Goal: Task Accomplishment & Management: Manage account settings

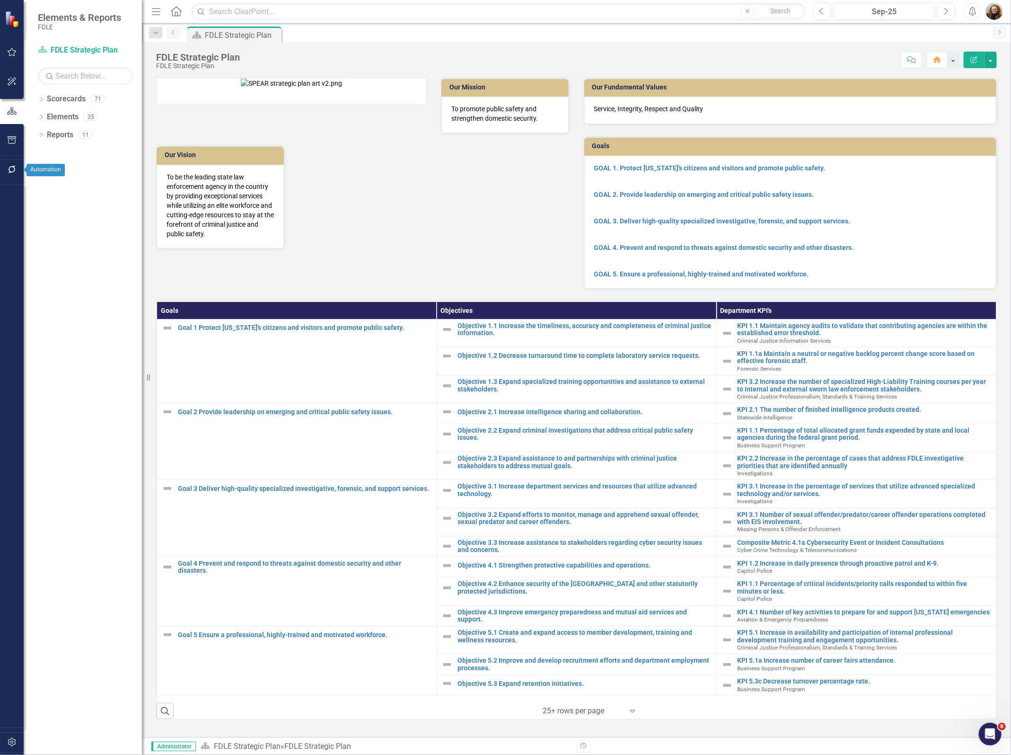
click at [10, 172] on icon "button" at bounding box center [12, 170] width 8 height 8
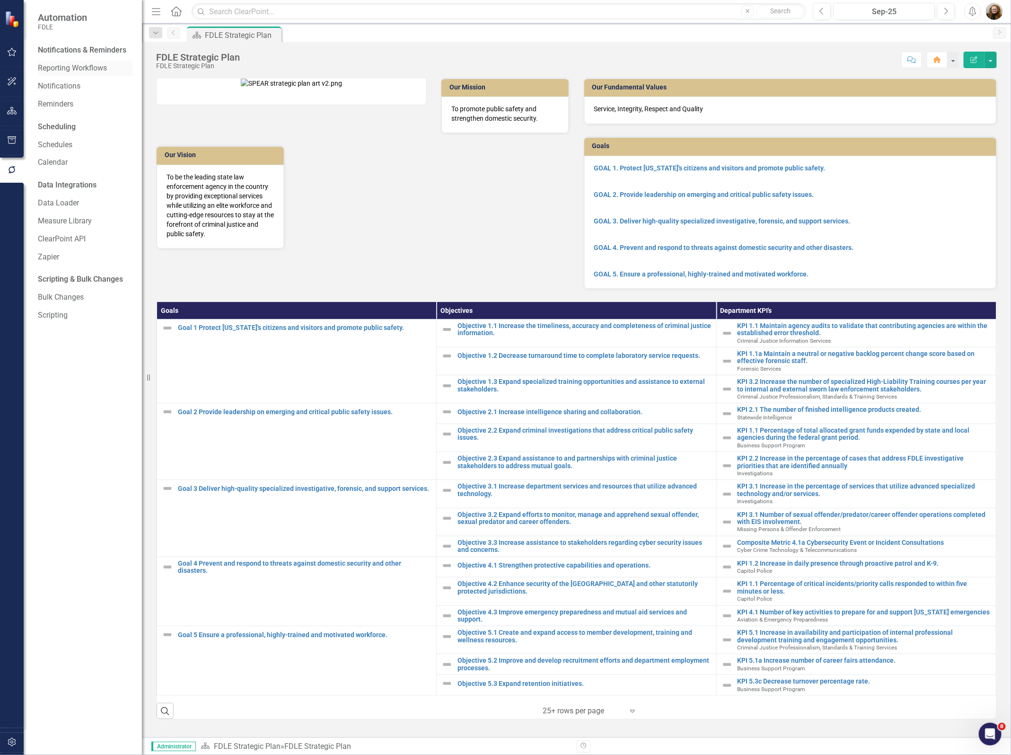
click at [74, 69] on link "Reporting Workflows" at bounding box center [85, 68] width 95 height 11
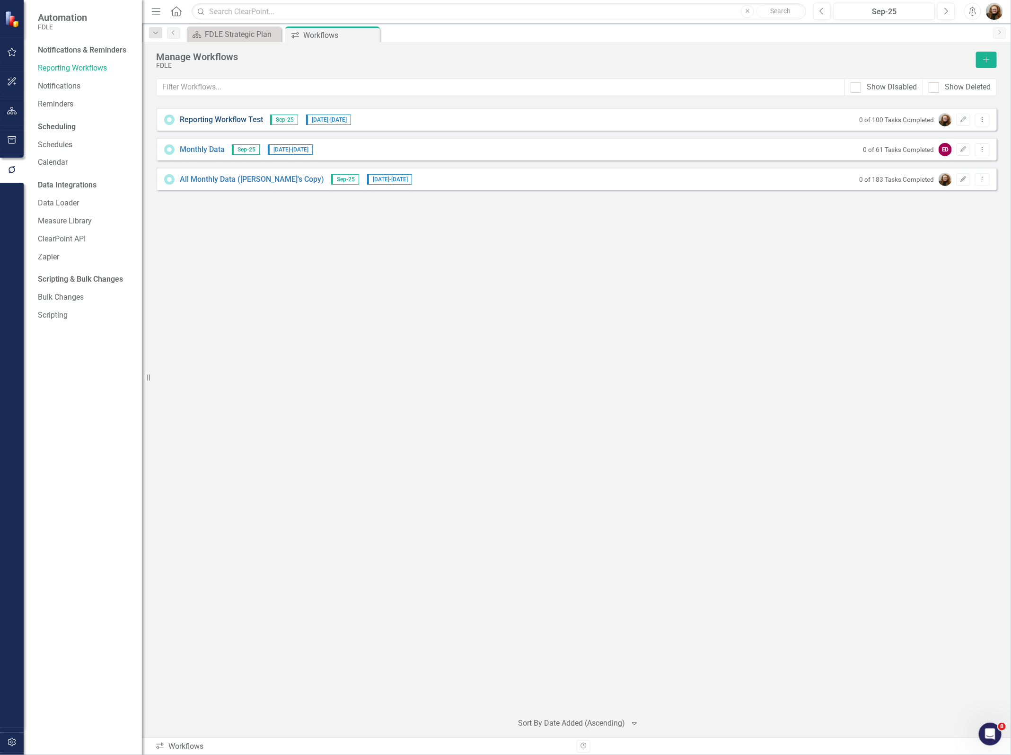
click at [222, 123] on link "Reporting Workflow Test" at bounding box center [221, 119] width 83 height 11
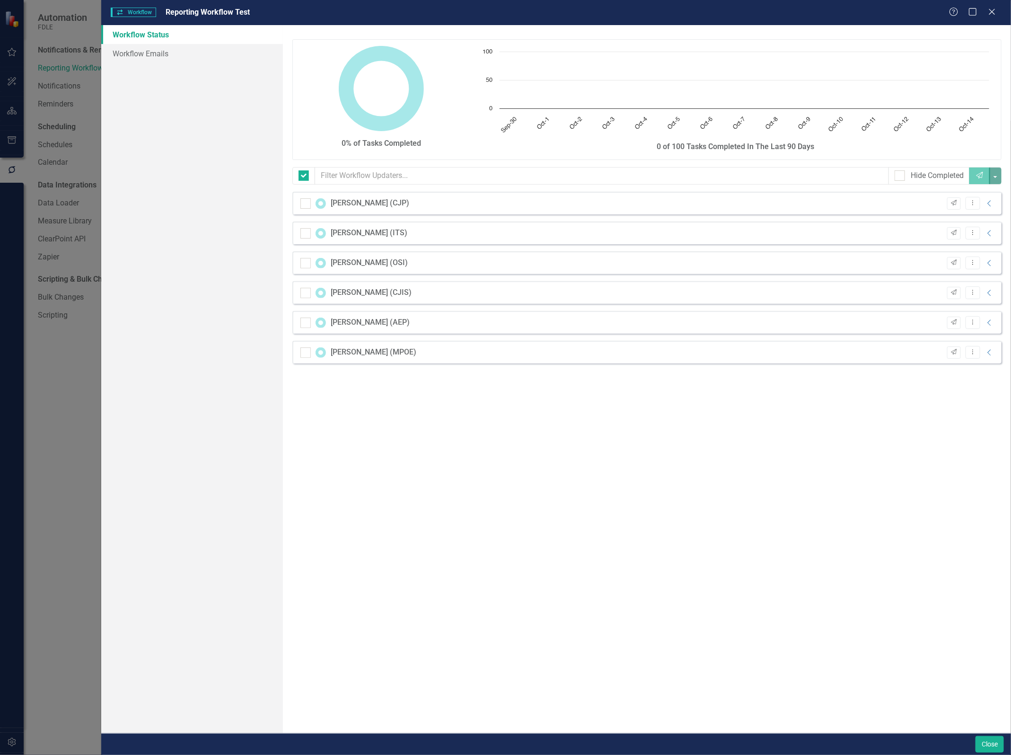
checkbox input "false"
click at [351, 202] on div "[PERSON_NAME] (CJP)" at bounding box center [370, 203] width 79 height 11
click at [975, 206] on icon "Dropdown Menu" at bounding box center [973, 203] width 8 height 6
click at [820, 535] on div "0% of Tasks Completed Chart Chart with 15 data points. The chart has 1 X axis d…" at bounding box center [647, 379] width 728 height 708
click at [966, 204] on button "Dropdown Menu" at bounding box center [973, 203] width 15 height 13
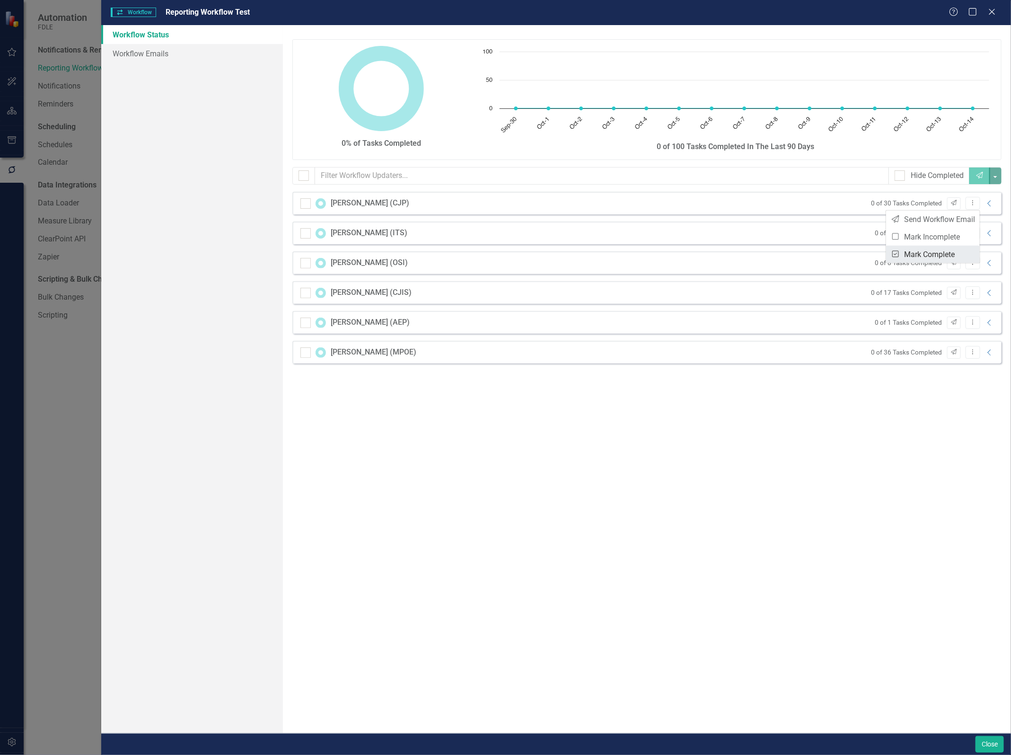
click at [893, 255] on icon "Mark Complete" at bounding box center [895, 254] width 9 height 8
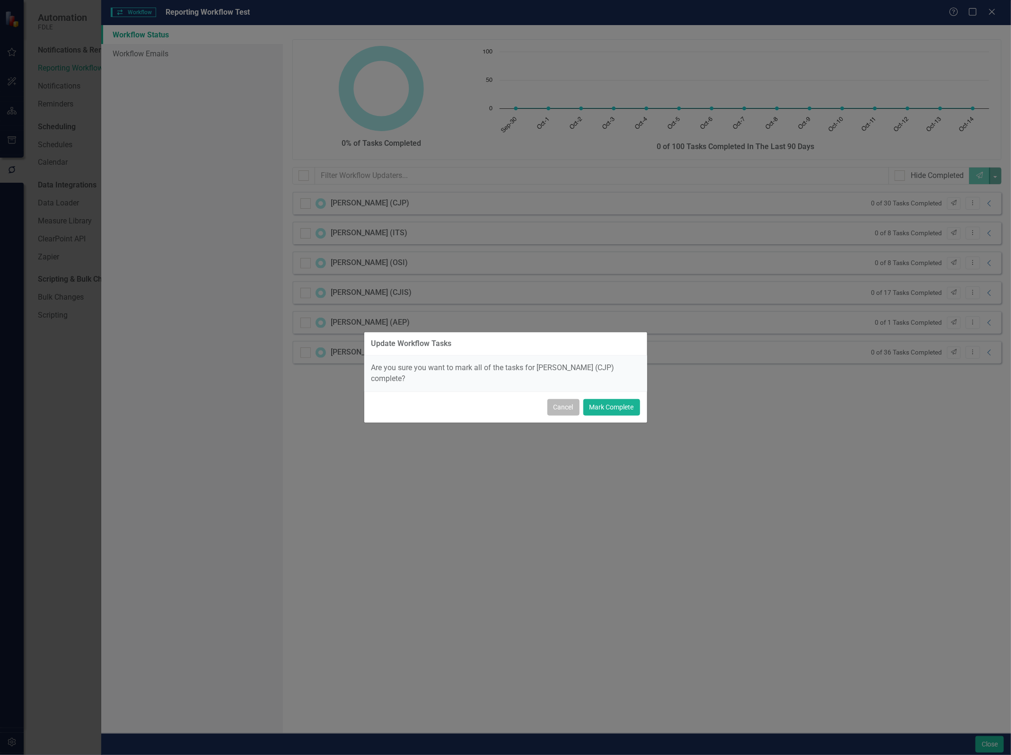
click at [571, 400] on button "Cancel" at bounding box center [563, 407] width 32 height 17
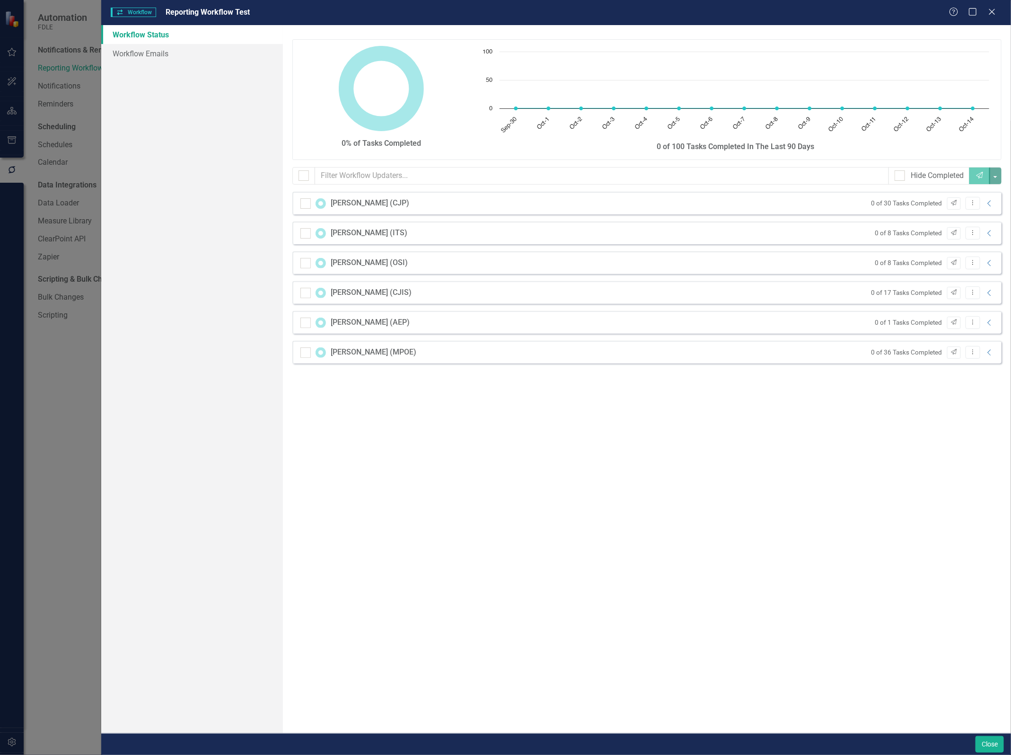
click at [835, 445] on div "0% of Tasks Completed Chart Chart with 15 data points. The chart has 1 X axis d…" at bounding box center [647, 379] width 728 height 708
click at [1000, 745] on button "Close" at bounding box center [990, 744] width 28 height 17
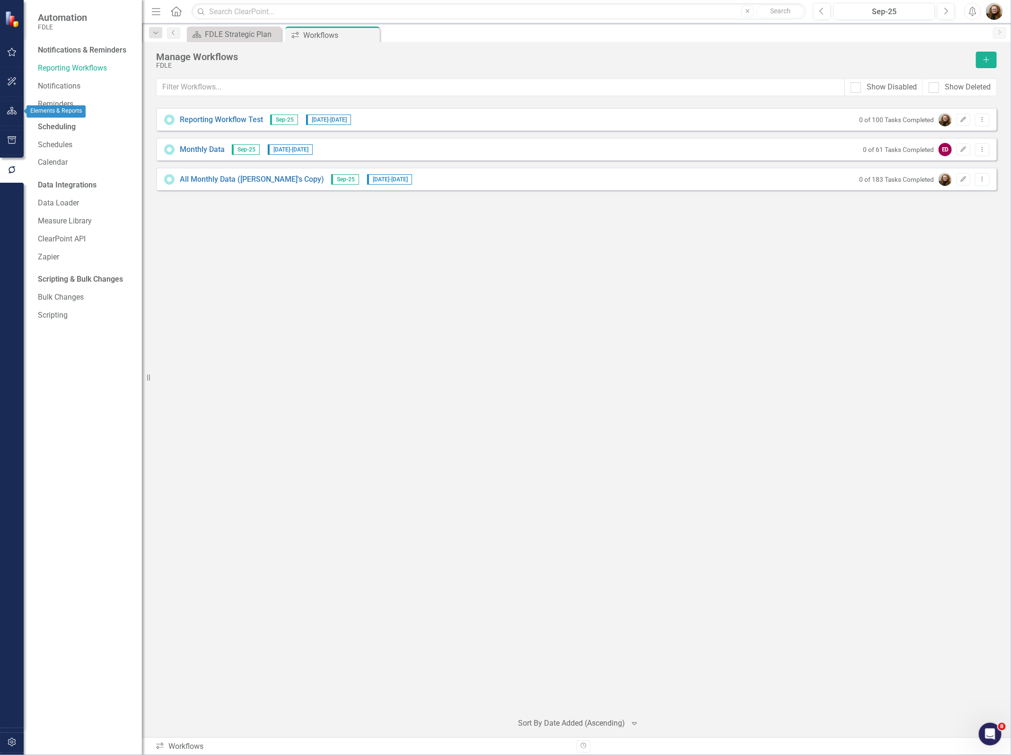
click at [17, 115] on button "button" at bounding box center [11, 111] width 21 height 20
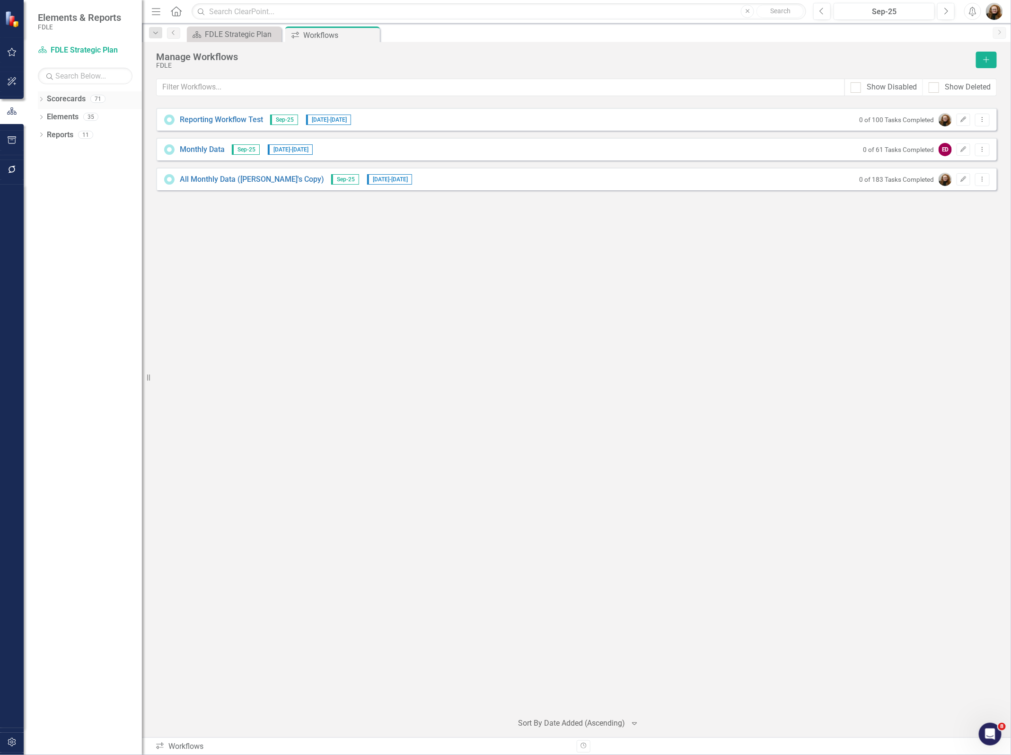
click at [38, 99] on icon "Dropdown" at bounding box center [41, 99] width 7 height 5
click at [46, 155] on icon "Dropdown" at bounding box center [46, 152] width 7 height 6
click at [53, 225] on icon "Dropdown" at bounding box center [55, 224] width 7 height 6
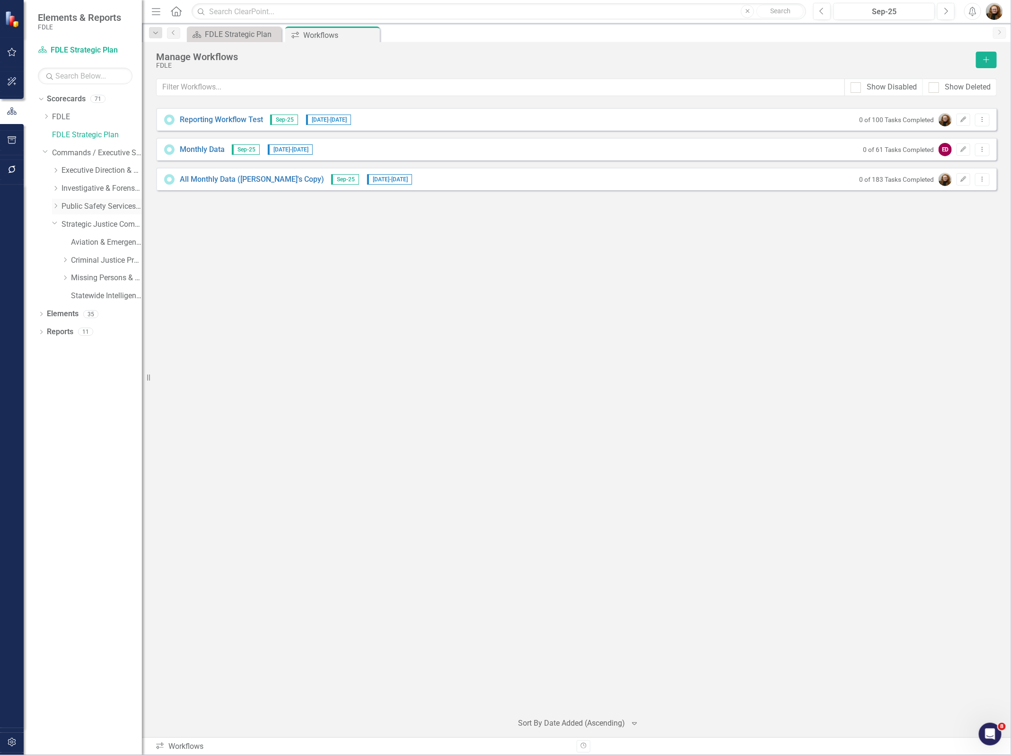
click at [55, 206] on icon "Dropdown" at bounding box center [55, 206] width 7 height 6
click at [82, 246] on link "Criminal Justice Information Services" at bounding box center [106, 242] width 71 height 11
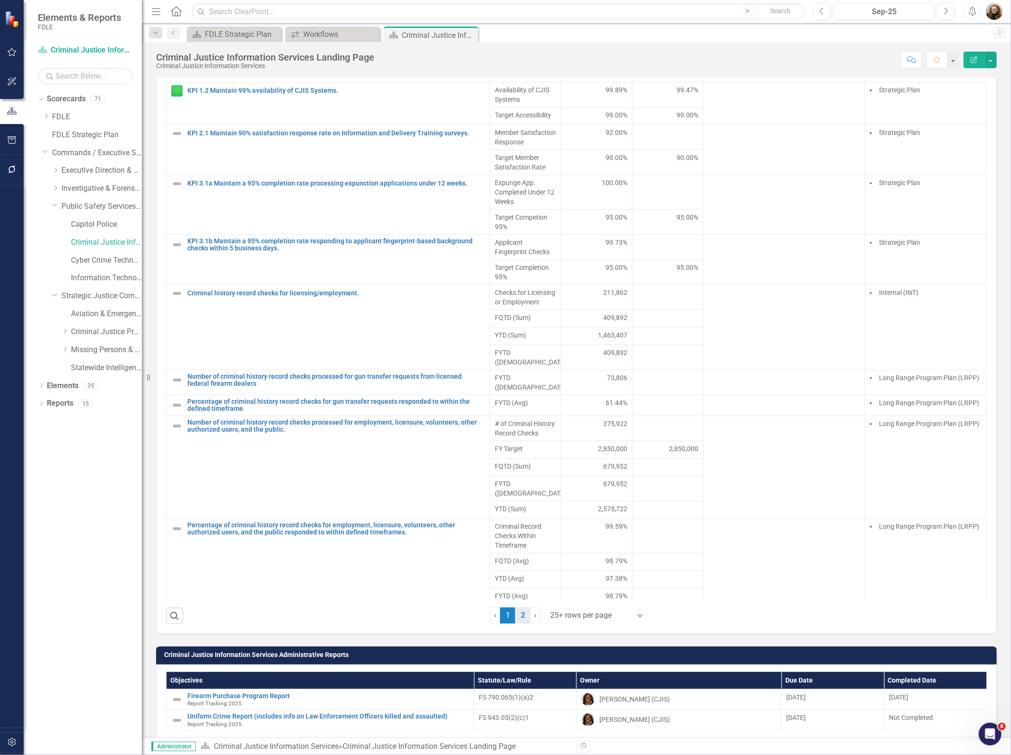
click at [517, 624] on link "2" at bounding box center [522, 615] width 15 height 16
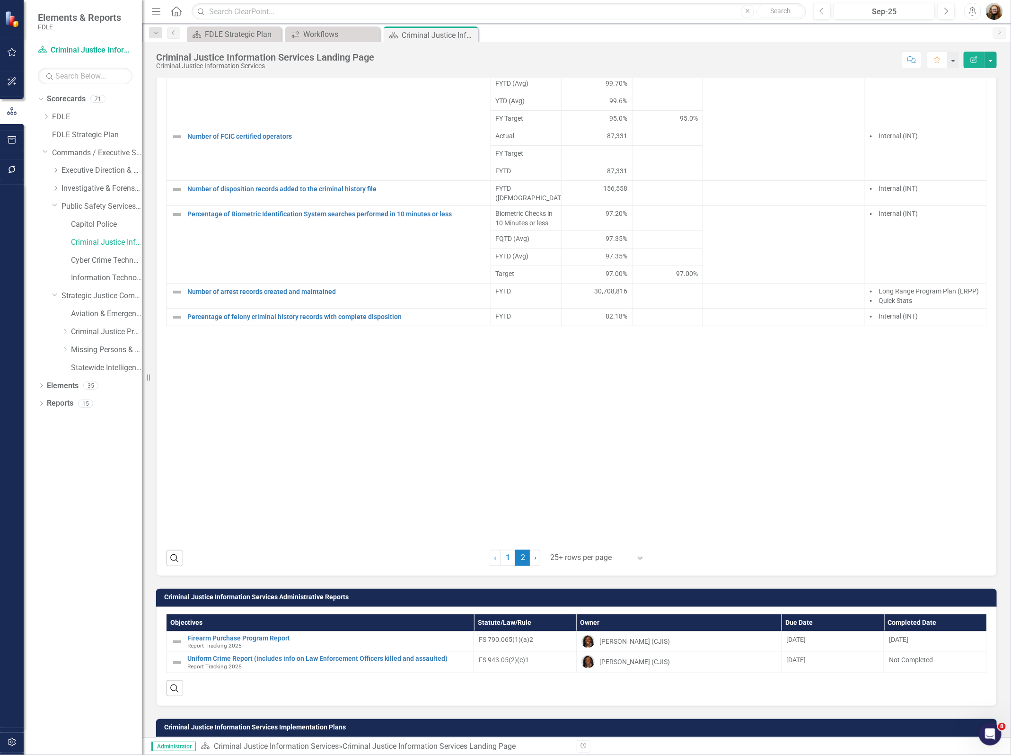
scroll to position [769, 0]
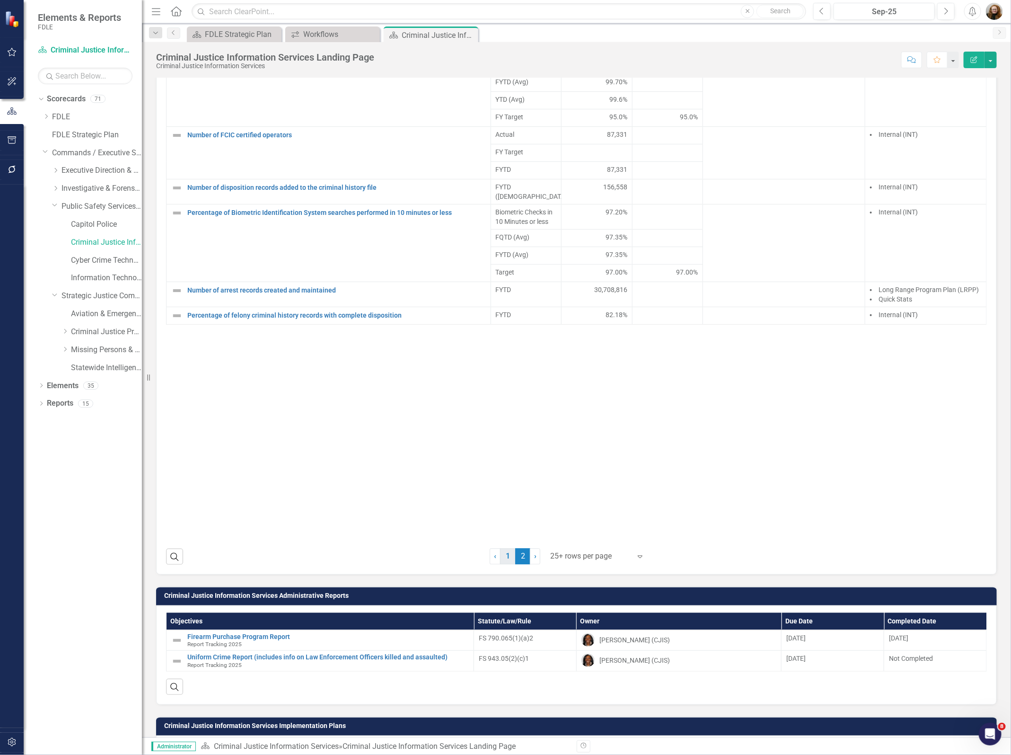
click at [504, 564] on link "1" at bounding box center [507, 556] width 15 height 16
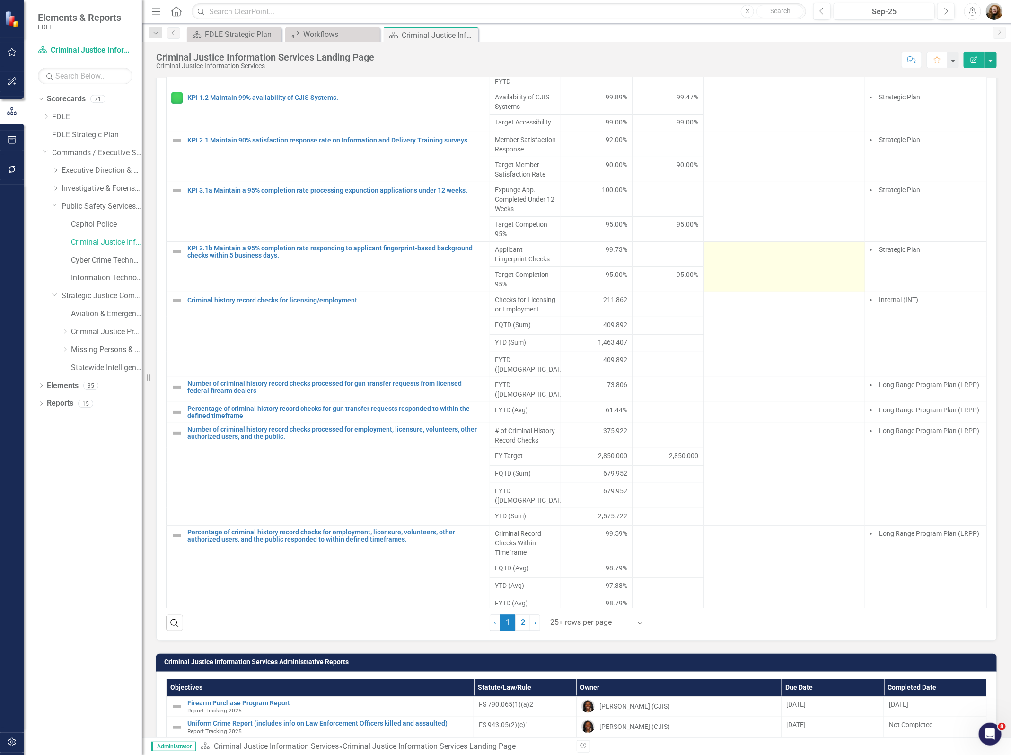
scroll to position [473, 0]
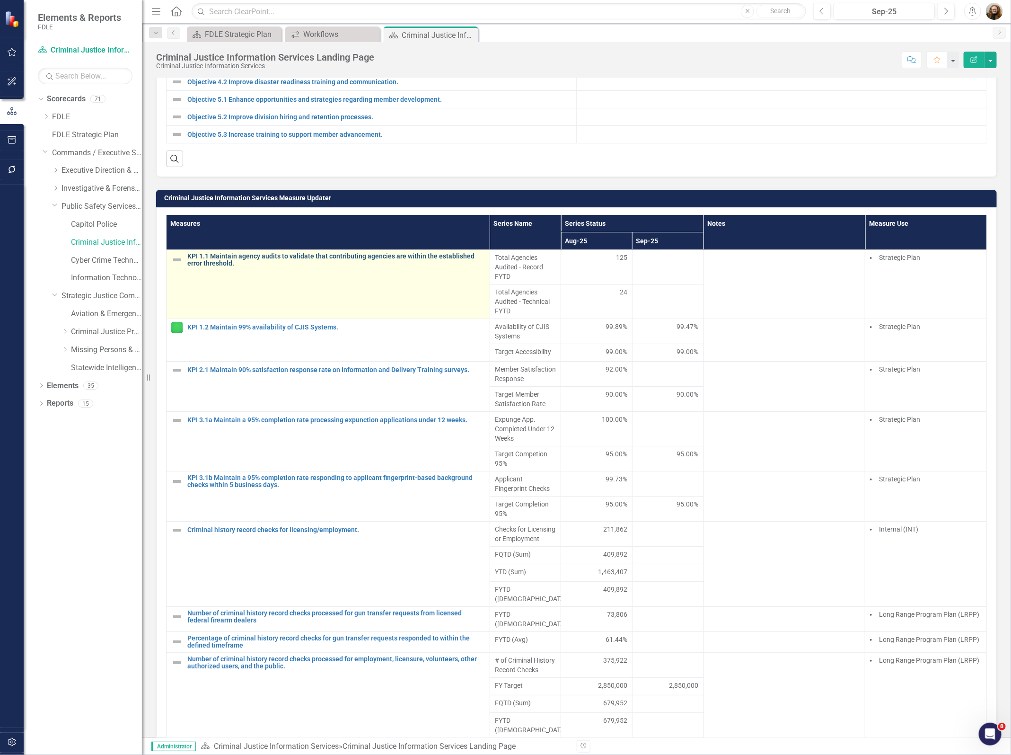
click at [367, 267] on link "KPI 1.1 Maintain agency audits to validate that contributing agencies are withi…" at bounding box center [336, 260] width 298 height 15
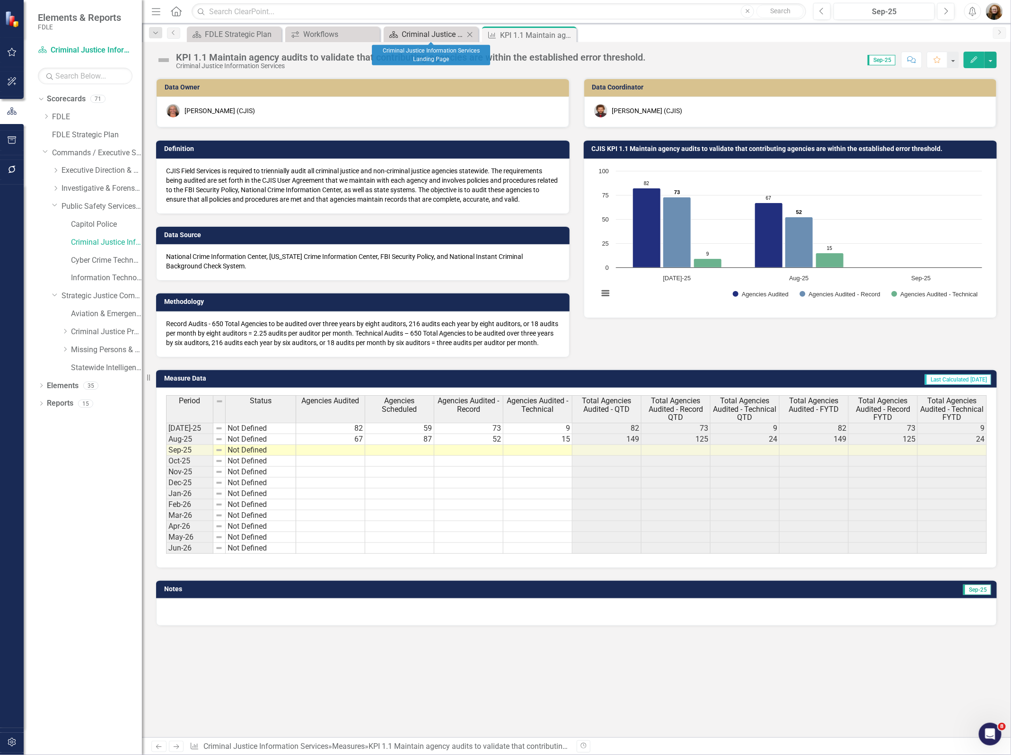
click at [413, 31] on div "Criminal Justice Information Services Landing Page" at bounding box center [433, 34] width 62 height 12
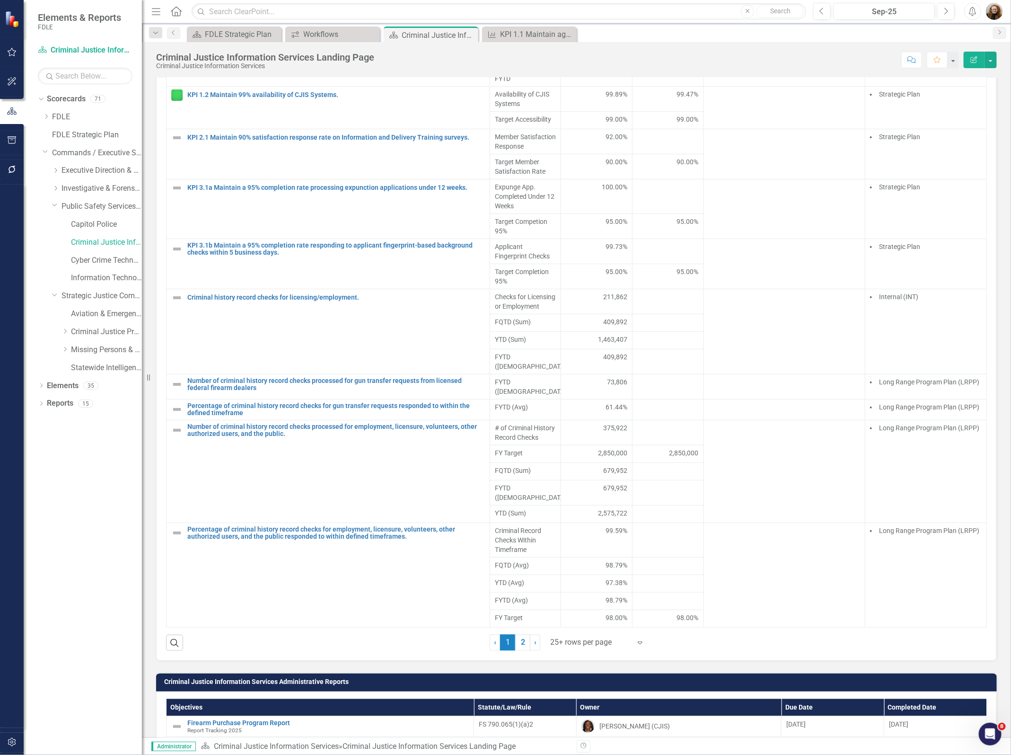
scroll to position [710, 0]
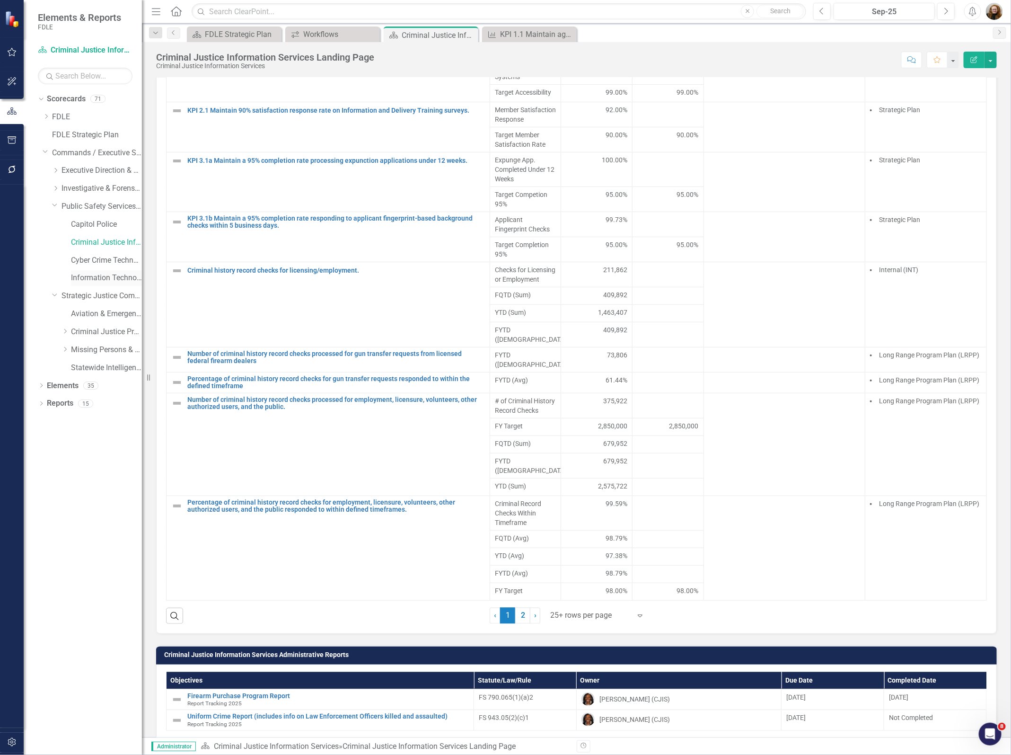
click at [83, 280] on link "Information Technology Services" at bounding box center [106, 278] width 71 height 11
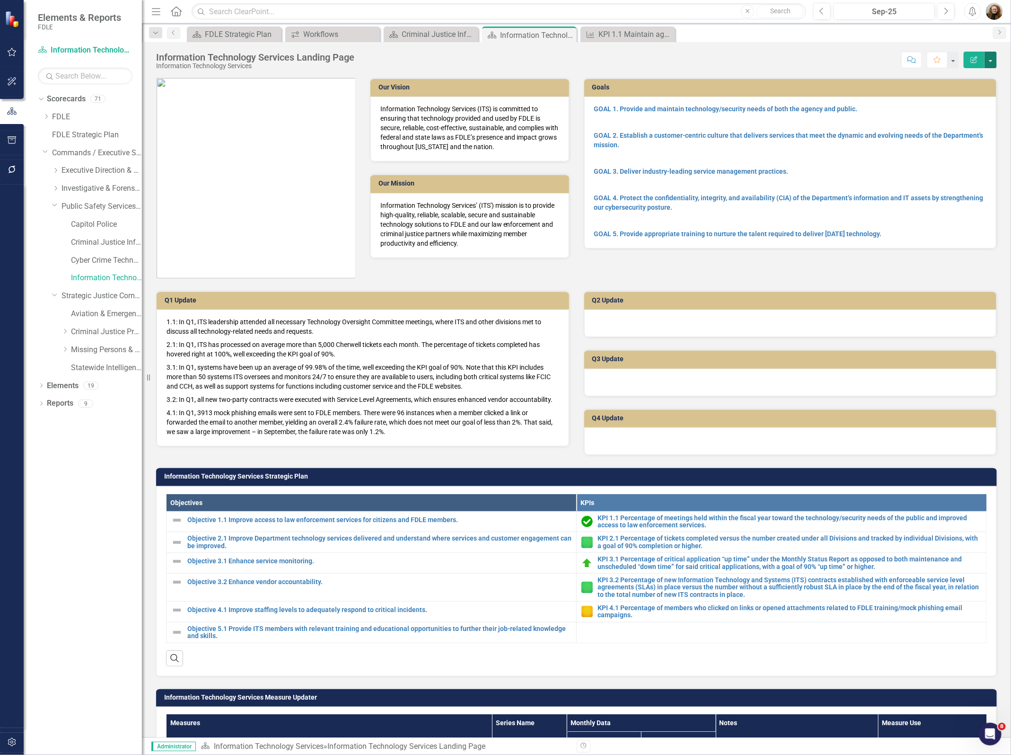
click at [992, 61] on button "button" at bounding box center [991, 60] width 12 height 17
click at [976, 90] on link "Edit Report Edit Layout" at bounding box center [958, 96] width 77 height 18
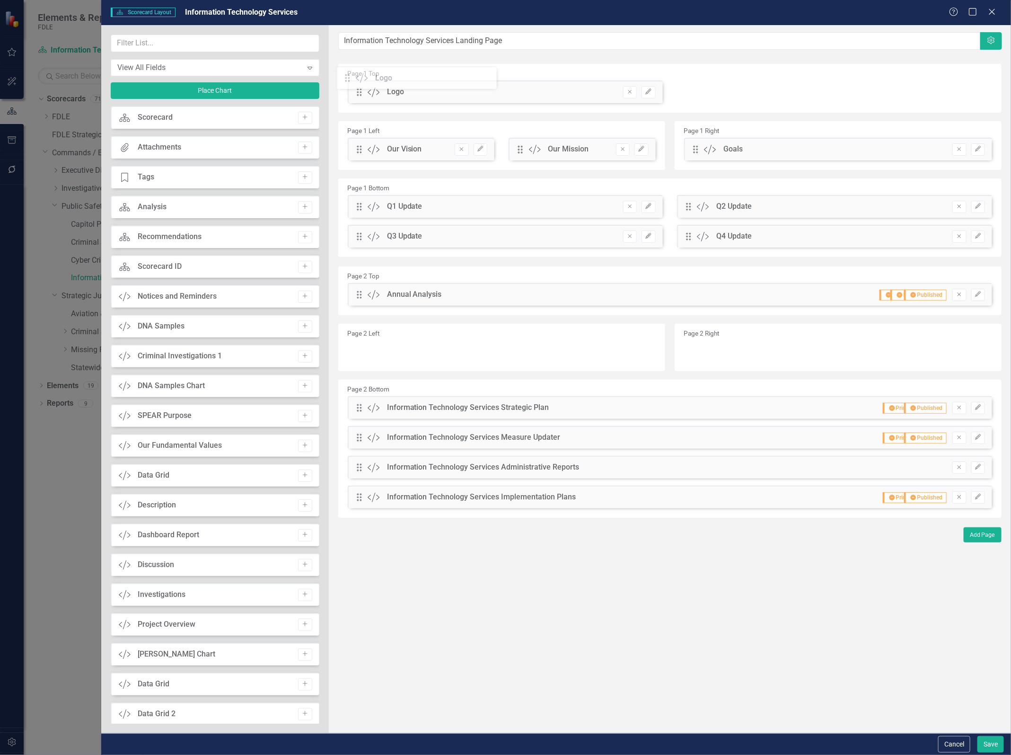
drag, startPoint x: 360, startPoint y: 150, endPoint x: 355, endPoint y: 80, distance: 70.2
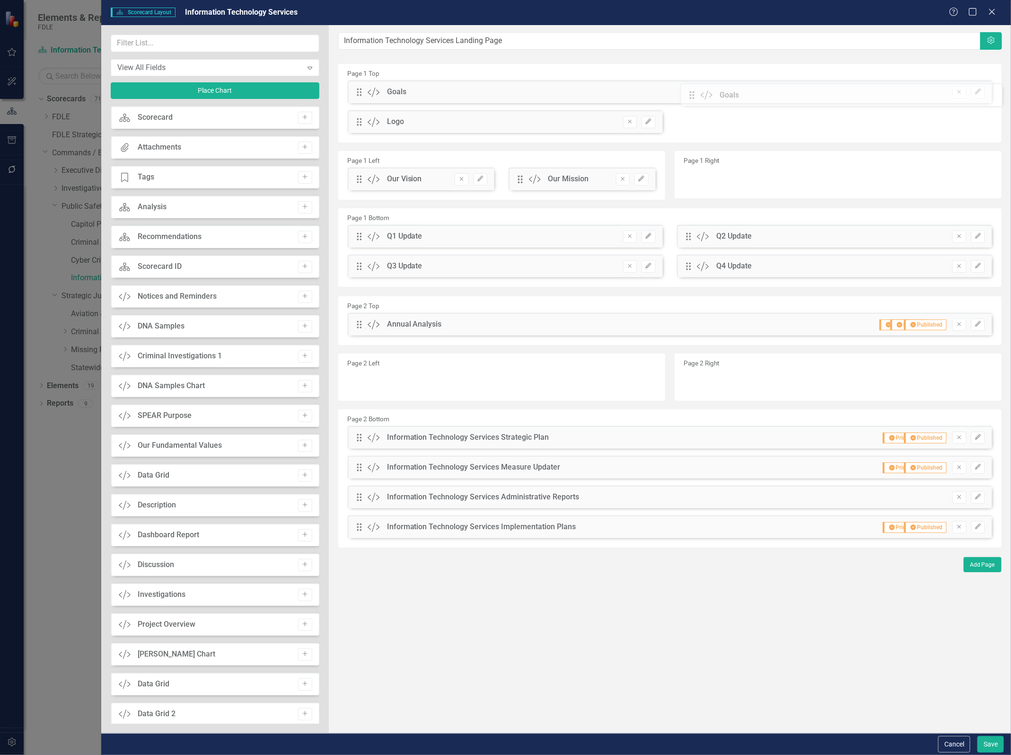
drag, startPoint x: 696, startPoint y: 148, endPoint x: 699, endPoint y: 93, distance: 54.5
click at [990, 91] on div "Drag Custom Goals Remove Edit" at bounding box center [670, 91] width 644 height 23
click at [983, 92] on button "Edit" at bounding box center [978, 92] width 14 height 12
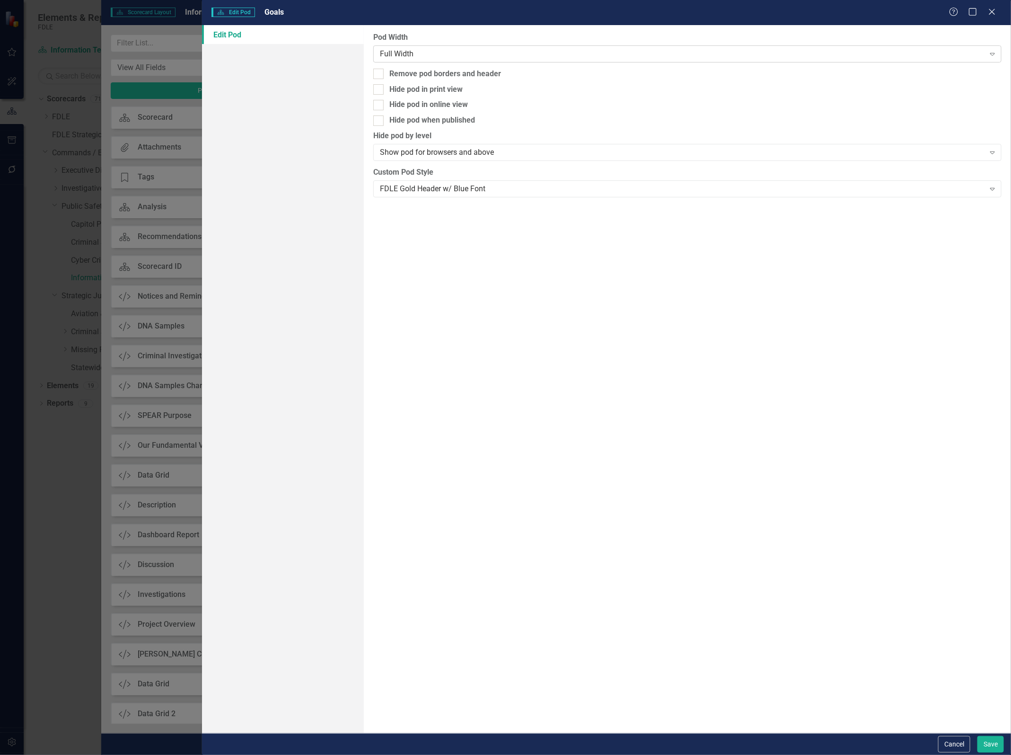
click at [430, 55] on div "Full Width" at bounding box center [682, 53] width 605 height 11
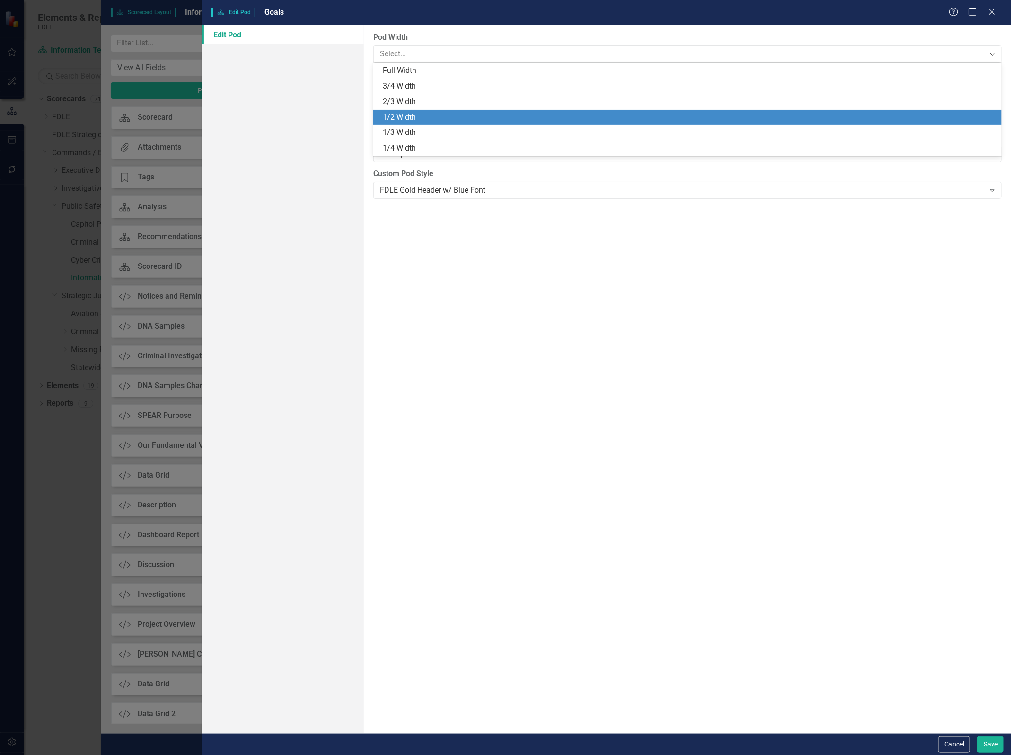
drag, startPoint x: 404, startPoint y: 108, endPoint x: 403, endPoint y: 114, distance: 5.7
click at [403, 114] on div "Full Width 3/4 Width 2/3 Width 1/2 Width 1/3 Width 1/4 Width" at bounding box center [687, 109] width 628 height 93
click at [403, 114] on div "1/2 Width" at bounding box center [689, 117] width 613 height 11
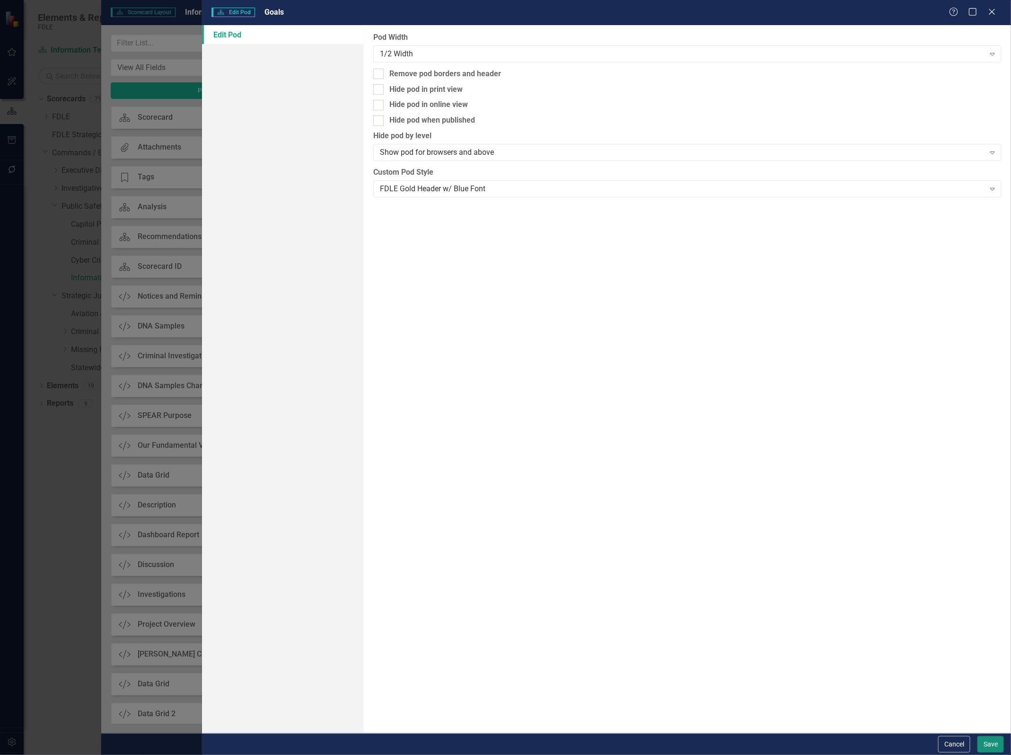
click at [991, 741] on button "Save" at bounding box center [990, 744] width 26 height 17
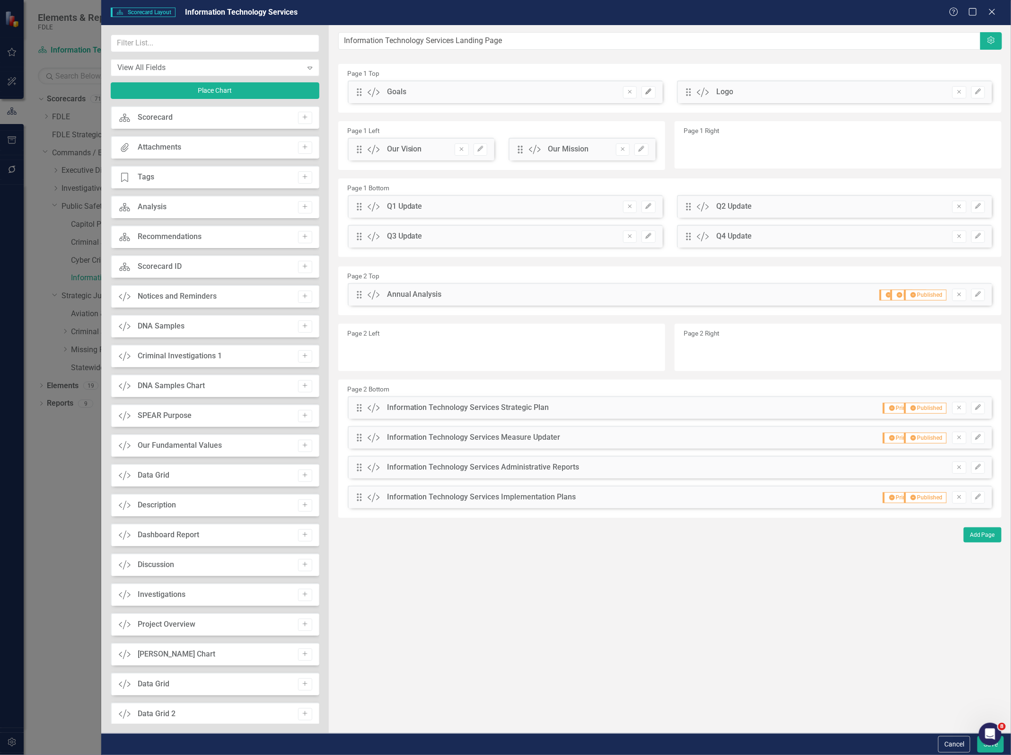
click at [651, 94] on icon "Edit" at bounding box center [648, 92] width 7 height 6
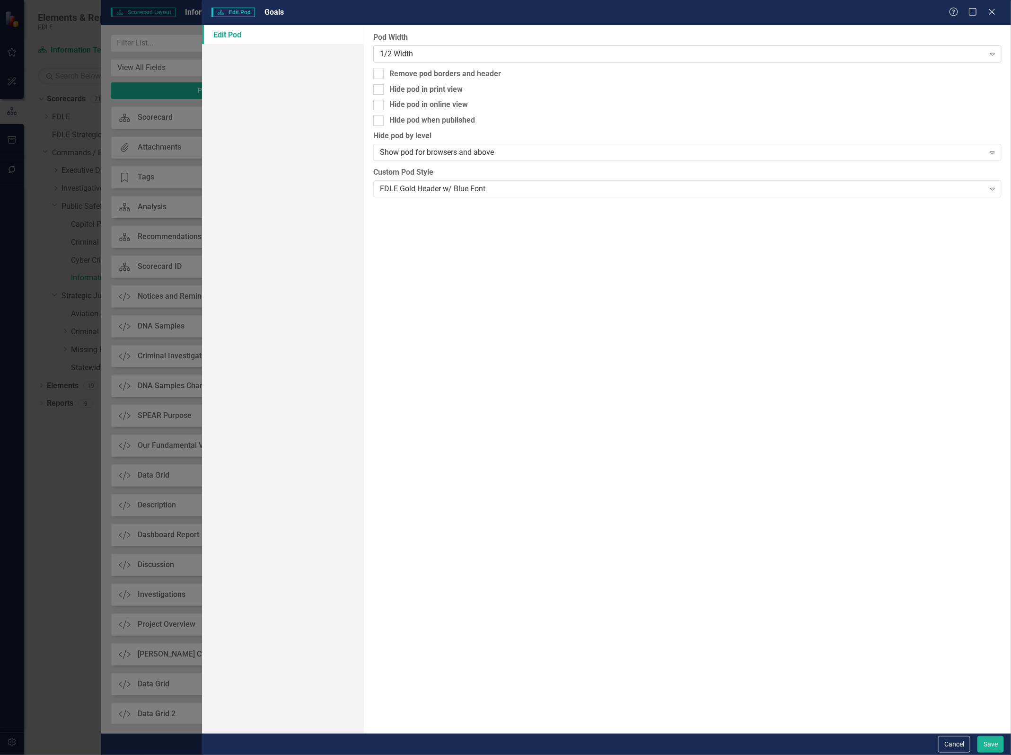
click at [529, 52] on div "1/2 Width" at bounding box center [682, 53] width 605 height 11
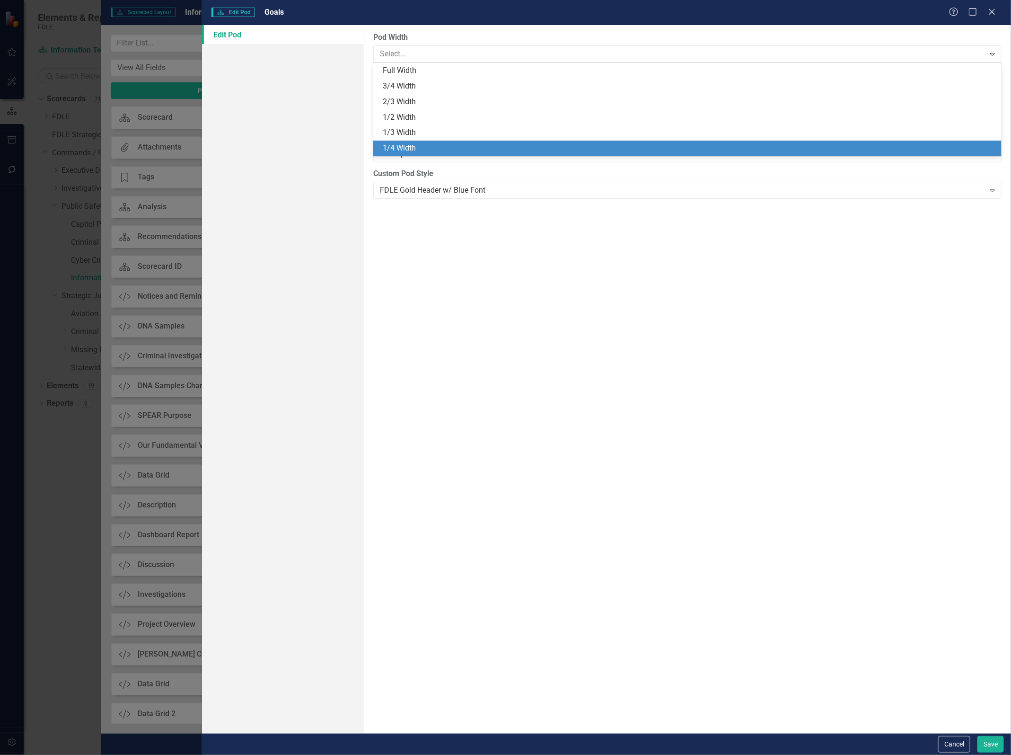
click at [460, 146] on div "1/4 Width" at bounding box center [689, 148] width 613 height 11
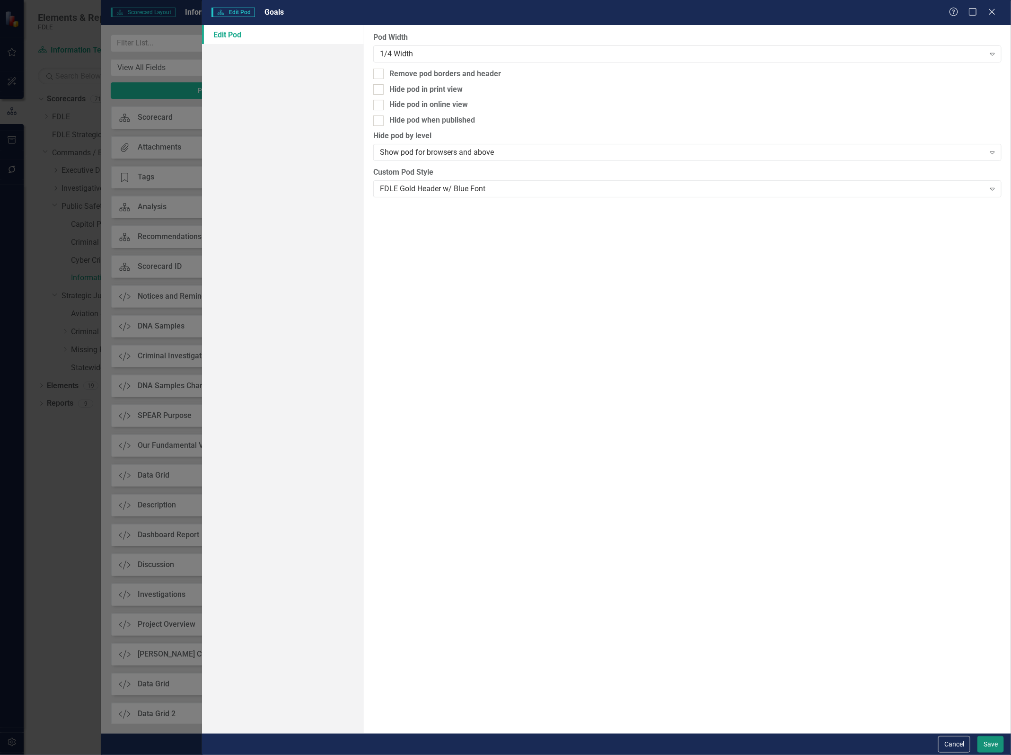
click at [988, 743] on button "Save" at bounding box center [990, 744] width 26 height 17
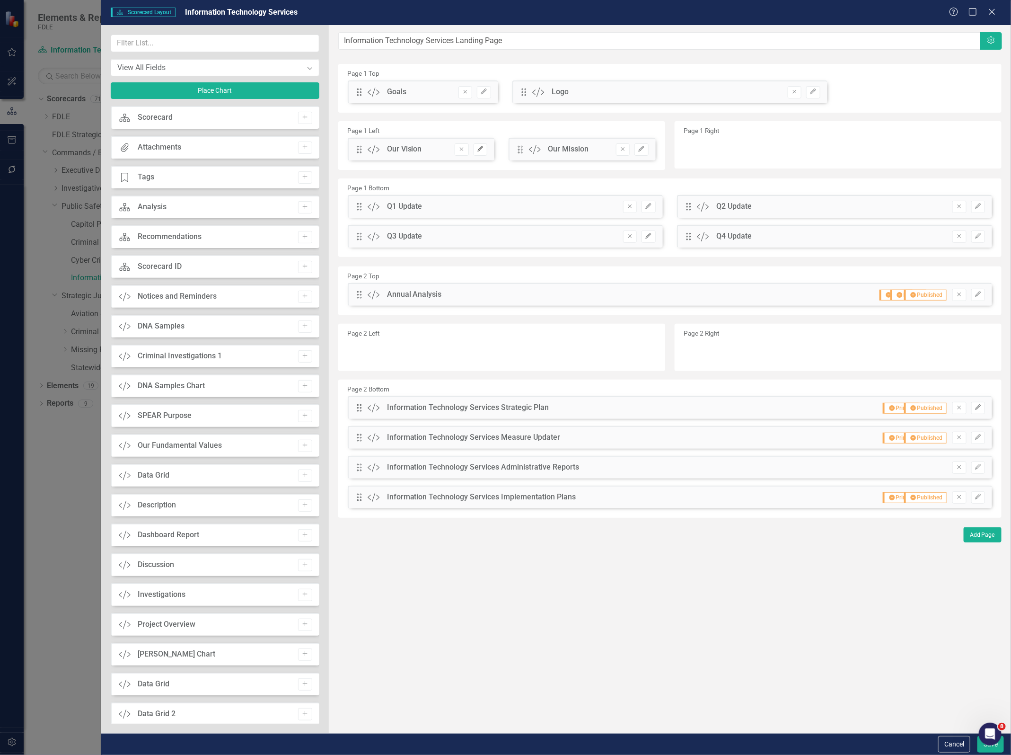
click at [484, 150] on icon "Edit" at bounding box center [480, 149] width 7 height 6
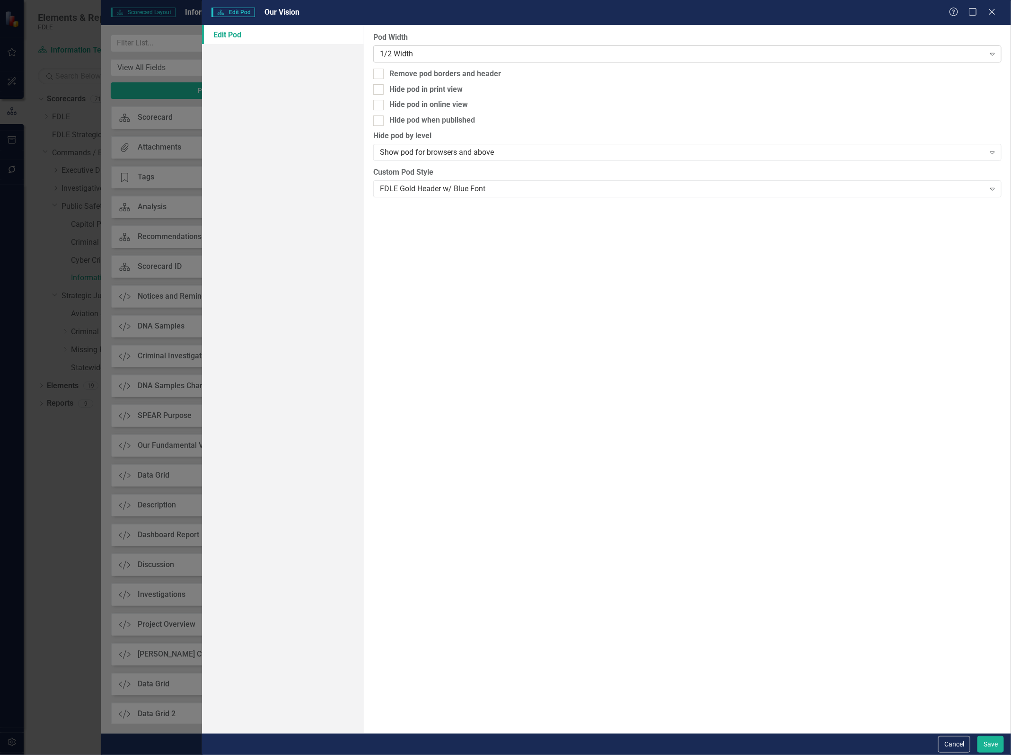
click at [421, 55] on div "1/2 Width" at bounding box center [682, 53] width 605 height 11
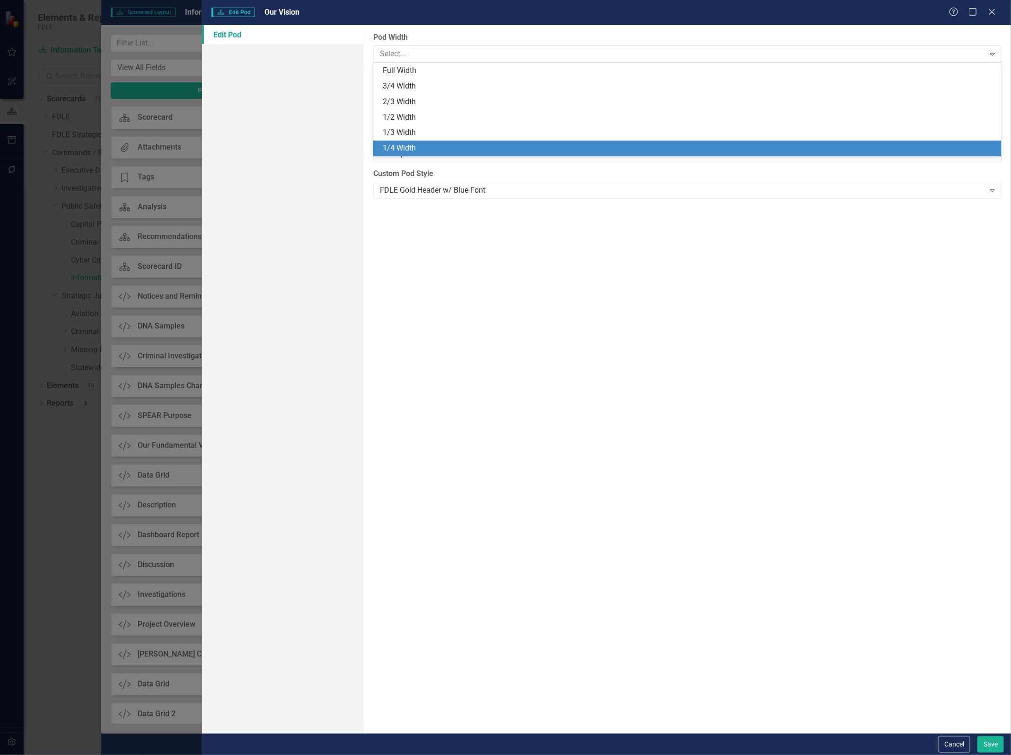
click at [412, 144] on div "1/4 Width" at bounding box center [689, 148] width 613 height 11
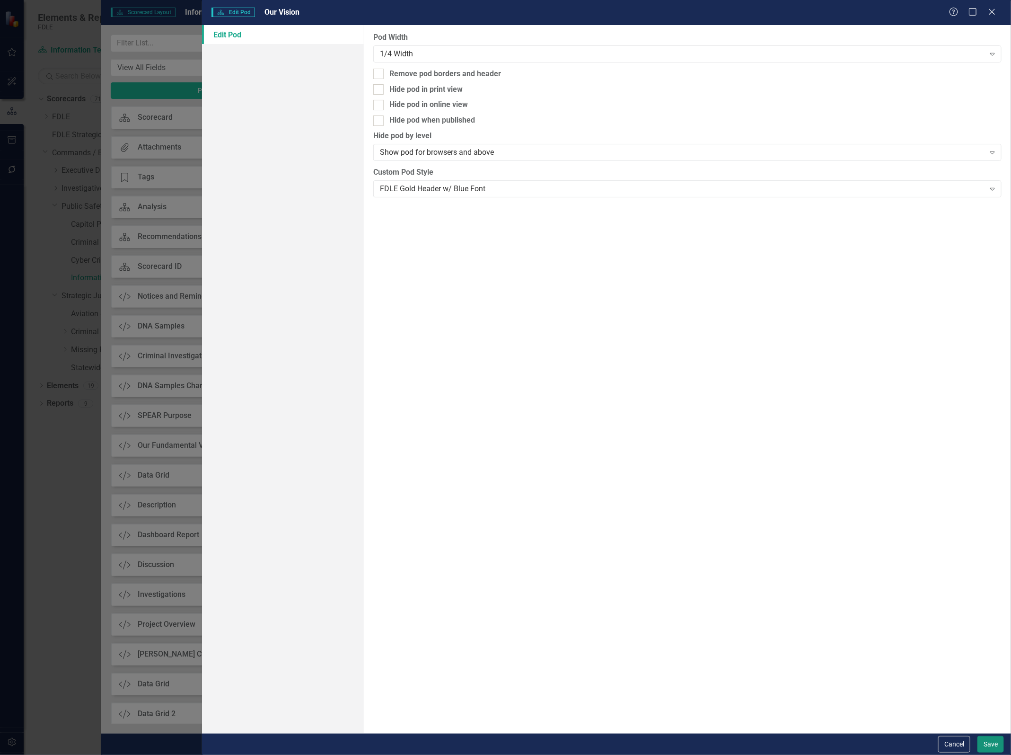
click at [978, 740] on button "Save" at bounding box center [990, 744] width 26 height 17
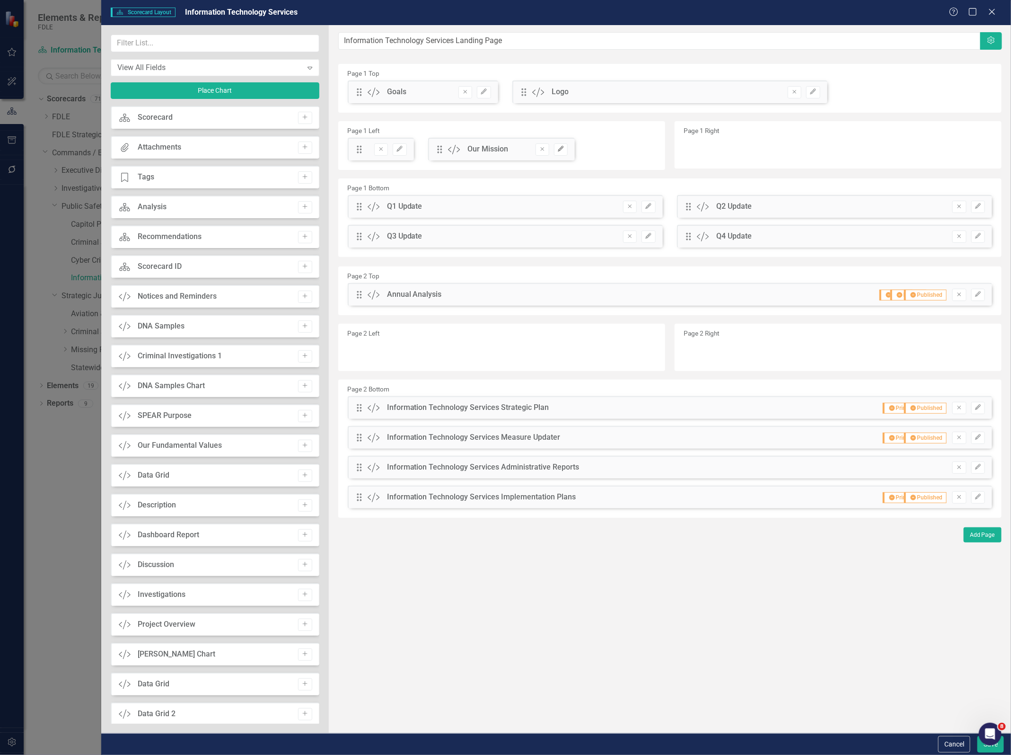
click at [564, 149] on button "Edit" at bounding box center [561, 149] width 14 height 12
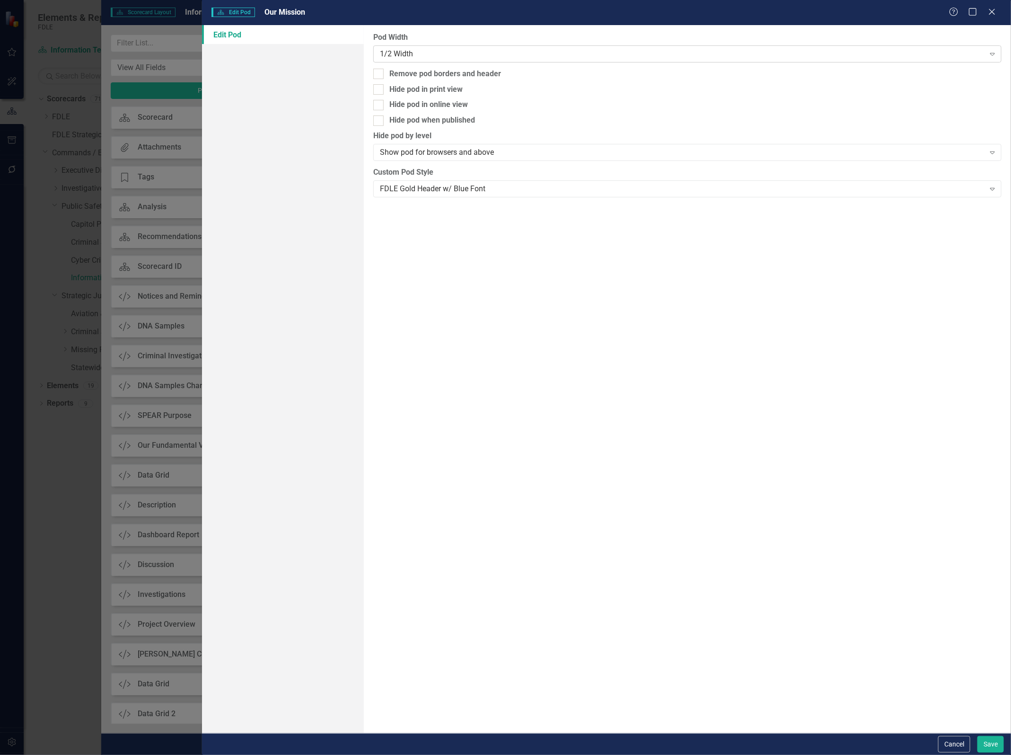
click at [428, 56] on div "1/2 Width" at bounding box center [682, 53] width 605 height 11
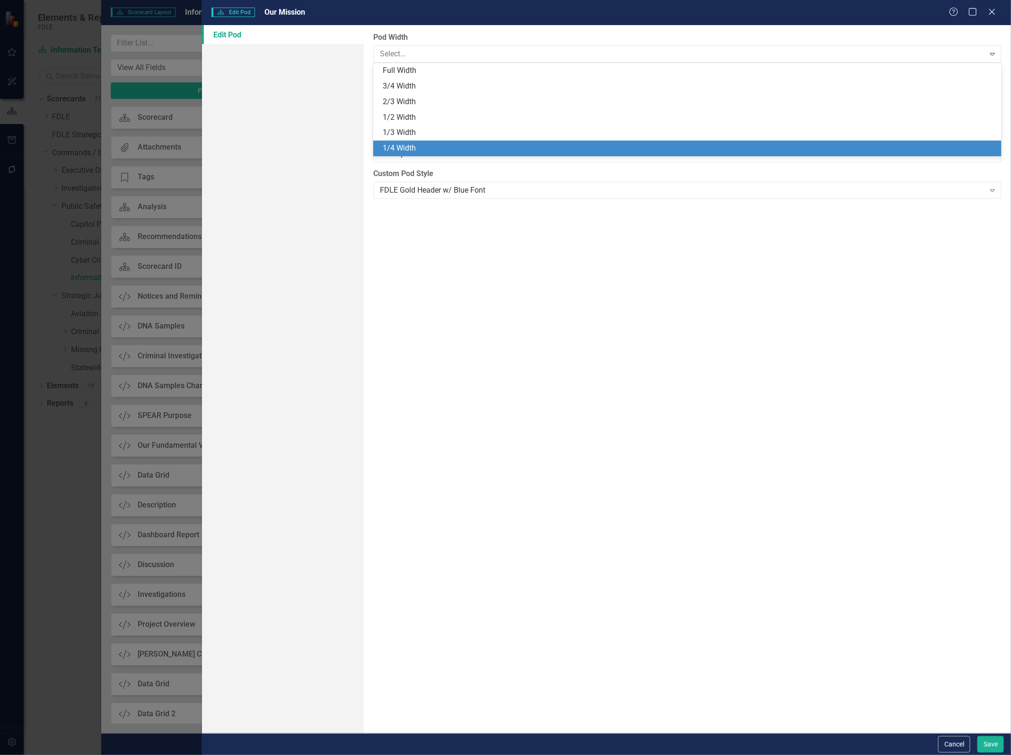
click at [407, 147] on div "1/4 Width" at bounding box center [689, 148] width 613 height 11
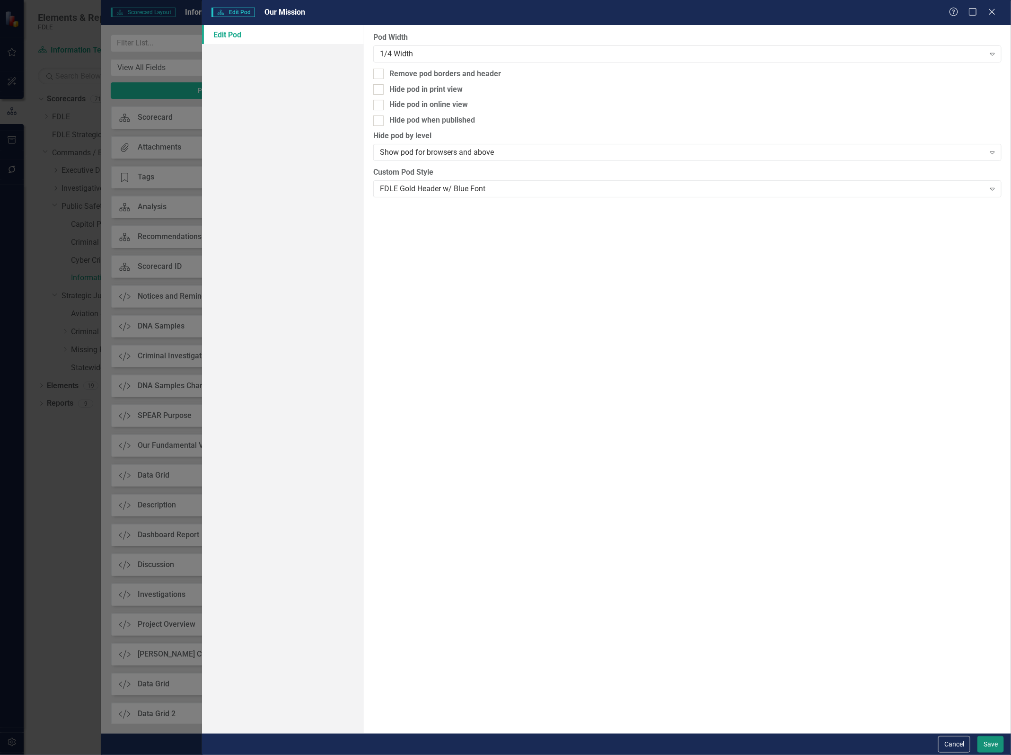
click at [989, 746] on button "Save" at bounding box center [990, 744] width 26 height 17
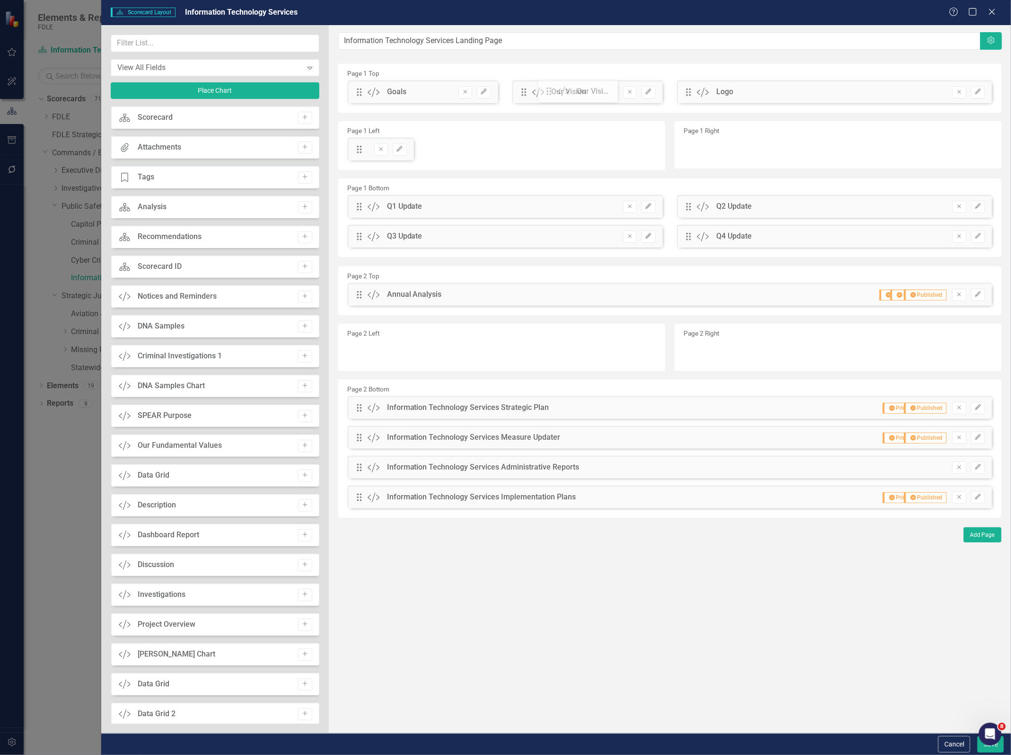
drag, startPoint x: 358, startPoint y: 149, endPoint x: 555, endPoint y: 91, distance: 205.2
drag, startPoint x: 358, startPoint y: 148, endPoint x: 545, endPoint y: 137, distance: 187.2
click at [949, 744] on button "Cancel" at bounding box center [954, 744] width 32 height 17
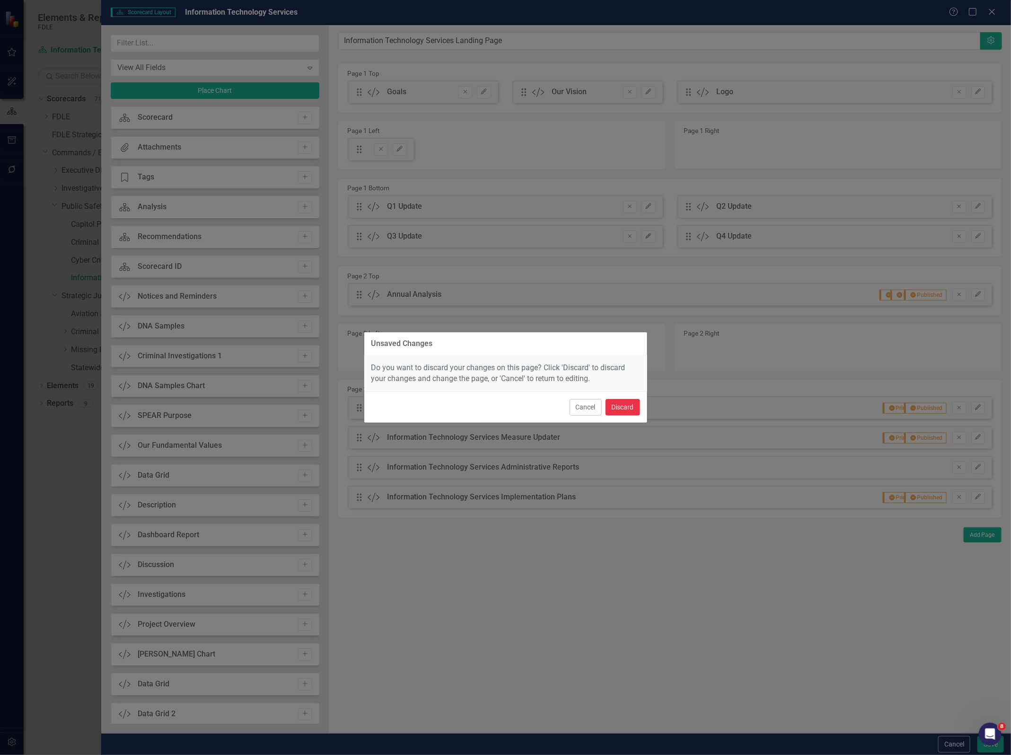
click at [616, 408] on button "Discard" at bounding box center [623, 407] width 35 height 17
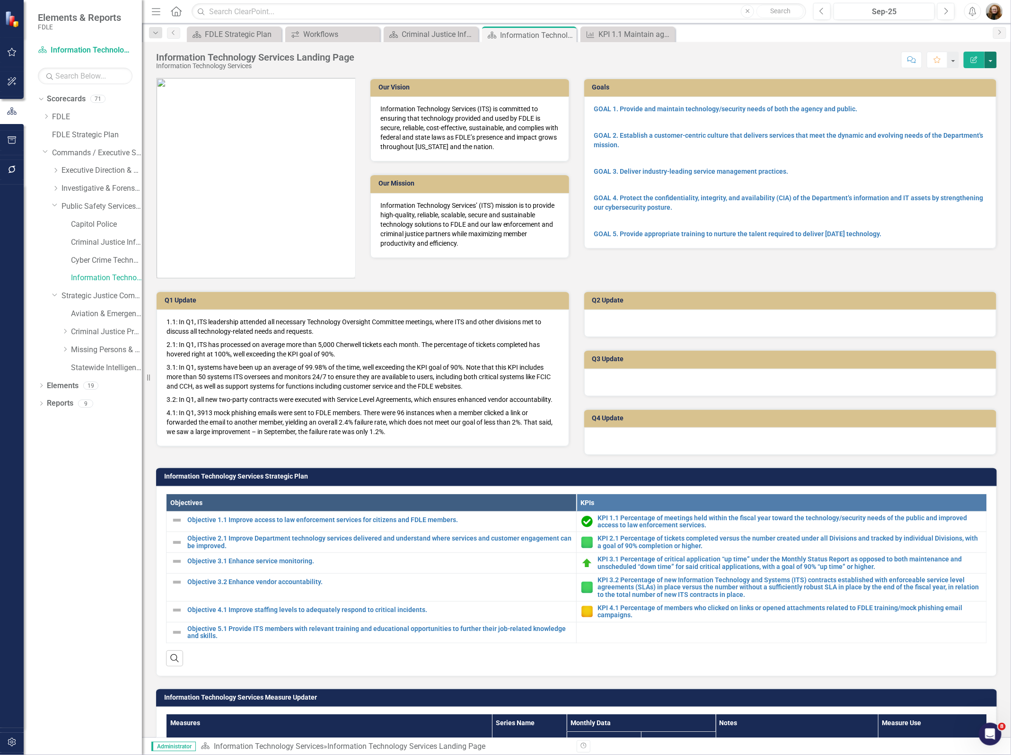
click at [991, 58] on button "button" at bounding box center [991, 60] width 12 height 17
click at [967, 93] on link "Edit Report Edit Layout" at bounding box center [958, 96] width 77 height 18
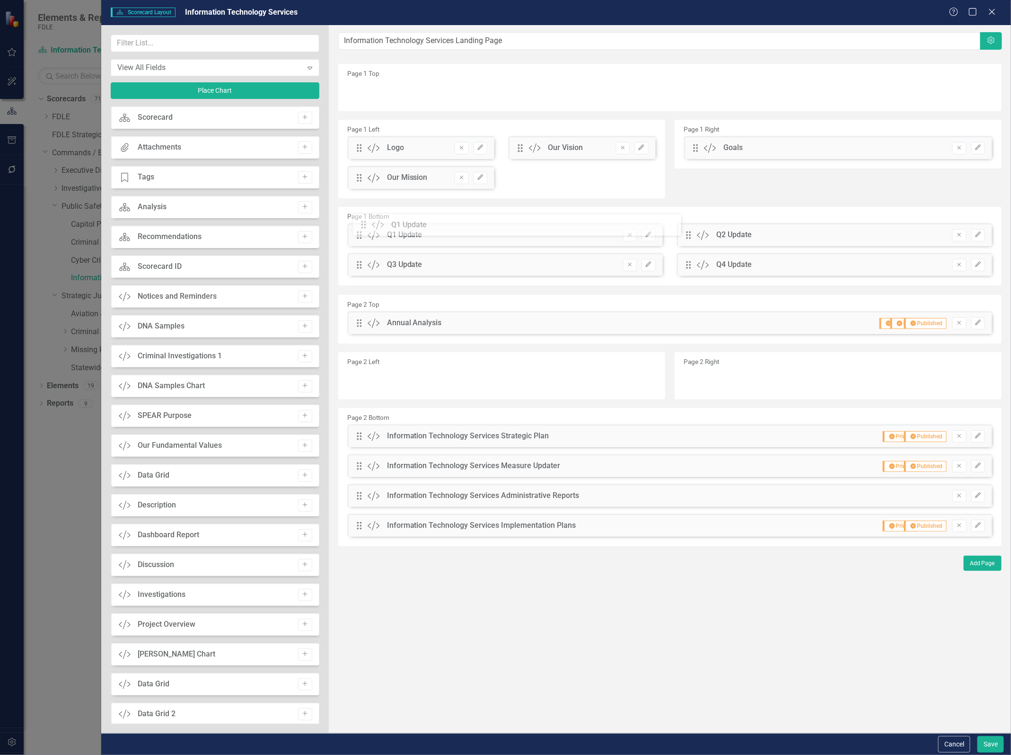
drag, startPoint x: 358, startPoint y: 237, endPoint x: 369, endPoint y: 227, distance: 15.4
click at [955, 744] on button "Cancel" at bounding box center [954, 744] width 32 height 17
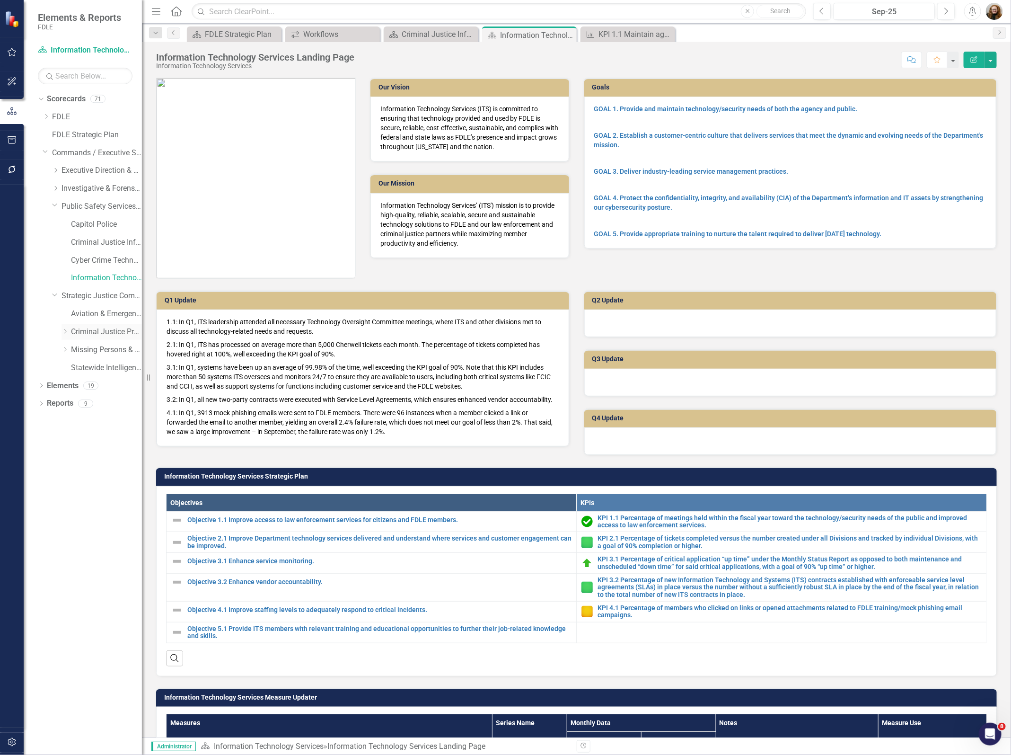
click at [83, 332] on link "Criminal Justice Professionalism, Standards & Training Services" at bounding box center [106, 331] width 71 height 11
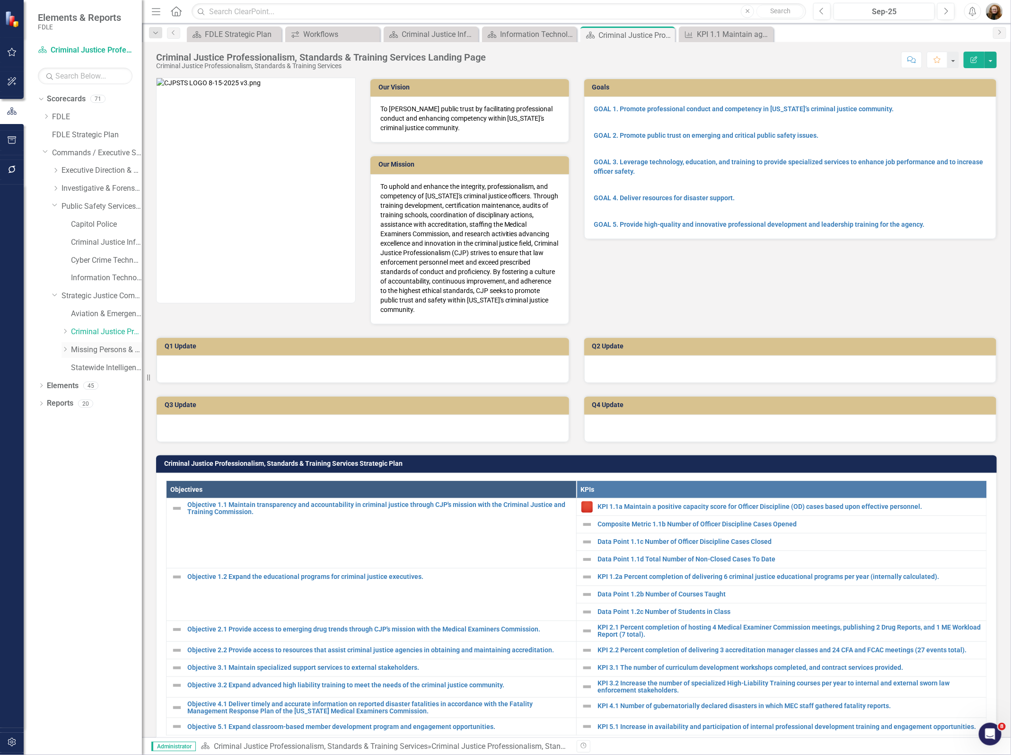
click at [85, 351] on link "Missing Persons & Offender Enforcement" at bounding box center [106, 349] width 71 height 11
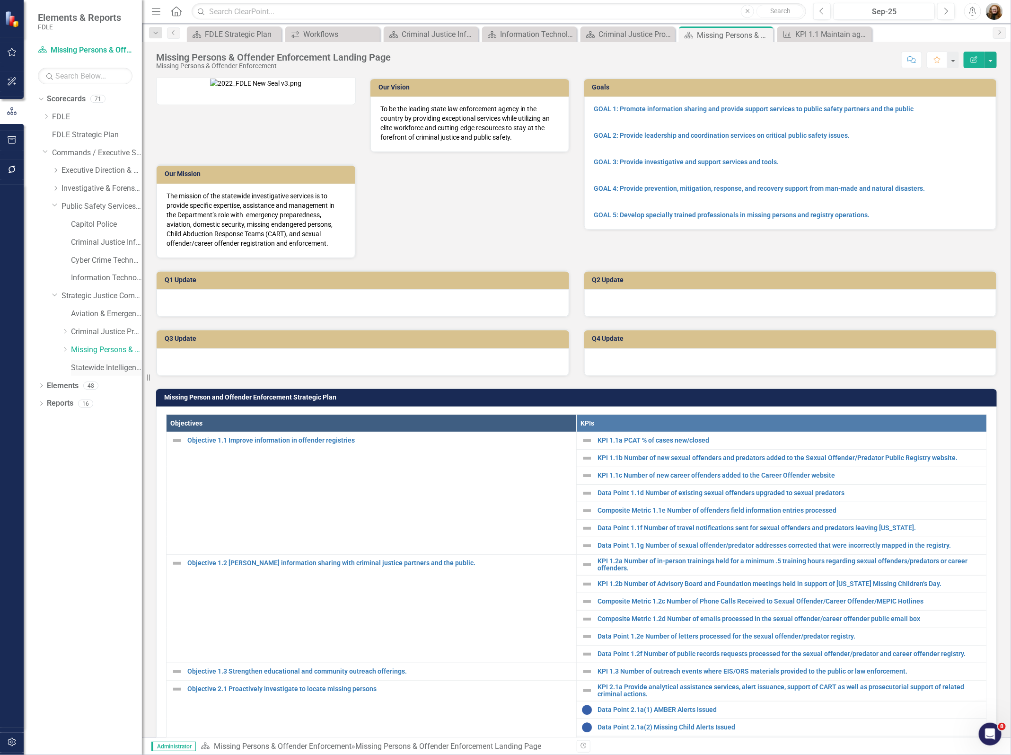
click at [95, 367] on link "Statewide Intelligence" at bounding box center [106, 367] width 71 height 11
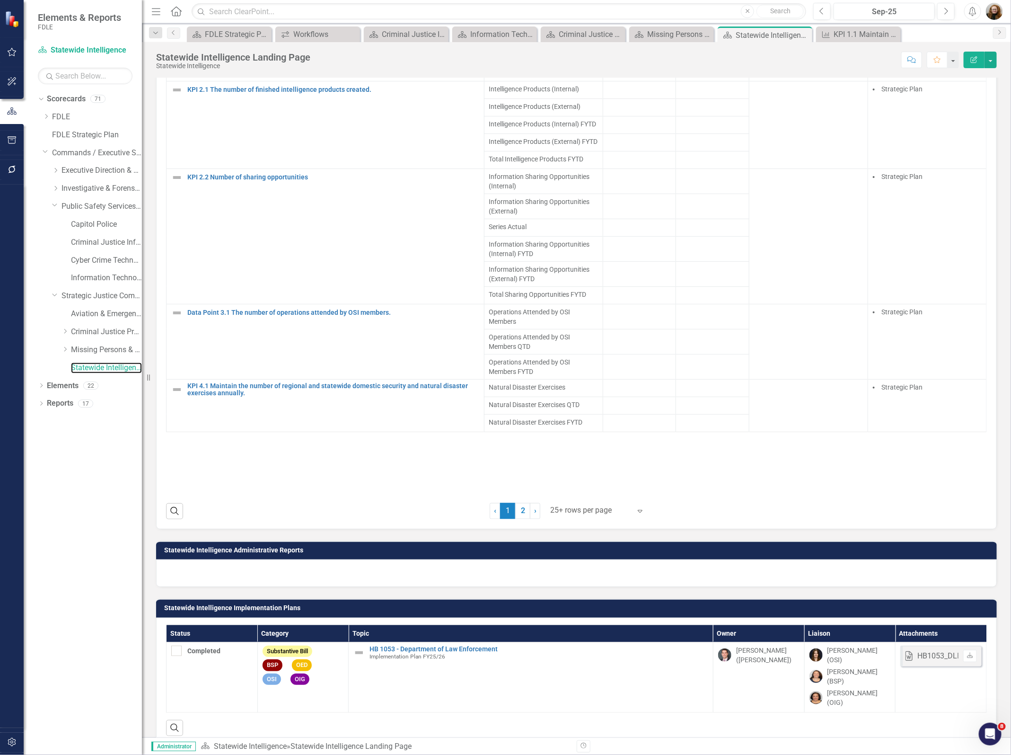
scroll to position [812, 0]
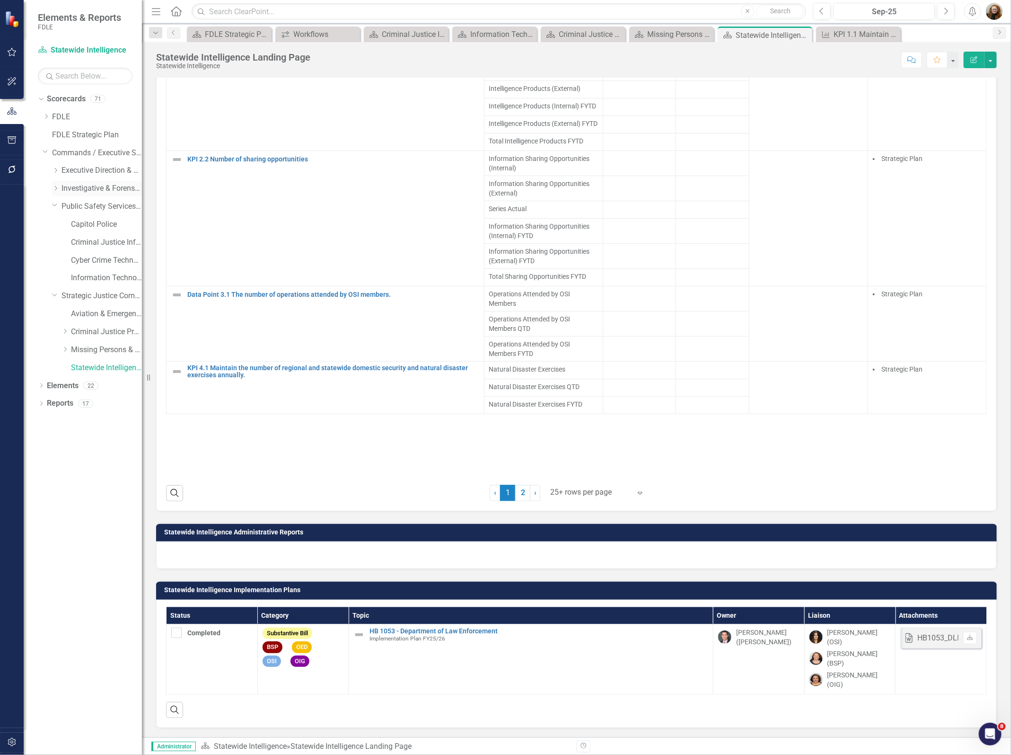
click at [56, 189] on icon "Dropdown" at bounding box center [55, 188] width 7 height 6
click at [65, 220] on div "Dropdown Investigations" at bounding box center [102, 225] width 80 height 16
click at [64, 221] on icon "Dropdown" at bounding box center [65, 224] width 7 height 6
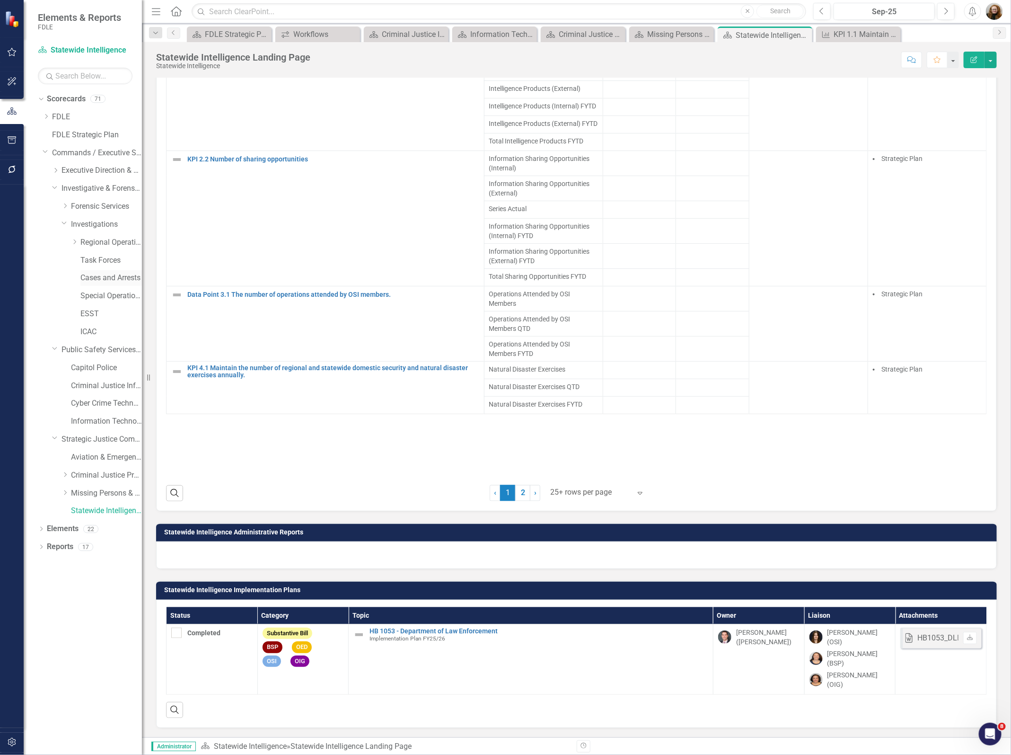
click at [96, 282] on link "Cases and Arrests" at bounding box center [111, 278] width 62 height 11
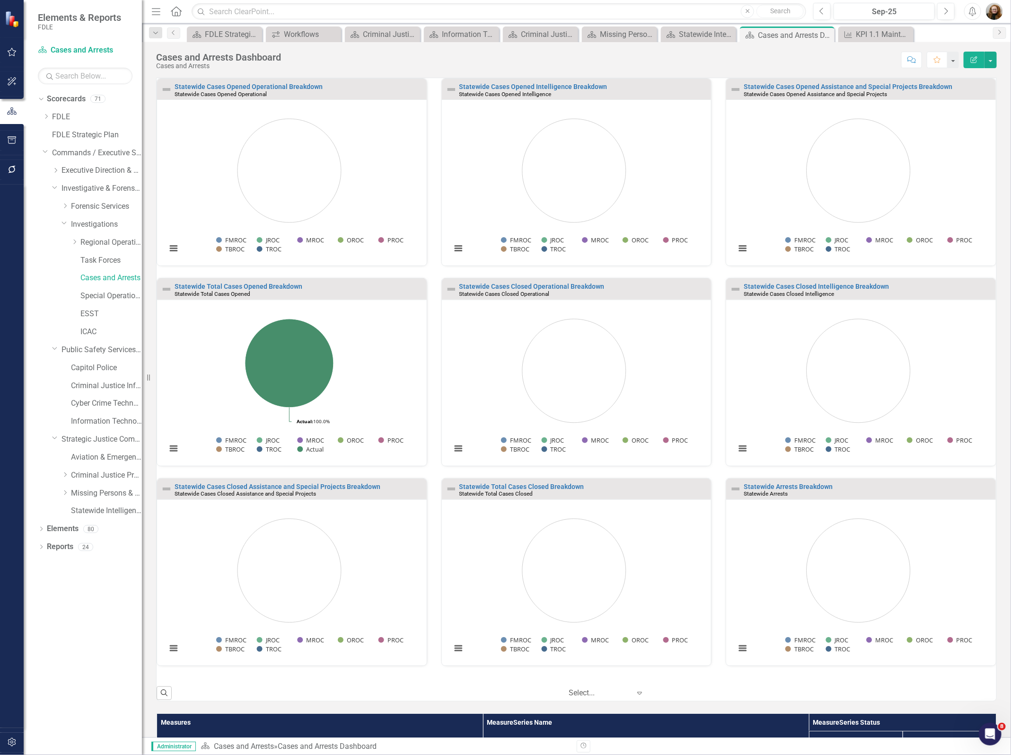
click at [36, 531] on div "Dropdown Scorecards 71 Dropdown FDLE Commissioner's Initiative Team Project Das…" at bounding box center [83, 422] width 118 height 663
click at [45, 530] on div "Dropdown Elements 80" at bounding box center [90, 530] width 104 height 18
click at [40, 528] on icon "Dropdown" at bounding box center [41, 529] width 7 height 5
click at [83, 588] on link "Measure Measures" at bounding box center [75, 582] width 47 height 11
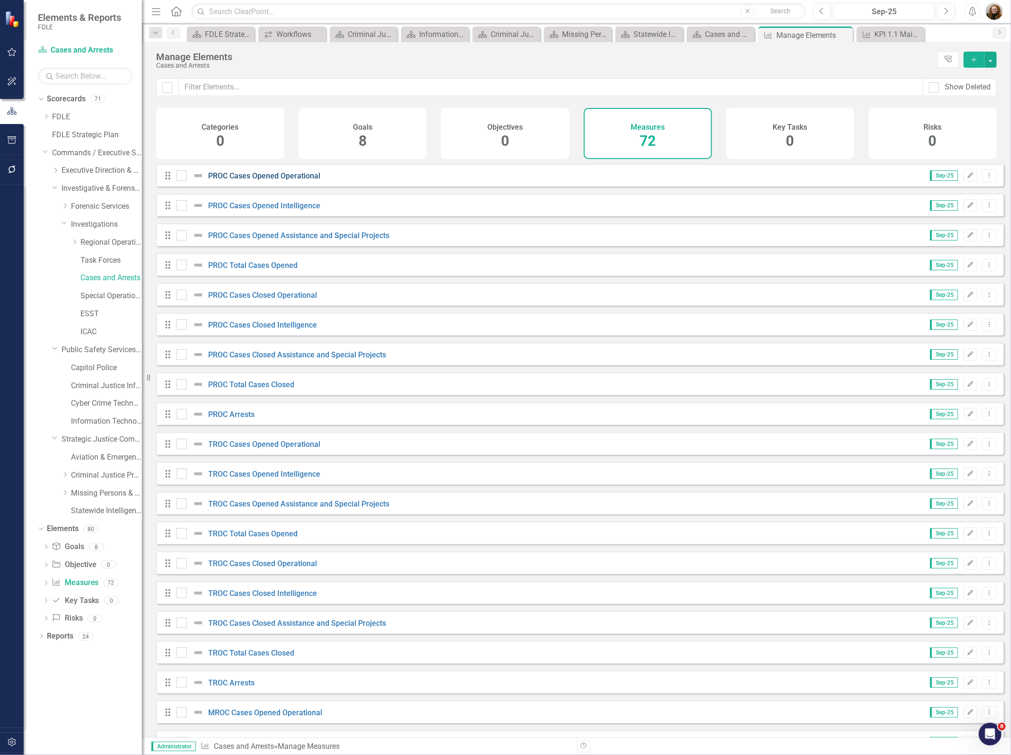
click at [287, 180] on link "PROC Cases Opened Operational" at bounding box center [265, 175] width 112 height 9
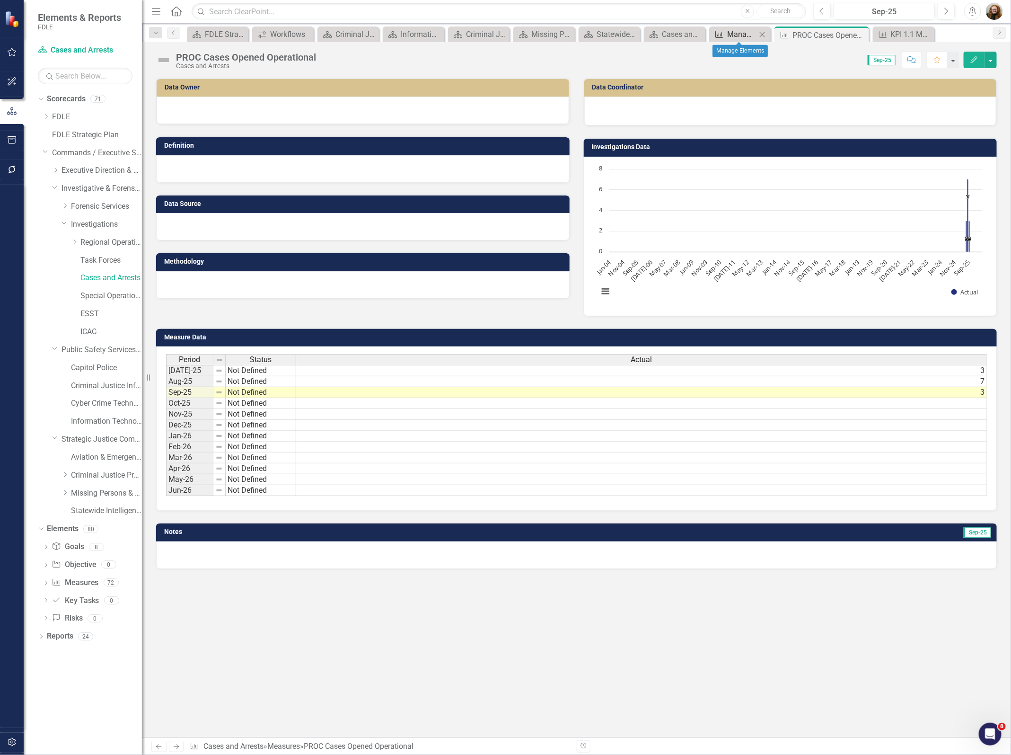
click at [730, 36] on div "Manage Elements" at bounding box center [741, 34] width 29 height 12
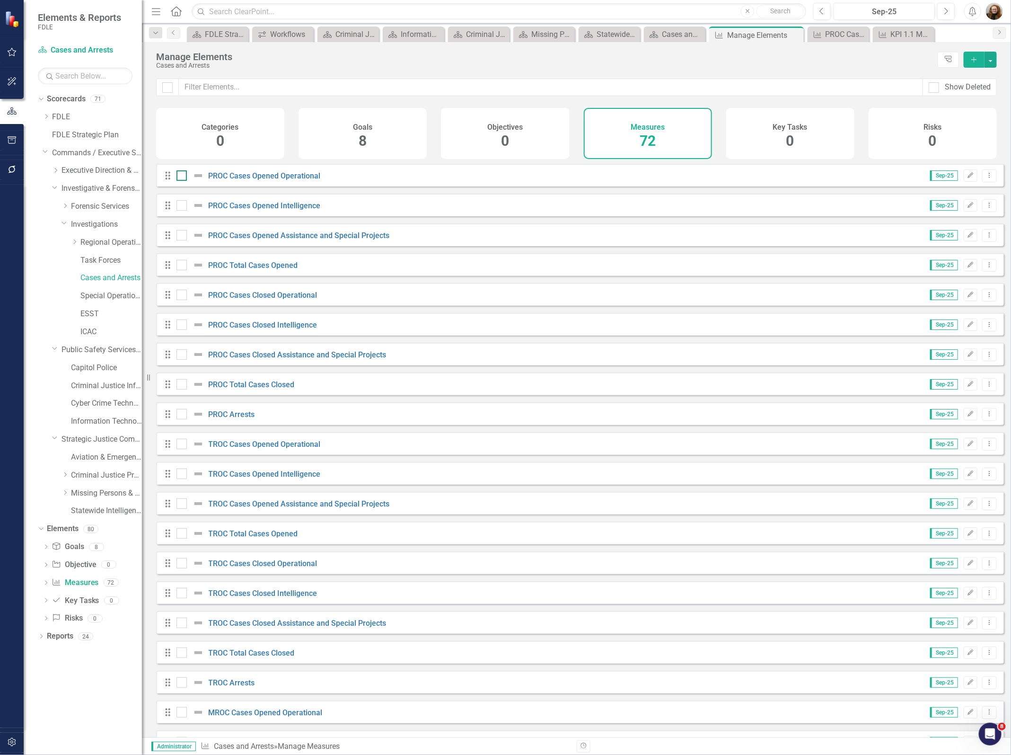
click at [180, 181] on div at bounding box center [181, 175] width 10 height 10
click at [180, 176] on input "checkbox" at bounding box center [179, 173] width 6 height 6
checkbox input "true"
click at [178, 206] on input "checkbox" at bounding box center [179, 203] width 6 height 6
checkbox input "true"
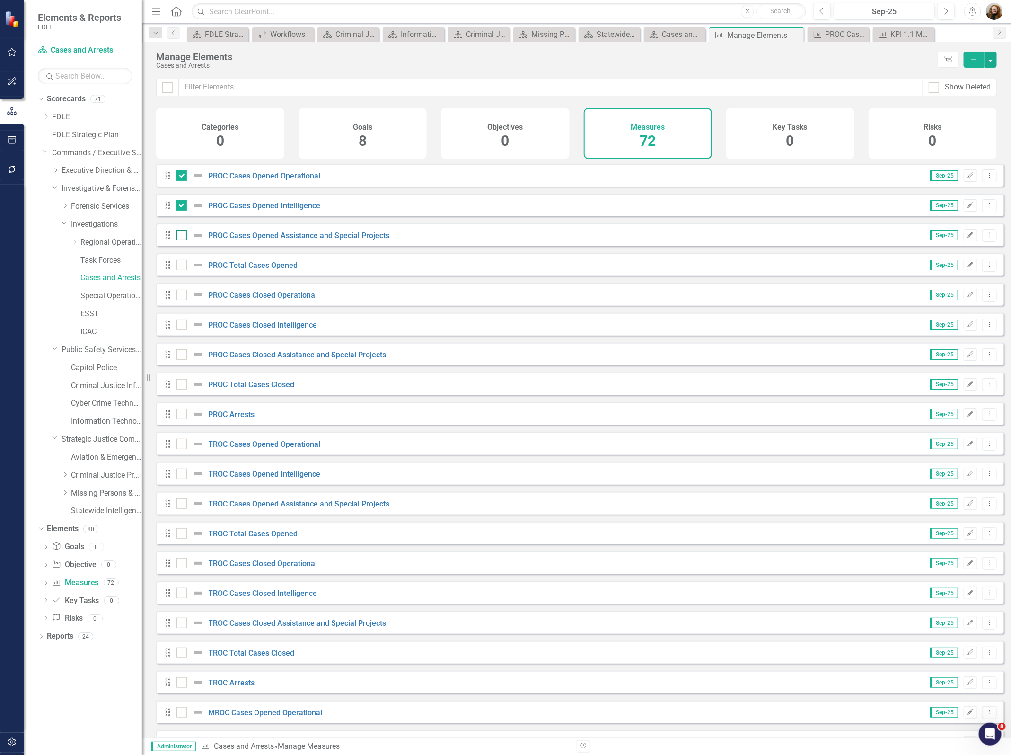
click at [176, 240] on div at bounding box center [181, 235] width 10 height 10
click at [176, 236] on input "checkbox" at bounding box center [179, 233] width 6 height 6
checkbox input "true"
drag, startPoint x: 184, startPoint y: 267, endPoint x: 184, endPoint y: 277, distance: 9.9
click at [184, 268] on div at bounding box center [181, 265] width 10 height 10
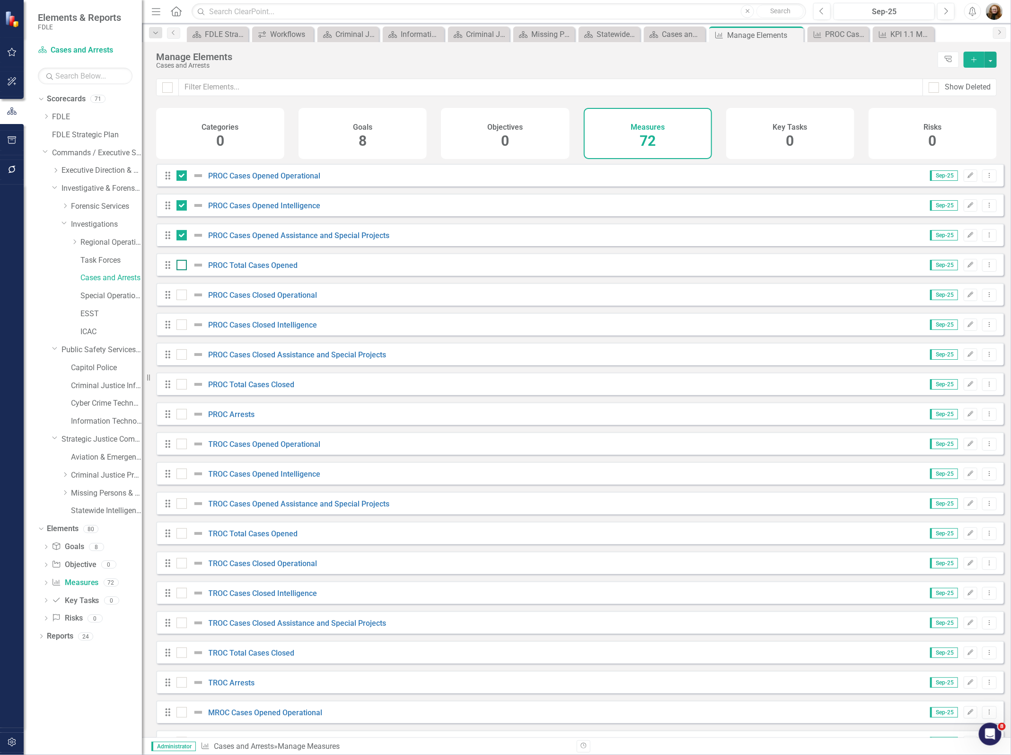
click at [183, 266] on input "checkbox" at bounding box center [179, 263] width 6 height 6
checkbox input "true"
click at [180, 300] on div at bounding box center [181, 295] width 10 height 10
click at [180, 296] on input "checkbox" at bounding box center [179, 293] width 6 height 6
checkbox input "true"
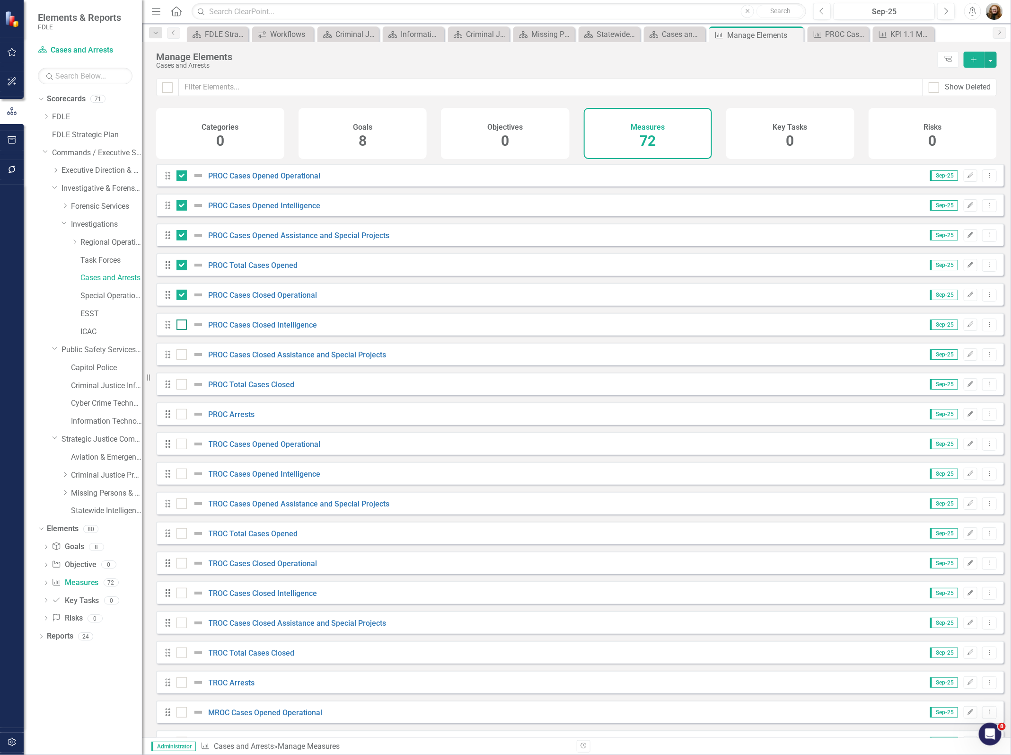
click at [180, 325] on input "checkbox" at bounding box center [179, 322] width 6 height 6
checkbox input "true"
click at [183, 358] on div at bounding box center [181, 354] width 10 height 10
click at [183, 355] on input "checkbox" at bounding box center [179, 352] width 6 height 6
checkbox input "true"
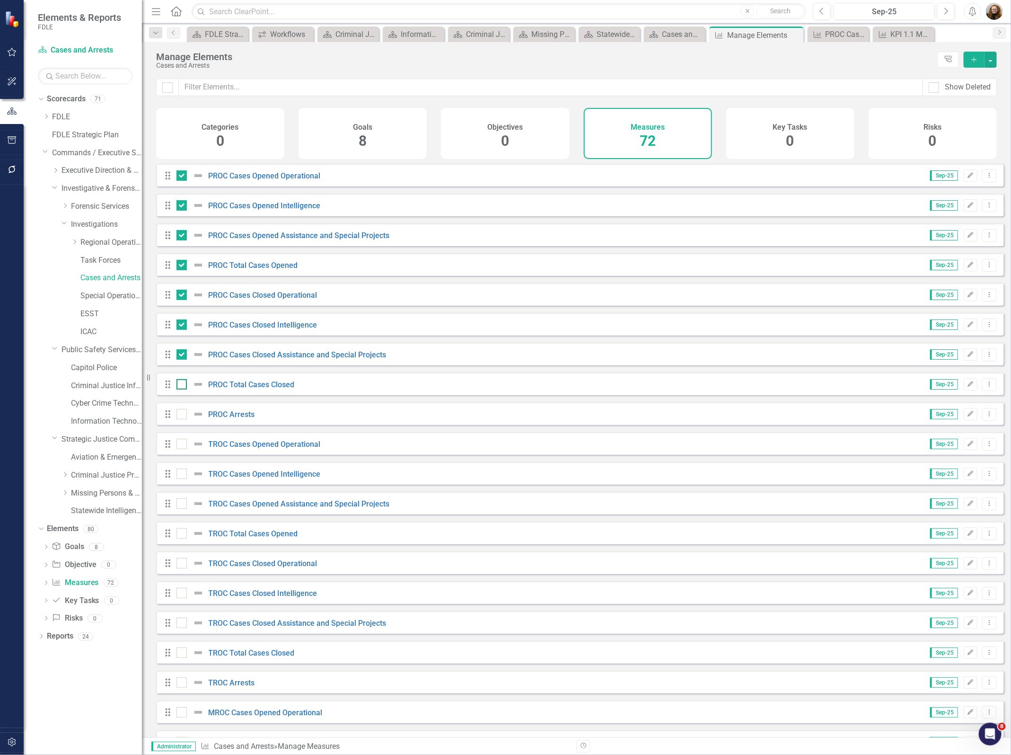
click at [176, 388] on div at bounding box center [192, 383] width 32 height 11
click at [176, 385] on input "checkbox" at bounding box center [179, 382] width 6 height 6
checkbox input "true"
click at [178, 415] on input "checkbox" at bounding box center [179, 412] width 6 height 6
checkbox input "true"
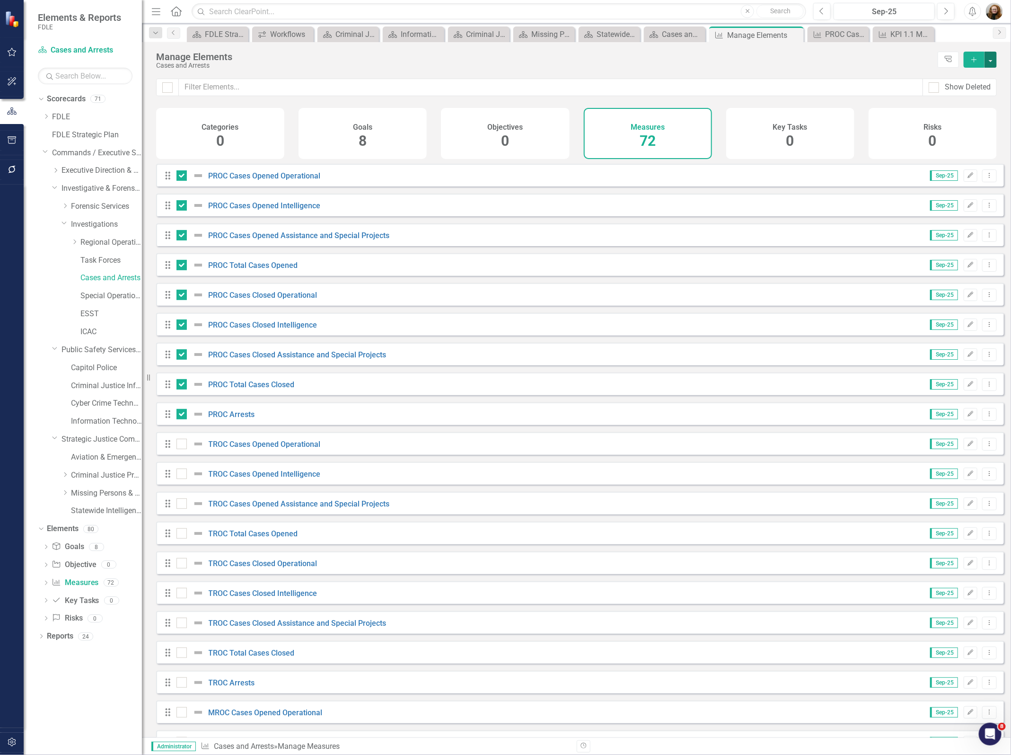
click at [991, 59] on button "button" at bounding box center [991, 60] width 12 height 16
click at [968, 111] on link "Edit Multiple Edit Multiple" at bounding box center [959, 113] width 75 height 18
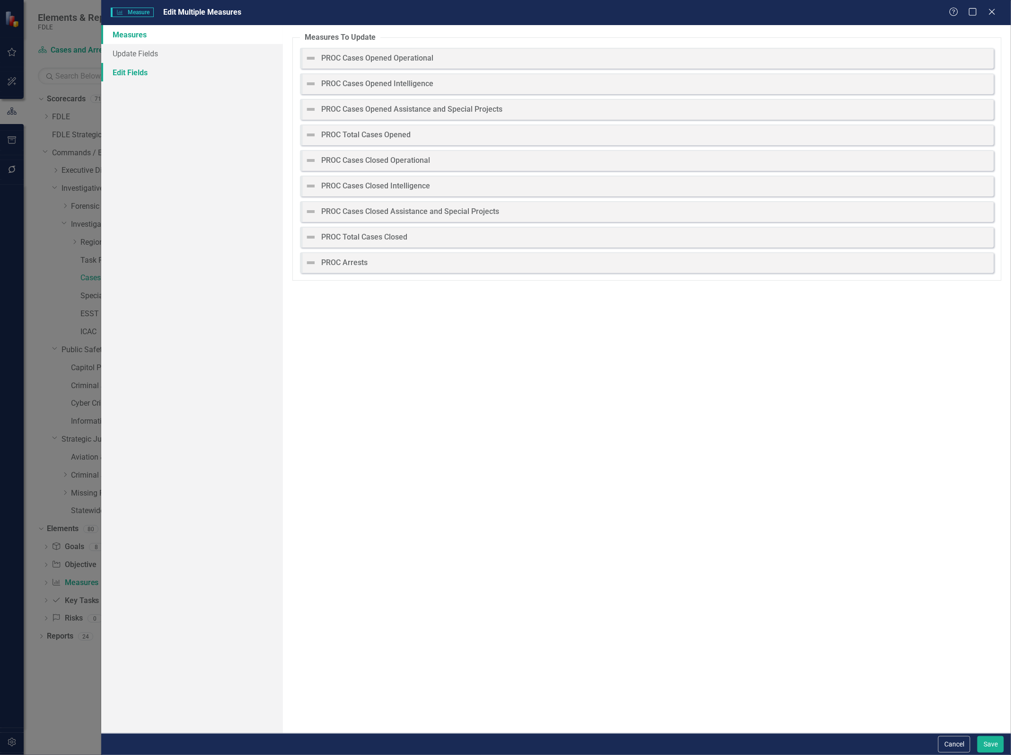
click at [124, 72] on link "Edit Fields" at bounding box center [192, 72] width 182 height 19
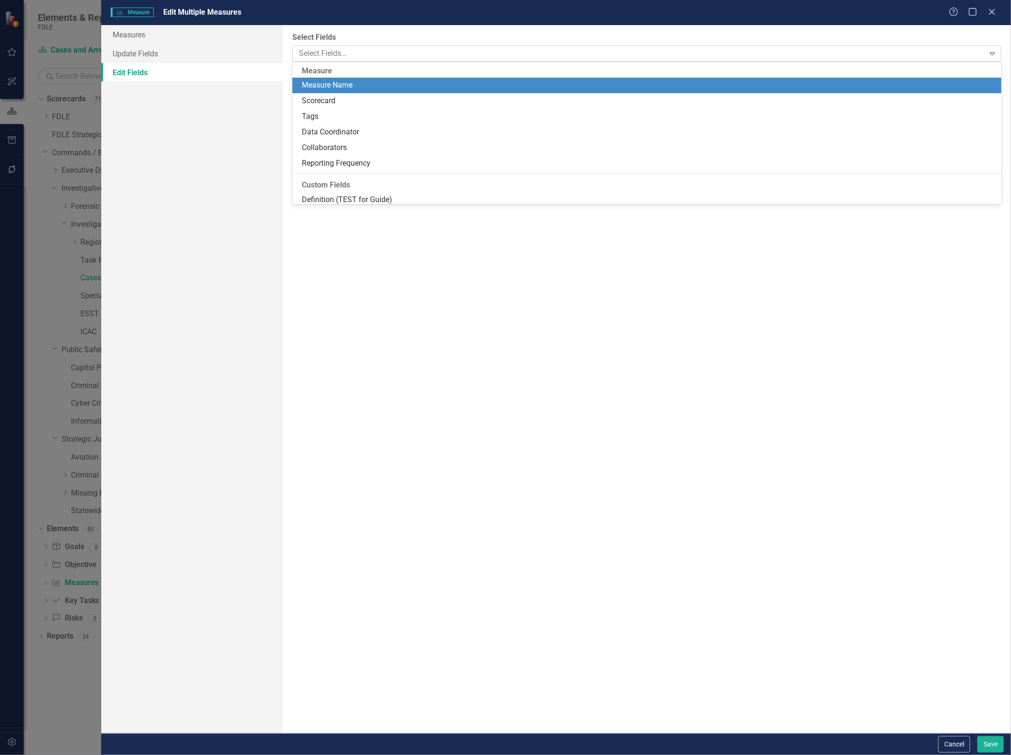
click at [335, 53] on div at bounding box center [639, 53] width 689 height 13
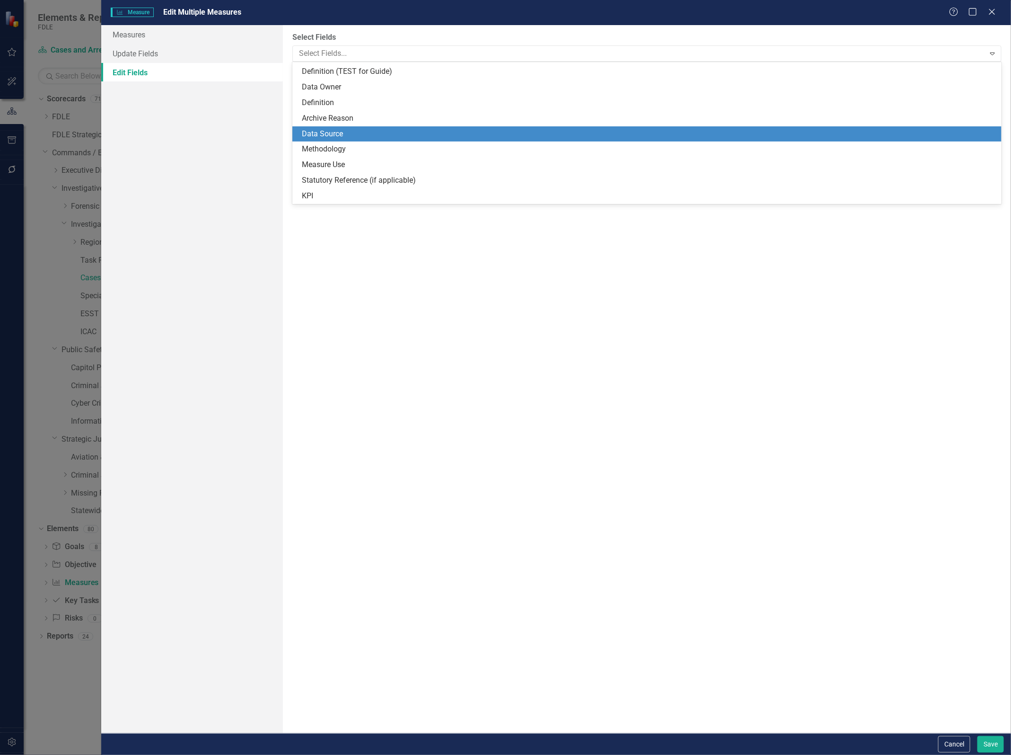
scroll to position [128, 0]
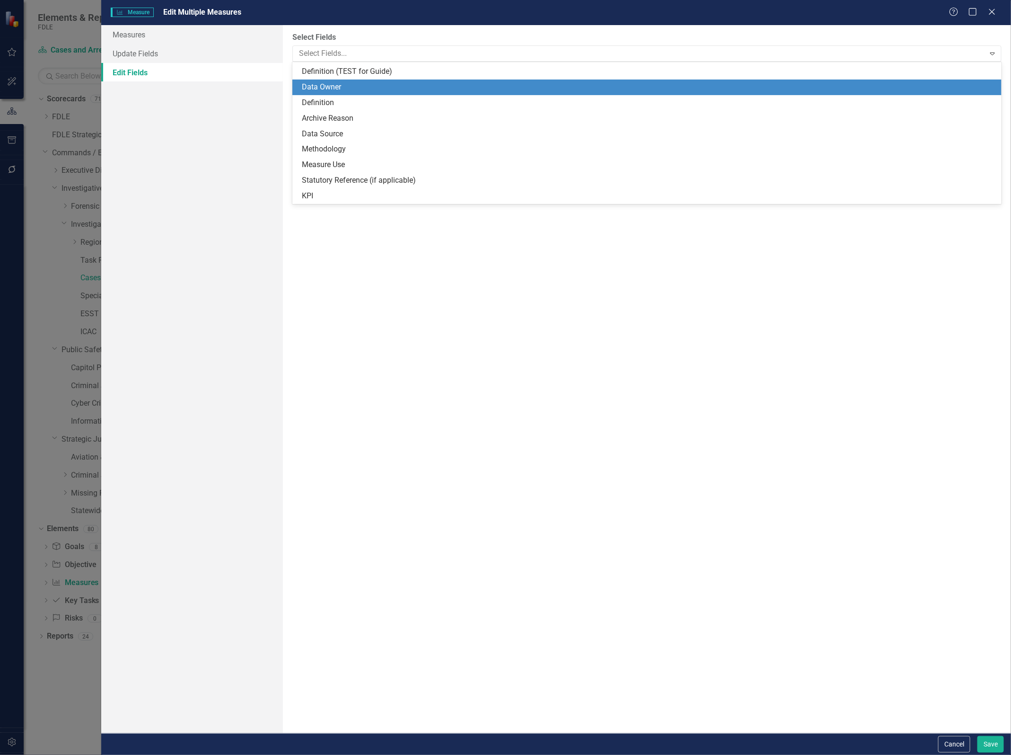
click at [322, 88] on div "Data Owner" at bounding box center [649, 87] width 694 height 11
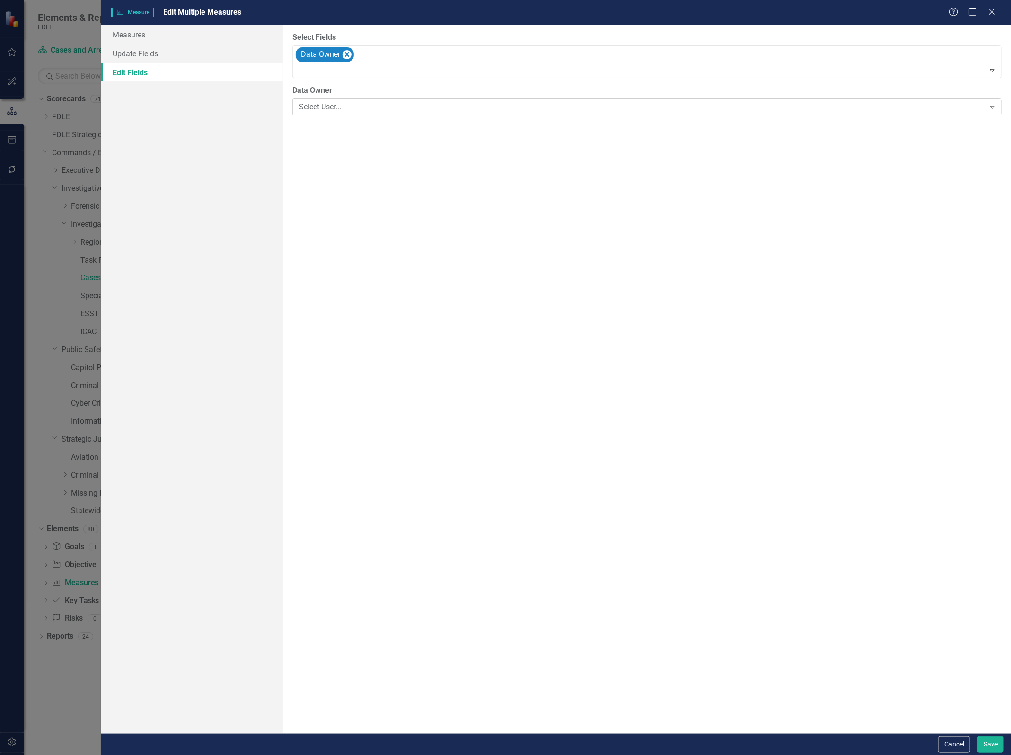
click at [336, 112] on div "Select User..." at bounding box center [642, 107] width 686 height 11
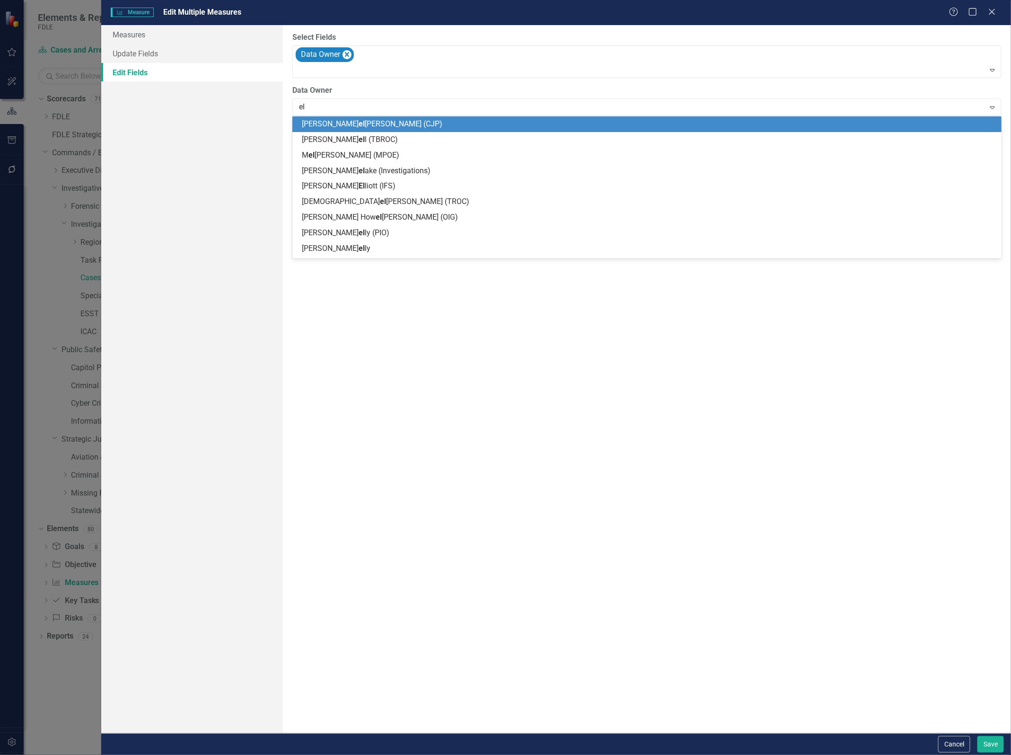
type input "[PERSON_NAME]"
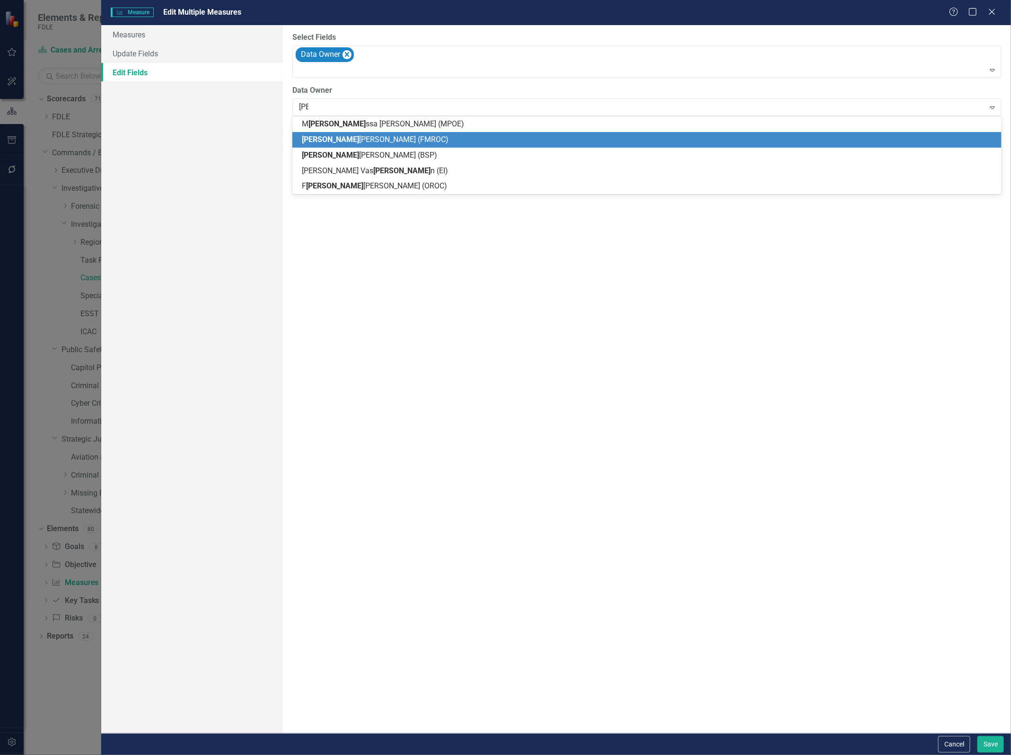
click at [346, 135] on span "[PERSON_NAME] (FMROC)" at bounding box center [375, 139] width 147 height 9
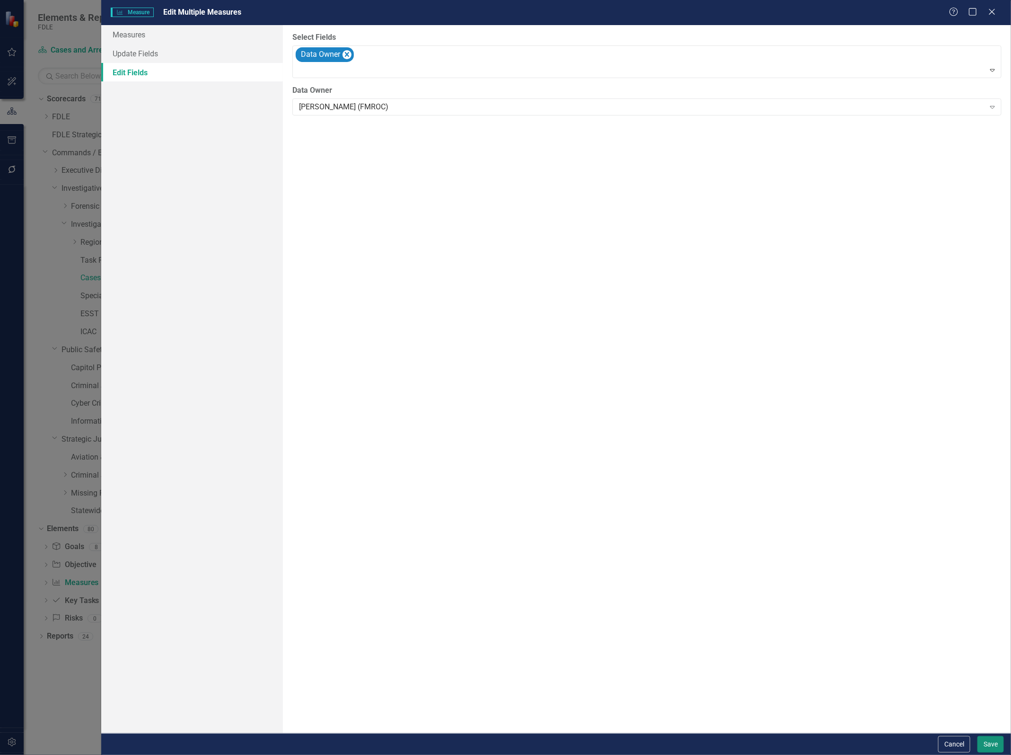
click at [992, 744] on button "Save" at bounding box center [990, 744] width 26 height 17
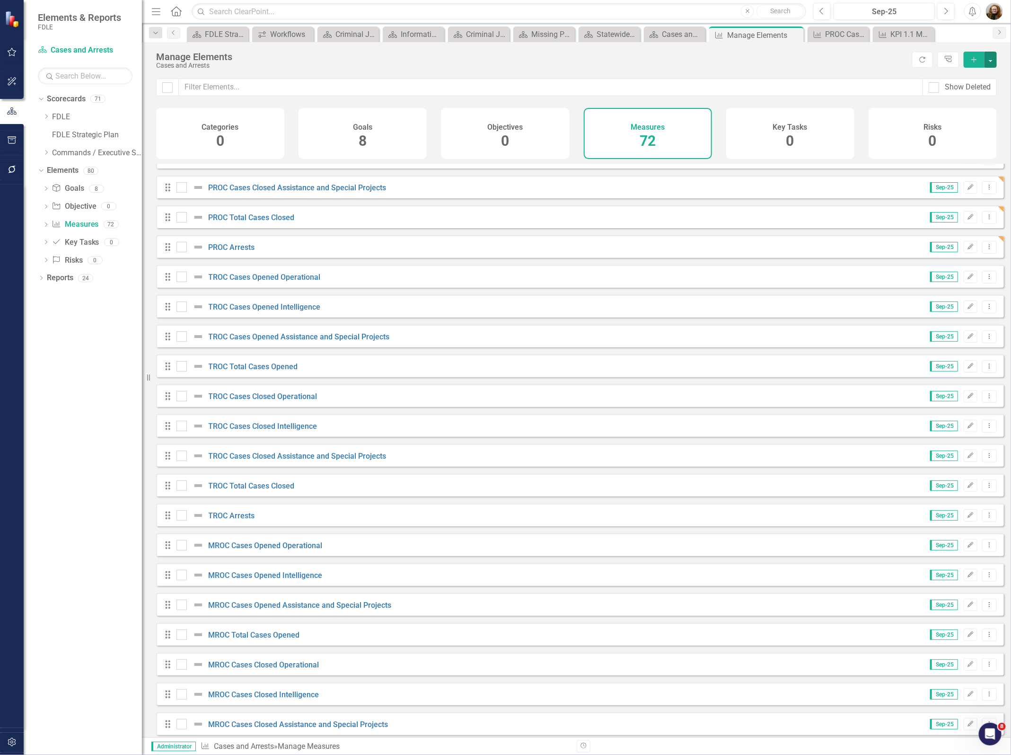
scroll to position [177, 0]
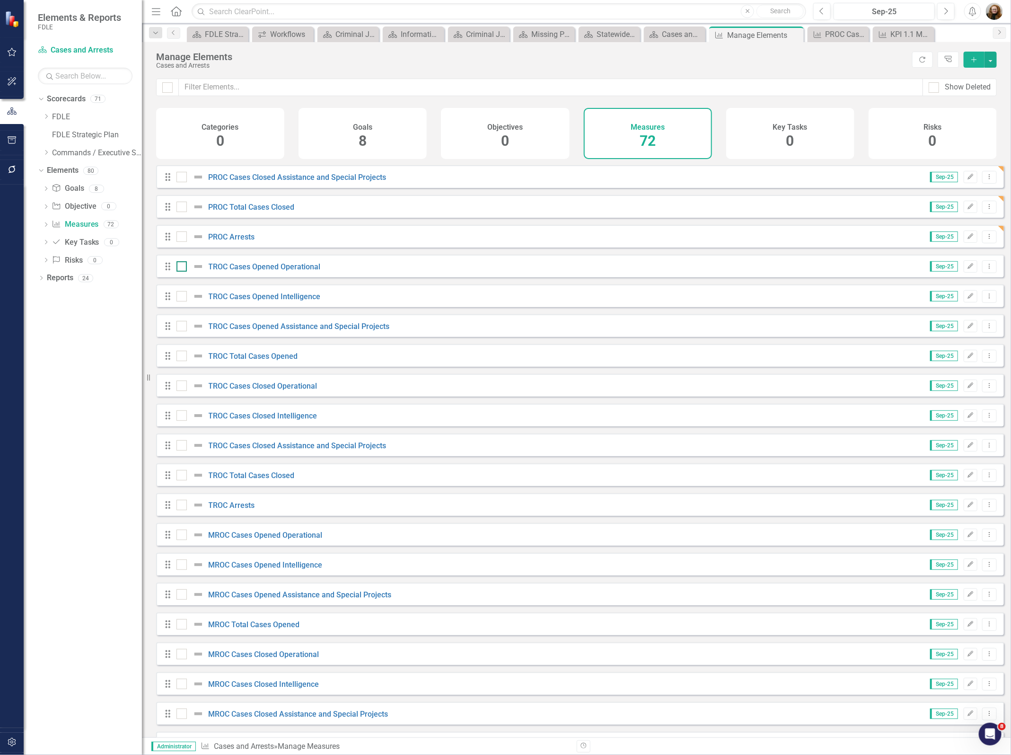
click at [181, 272] on div at bounding box center [181, 266] width 10 height 10
click at [181, 267] on input "checkbox" at bounding box center [179, 264] width 6 height 6
checkbox input "true"
click at [183, 301] on div at bounding box center [181, 296] width 10 height 10
click at [183, 297] on input "checkbox" at bounding box center [179, 294] width 6 height 6
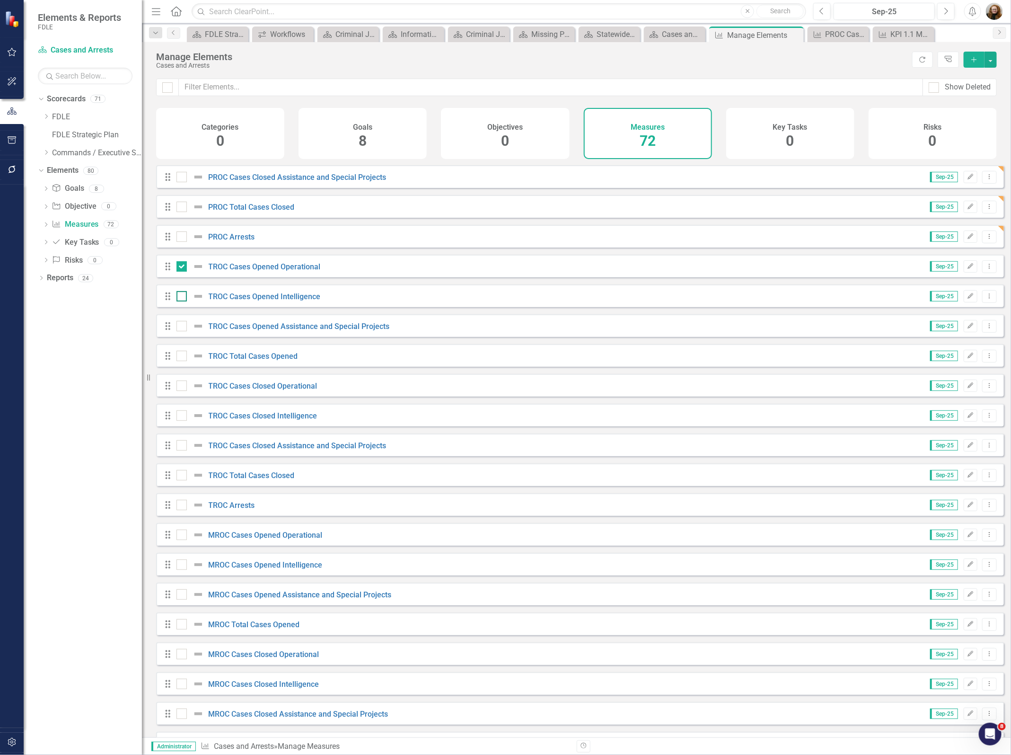
checkbox input "true"
click at [178, 331] on div at bounding box center [181, 326] width 10 height 10
click at [178, 327] on input "checkbox" at bounding box center [179, 324] width 6 height 6
checkbox input "true"
click at [179, 361] on div at bounding box center [192, 355] width 32 height 11
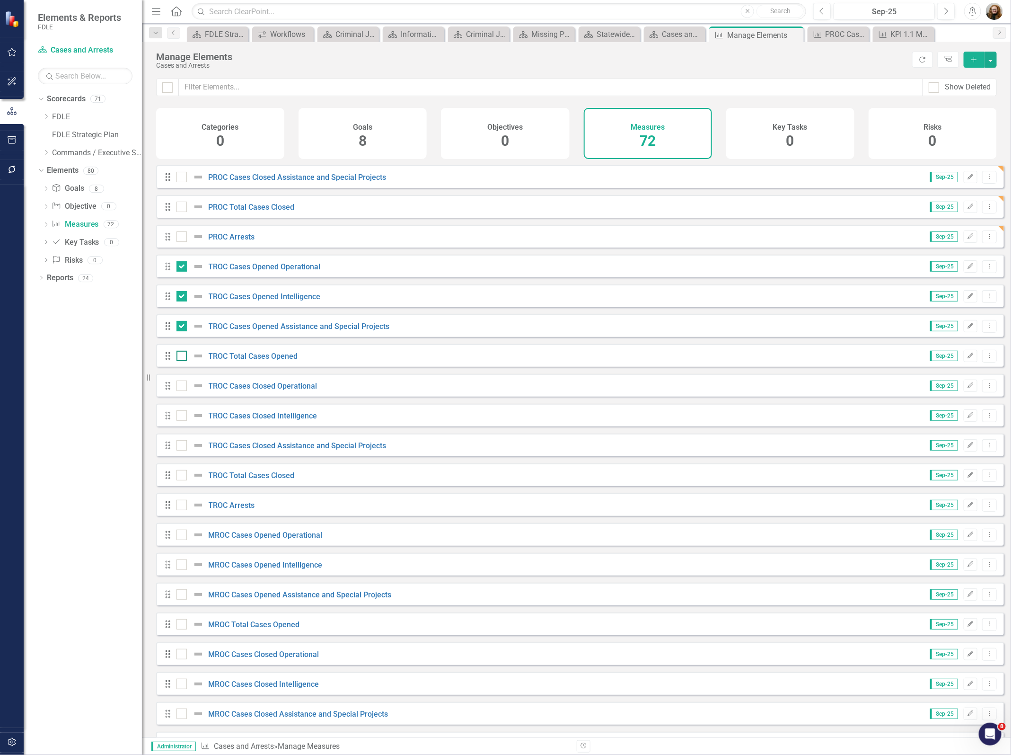
click at [179, 357] on input "checkbox" at bounding box center [179, 354] width 6 height 6
checkbox input "true"
drag, startPoint x: 176, startPoint y: 389, endPoint x: 176, endPoint y: 405, distance: 16.1
click at [176, 387] on input "checkbox" at bounding box center [179, 383] width 6 height 6
checkbox input "true"
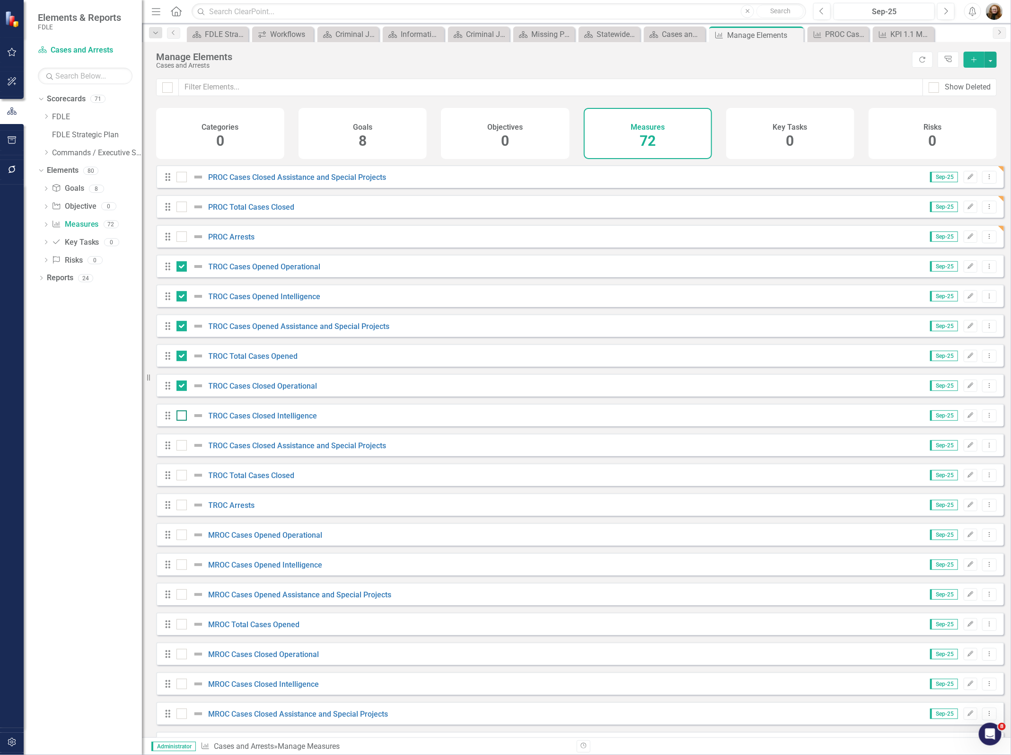
click at [178, 416] on input "checkbox" at bounding box center [179, 413] width 6 height 6
checkbox input "true"
drag, startPoint x: 182, startPoint y: 448, endPoint x: 182, endPoint y: 469, distance: 20.3
click at [182, 449] on div at bounding box center [181, 445] width 10 height 10
click at [182, 446] on input "checkbox" at bounding box center [179, 443] width 6 height 6
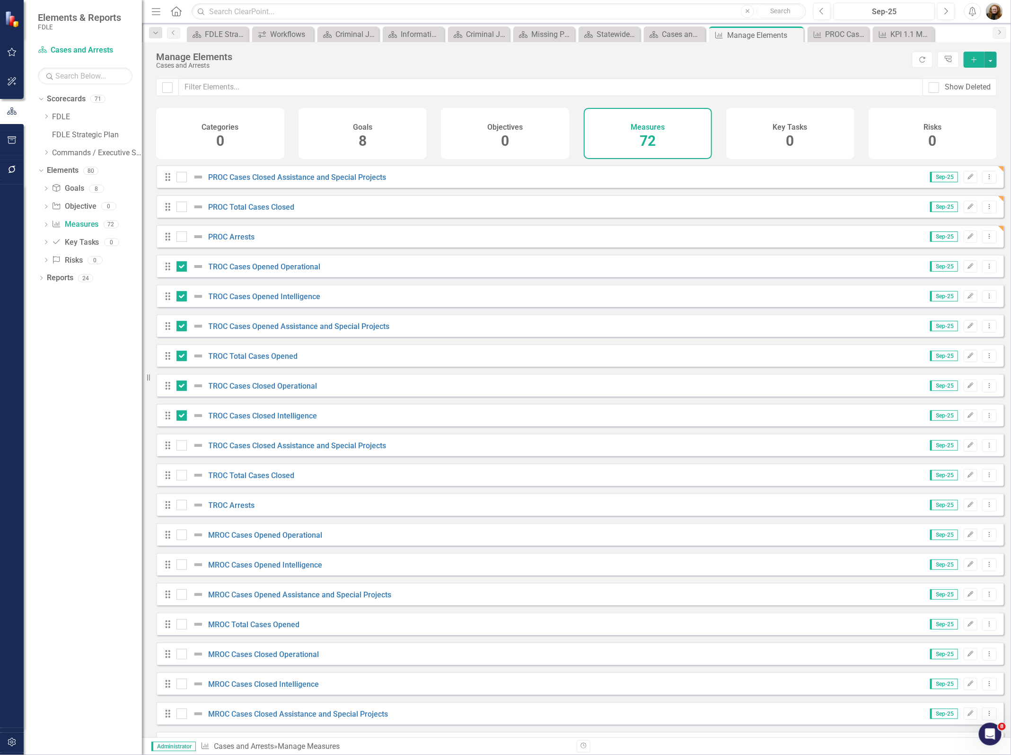
checkbox input "true"
drag, startPoint x: 185, startPoint y: 484, endPoint x: 184, endPoint y: 498, distance: 13.8
click at [185, 480] on div at bounding box center [181, 475] width 10 height 10
click at [183, 476] on input "checkbox" at bounding box center [179, 473] width 6 height 6
checkbox input "true"
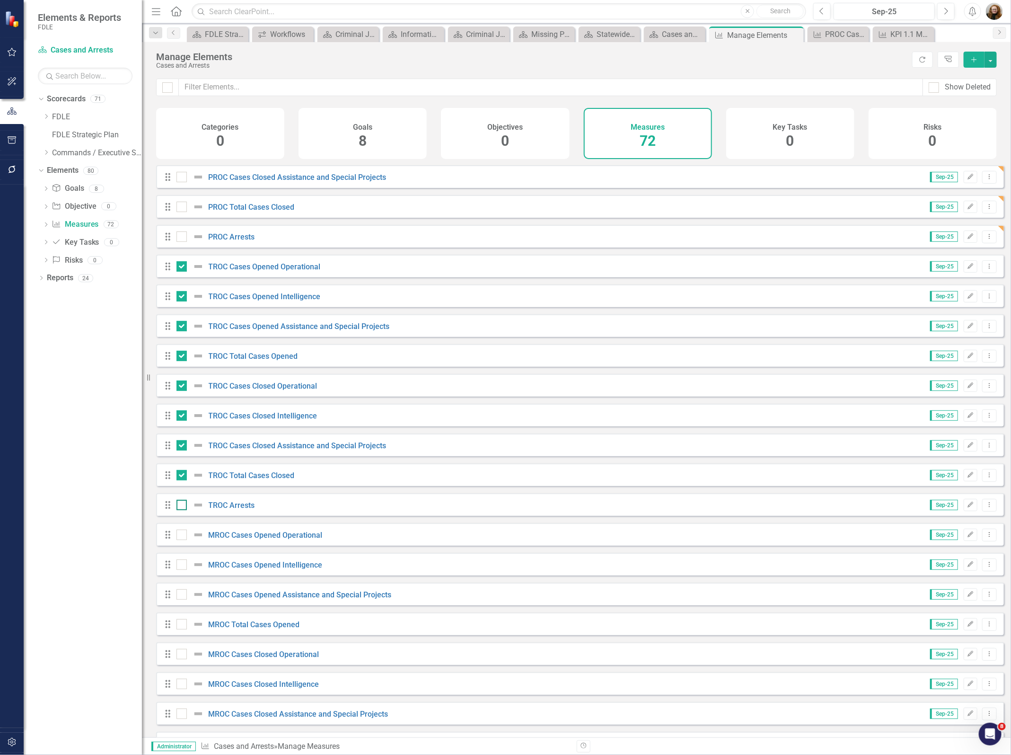
click at [182, 510] on div at bounding box center [181, 505] width 10 height 10
click at [182, 506] on input "checkbox" at bounding box center [179, 503] width 6 height 6
checkbox input "true"
click at [990, 63] on button "button" at bounding box center [991, 60] width 12 height 16
click at [965, 113] on link "Edit Multiple Edit Multiple" at bounding box center [959, 113] width 75 height 18
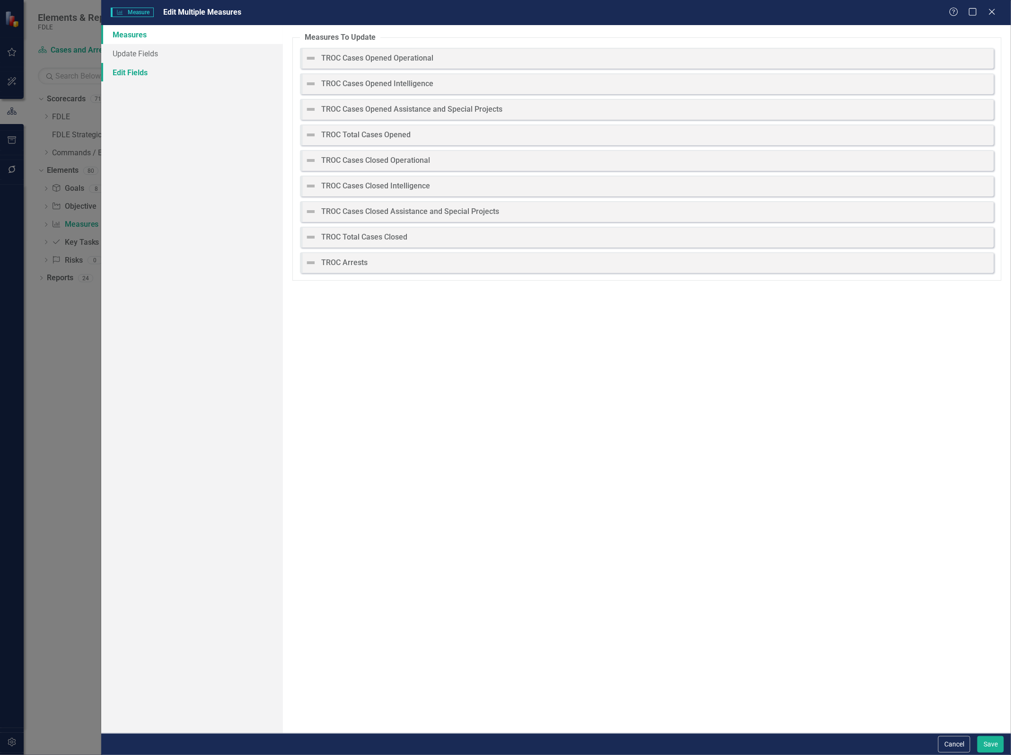
click at [129, 70] on link "Edit Fields" at bounding box center [192, 72] width 182 height 19
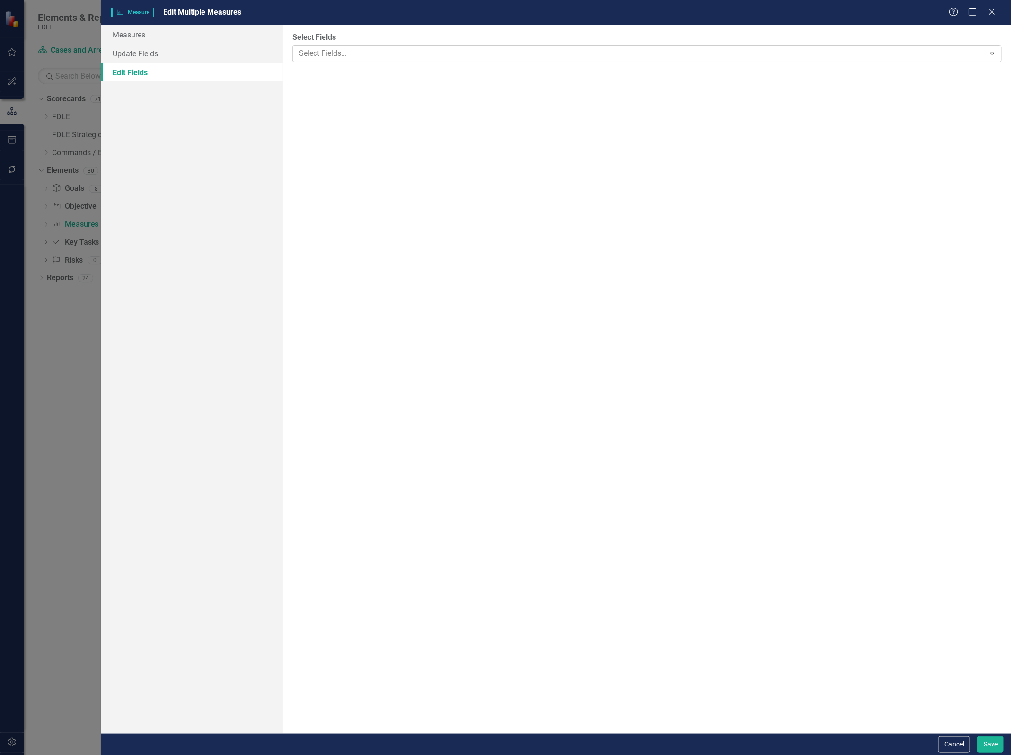
click at [362, 48] on div at bounding box center [639, 53] width 689 height 13
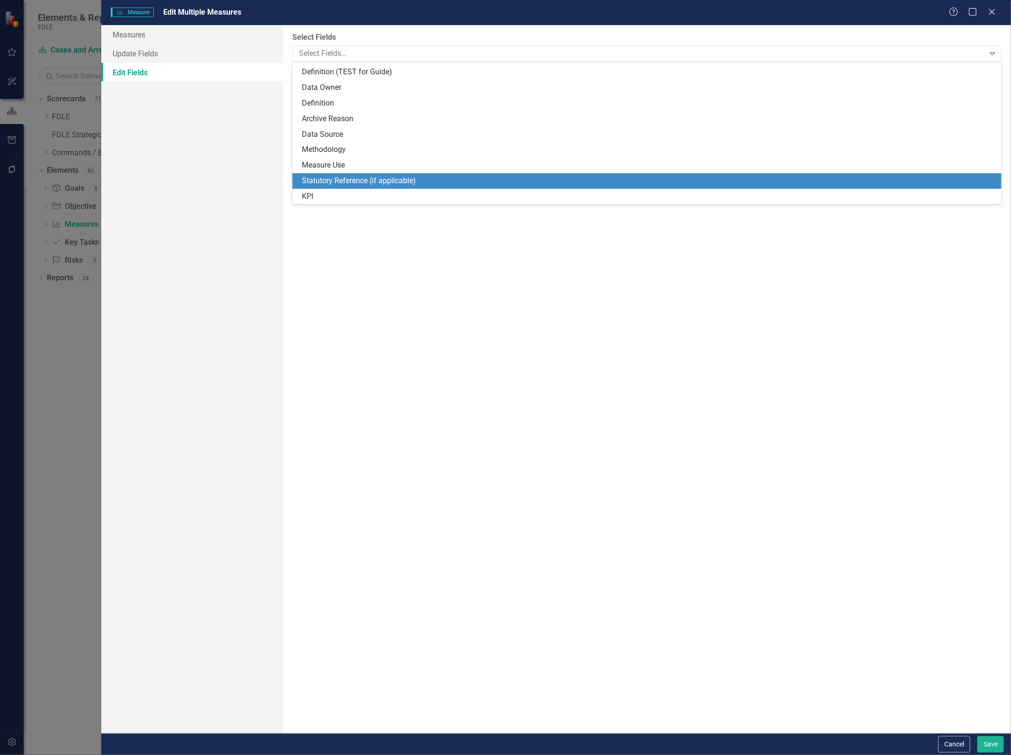
scroll to position [128, 0]
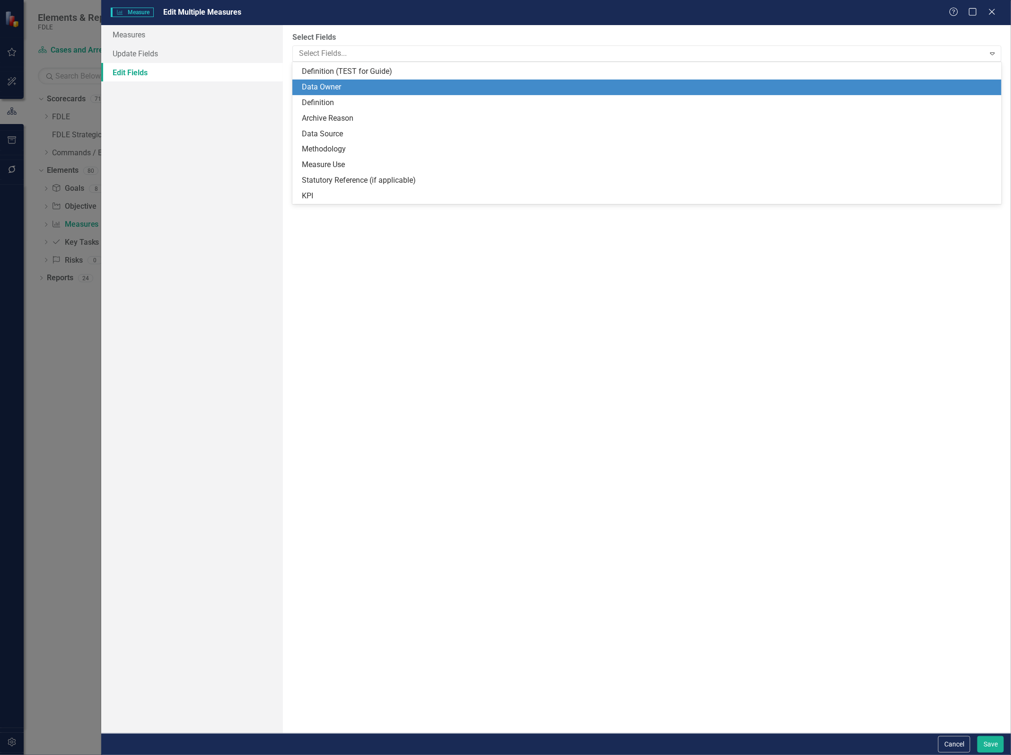
click at [332, 86] on div "Data Owner" at bounding box center [649, 87] width 694 height 11
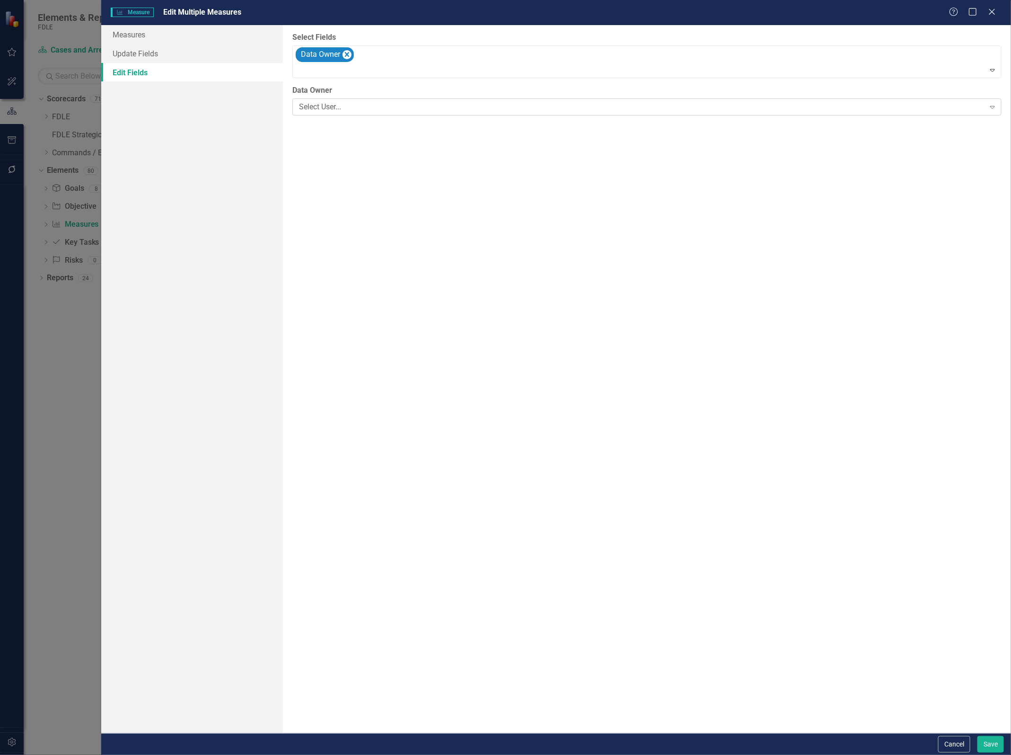
click at [328, 107] on div "Select User..." at bounding box center [642, 107] width 686 height 11
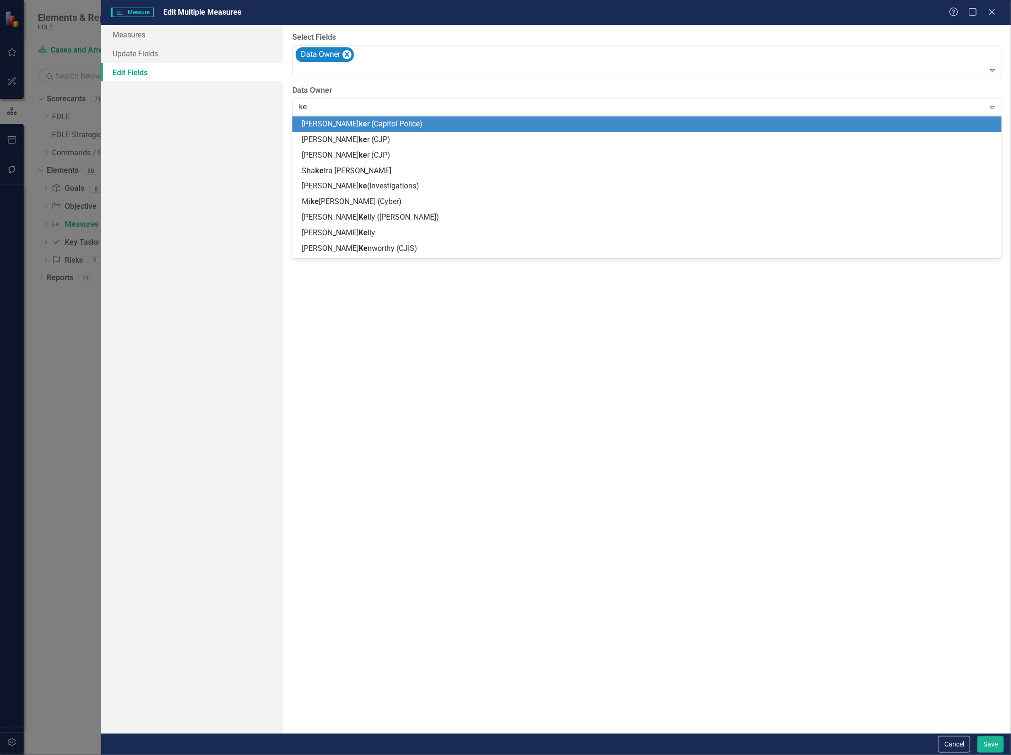
type input "kei"
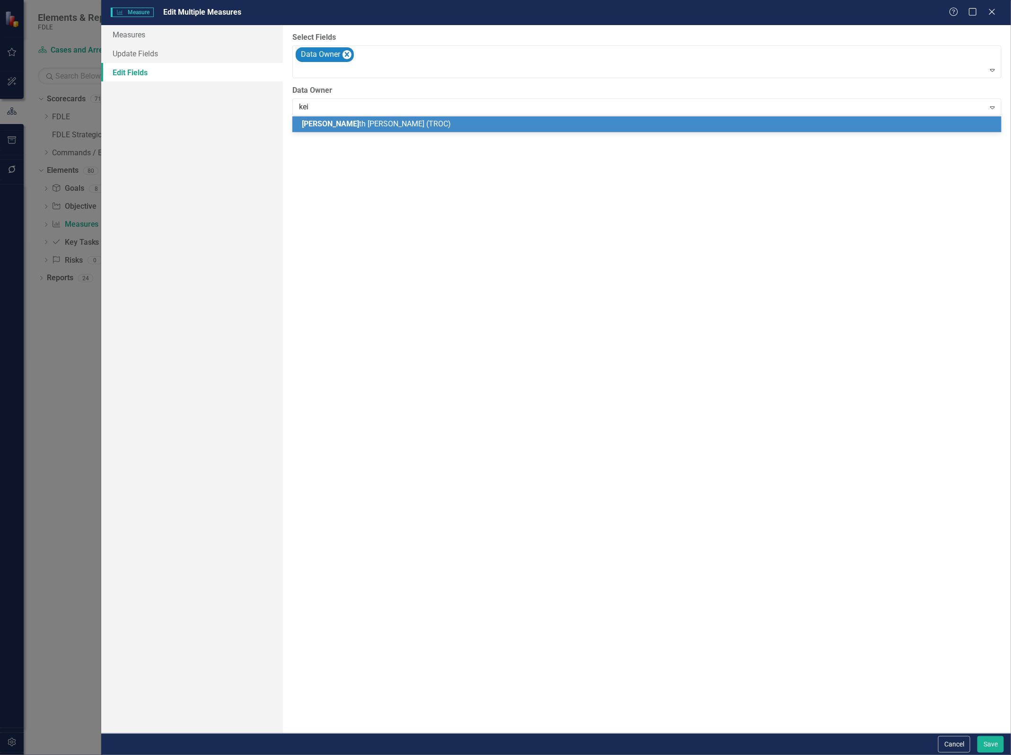
click at [345, 130] on div "[PERSON_NAME] (TROC)" at bounding box center [646, 124] width 709 height 16
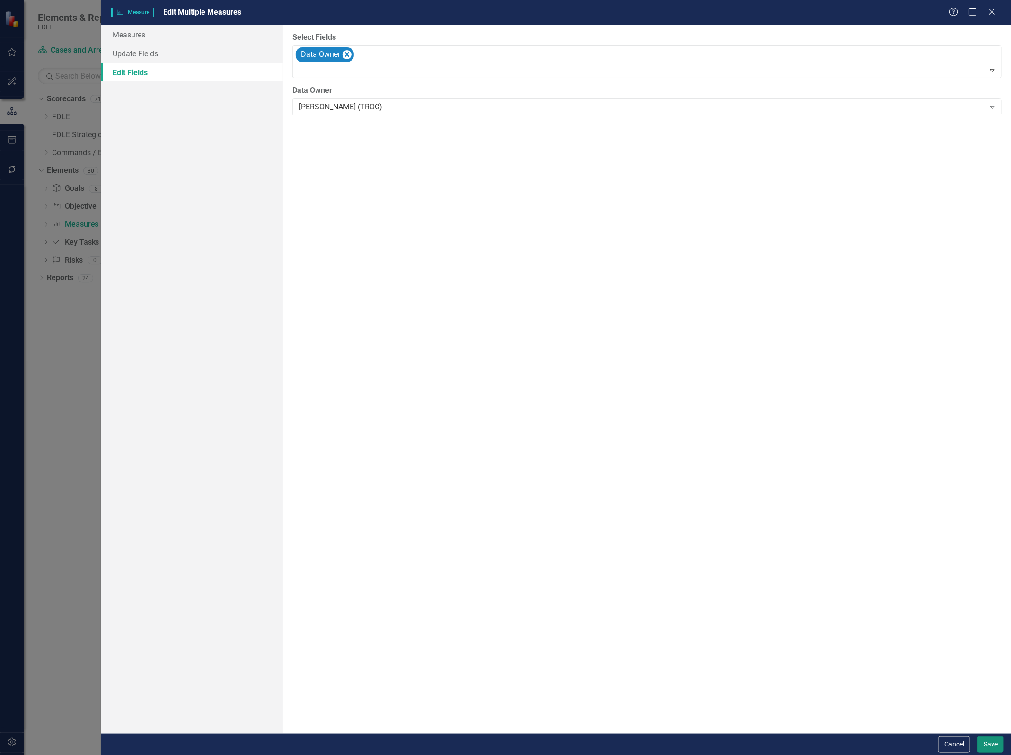
click at [989, 748] on button "Save" at bounding box center [990, 744] width 26 height 17
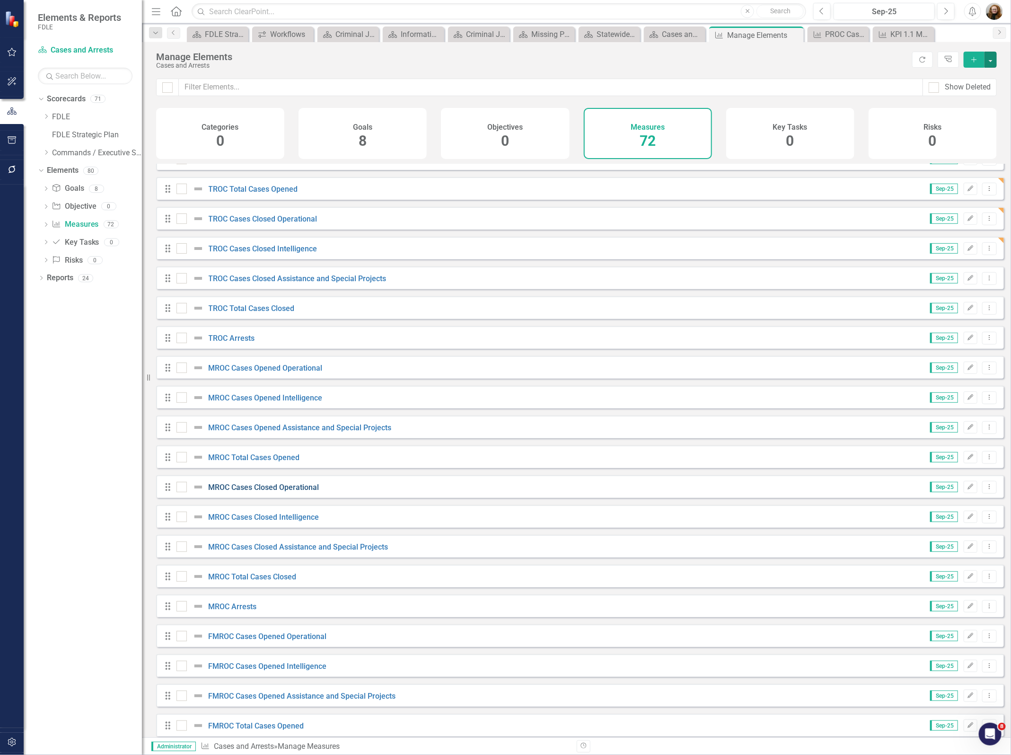
scroll to position [355, 0]
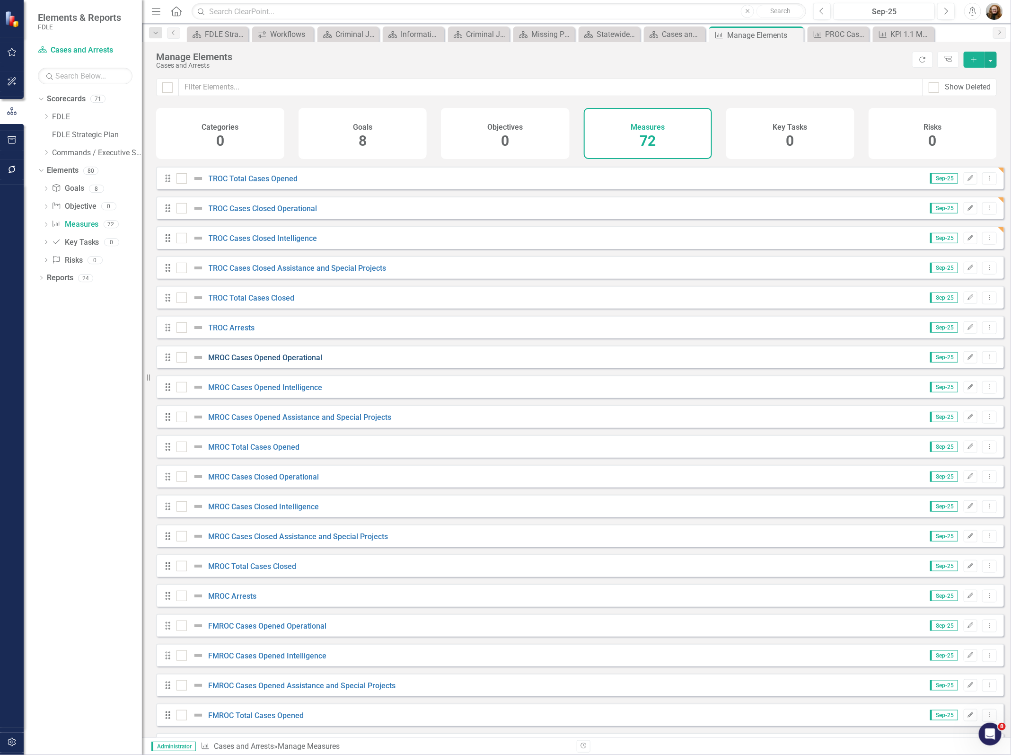
click at [223, 362] on link "MROC Cases Opened Operational" at bounding box center [266, 357] width 114 height 9
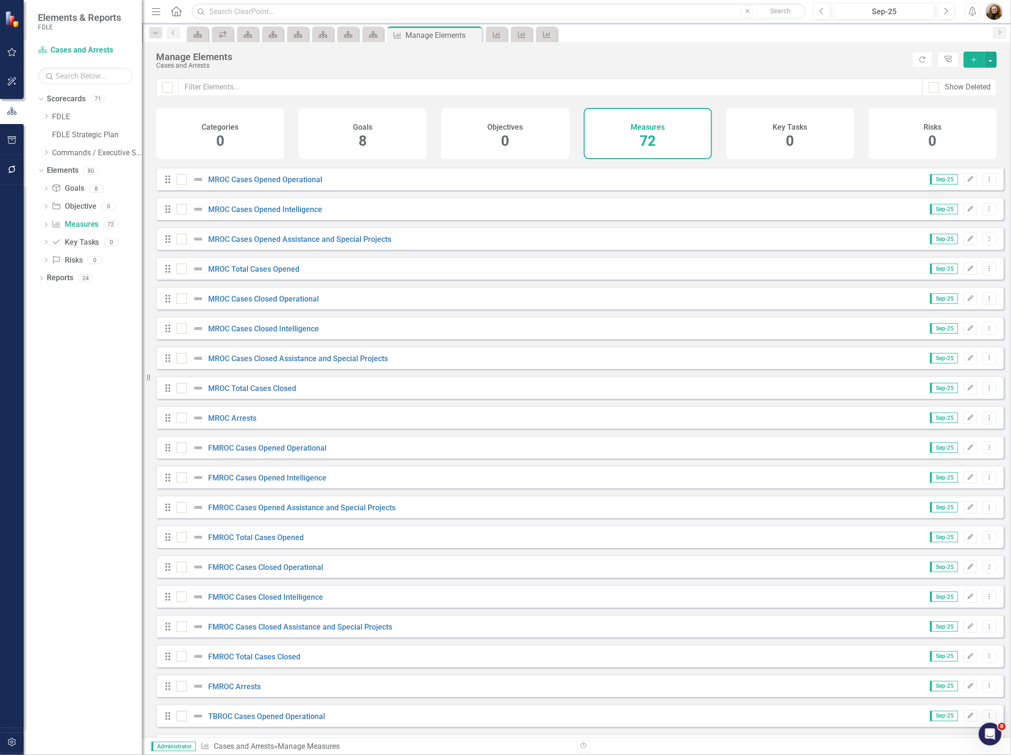
scroll to position [532, 0]
click at [181, 423] on div at bounding box center [181, 418] width 10 height 10
click at [181, 419] on input "checkbox" at bounding box center [179, 416] width 6 height 6
checkbox input "true"
click at [181, 389] on input "checkbox" at bounding box center [179, 386] width 6 height 6
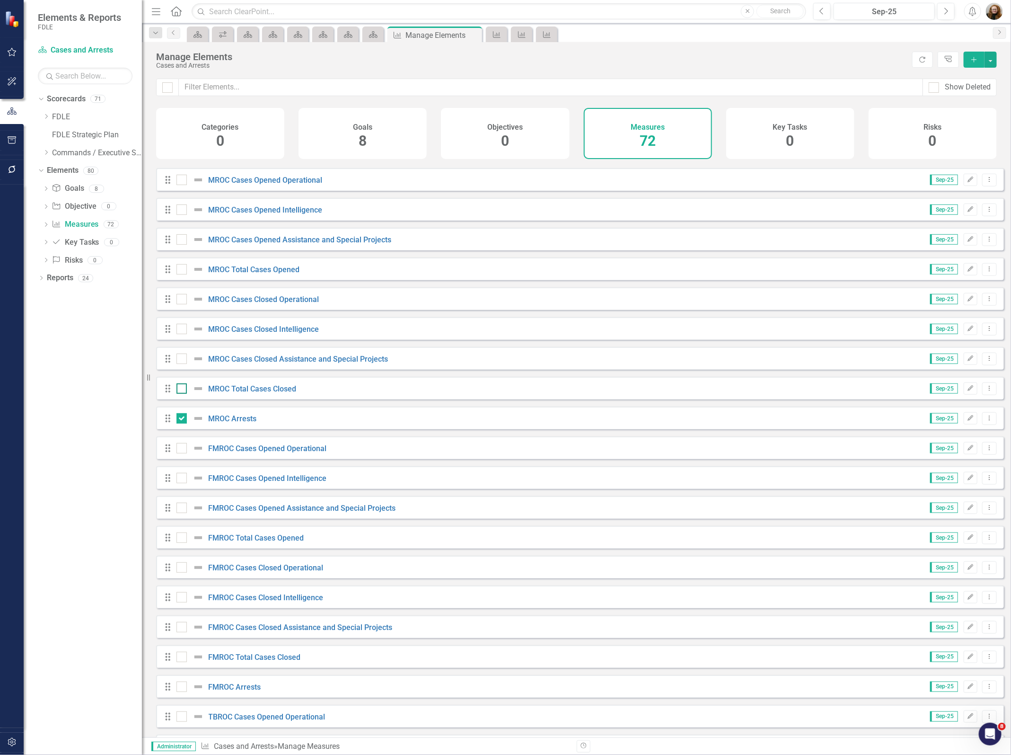
checkbox input "true"
drag, startPoint x: 181, startPoint y: 367, endPoint x: 181, endPoint y: 352, distance: 14.2
click at [181, 360] on input "checkbox" at bounding box center [179, 356] width 6 height 6
checkbox input "true"
click at [183, 334] on div at bounding box center [181, 329] width 10 height 10
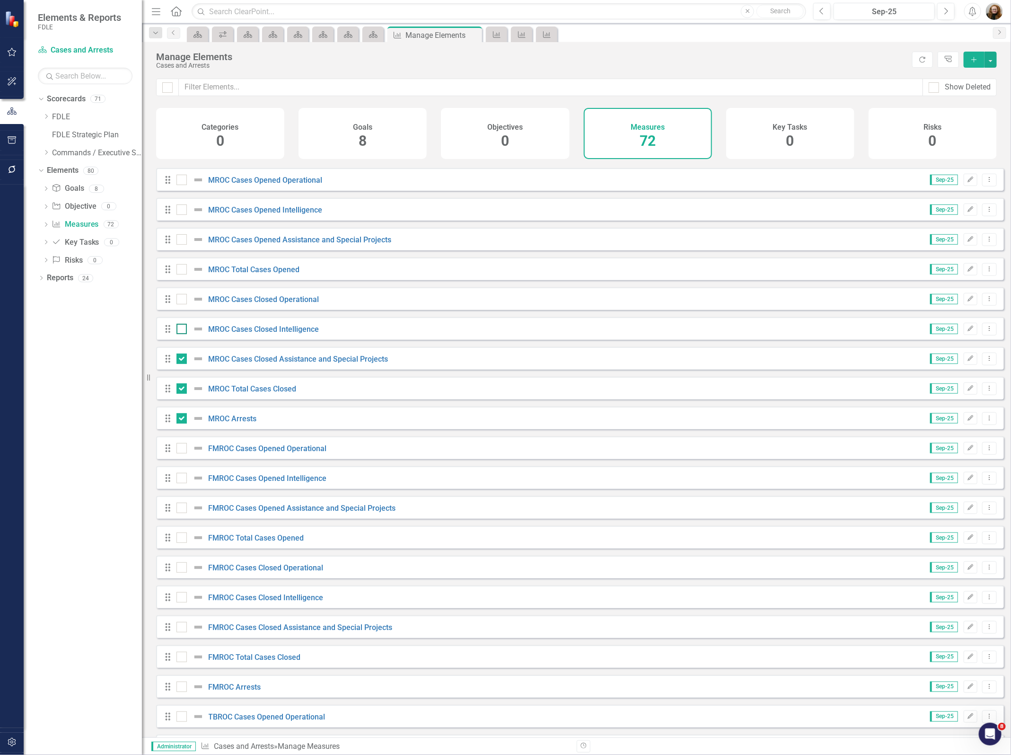
click at [183, 330] on input "checkbox" at bounding box center [179, 327] width 6 height 6
checkbox input "true"
click at [180, 304] on div at bounding box center [181, 299] width 10 height 10
click at [180, 300] on input "checkbox" at bounding box center [179, 297] width 6 height 6
checkbox input "true"
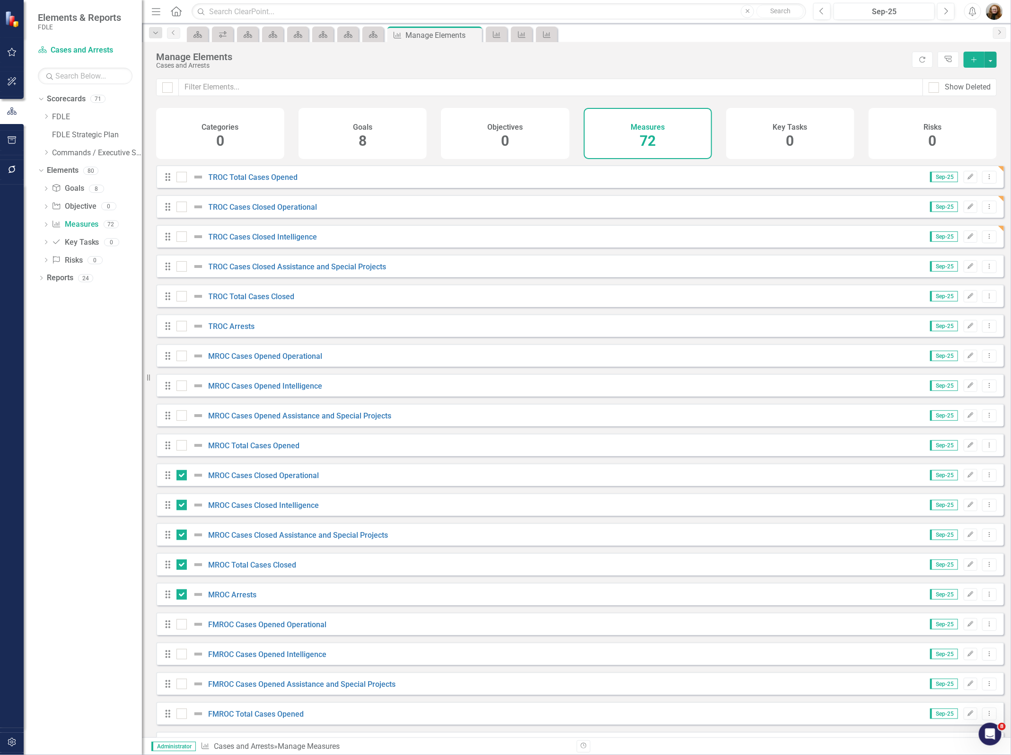
scroll to position [355, 0]
click at [178, 362] on div at bounding box center [181, 357] width 10 height 10
click at [178, 358] on input "checkbox" at bounding box center [179, 355] width 6 height 6
checkbox input "true"
click at [177, 388] on input "checkbox" at bounding box center [179, 385] width 6 height 6
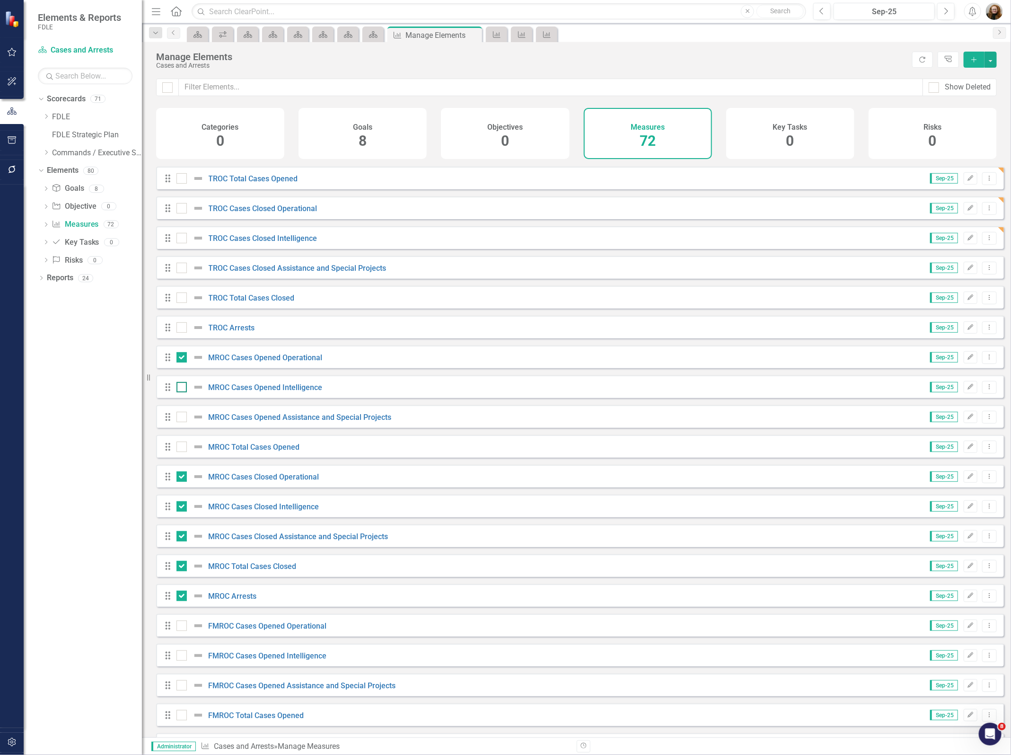
checkbox input "true"
drag, startPoint x: 182, startPoint y: 419, endPoint x: 181, endPoint y: 446, distance: 26.5
click at [182, 420] on div at bounding box center [181, 417] width 10 height 10
click at [182, 418] on input "checkbox" at bounding box center [179, 415] width 6 height 6
checkbox input "true"
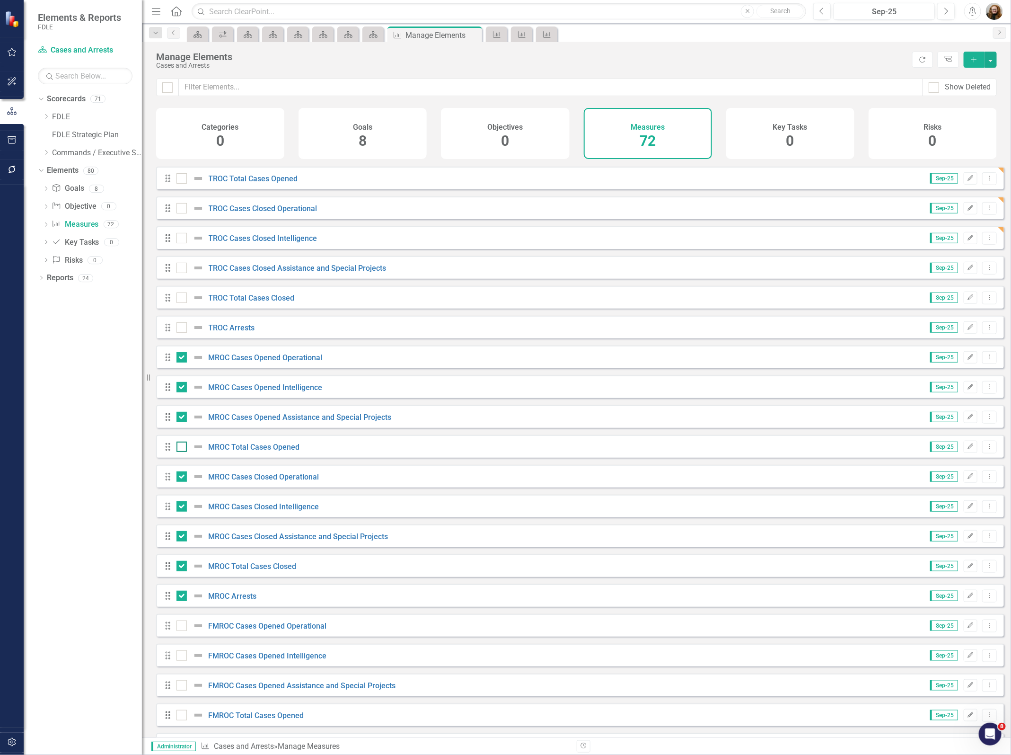
click at [180, 448] on input "checkbox" at bounding box center [179, 444] width 6 height 6
checkbox input "true"
click at [989, 60] on button "button" at bounding box center [991, 60] width 12 height 16
click at [966, 105] on link "Edit Multiple Edit Multiple" at bounding box center [959, 113] width 75 height 18
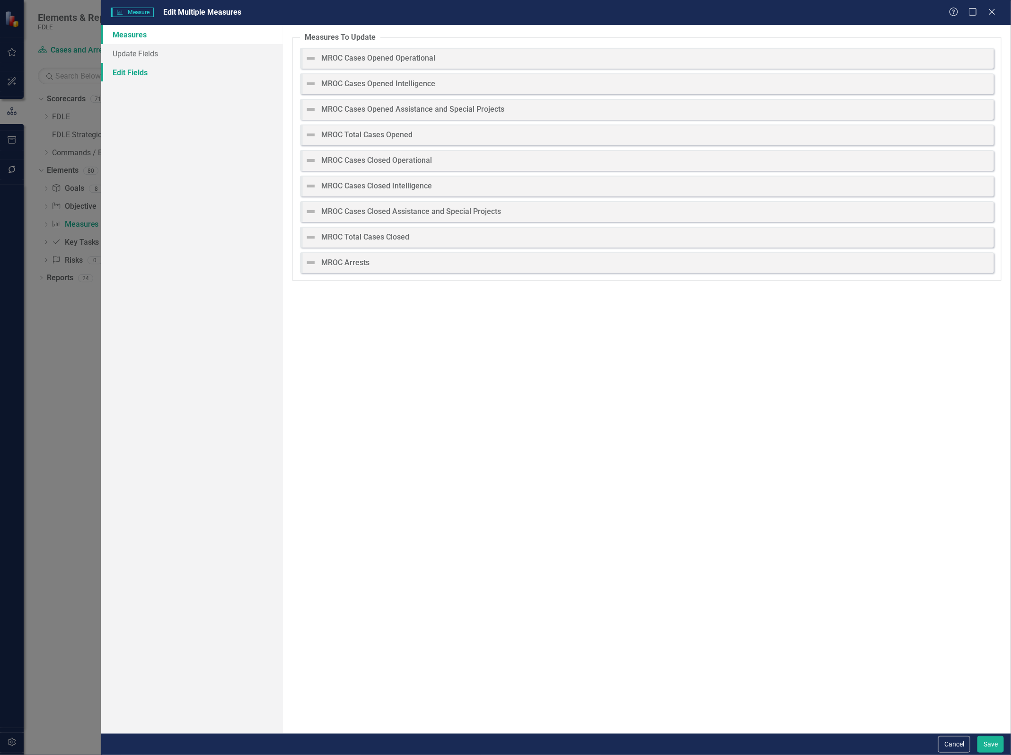
click at [145, 79] on link "Edit Fields" at bounding box center [192, 72] width 182 height 19
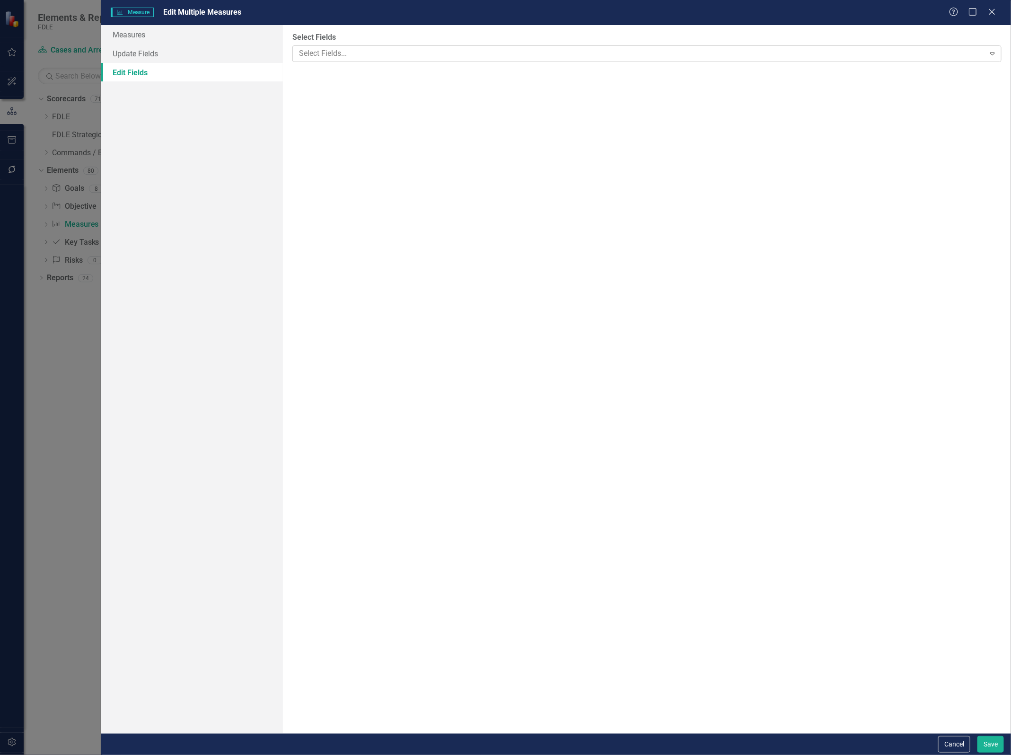
click at [343, 53] on div at bounding box center [639, 53] width 689 height 13
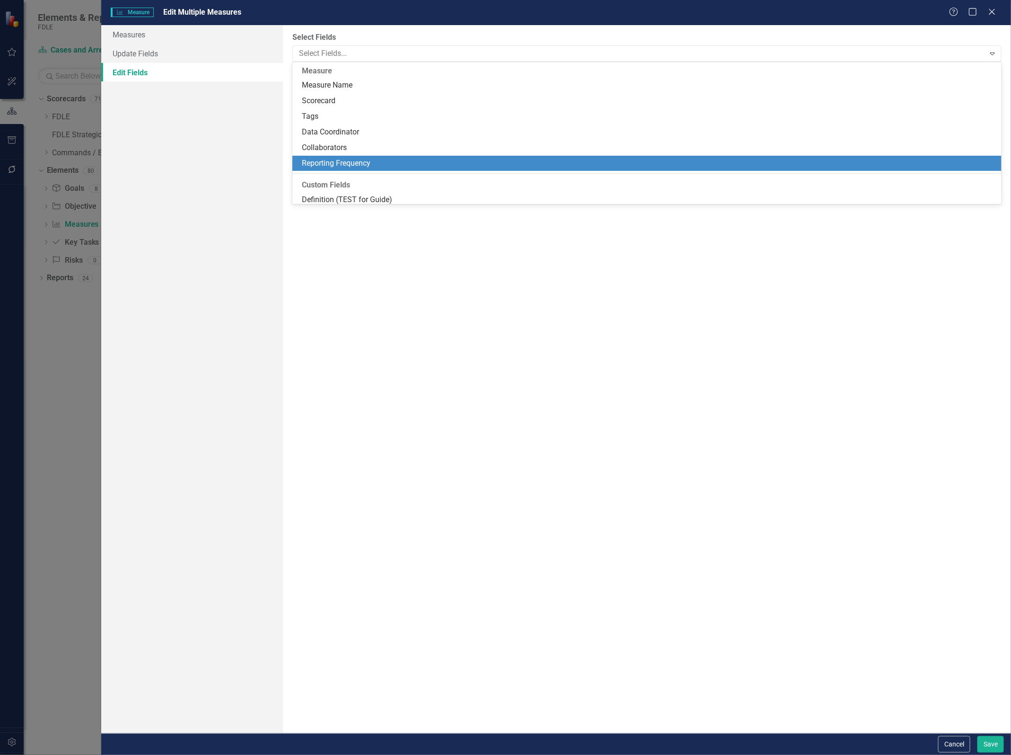
scroll to position [128, 0]
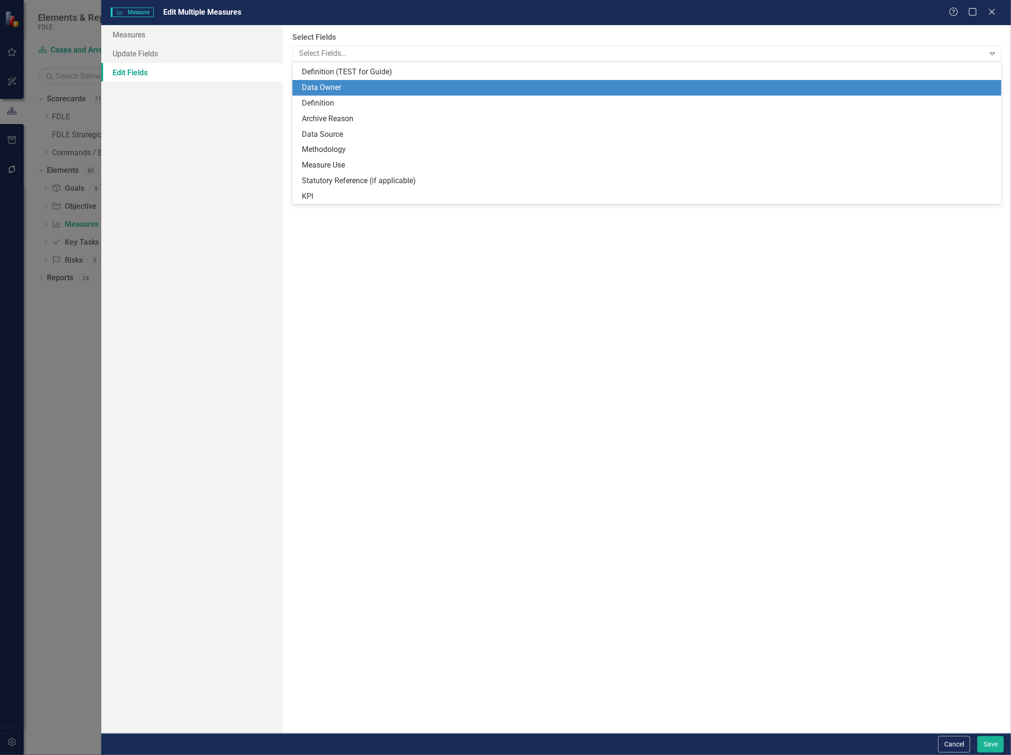
click at [345, 90] on div "Data Owner" at bounding box center [649, 87] width 694 height 11
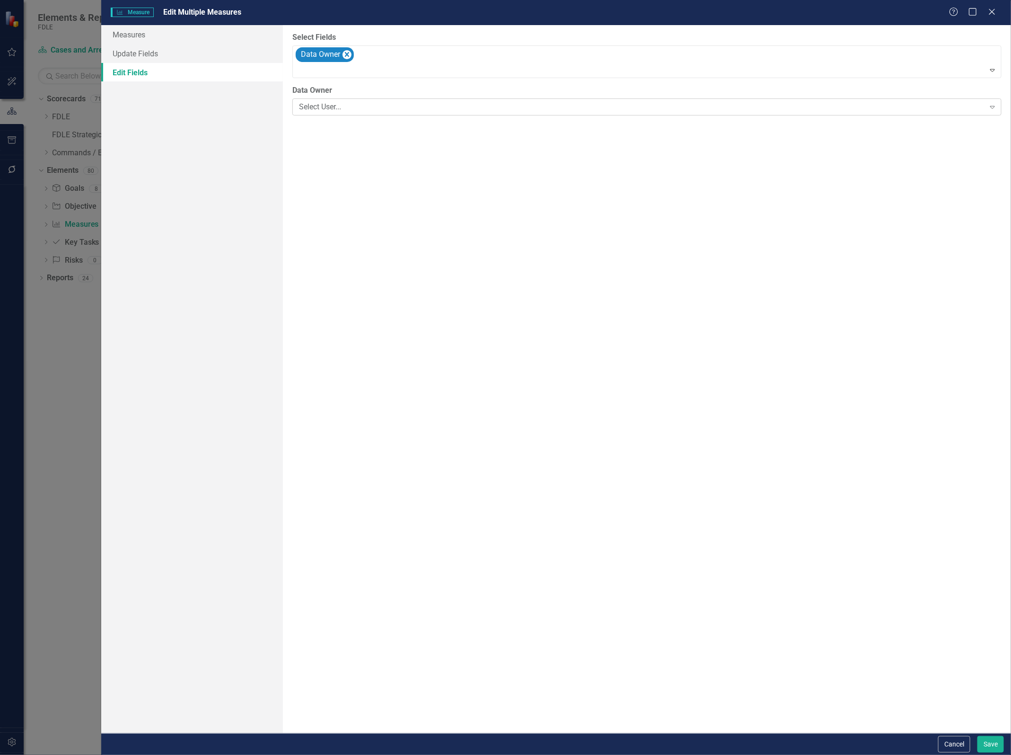
click at [388, 109] on div "Select User..." at bounding box center [642, 107] width 686 height 11
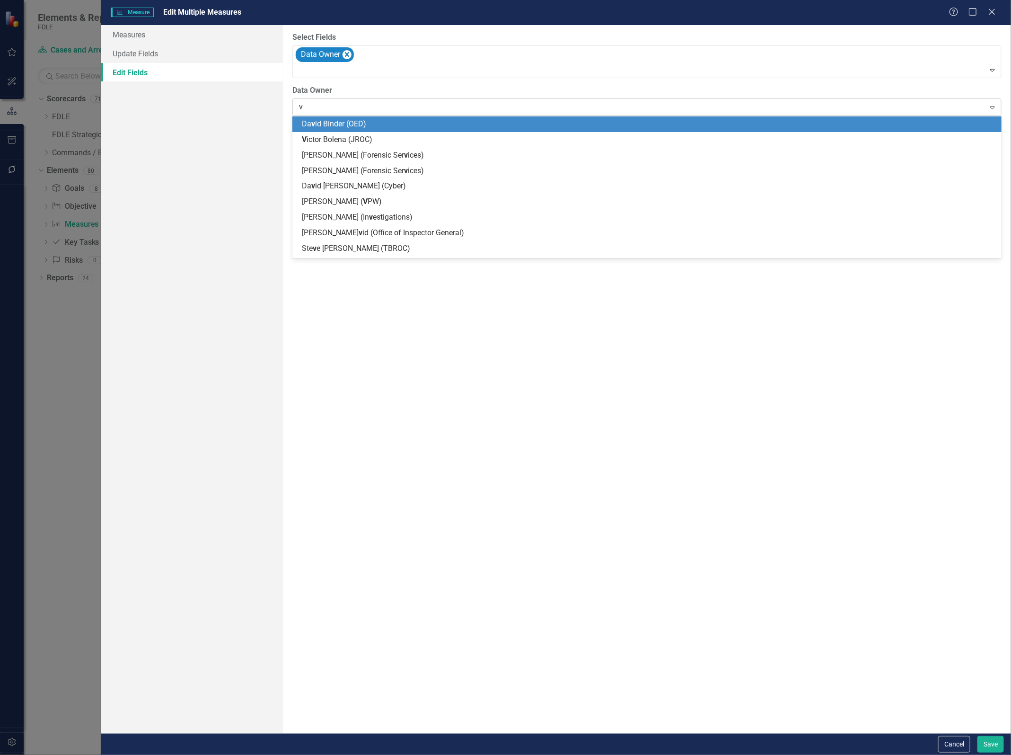
type input "ve"
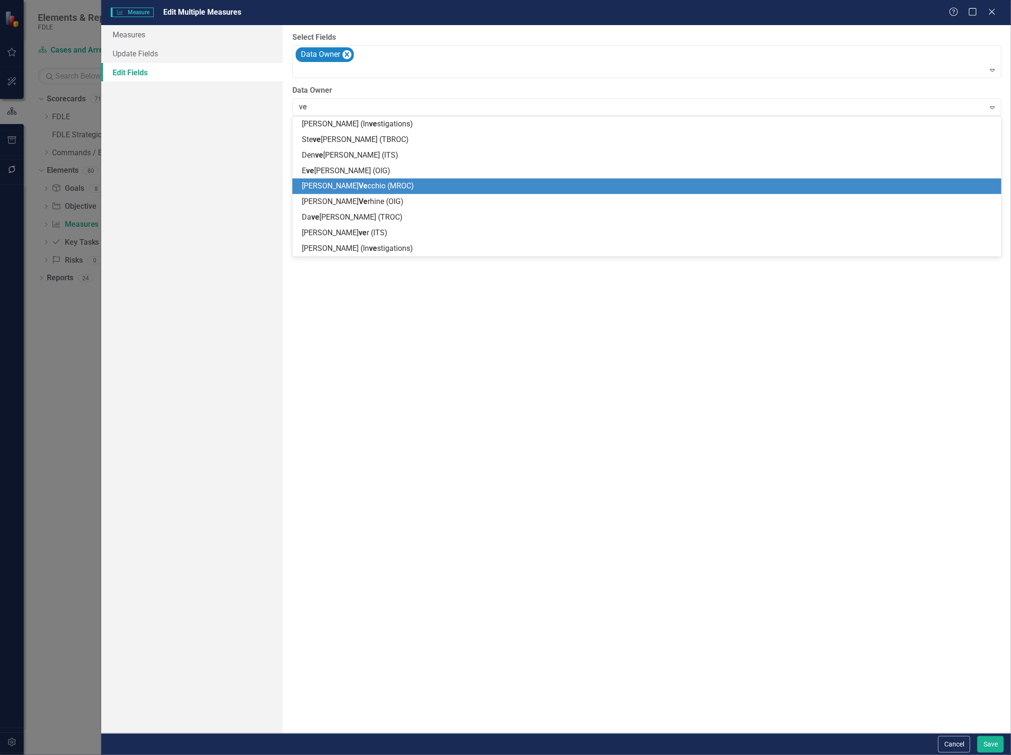
click at [351, 185] on span "[PERSON_NAME] cchio (MROC)" at bounding box center [358, 185] width 112 height 9
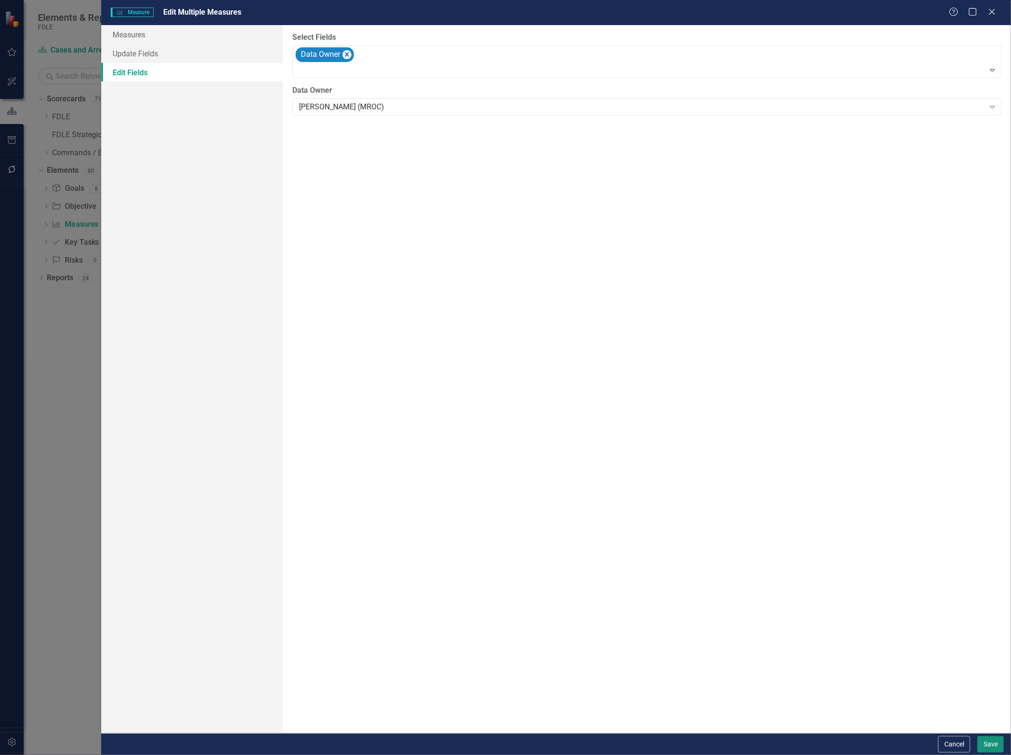
click at [988, 743] on button "Save" at bounding box center [990, 744] width 26 height 17
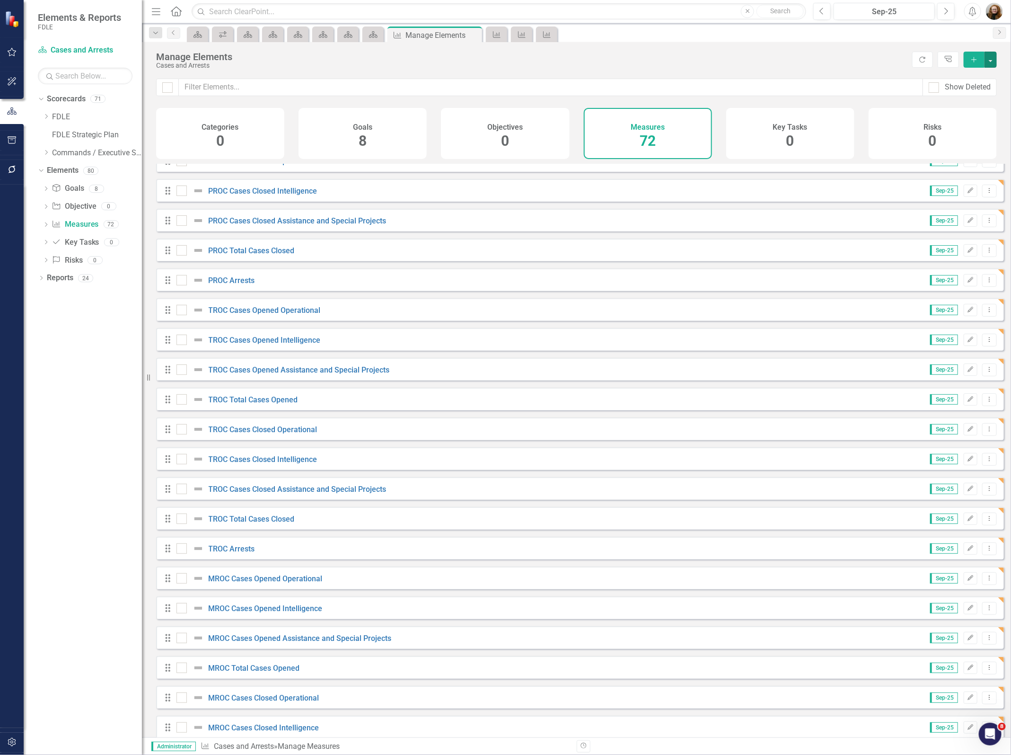
scroll to position [0, 0]
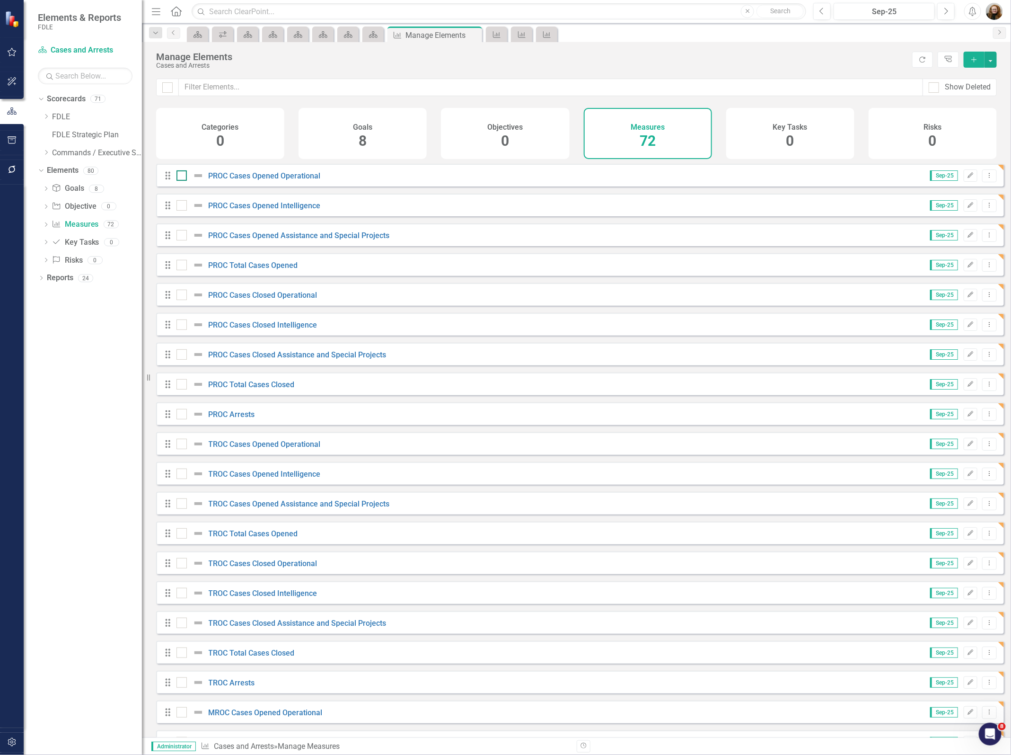
click at [181, 176] on input "checkbox" at bounding box center [179, 173] width 6 height 6
checkbox input "true"
click at [181, 206] on input "checkbox" at bounding box center [179, 203] width 6 height 6
checkbox input "true"
click at [181, 236] on input "checkbox" at bounding box center [179, 233] width 6 height 6
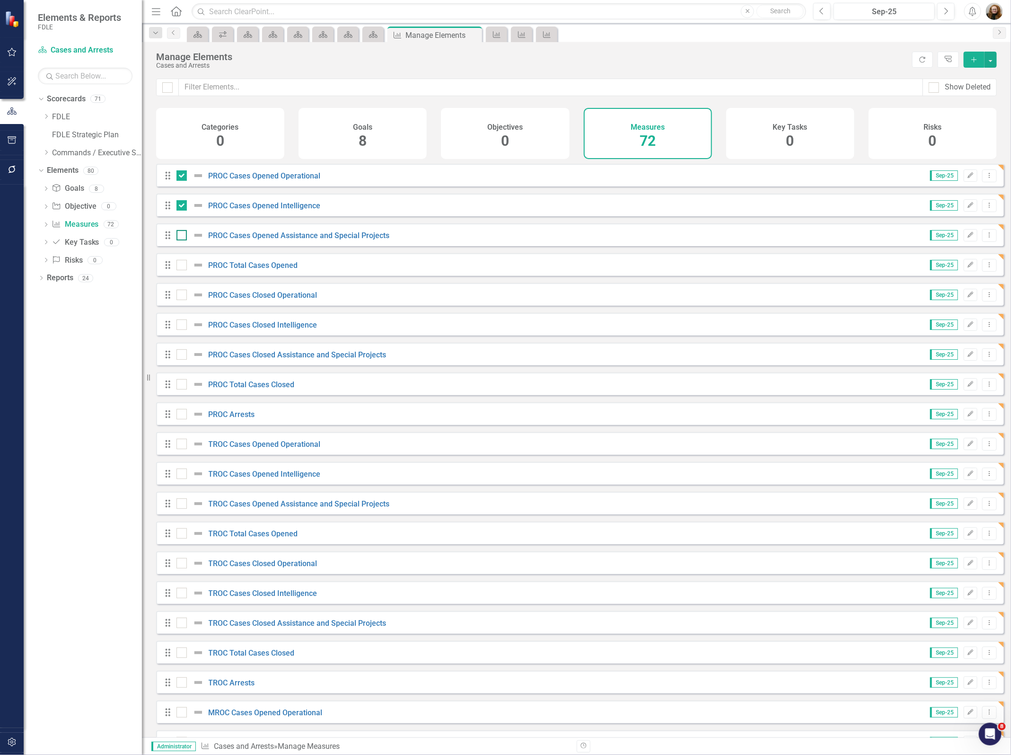
checkbox input "true"
drag, startPoint x: 179, startPoint y: 266, endPoint x: 181, endPoint y: 285, distance: 19.5
click at [179, 268] on div at bounding box center [192, 264] width 32 height 11
click at [179, 266] on input "checkbox" at bounding box center [179, 263] width 6 height 6
checkbox input "true"
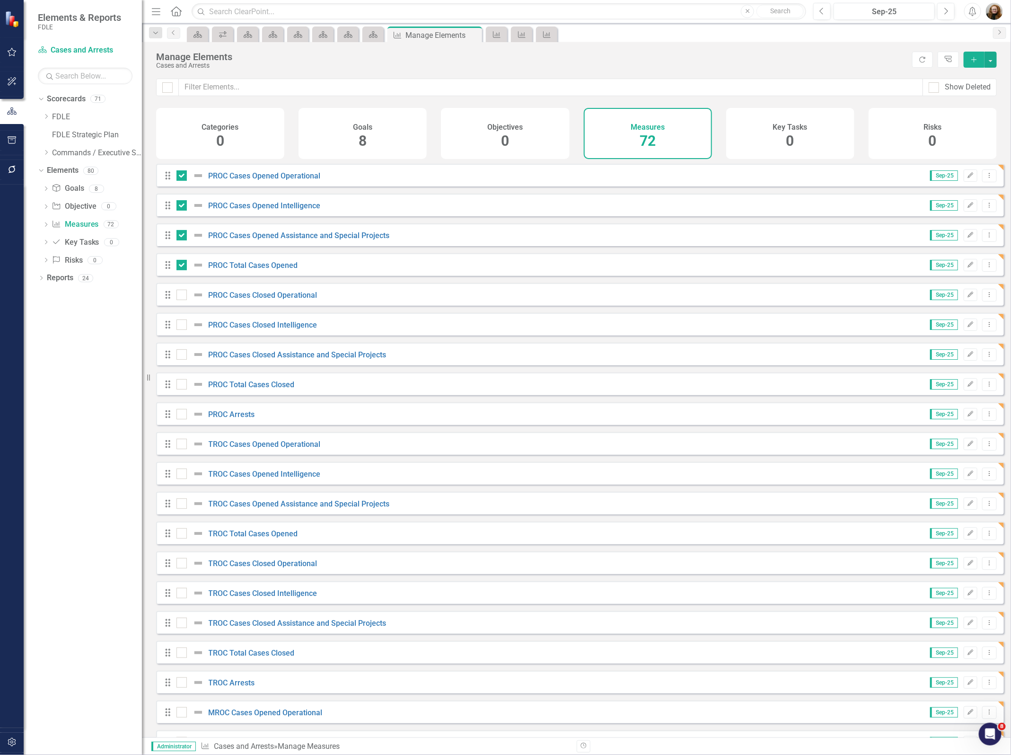
click at [181, 306] on div "Drag PROC Cases Closed Operational Sep-25 Edit Dropdown Menu" at bounding box center [580, 294] width 848 height 23
click at [181, 300] on div at bounding box center [181, 295] width 10 height 10
click at [181, 296] on input "checkbox" at bounding box center [179, 293] width 6 height 6
checkbox input "true"
click at [177, 325] on input "checkbox" at bounding box center [179, 322] width 6 height 6
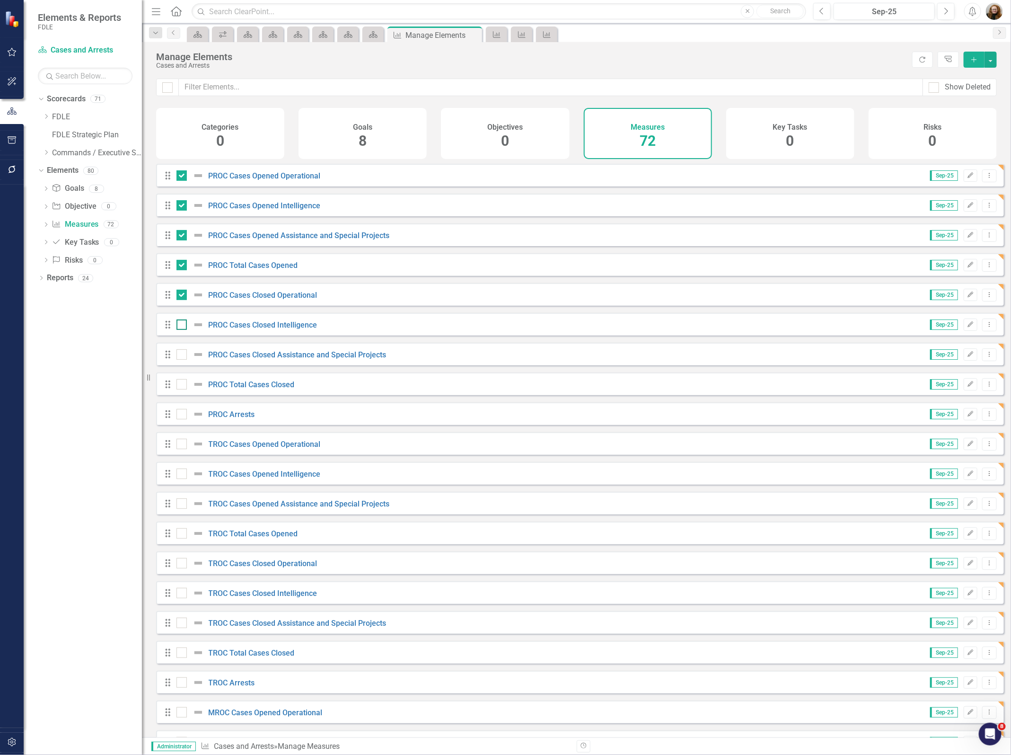
checkbox input "true"
drag, startPoint x: 182, startPoint y: 361, endPoint x: 180, endPoint y: 373, distance: 12.4
click at [182, 360] on div at bounding box center [181, 354] width 10 height 10
click at [182, 355] on input "checkbox" at bounding box center [179, 352] width 6 height 6
checkbox input "true"
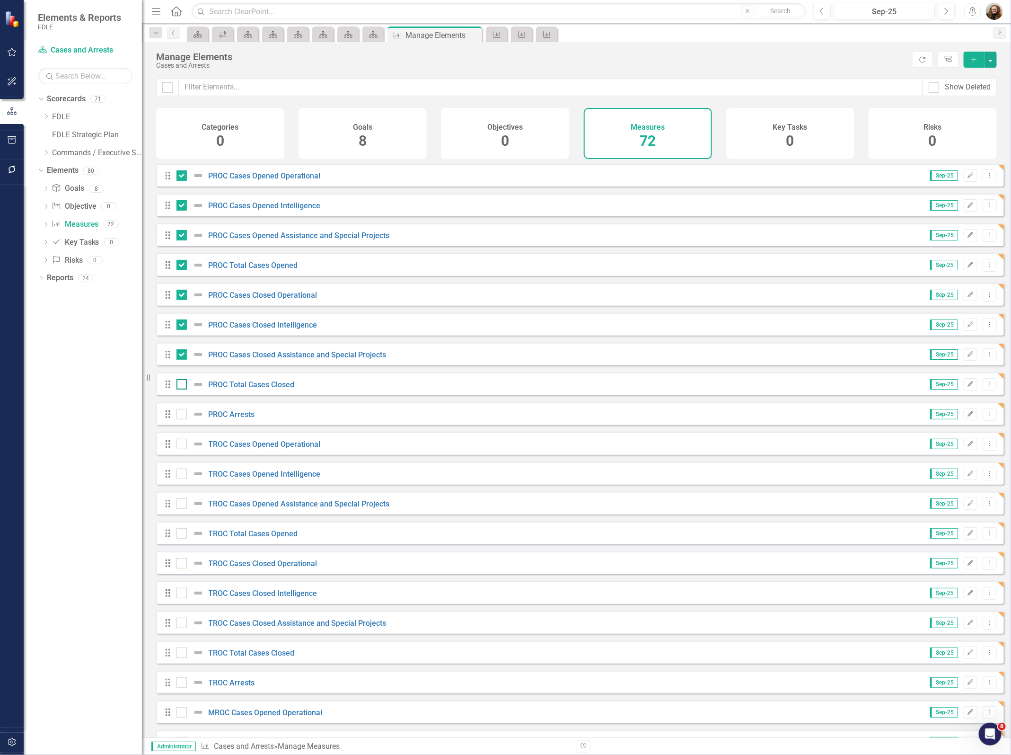
click at [178, 385] on input "checkbox" at bounding box center [179, 382] width 6 height 6
checkbox input "true"
click at [176, 414] on div "Drag PROC Arrests Sep-25 Edit Dropdown Menu" at bounding box center [580, 413] width 848 height 23
click at [181, 415] on input "checkbox" at bounding box center [179, 412] width 6 height 6
checkbox input "true"
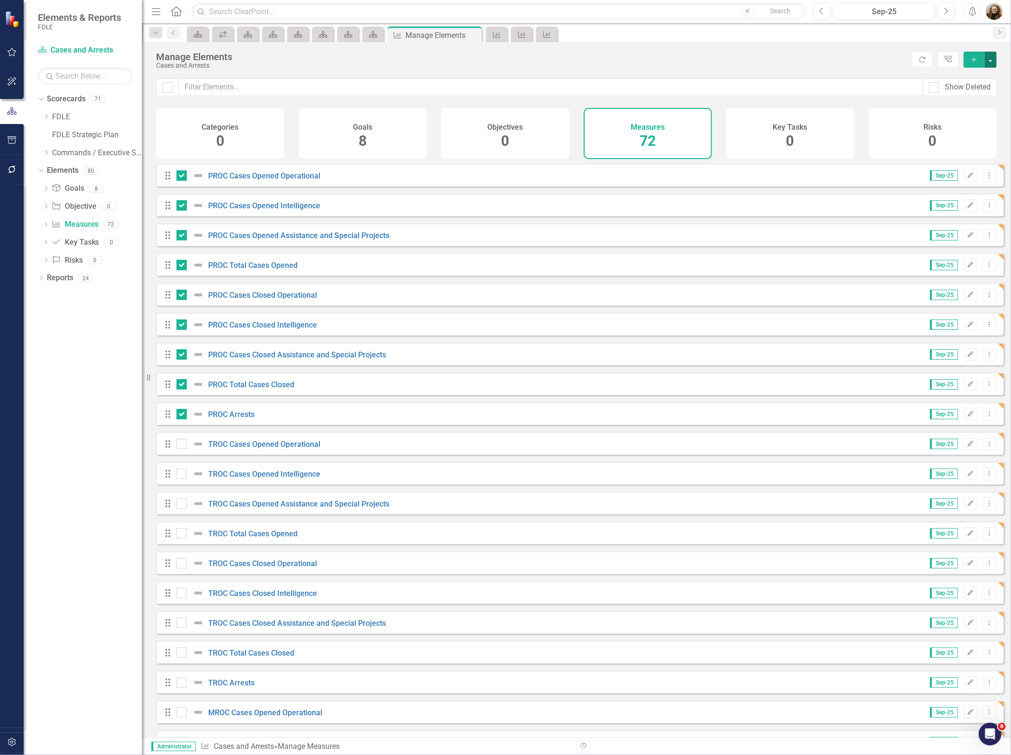
click at [989, 54] on button "button" at bounding box center [991, 60] width 12 height 16
click at [974, 107] on link "Edit Multiple Edit Multiple" at bounding box center [959, 113] width 75 height 18
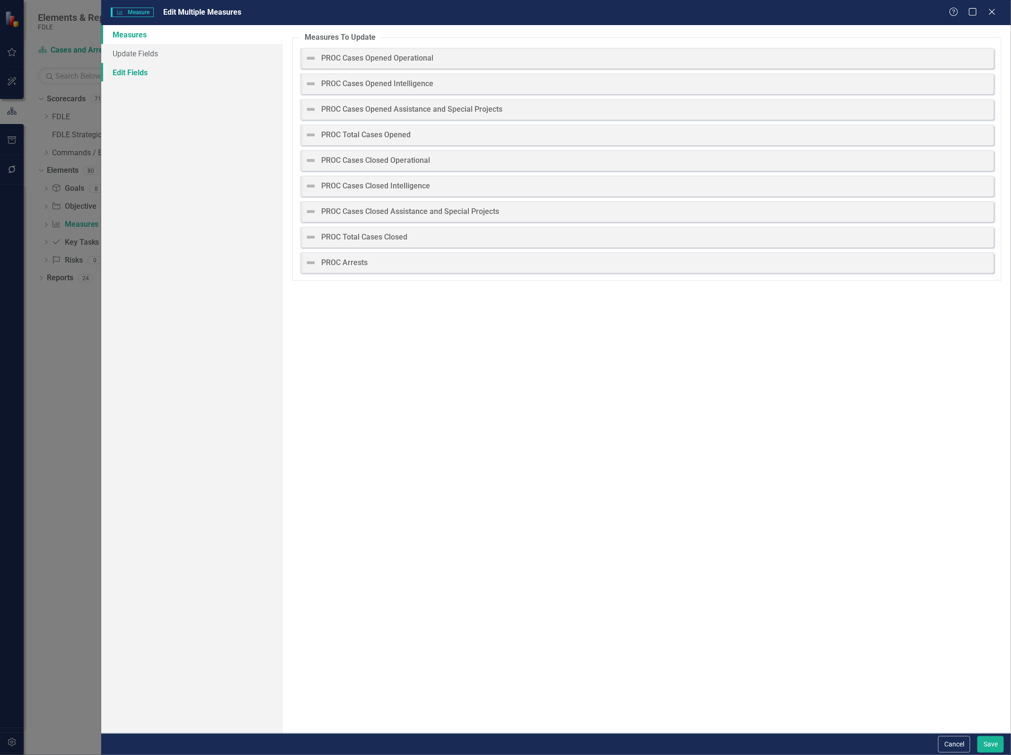
click at [126, 77] on link "Edit Fields" at bounding box center [192, 72] width 182 height 19
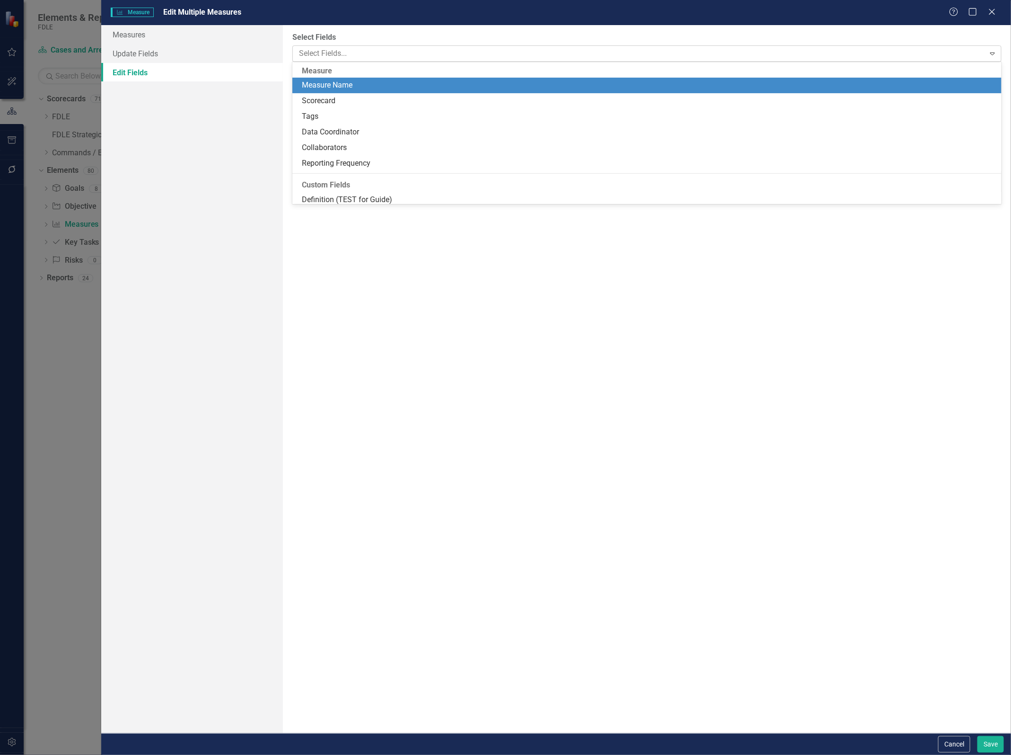
click at [362, 50] on div at bounding box center [639, 53] width 689 height 13
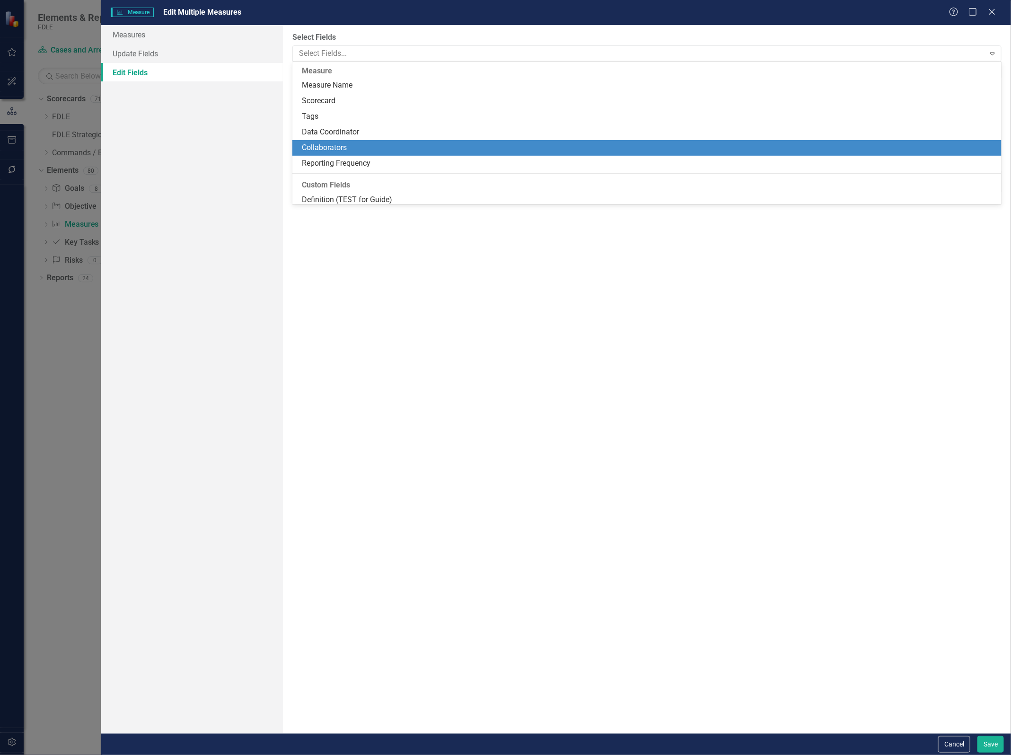
scroll to position [128, 0]
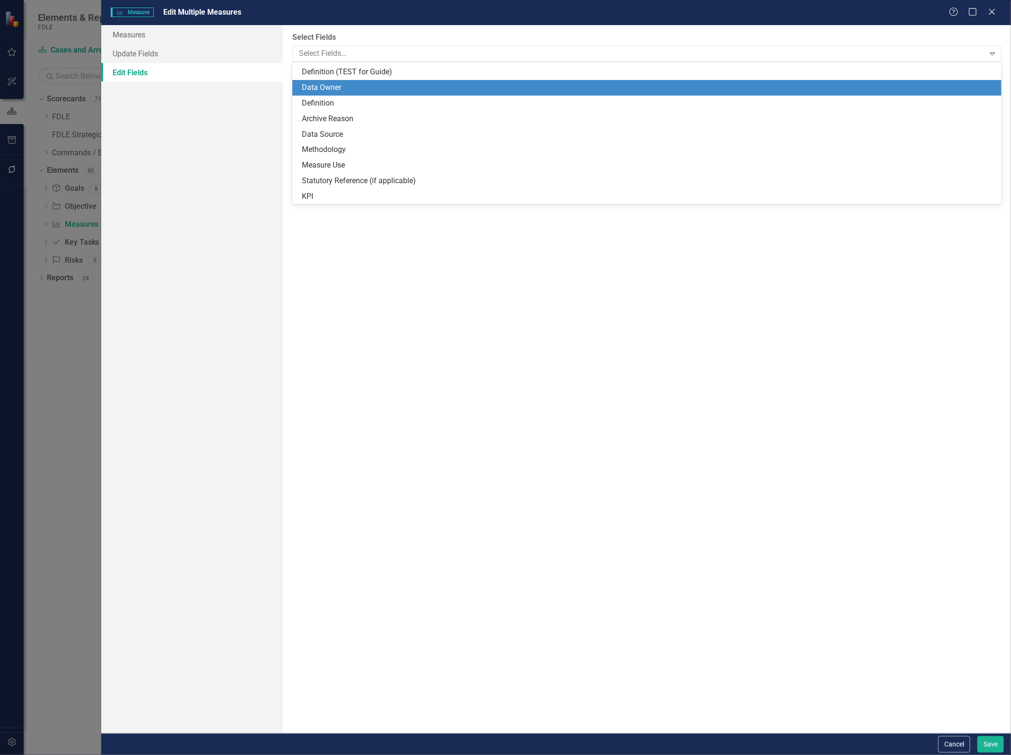
click at [334, 86] on div "Data Owner" at bounding box center [649, 87] width 694 height 11
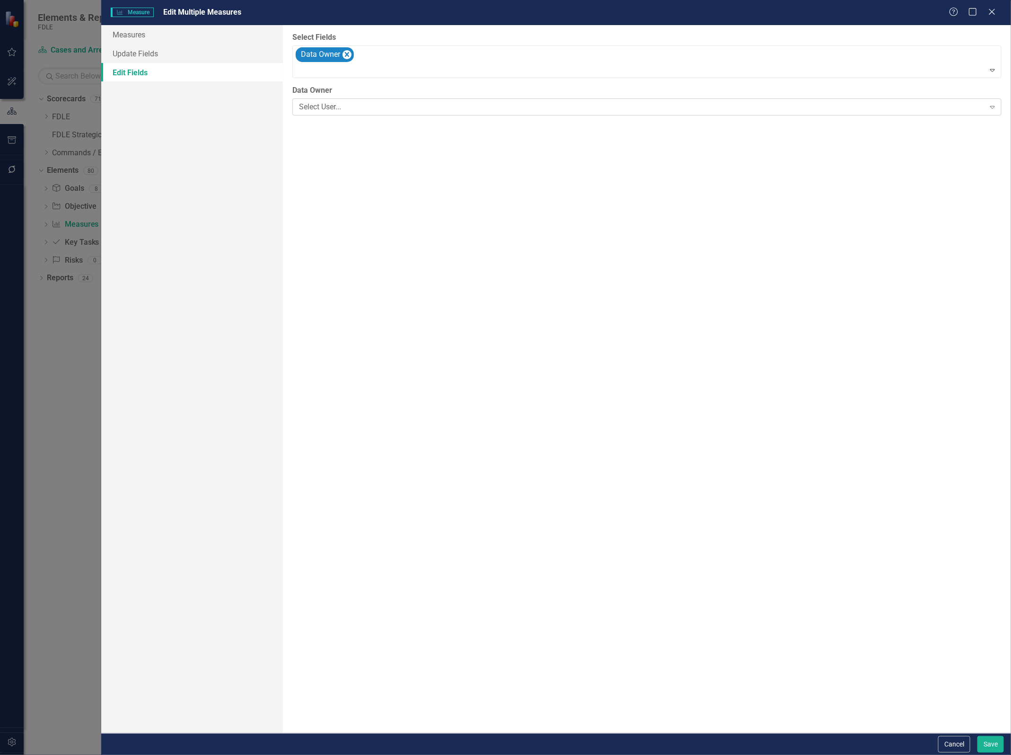
click at [331, 105] on div "Select User..." at bounding box center [642, 107] width 686 height 11
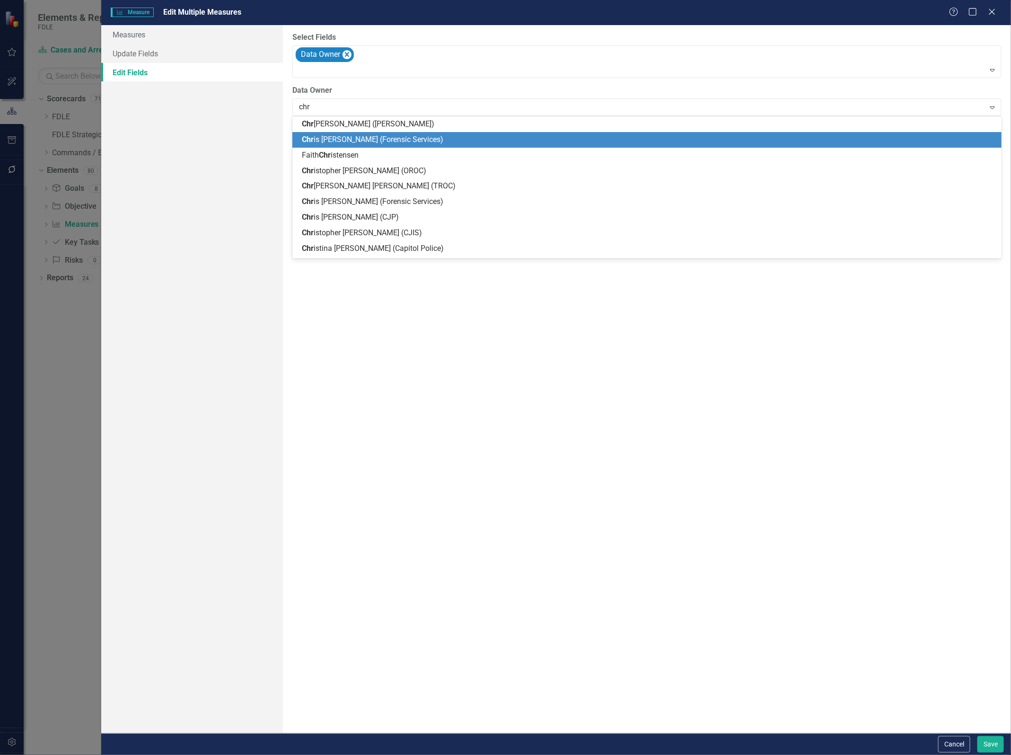
type input "chri"
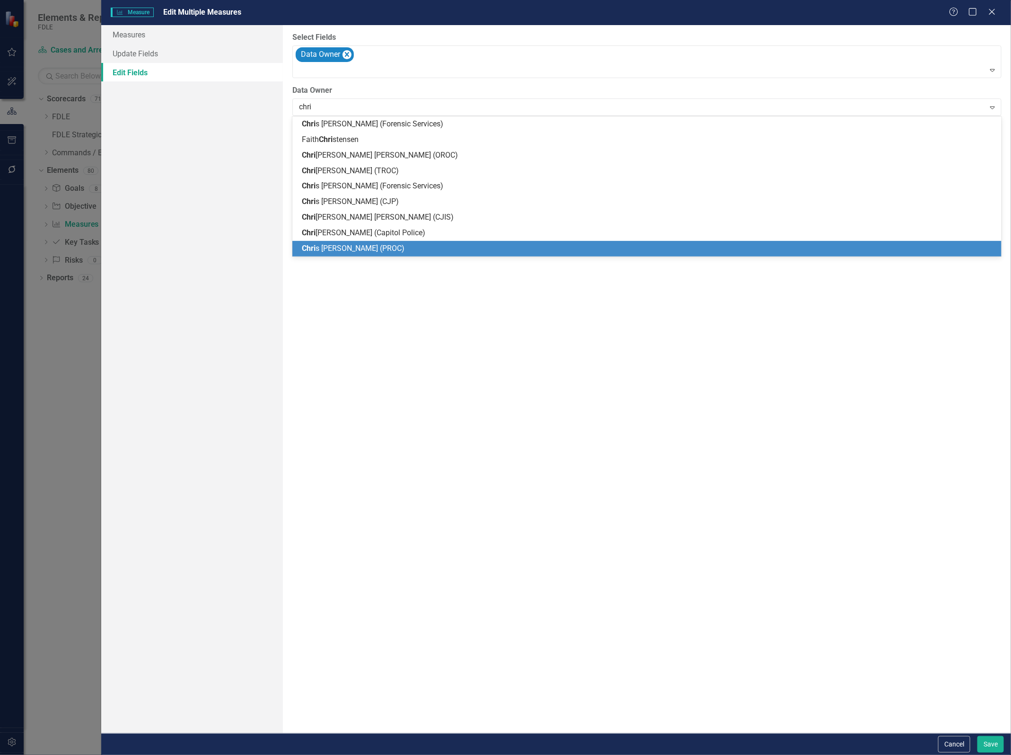
click at [378, 244] on div "[PERSON_NAME] (PROC)" at bounding box center [649, 248] width 694 height 11
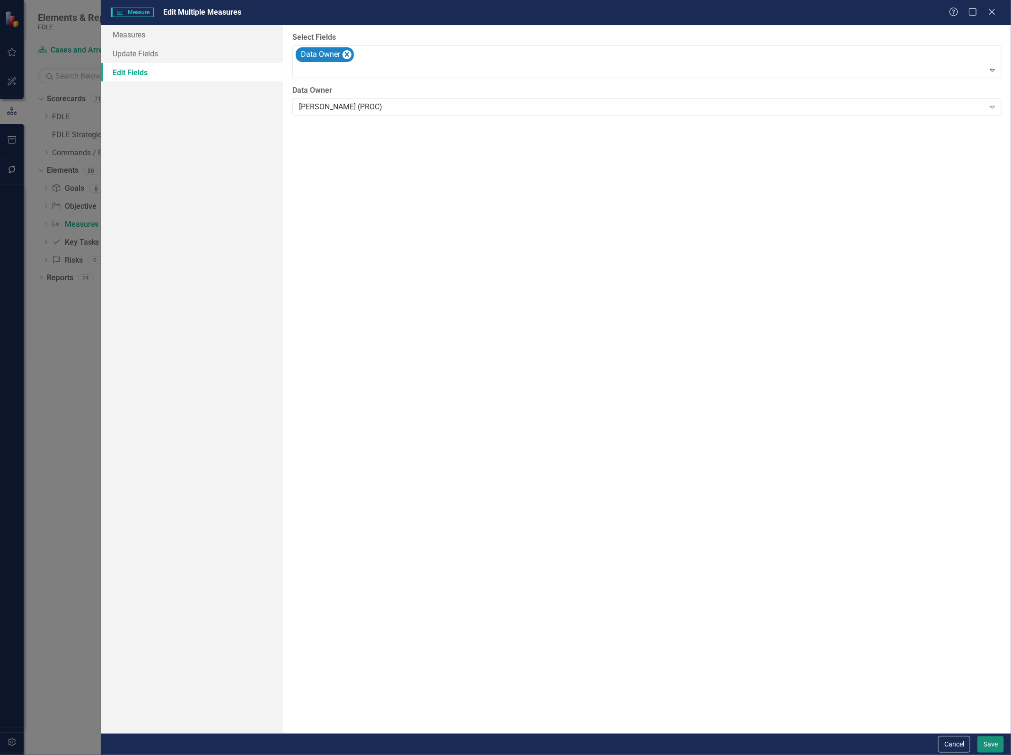
click at [983, 741] on button "Save" at bounding box center [990, 744] width 26 height 17
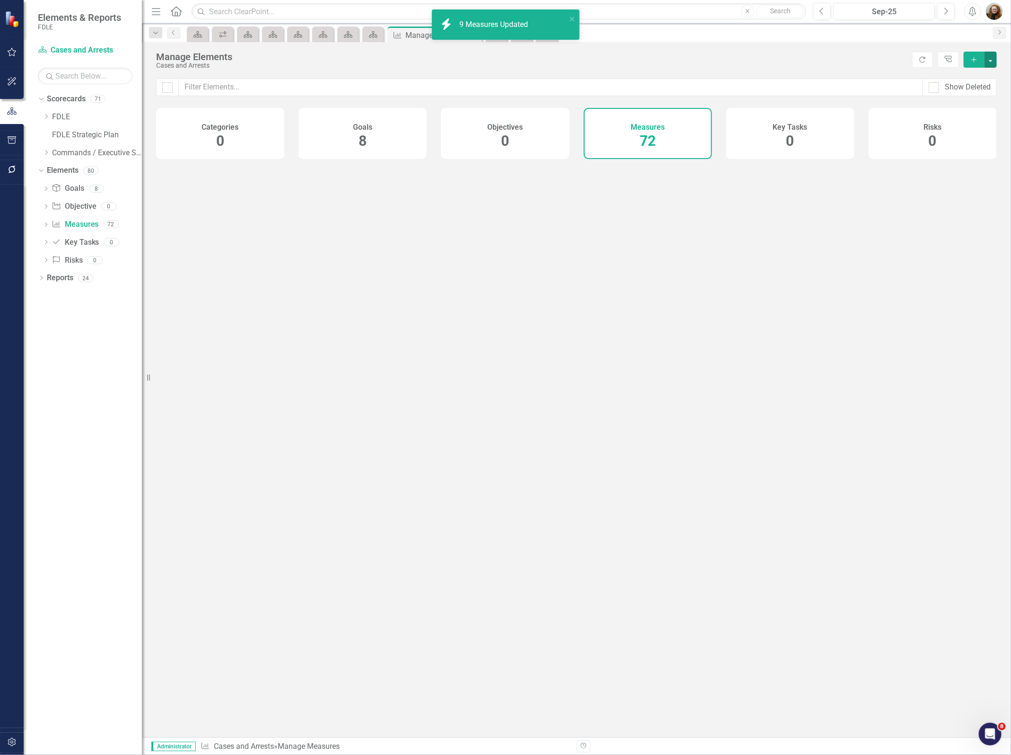
checkbox input "false"
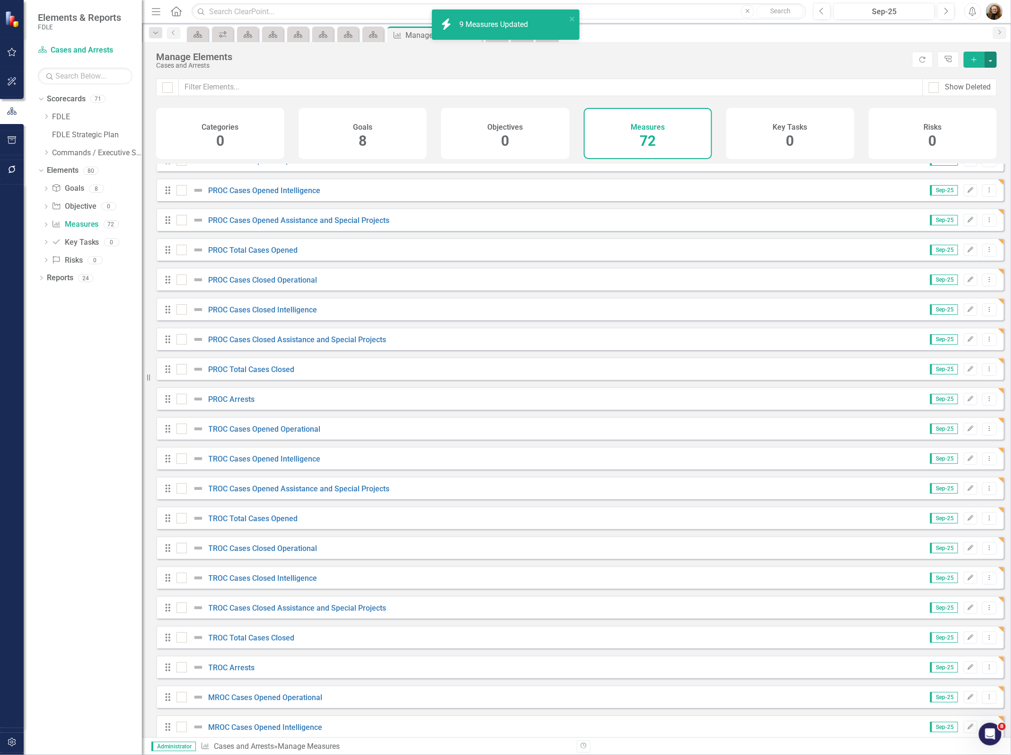
scroll to position [59, 0]
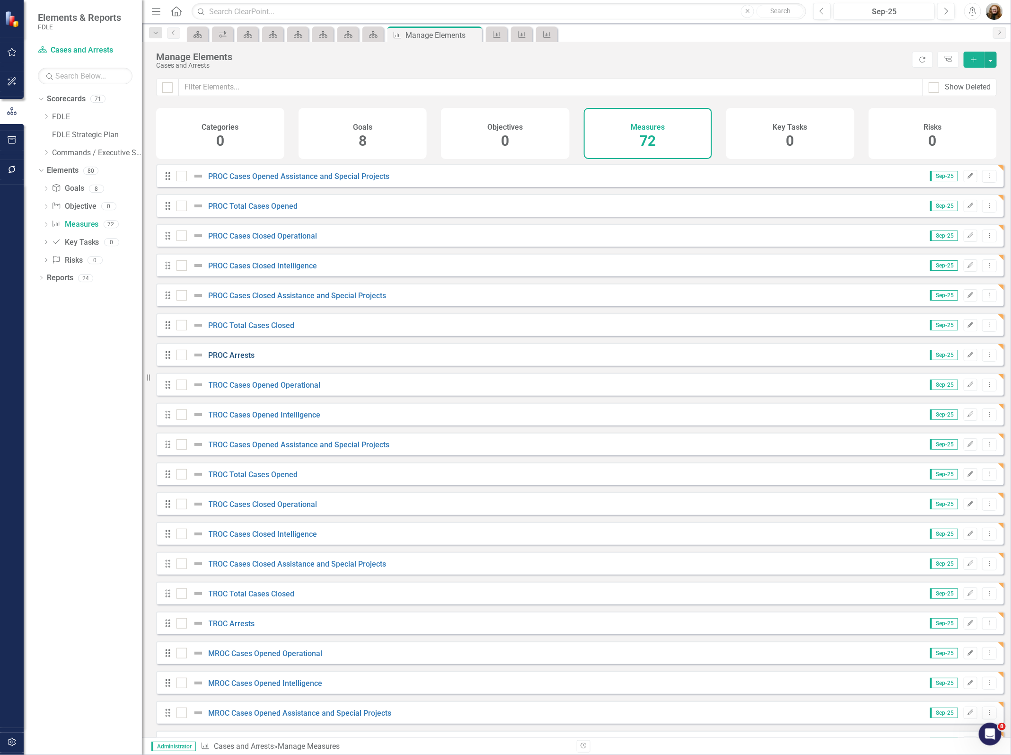
click at [229, 360] on link "PROC Arrests" at bounding box center [232, 355] width 46 height 9
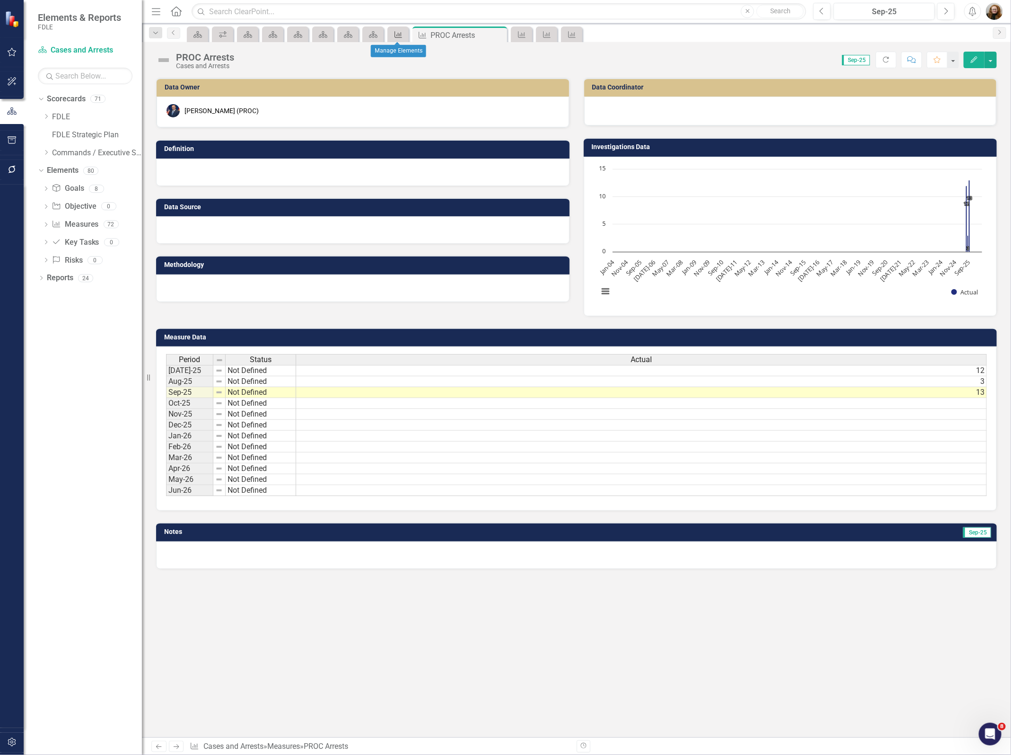
click at [397, 35] on icon "Measure" at bounding box center [398, 35] width 9 height 8
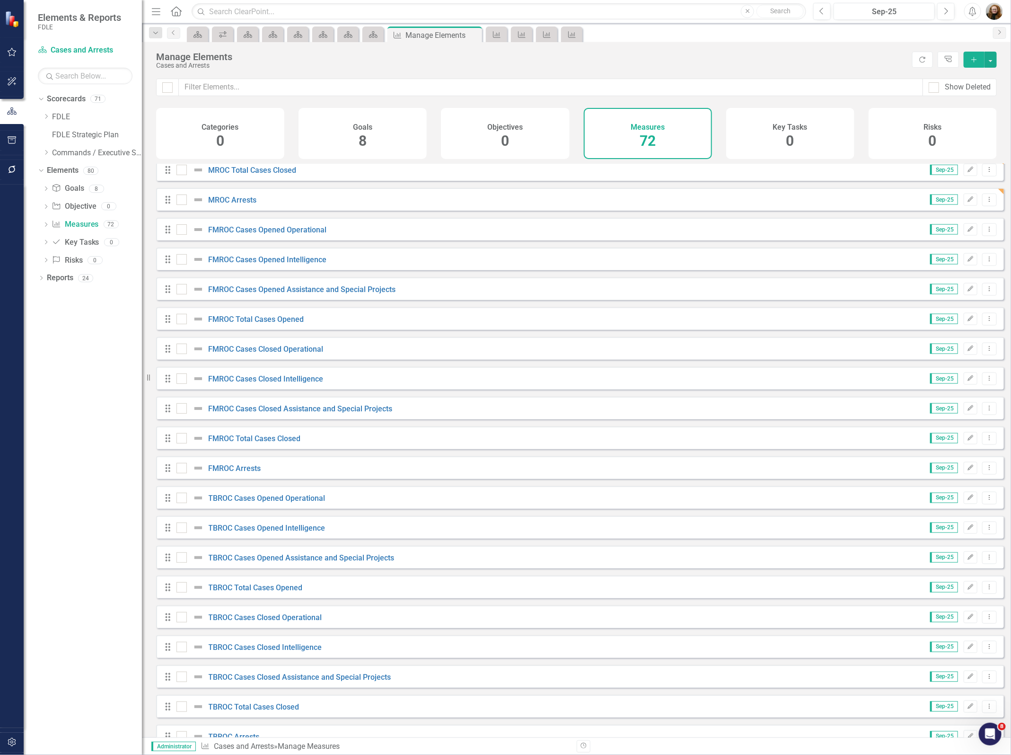
scroll to position [710, 0]
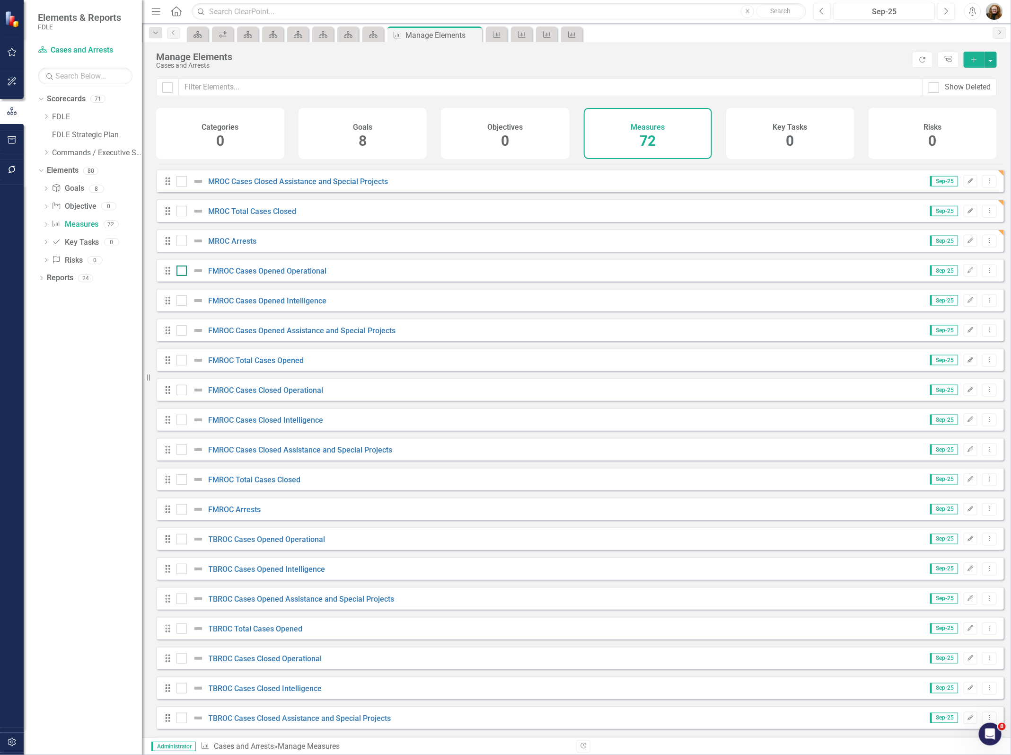
click at [180, 276] on div at bounding box center [181, 270] width 10 height 10
click at [180, 272] on input "checkbox" at bounding box center [179, 268] width 6 height 6
checkbox input "true"
drag, startPoint x: 180, startPoint y: 309, endPoint x: 180, endPoint y: 318, distance: 9.5
click at [180, 306] on div at bounding box center [181, 300] width 10 height 10
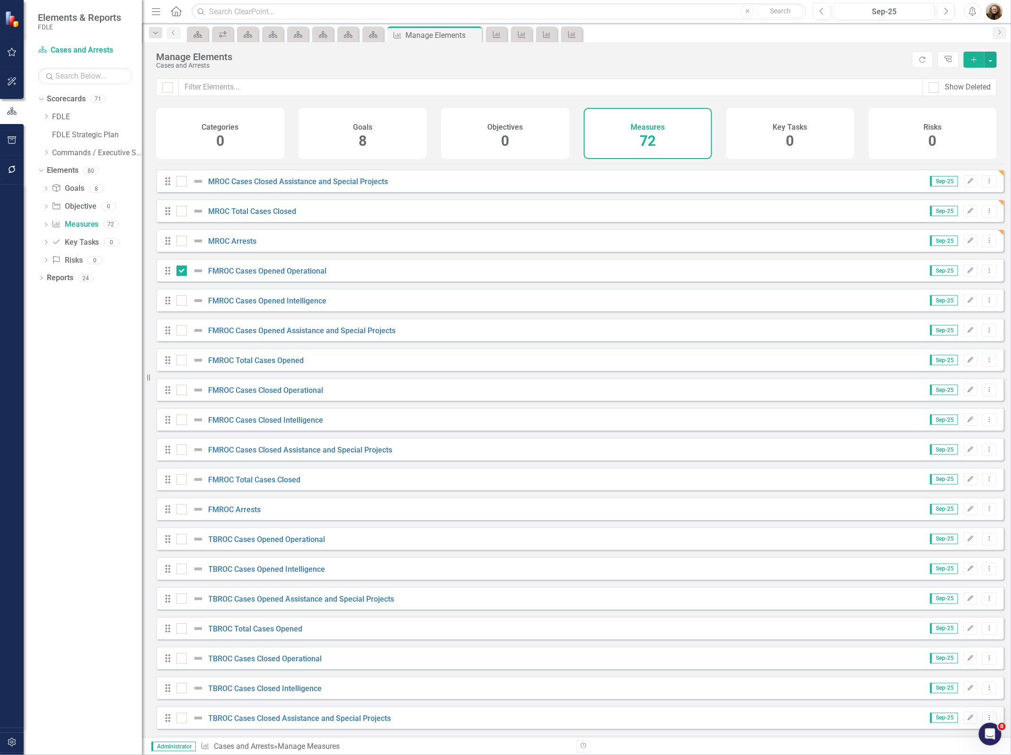
click at [180, 301] on input "checkbox" at bounding box center [179, 298] width 6 height 6
checkbox input "true"
click at [180, 335] on div at bounding box center [181, 330] width 10 height 10
click at [180, 331] on input "checkbox" at bounding box center [179, 328] width 6 height 6
checkbox input "true"
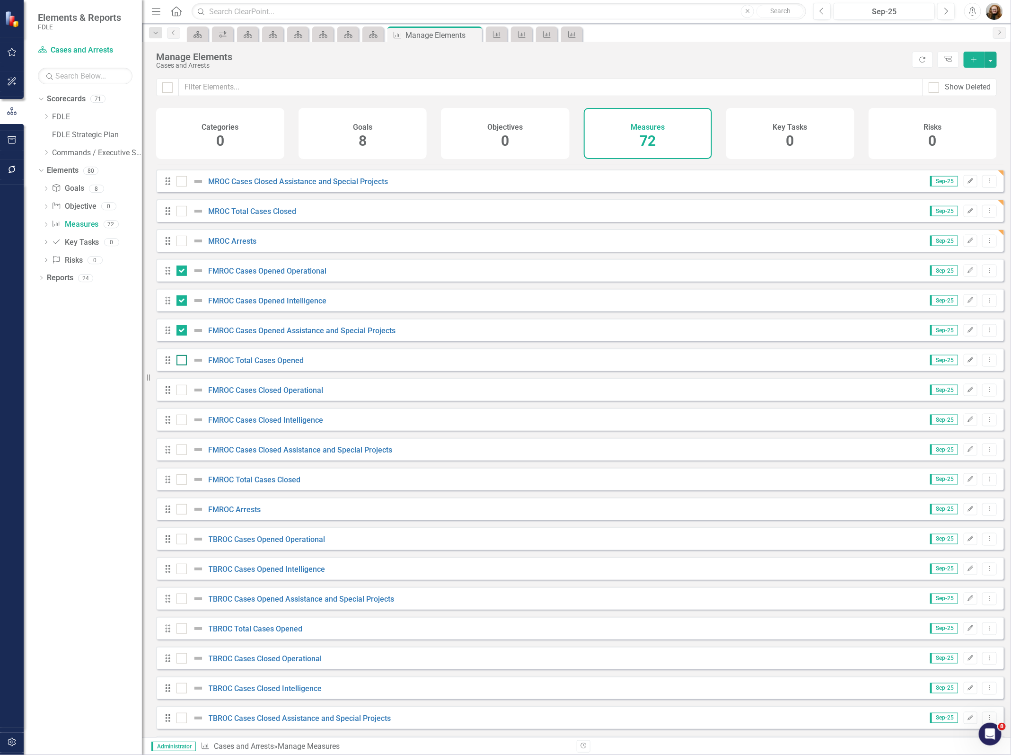
click at [180, 361] on input "checkbox" at bounding box center [179, 358] width 6 height 6
checkbox input "true"
drag, startPoint x: 176, startPoint y: 397, endPoint x: 176, endPoint y: 407, distance: 9.5
click at [176, 395] on div at bounding box center [181, 390] width 10 height 10
click at [176, 391] on input "checkbox" at bounding box center [179, 388] width 6 height 6
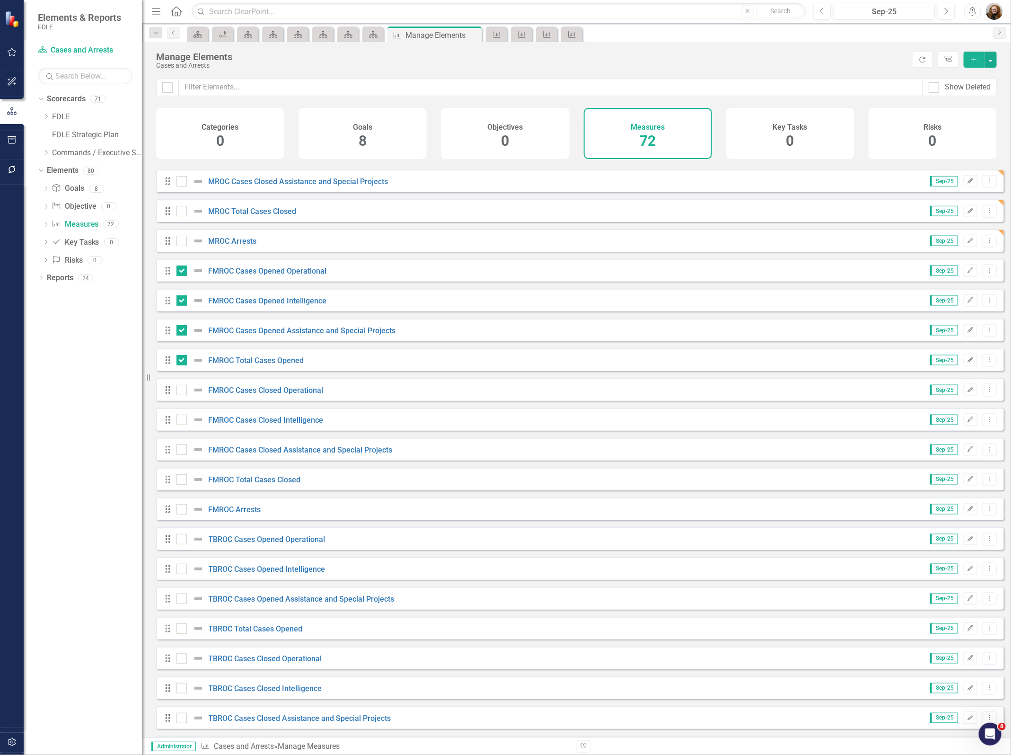
checkbox input "true"
click at [179, 421] on input "checkbox" at bounding box center [179, 417] width 6 height 6
checkbox input "true"
drag, startPoint x: 185, startPoint y: 457, endPoint x: 186, endPoint y: 472, distance: 14.7
click at [185, 455] on div at bounding box center [181, 449] width 10 height 10
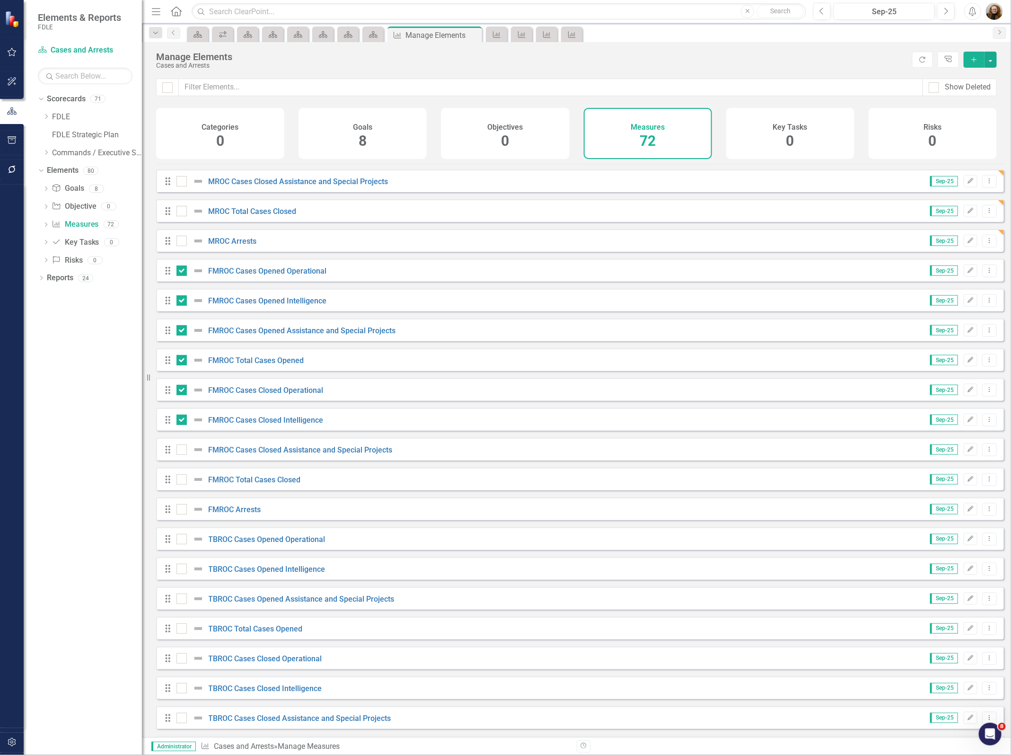
click at [183, 450] on input "checkbox" at bounding box center [179, 447] width 6 height 6
checkbox input "true"
click at [185, 484] on div at bounding box center [181, 479] width 10 height 10
click at [183, 480] on input "checkbox" at bounding box center [179, 477] width 6 height 6
checkbox input "true"
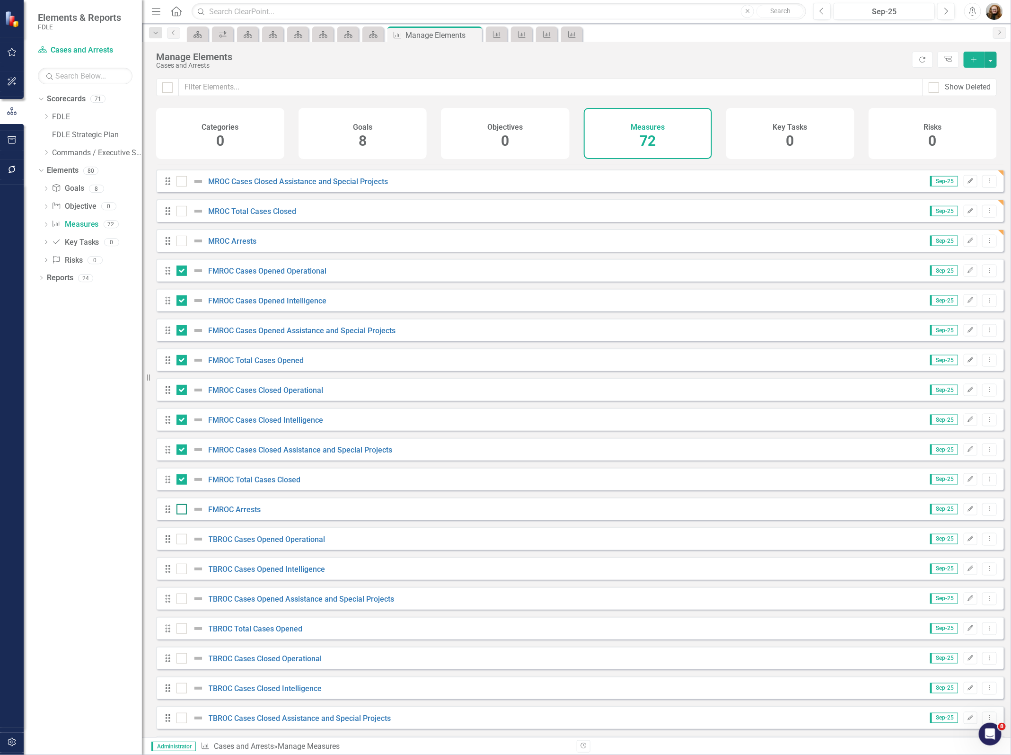
click at [183, 514] on div at bounding box center [181, 509] width 10 height 10
click at [183, 510] on input "checkbox" at bounding box center [179, 507] width 6 height 6
checkbox input "true"
click at [992, 53] on button "button" at bounding box center [991, 60] width 12 height 16
click at [967, 110] on link "Edit Multiple Edit Multiple" at bounding box center [959, 113] width 75 height 18
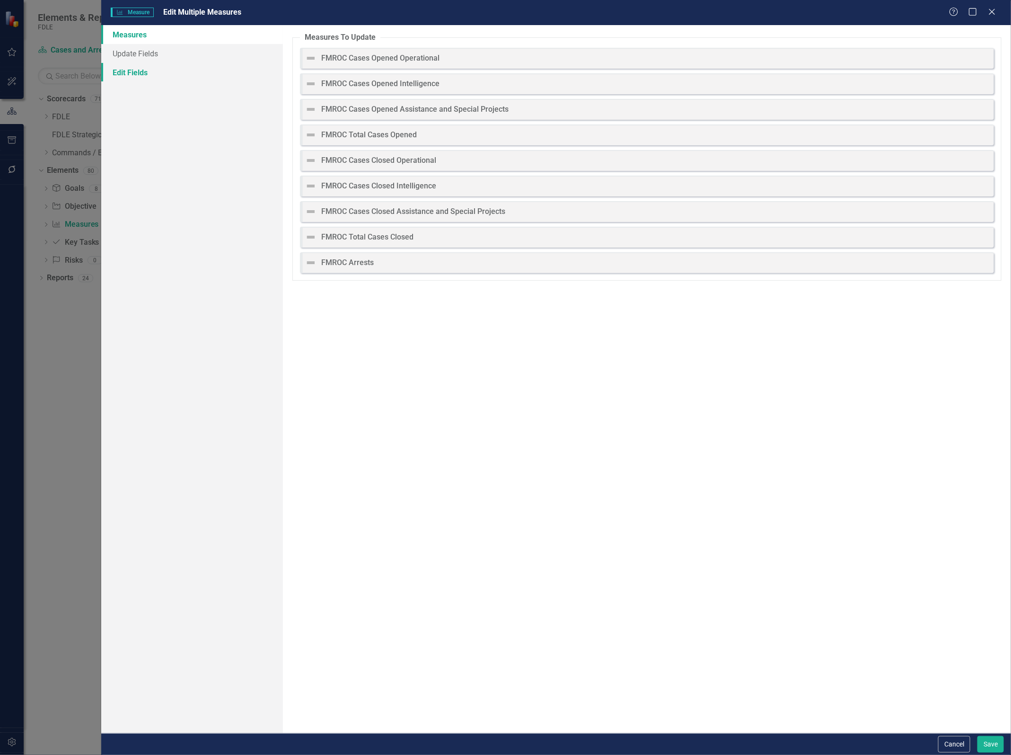
click at [122, 72] on link "Edit Fields" at bounding box center [192, 72] width 182 height 19
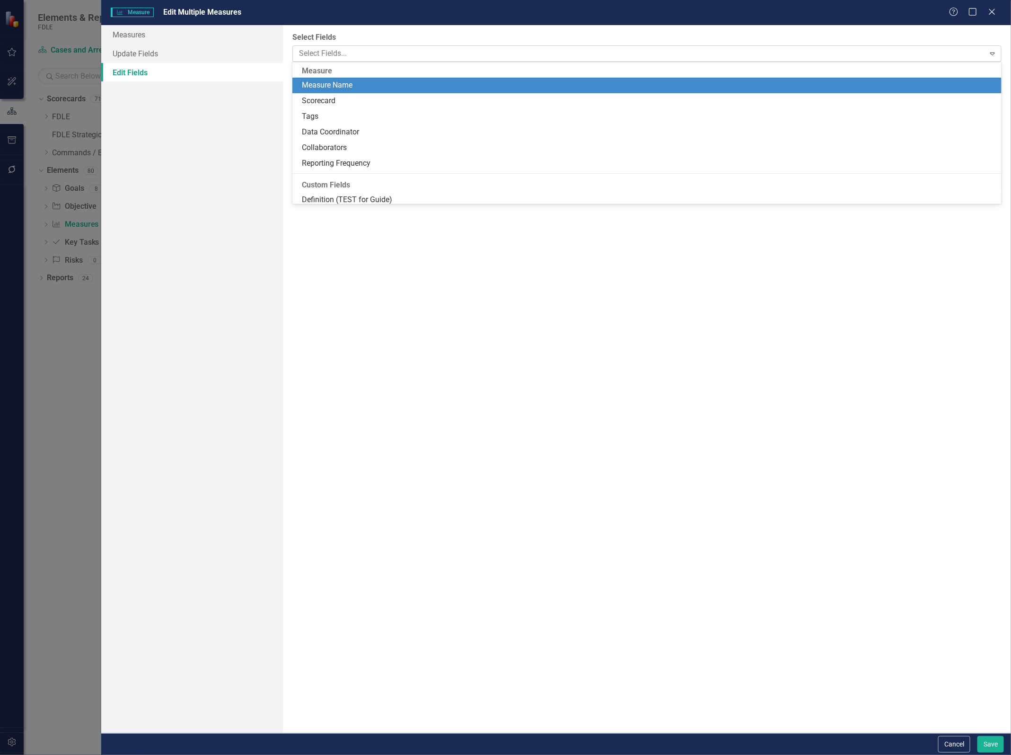
click at [326, 49] on div at bounding box center [639, 53] width 689 height 13
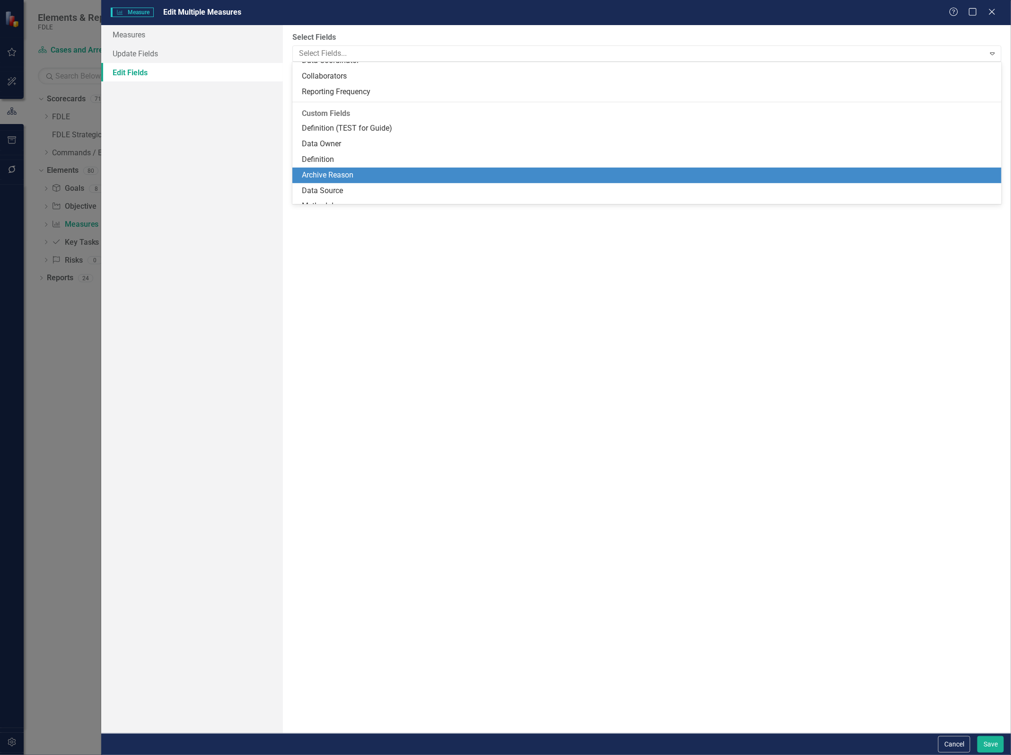
scroll to position [128, 0]
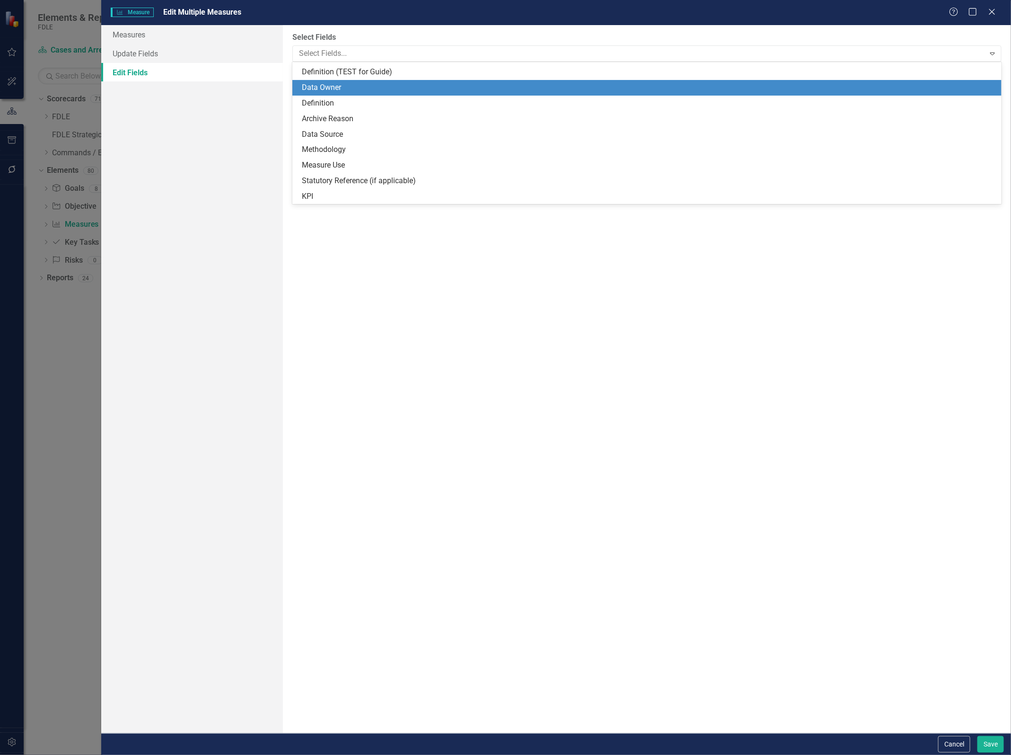
click at [341, 88] on div "Data Owner" at bounding box center [649, 87] width 694 height 11
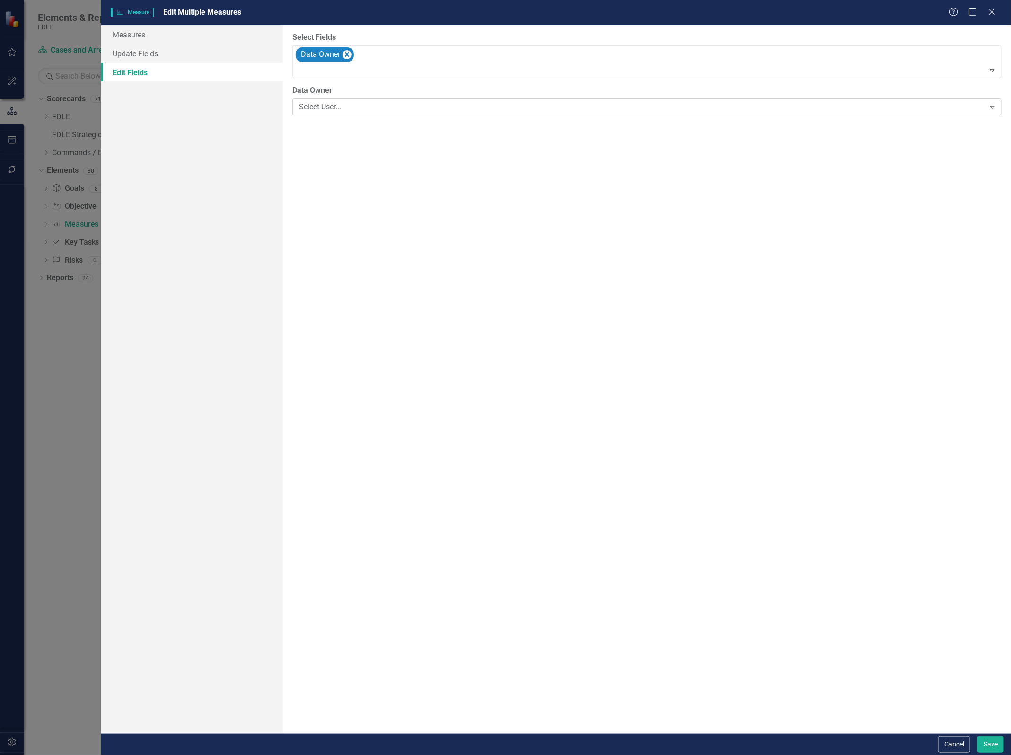
click at [334, 111] on div "Select User..." at bounding box center [642, 107] width 686 height 11
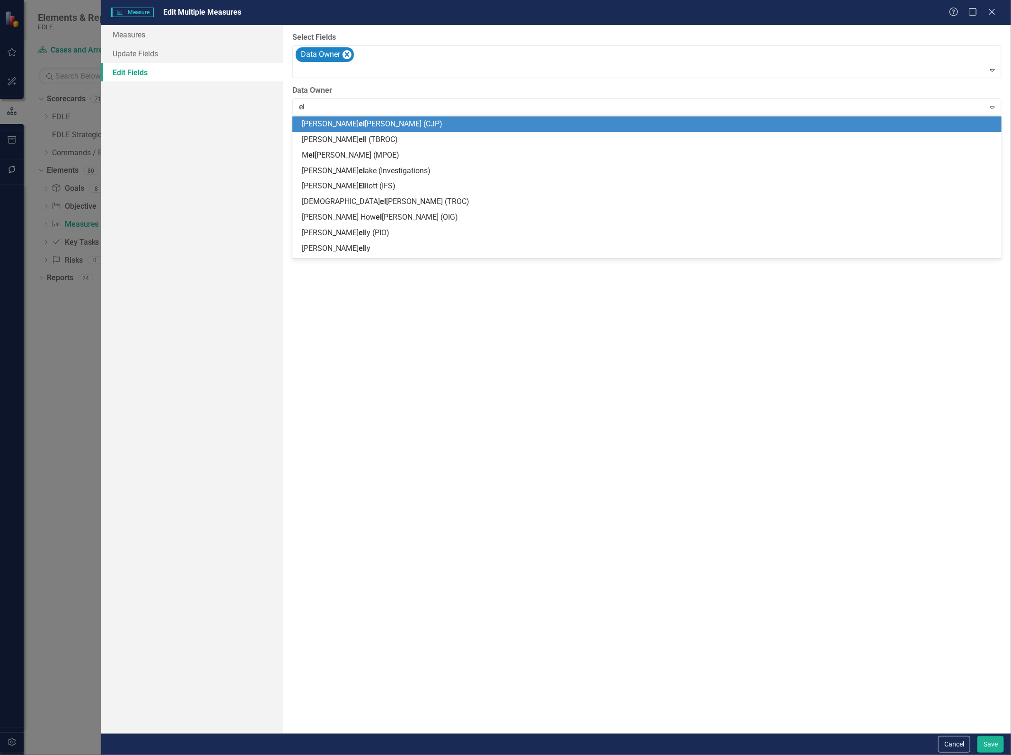
type input "[PERSON_NAME]"
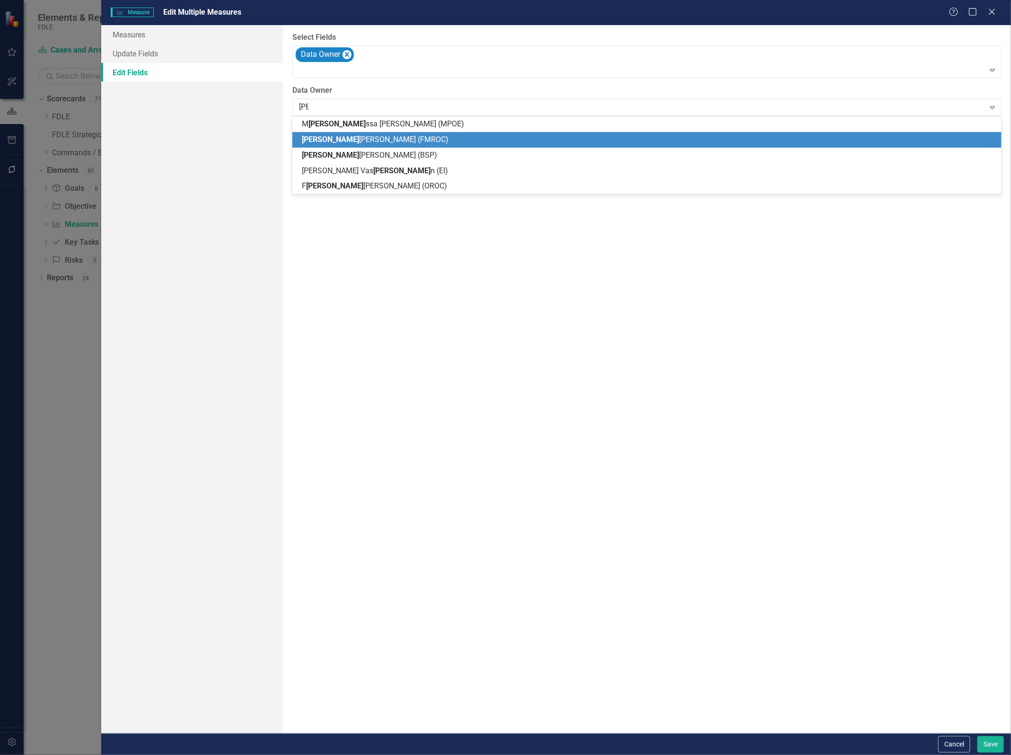
click at [355, 140] on span "[PERSON_NAME] (FMROC)" at bounding box center [375, 139] width 147 height 9
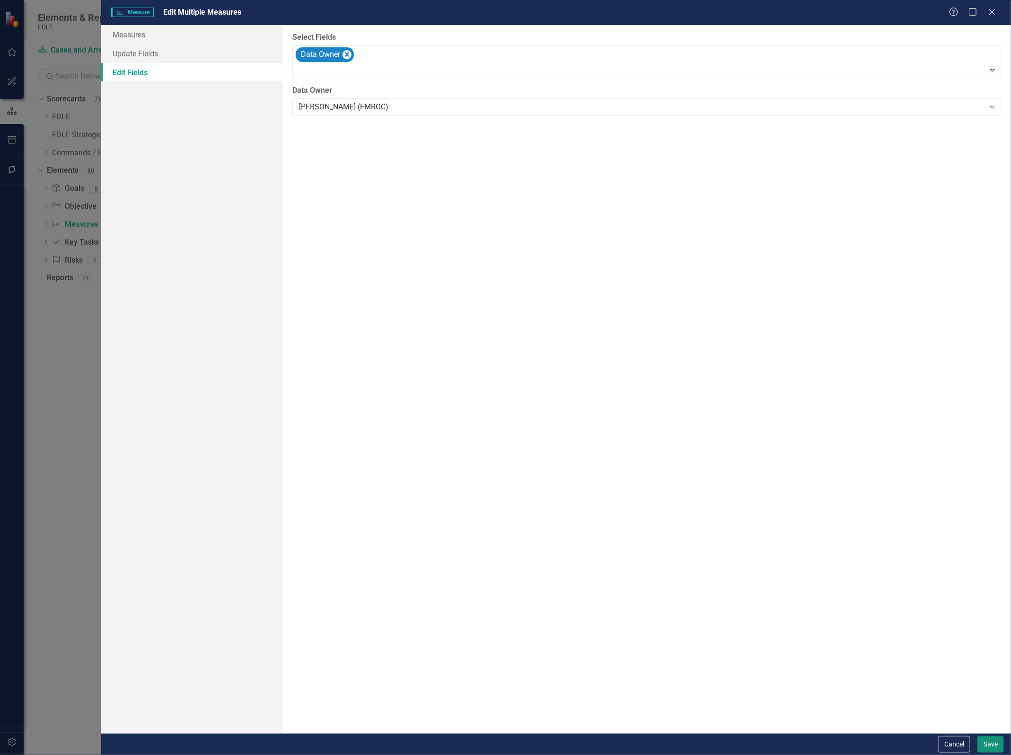
click at [982, 743] on button "Save" at bounding box center [990, 744] width 26 height 17
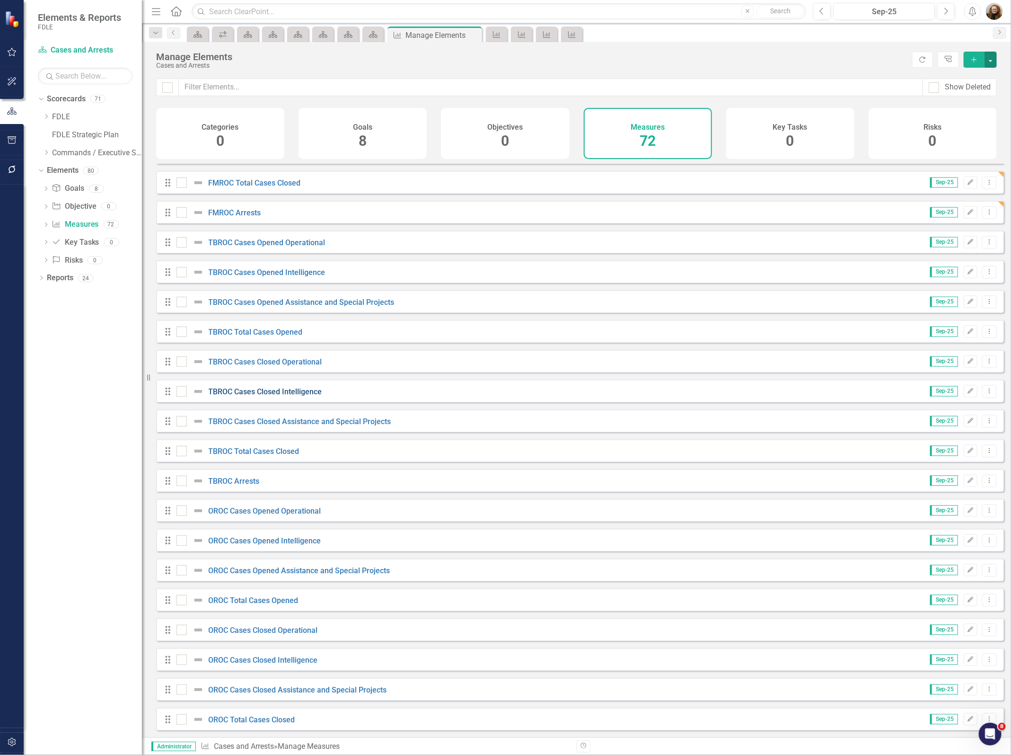
scroll to position [946, 0]
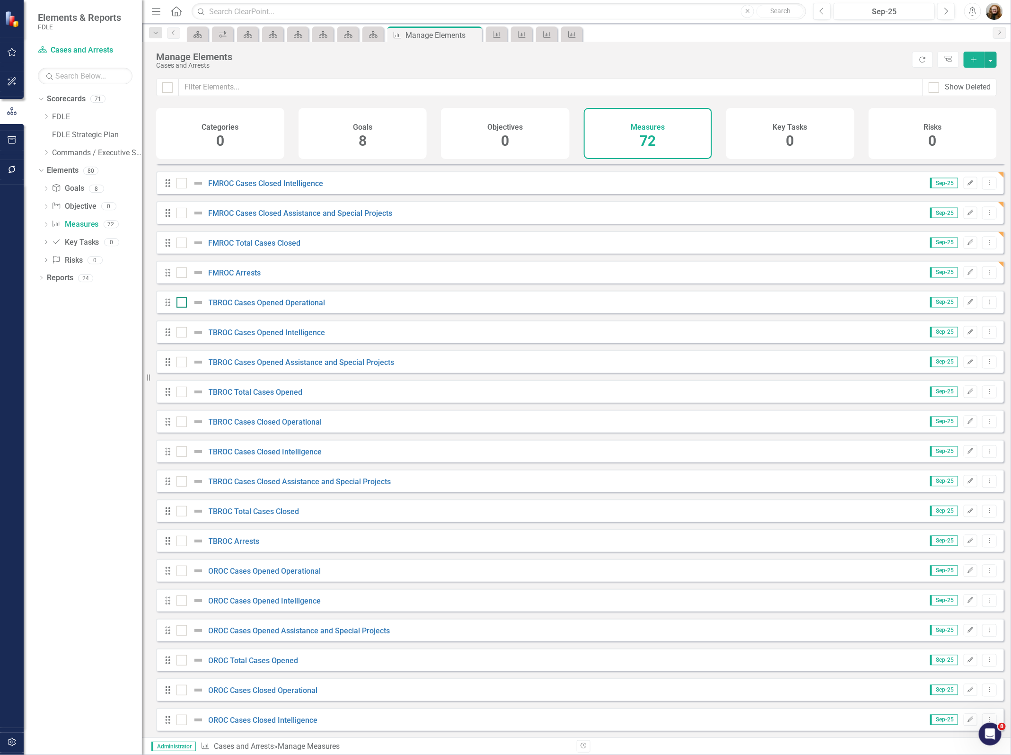
click at [180, 303] on input "checkbox" at bounding box center [179, 300] width 6 height 6
checkbox input "true"
drag, startPoint x: 176, startPoint y: 337, endPoint x: 176, endPoint y: 349, distance: 11.4
click at [176, 333] on input "checkbox" at bounding box center [179, 330] width 6 height 6
checkbox input "true"
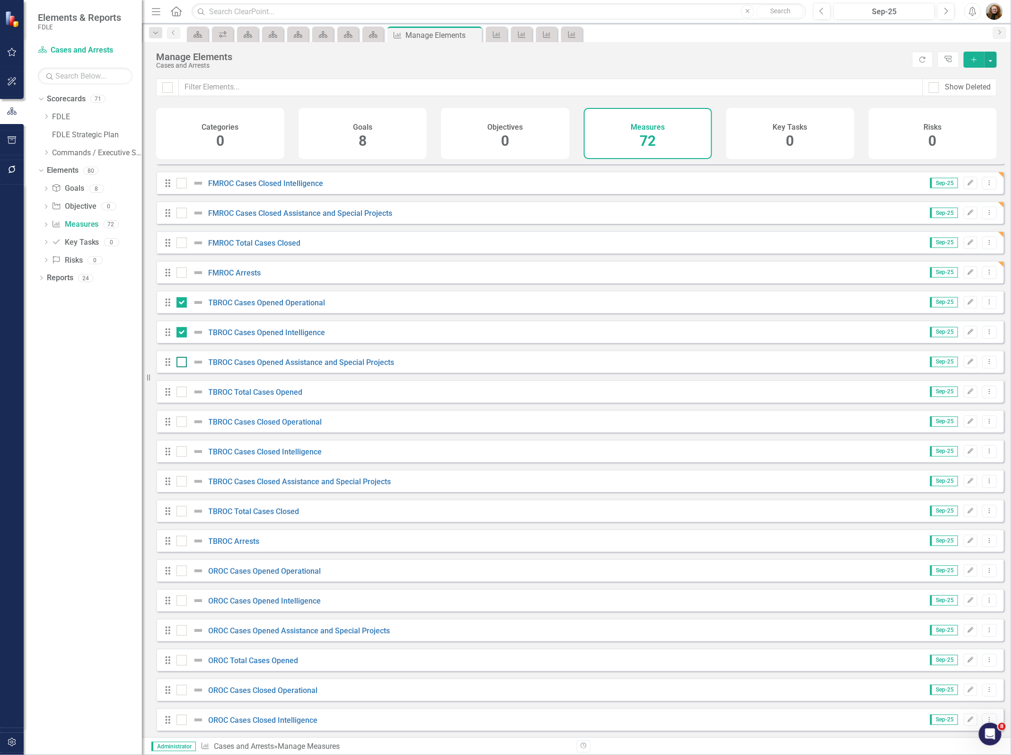
click at [176, 363] on input "checkbox" at bounding box center [179, 360] width 6 height 6
checkbox input "true"
click at [176, 393] on input "checkbox" at bounding box center [179, 390] width 6 height 6
checkbox input "true"
drag, startPoint x: 177, startPoint y: 426, endPoint x: 181, endPoint y: 448, distance: 22.5
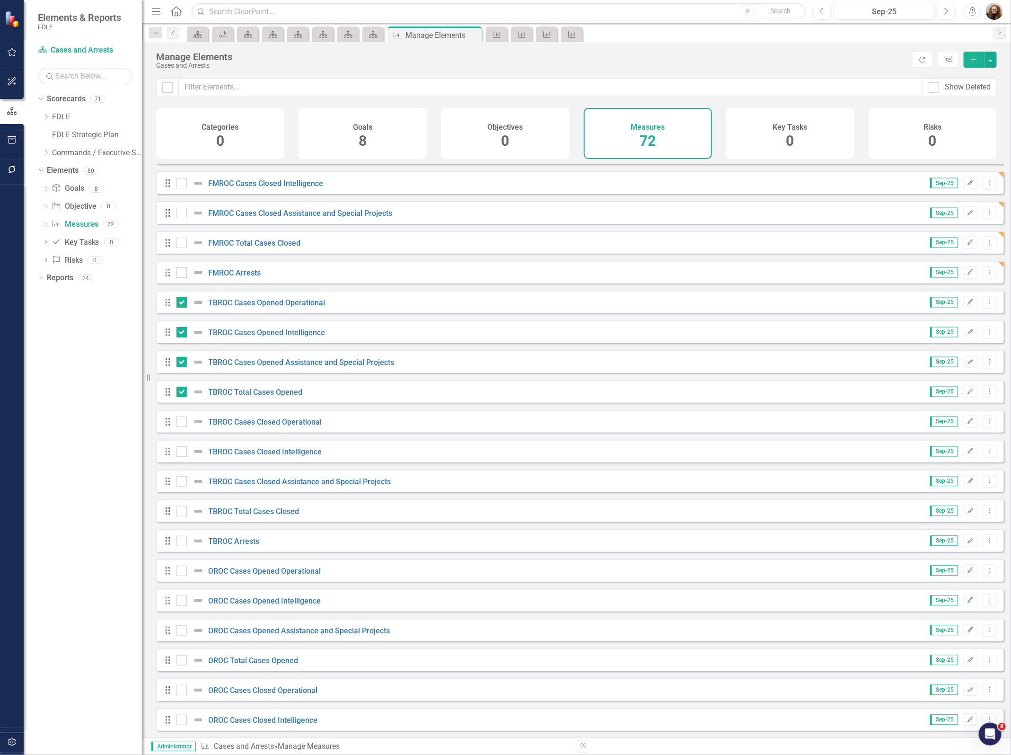
click at [177, 422] on input "checkbox" at bounding box center [179, 419] width 6 height 6
checkbox input "true"
click at [182, 457] on div at bounding box center [181, 451] width 10 height 10
click at [182, 452] on input "checkbox" at bounding box center [179, 449] width 6 height 6
checkbox input "true"
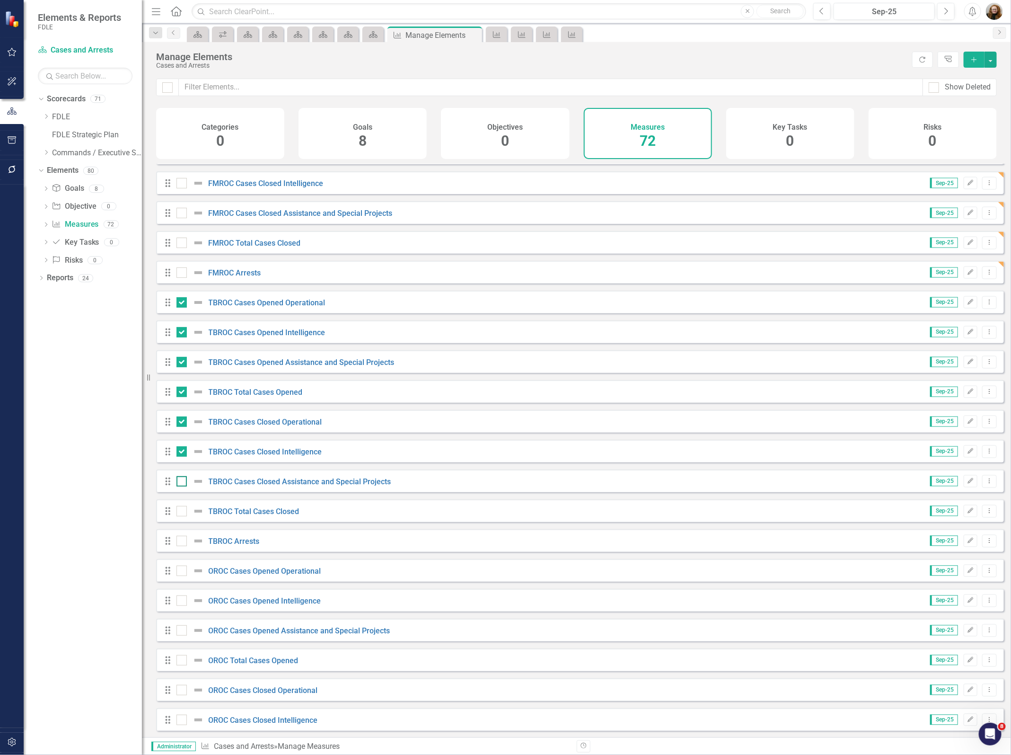
click at [181, 482] on input "checkbox" at bounding box center [179, 479] width 6 height 6
checkbox input "true"
drag, startPoint x: 180, startPoint y: 512, endPoint x: 180, endPoint y: 524, distance: 11.4
click at [180, 512] on input "checkbox" at bounding box center [179, 509] width 6 height 6
checkbox input "true"
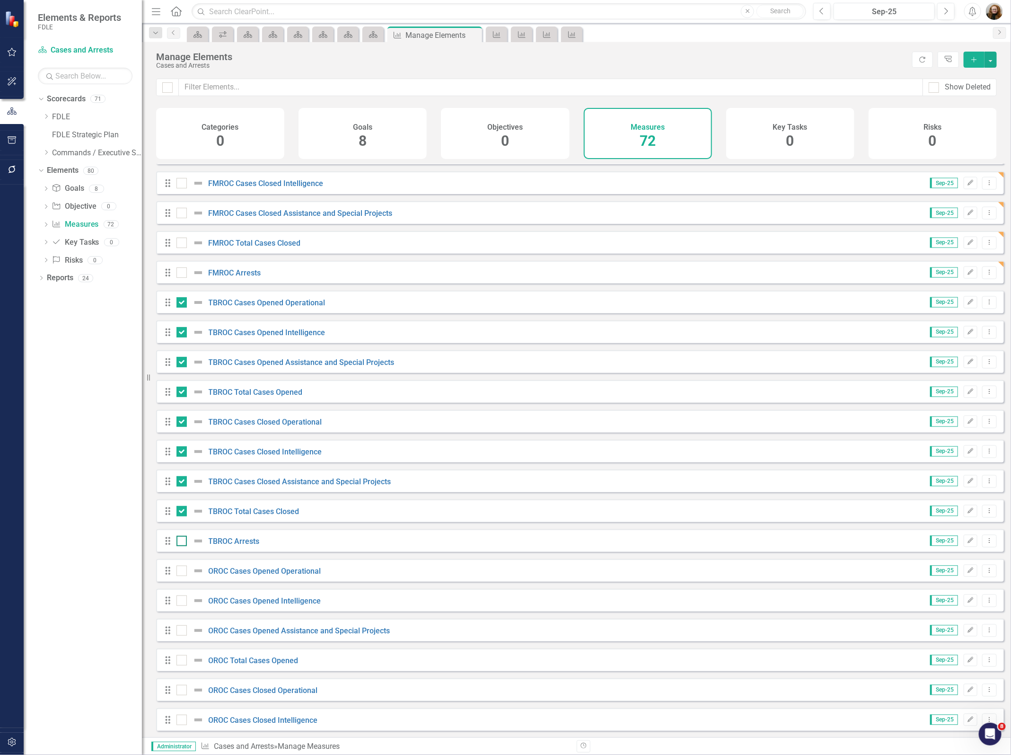
click at [179, 542] on input "checkbox" at bounding box center [179, 539] width 6 height 6
checkbox input "true"
click at [990, 58] on button "button" at bounding box center [991, 60] width 12 height 16
click at [967, 107] on link "Edit Multiple Edit Multiple" at bounding box center [959, 113] width 75 height 18
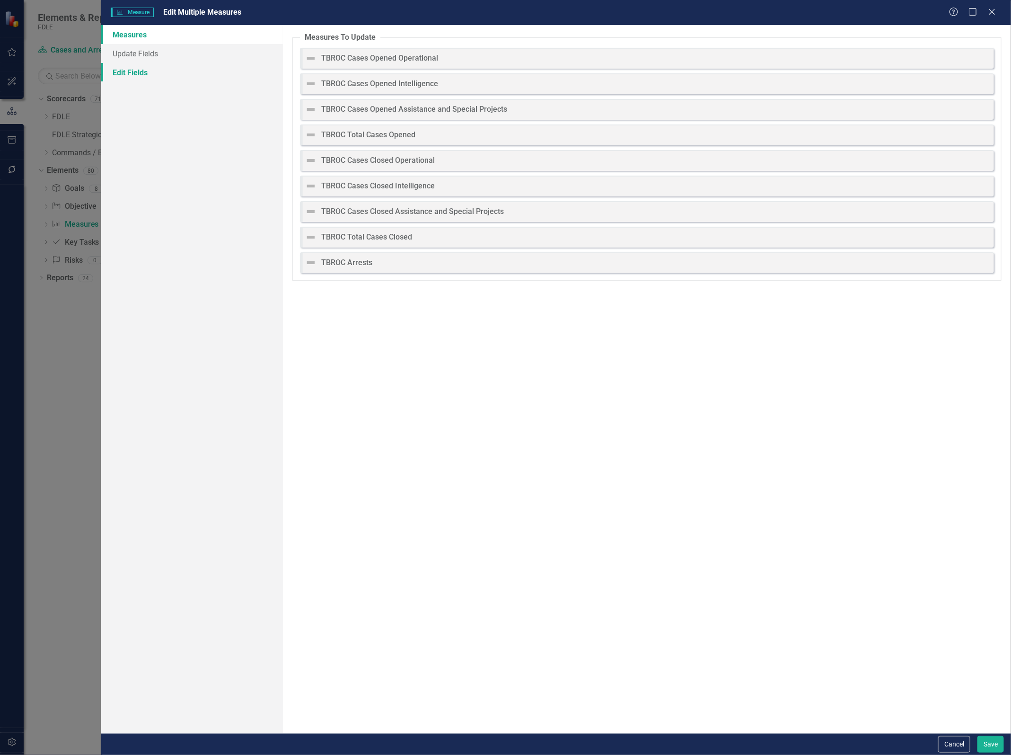
click at [149, 77] on link "Edit Fields" at bounding box center [192, 72] width 182 height 19
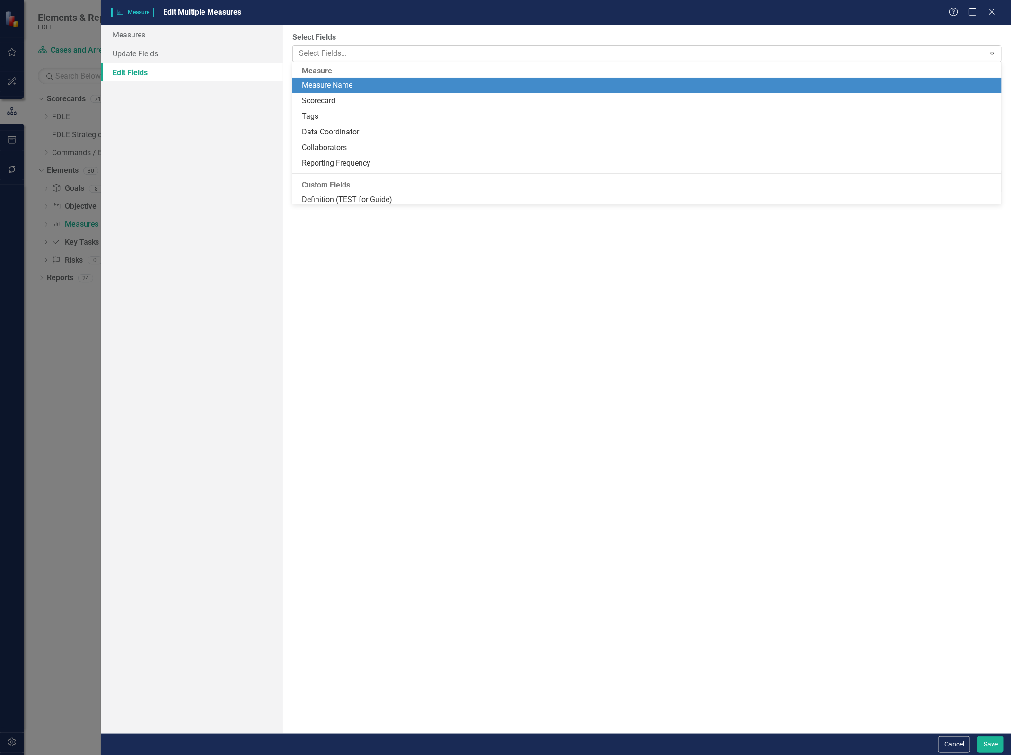
click at [323, 54] on div at bounding box center [639, 53] width 689 height 13
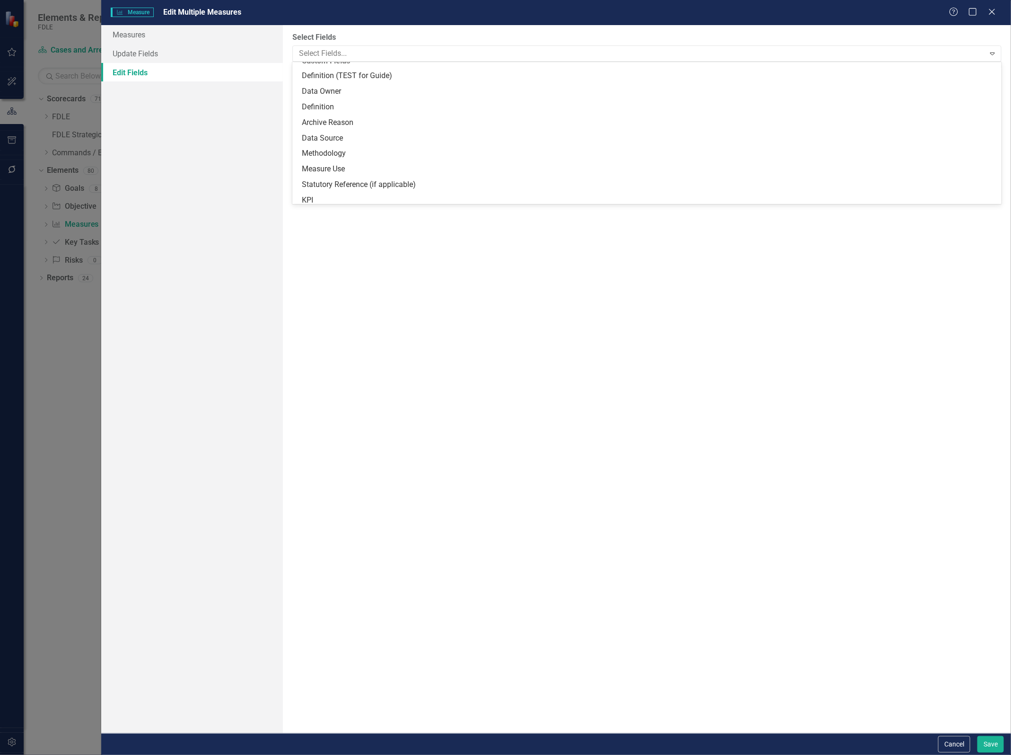
scroll to position [128, 0]
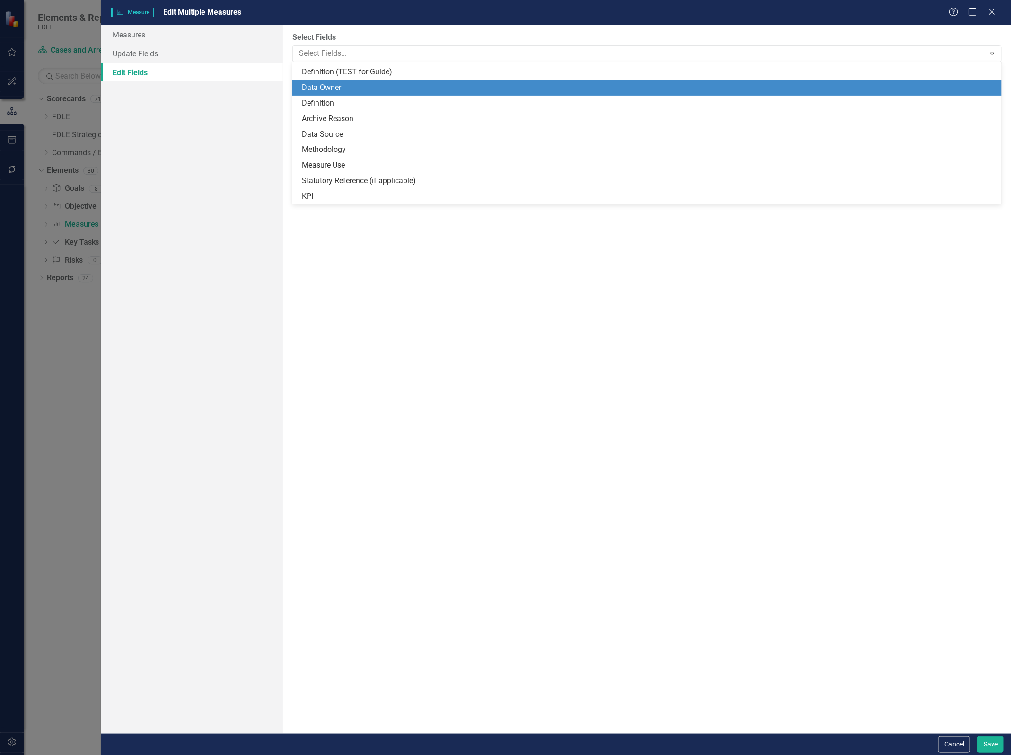
click at [331, 87] on div "Data Owner" at bounding box center [649, 87] width 694 height 11
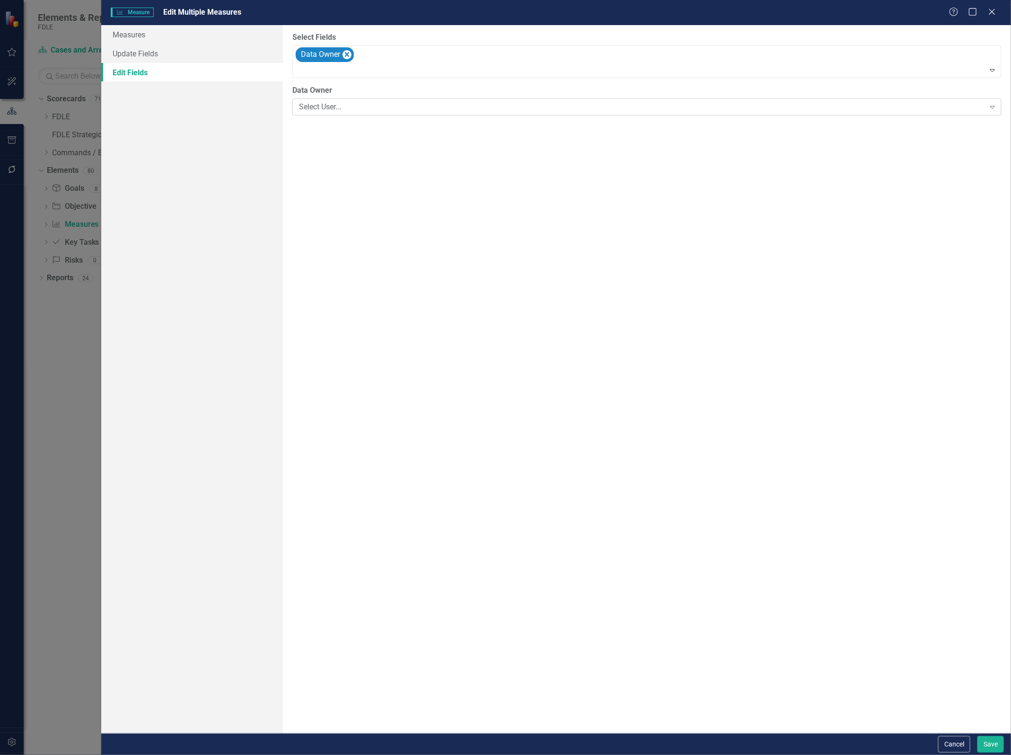
click at [993, 107] on icon "Expand" at bounding box center [992, 107] width 9 height 8
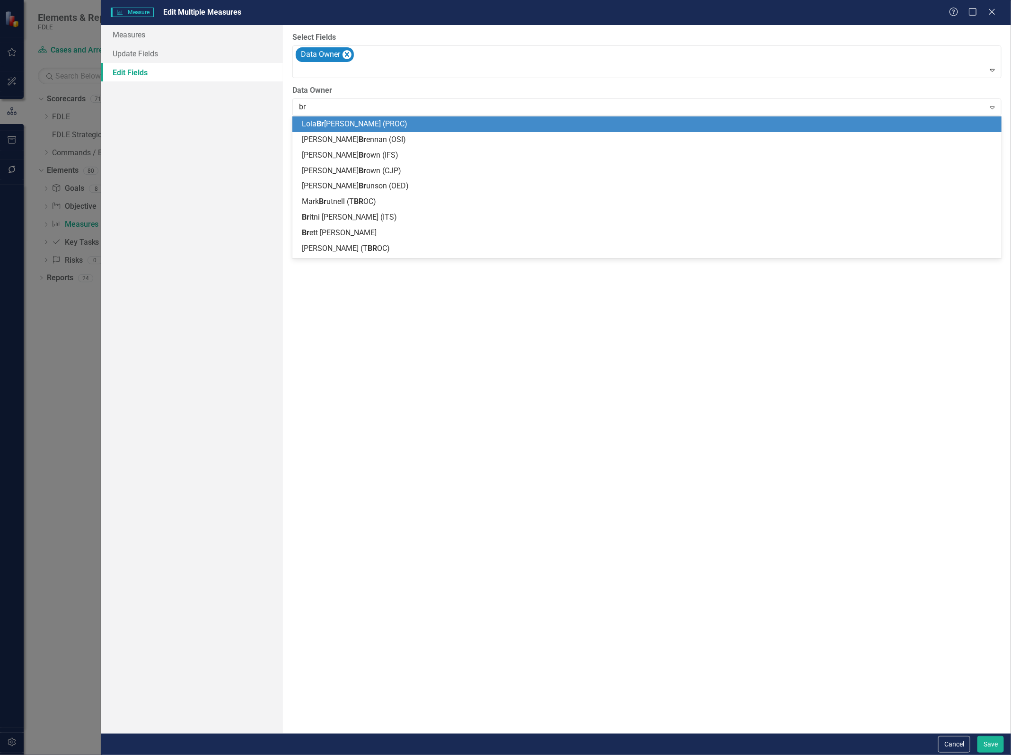
type input "bru"
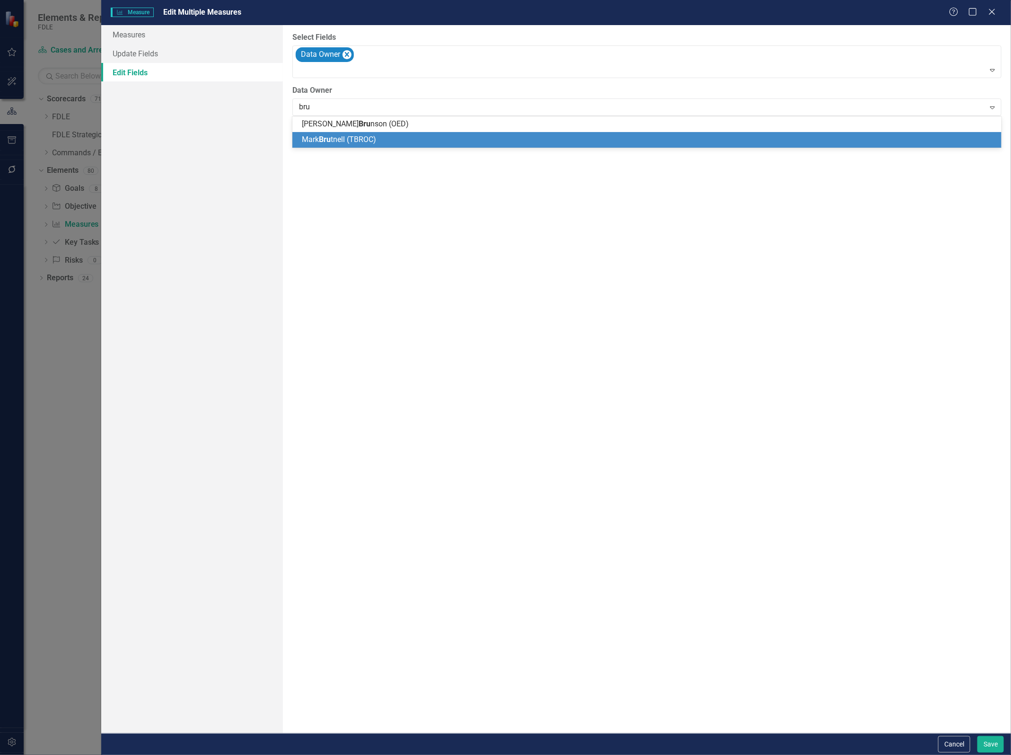
click at [337, 140] on span "[PERSON_NAME] tnell (TBROC)" at bounding box center [339, 139] width 74 height 9
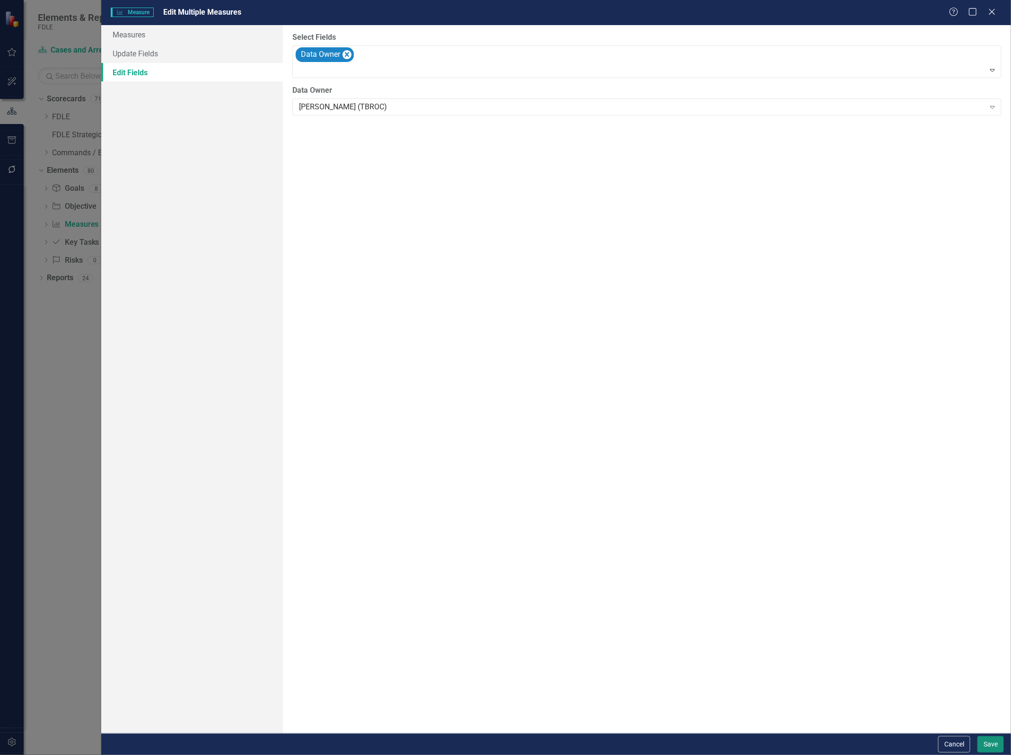
click at [991, 744] on button "Save" at bounding box center [990, 744] width 26 height 17
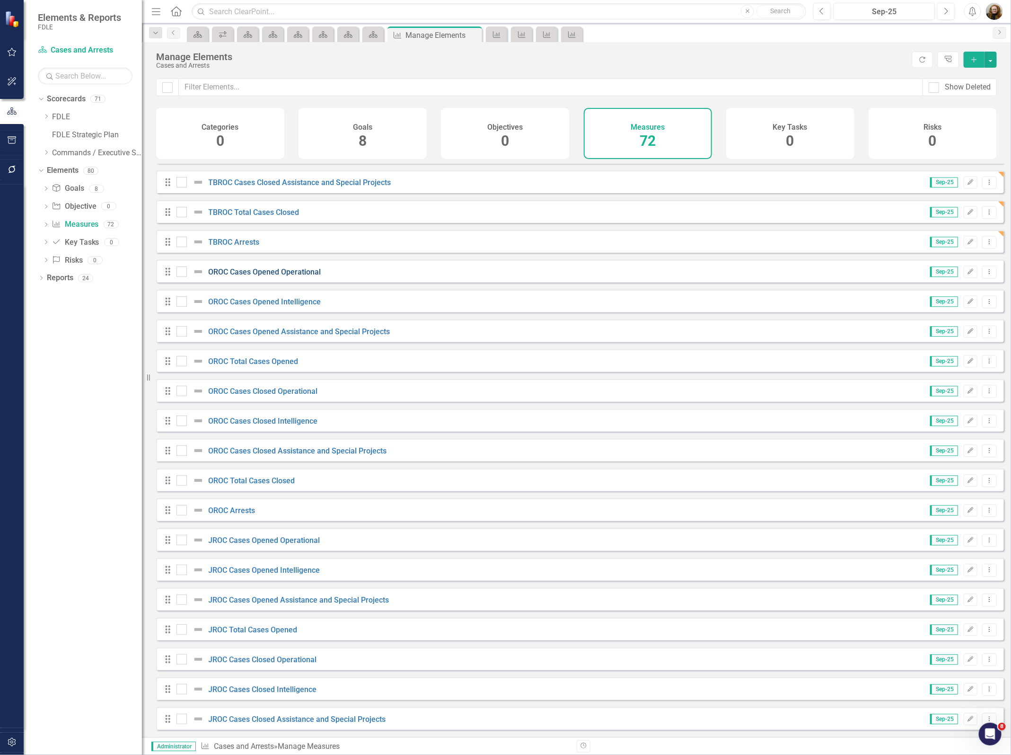
scroll to position [1242, 0]
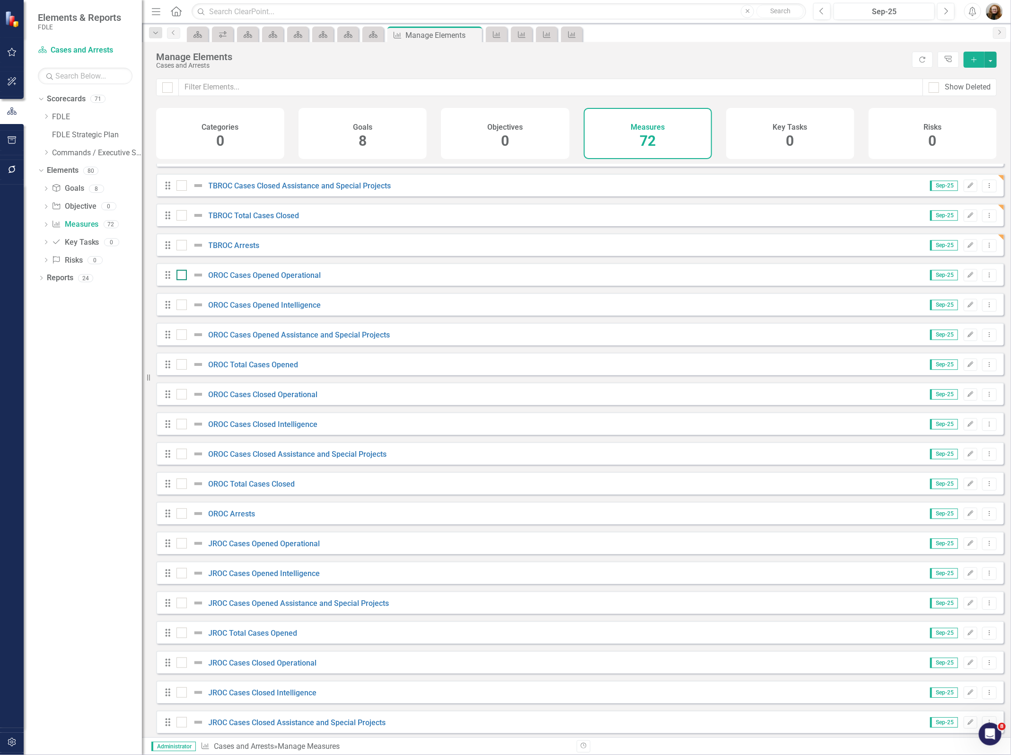
click at [179, 280] on div at bounding box center [181, 275] width 10 height 10
click at [179, 276] on input "checkbox" at bounding box center [179, 273] width 6 height 6
checkbox input "true"
click at [178, 306] on input "checkbox" at bounding box center [179, 302] width 6 height 6
checkbox input "true"
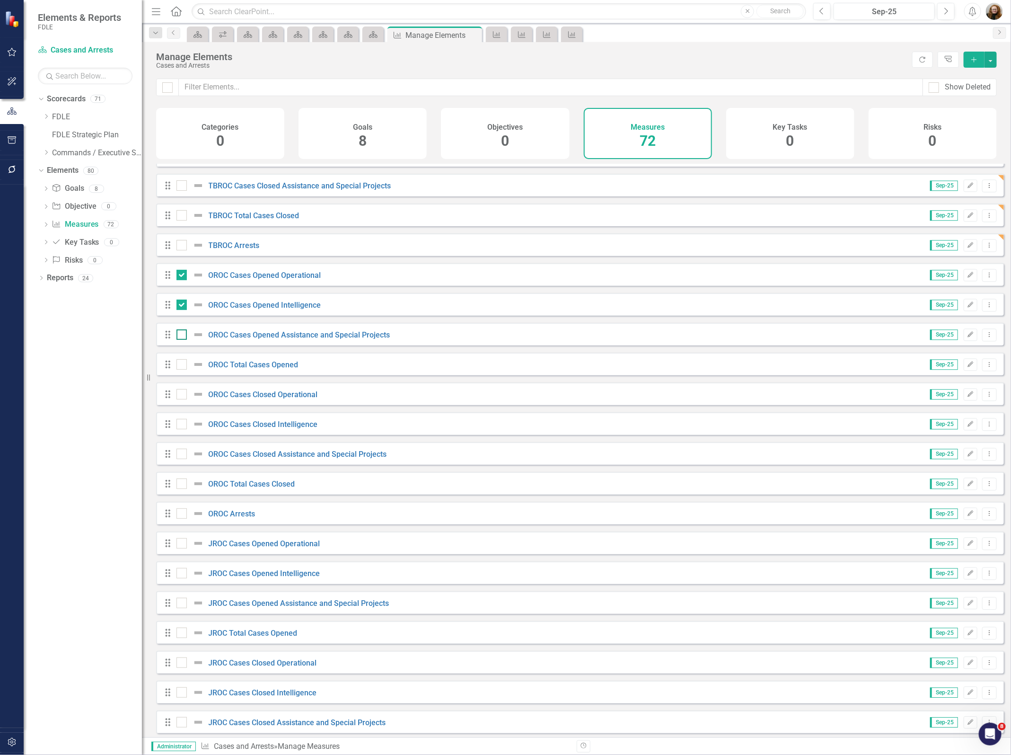
click at [177, 335] on input "checkbox" at bounding box center [179, 332] width 6 height 6
checkbox input "true"
drag, startPoint x: 180, startPoint y: 371, endPoint x: 181, endPoint y: 379, distance: 7.6
click at [180, 369] on div at bounding box center [181, 364] width 10 height 10
click at [180, 365] on input "checkbox" at bounding box center [179, 362] width 6 height 6
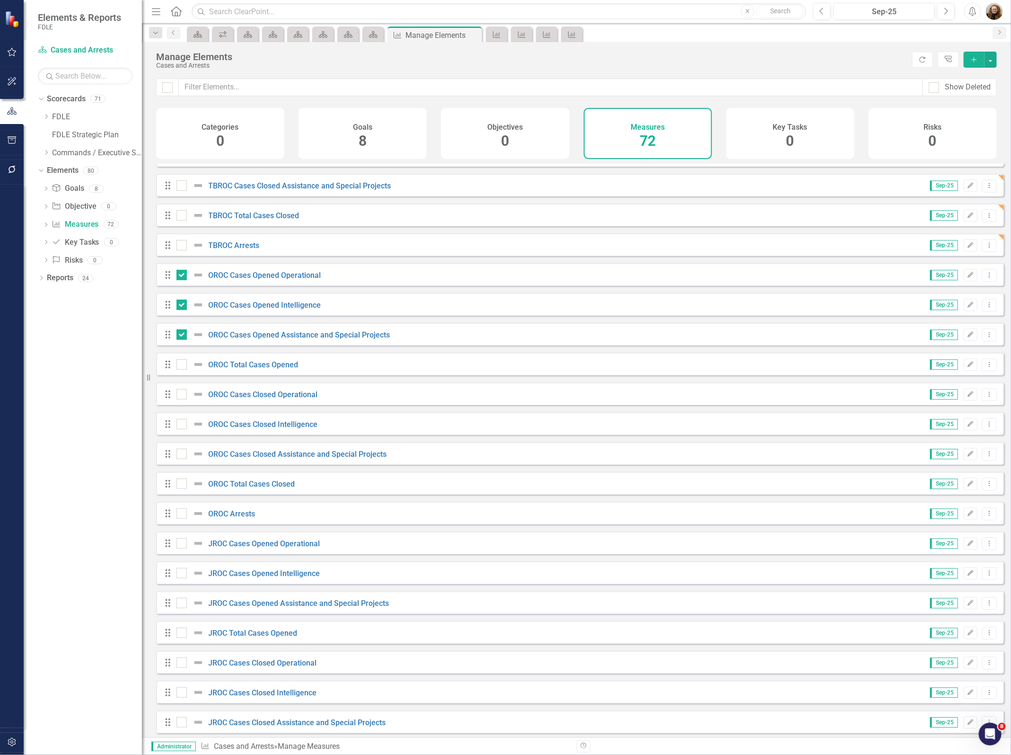
checkbox input "true"
click at [181, 395] on input "checkbox" at bounding box center [179, 392] width 6 height 6
checkbox input "true"
click at [180, 519] on div at bounding box center [181, 513] width 10 height 10
click at [180, 514] on input "checkbox" at bounding box center [179, 511] width 6 height 6
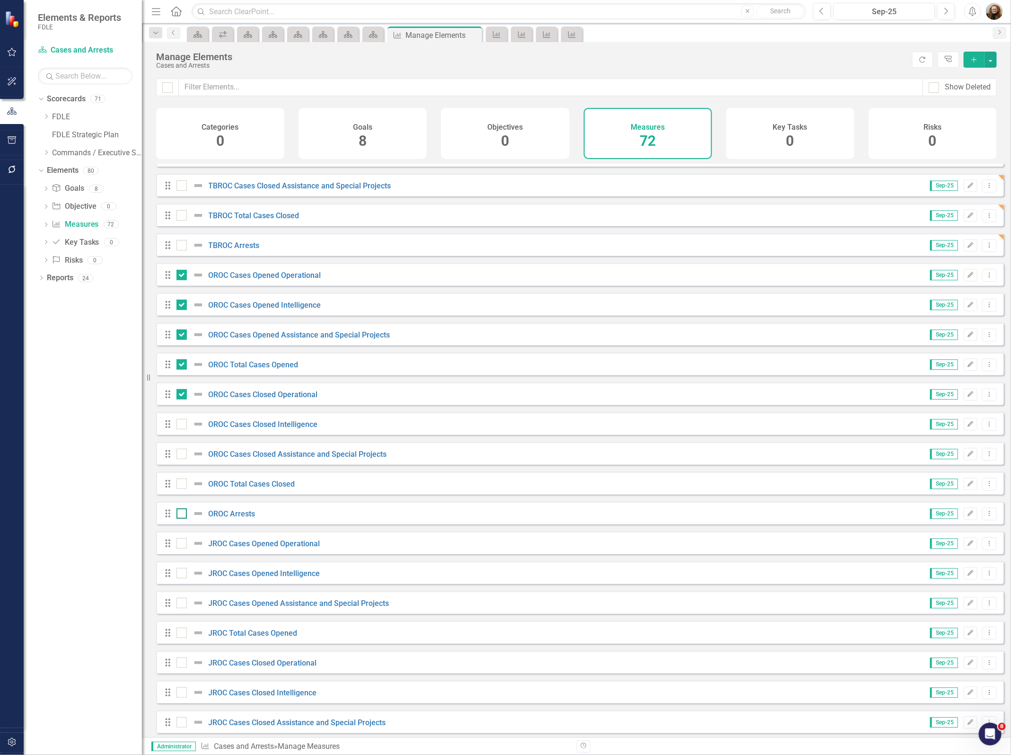
checkbox input "true"
click at [176, 484] on input "checkbox" at bounding box center [179, 481] width 6 height 6
checkbox input "true"
click at [180, 457] on div "Drag OROC Cases Closed Assistance and Special Projects Sep-25 Edit Dropdown Menu" at bounding box center [580, 453] width 848 height 23
click at [181, 429] on div at bounding box center [181, 424] width 10 height 10
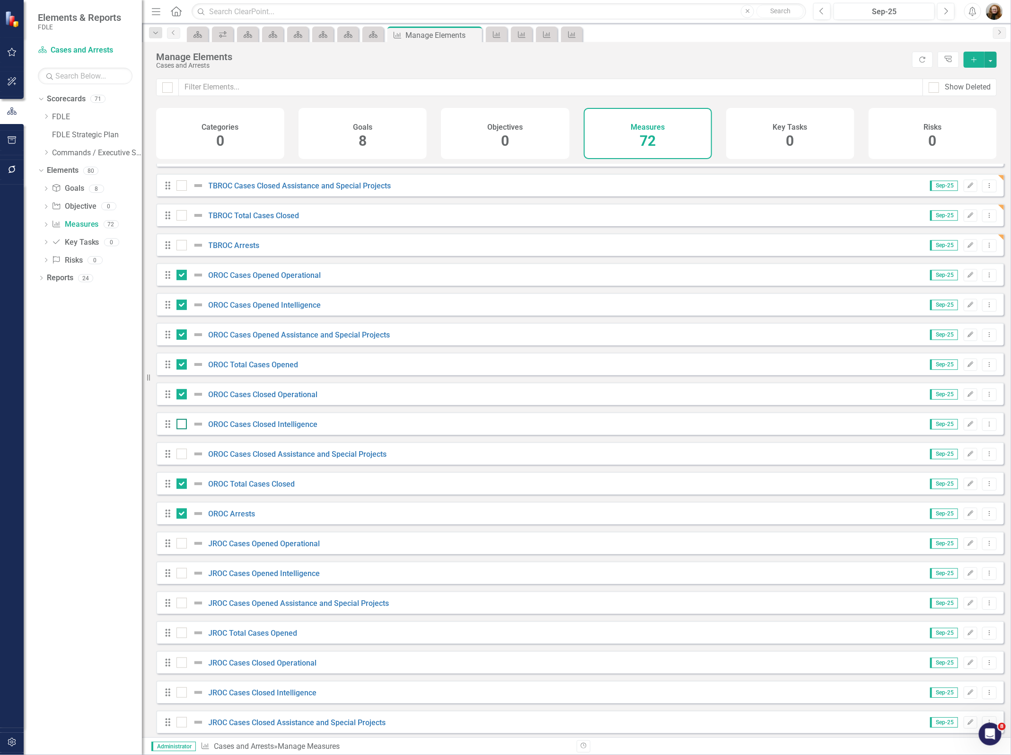
click at [181, 425] on input "checkbox" at bounding box center [179, 422] width 6 height 6
checkbox input "true"
click at [181, 455] on input "checkbox" at bounding box center [179, 451] width 6 height 6
checkbox input "true"
click at [992, 57] on button "button" at bounding box center [991, 60] width 12 height 16
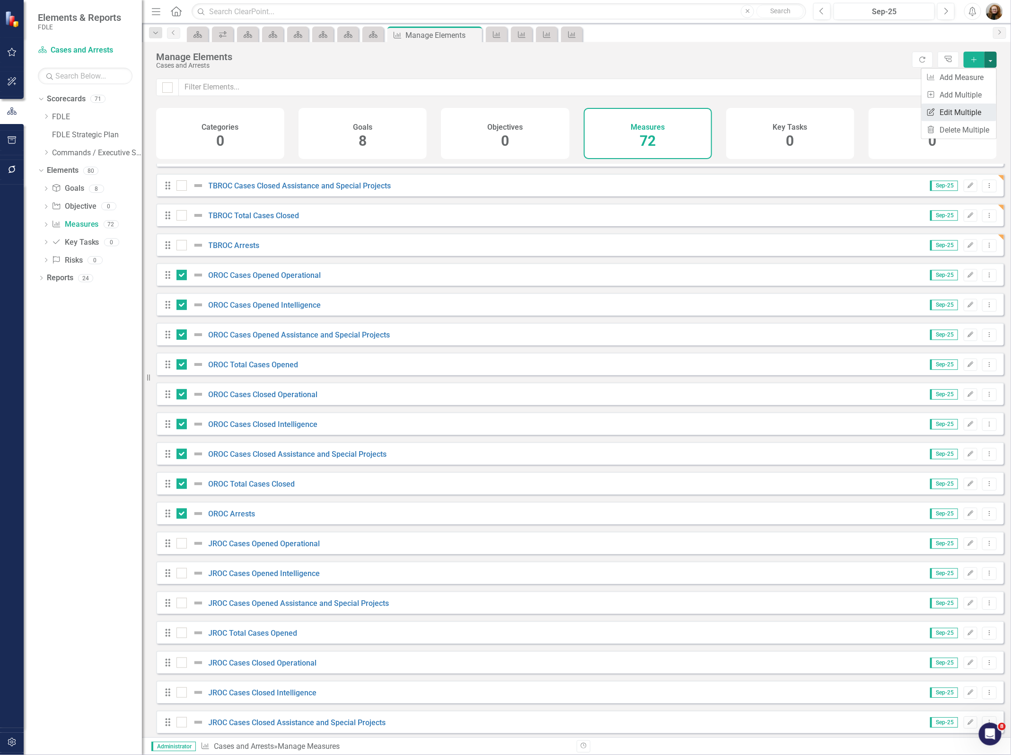
click at [970, 108] on link "Edit Multiple Edit Multiple" at bounding box center [959, 113] width 75 height 18
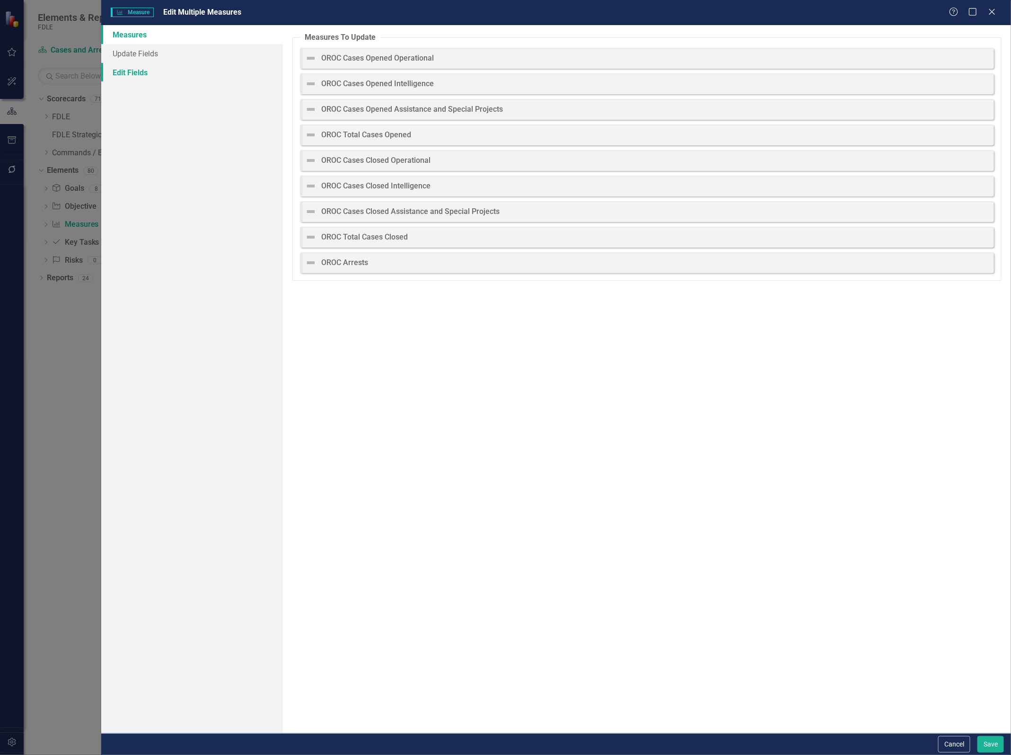
click at [145, 65] on link "Edit Fields" at bounding box center [192, 72] width 182 height 19
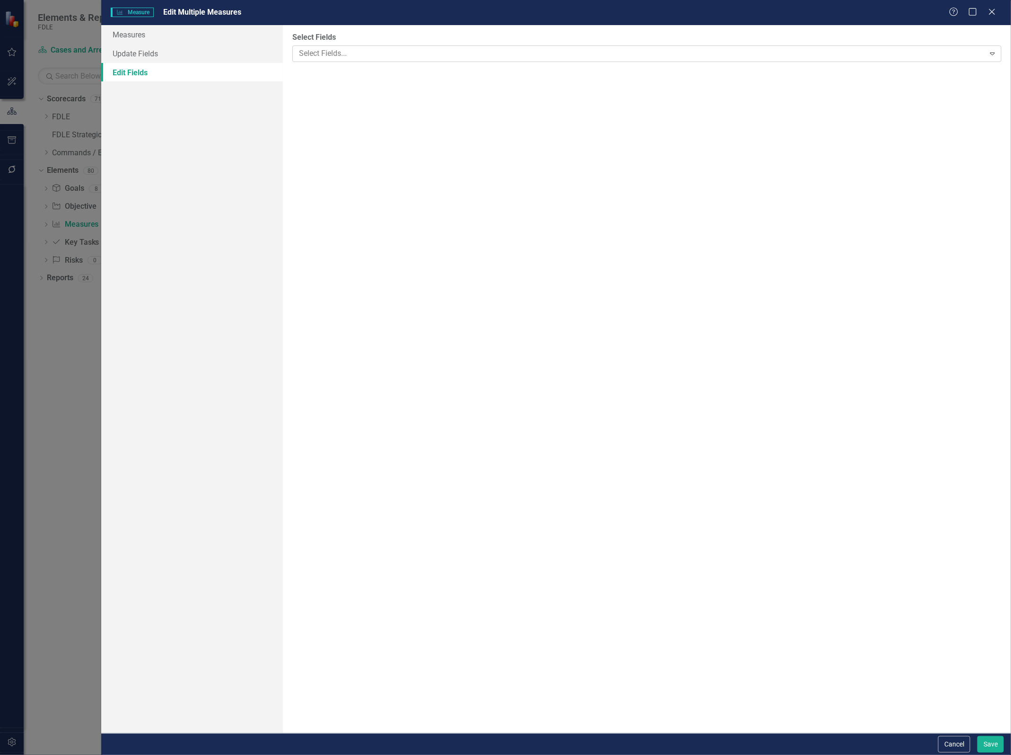
drag, startPoint x: 336, startPoint y: 48, endPoint x: 375, endPoint y: 57, distance: 40.3
click at [336, 48] on div at bounding box center [639, 53] width 689 height 13
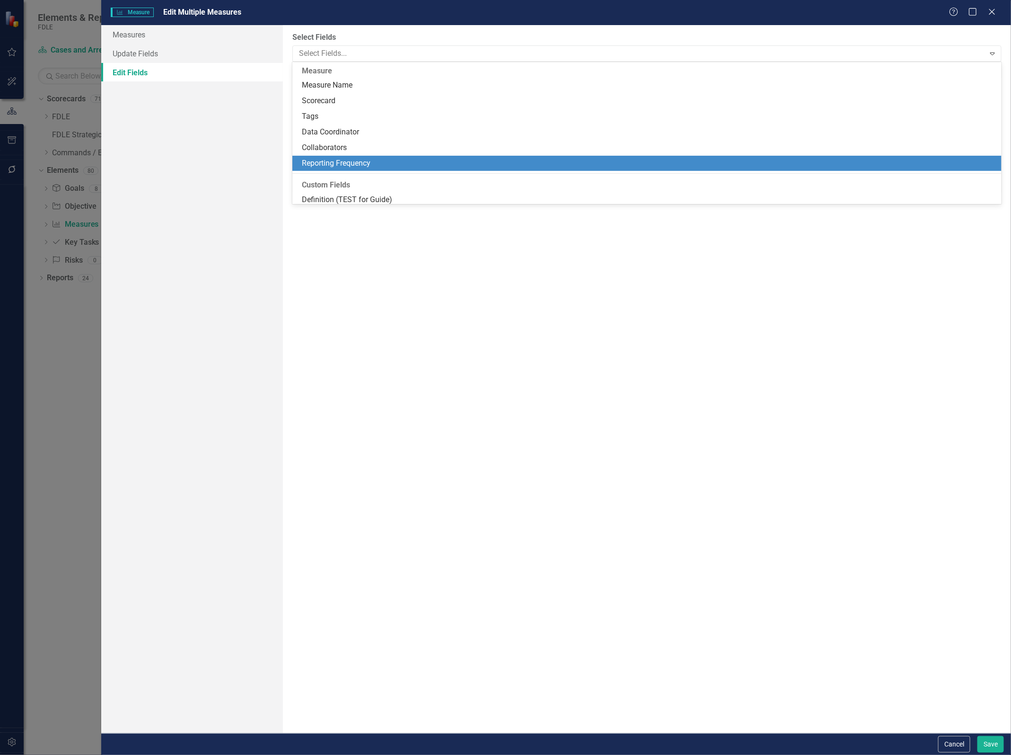
scroll to position [128, 0]
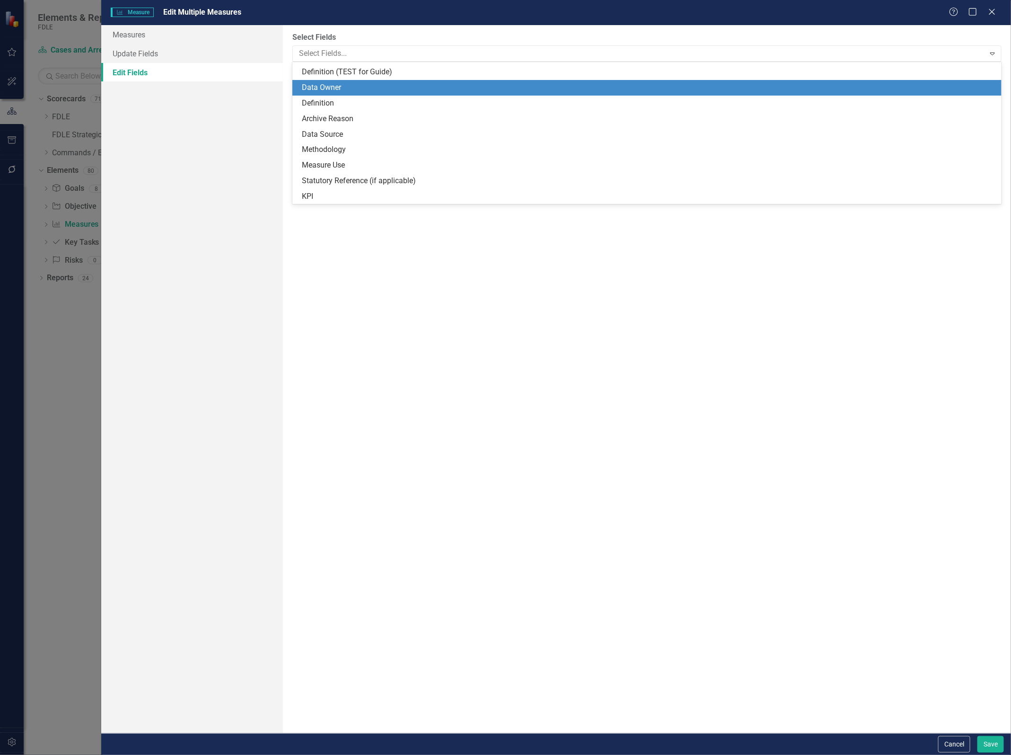
click at [367, 90] on div "Data Owner" at bounding box center [649, 87] width 694 height 11
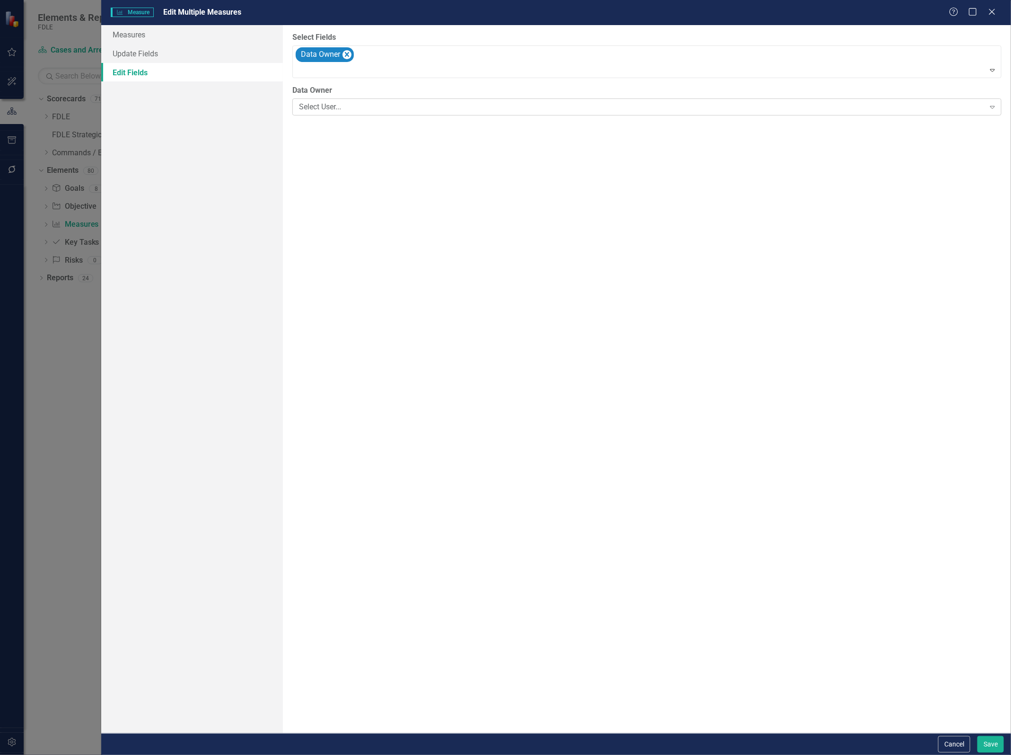
click at [355, 107] on div "Select User..." at bounding box center [642, 107] width 686 height 11
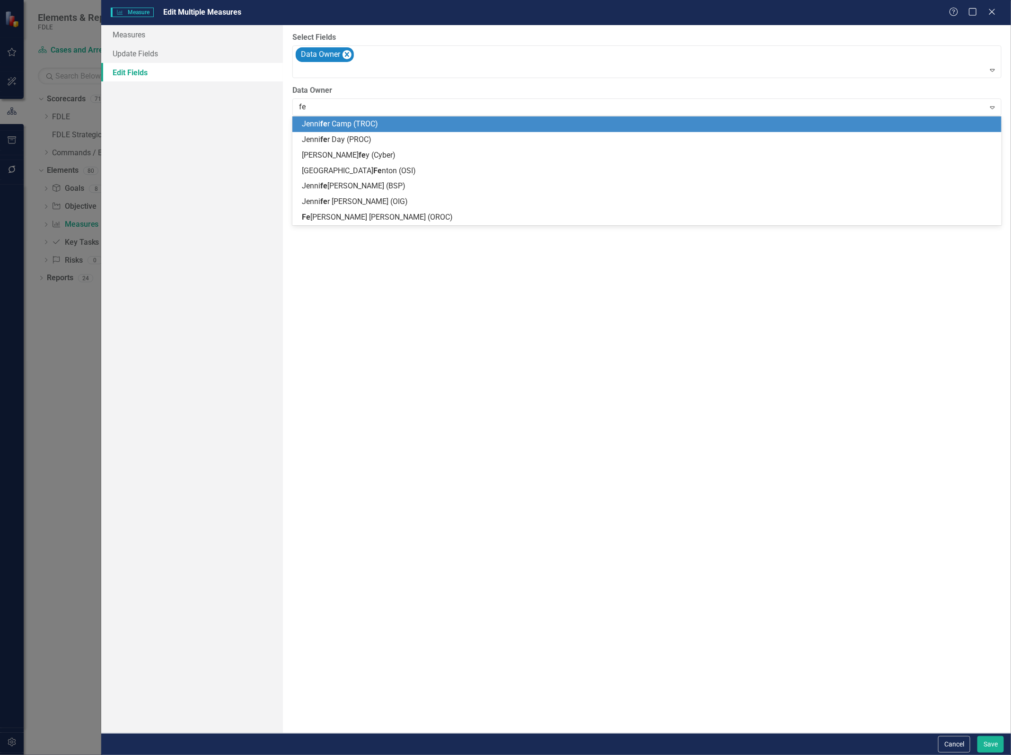
type input "fel"
click at [362, 124] on span "Fel ipe Williams (OROC)" at bounding box center [349, 123] width 94 height 9
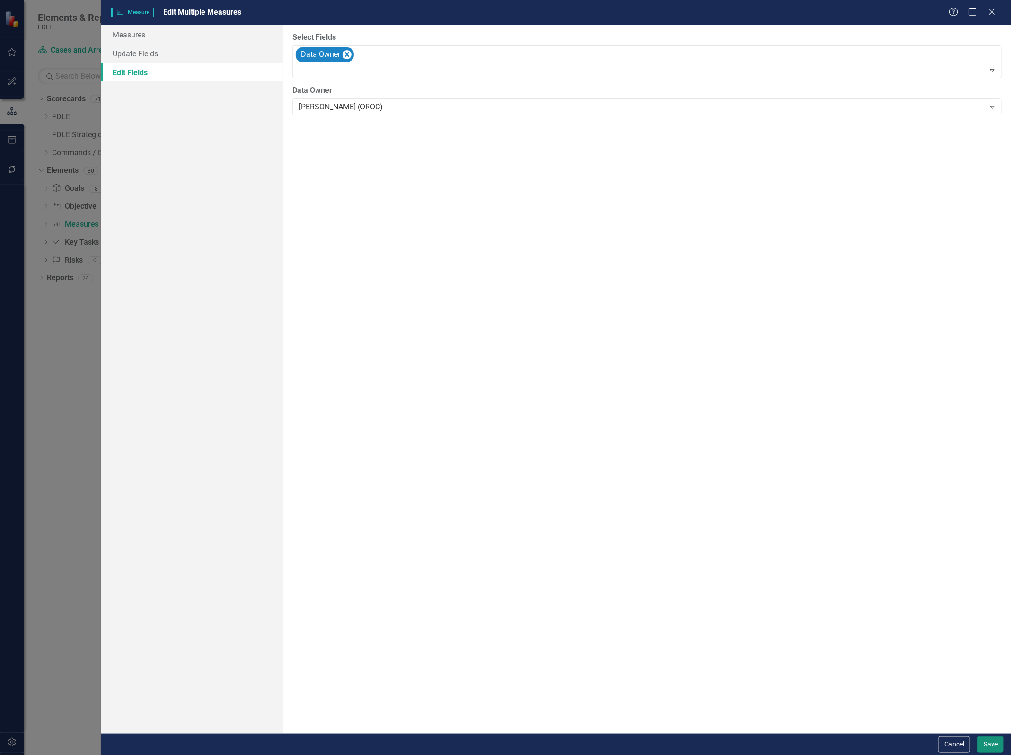
click at [985, 739] on button "Save" at bounding box center [990, 744] width 26 height 17
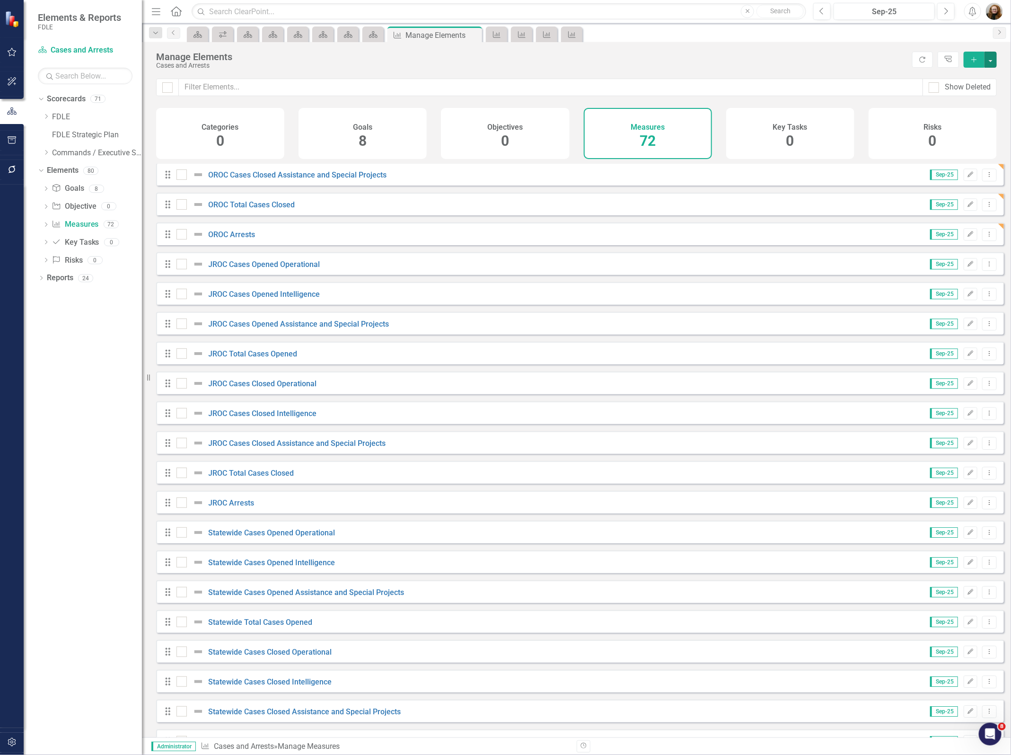
scroll to position [1580, 0]
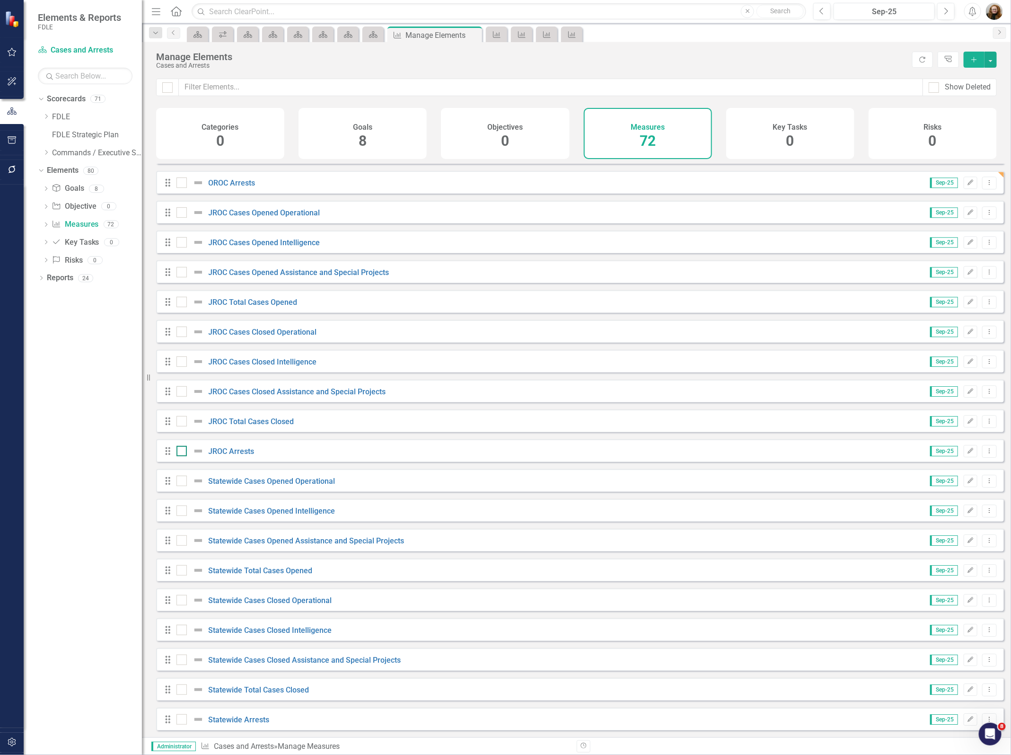
click at [178, 450] on input "checkbox" at bounding box center [179, 449] width 6 height 6
checkbox input "true"
drag, startPoint x: 178, startPoint y: 423, endPoint x: 180, endPoint y: 403, distance: 20.4
click at [178, 422] on div at bounding box center [181, 421] width 10 height 10
click at [178, 422] on input "checkbox" at bounding box center [179, 419] width 6 height 6
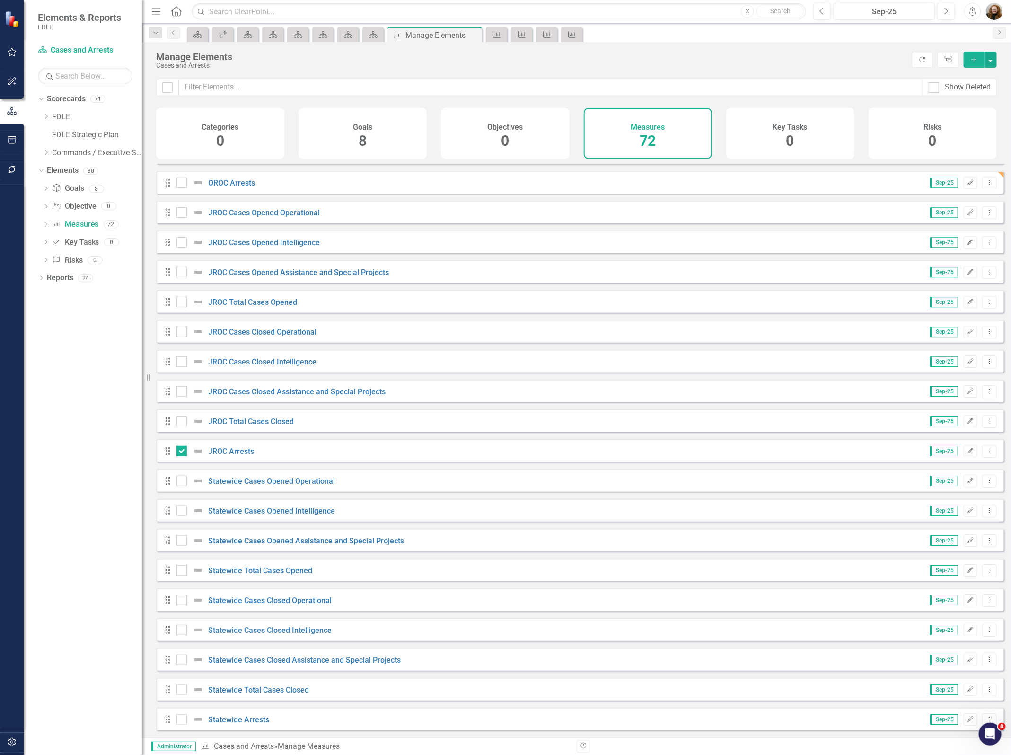
checkbox input "true"
drag, startPoint x: 180, startPoint y: 396, endPoint x: 181, endPoint y: 370, distance: 25.6
click at [180, 394] on div at bounding box center [192, 391] width 32 height 11
click at [180, 392] on input "checkbox" at bounding box center [179, 389] width 6 height 6
checkbox input "true"
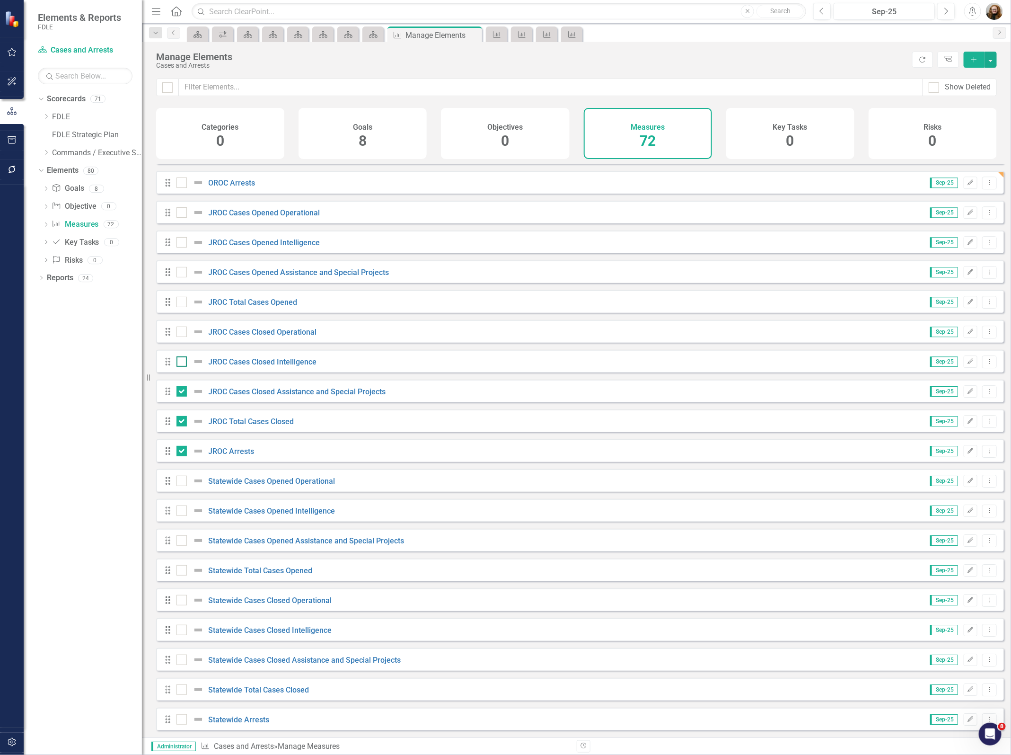
drag, startPoint x: 182, startPoint y: 362, endPoint x: 178, endPoint y: 270, distance: 91.9
click at [182, 358] on div at bounding box center [181, 361] width 10 height 10
click at [182, 358] on input "checkbox" at bounding box center [179, 359] width 6 height 6
checkbox input "true"
click at [178, 209] on input "checkbox" at bounding box center [179, 210] width 6 height 6
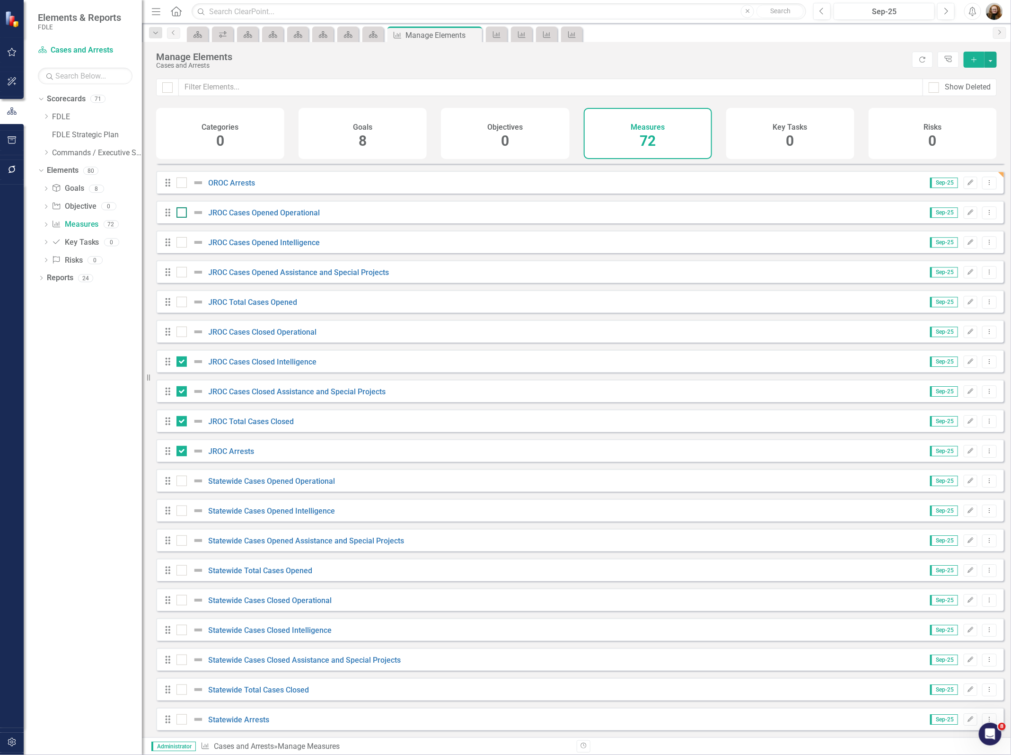
checkbox input "true"
click at [179, 239] on input "checkbox" at bounding box center [179, 240] width 6 height 6
checkbox input "true"
click at [180, 269] on input "checkbox" at bounding box center [179, 270] width 6 height 6
checkbox input "true"
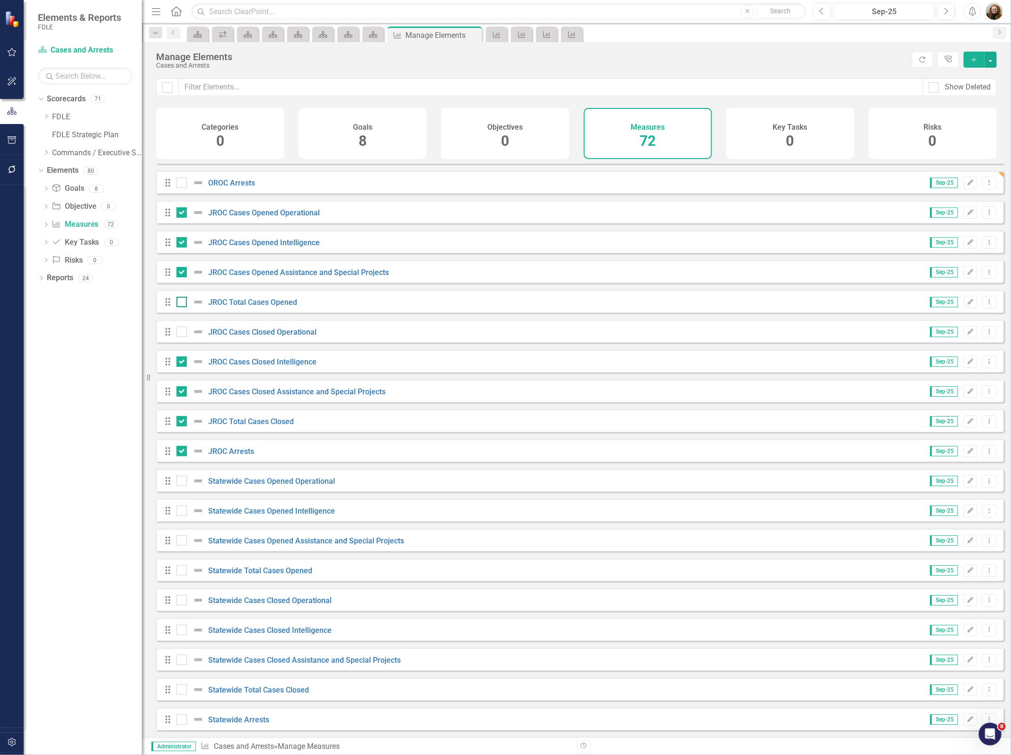
click at [179, 301] on input "checkbox" at bounding box center [179, 300] width 6 height 6
checkbox input "true"
click at [178, 333] on div at bounding box center [181, 331] width 10 height 10
click at [178, 333] on input "checkbox" at bounding box center [179, 329] width 6 height 6
checkbox input "true"
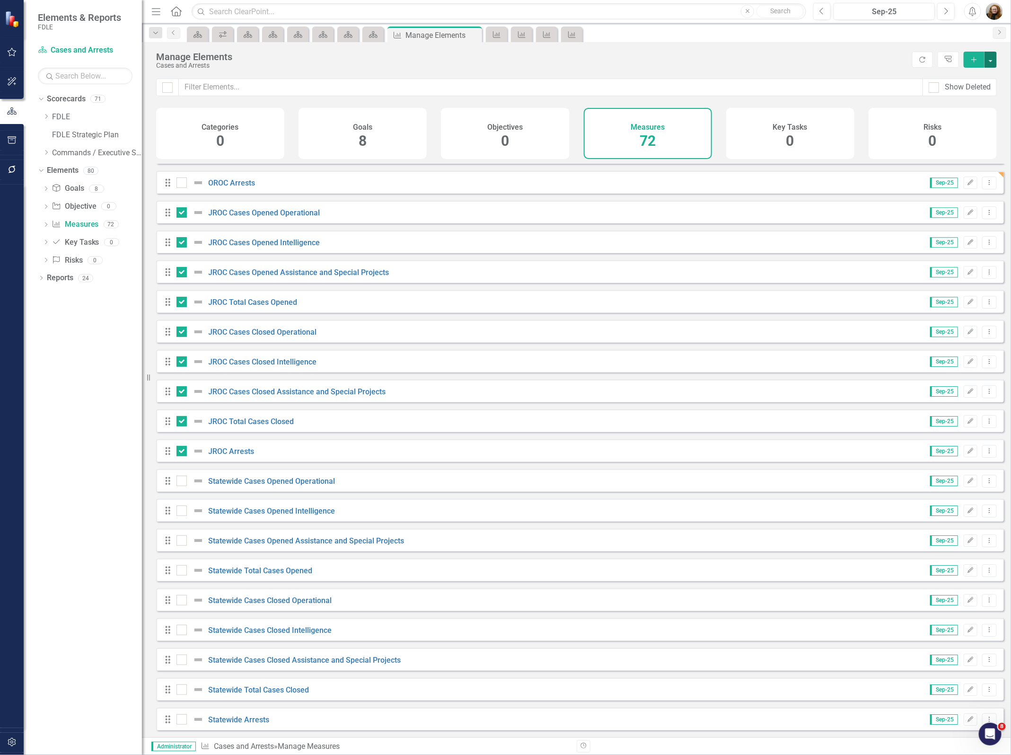
click at [985, 63] on button "button" at bounding box center [991, 60] width 12 height 16
click at [961, 107] on link "Edit Multiple Edit Multiple" at bounding box center [959, 113] width 75 height 18
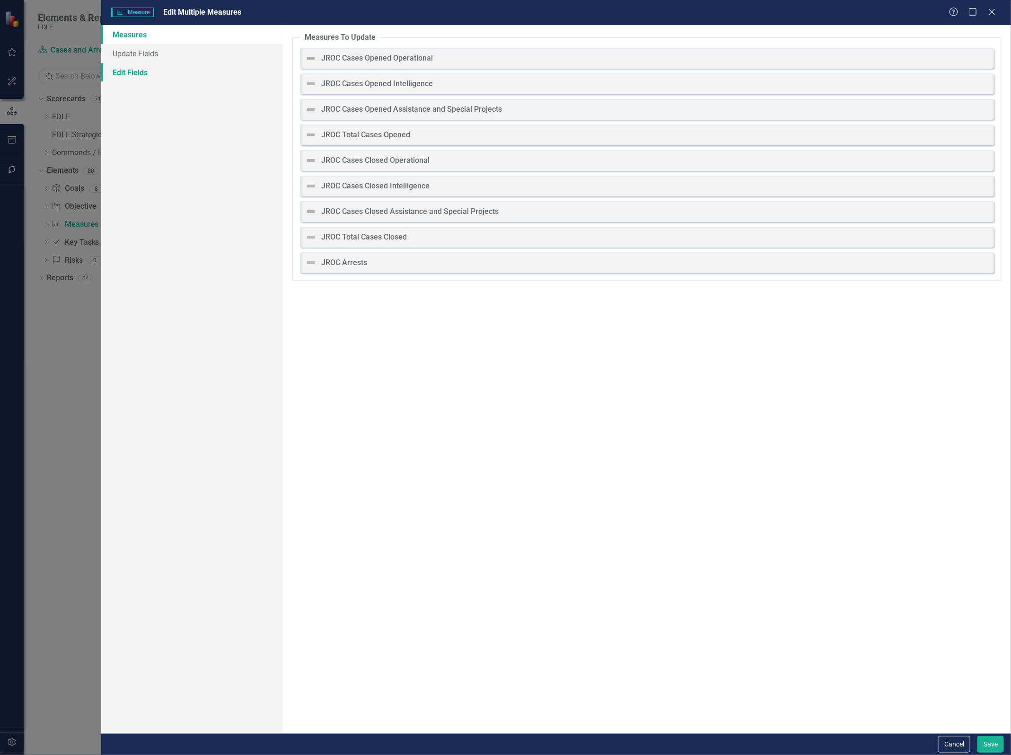
click at [138, 75] on link "Edit Fields" at bounding box center [192, 72] width 182 height 19
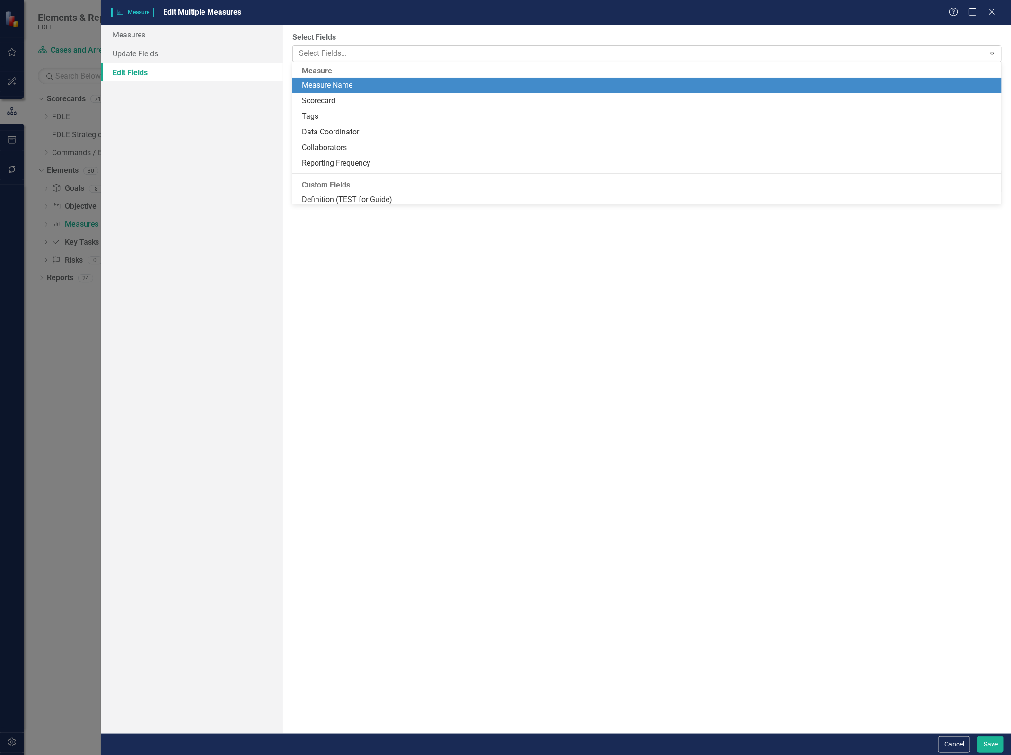
click at [341, 48] on div at bounding box center [639, 53] width 689 height 13
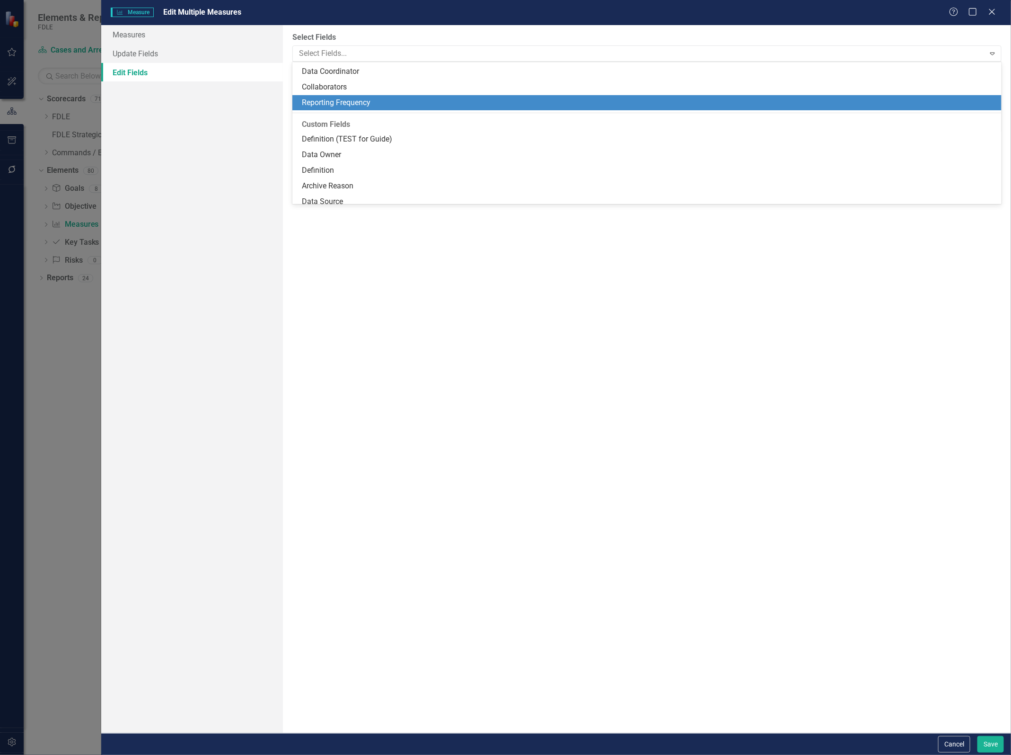
scroll to position [118, 0]
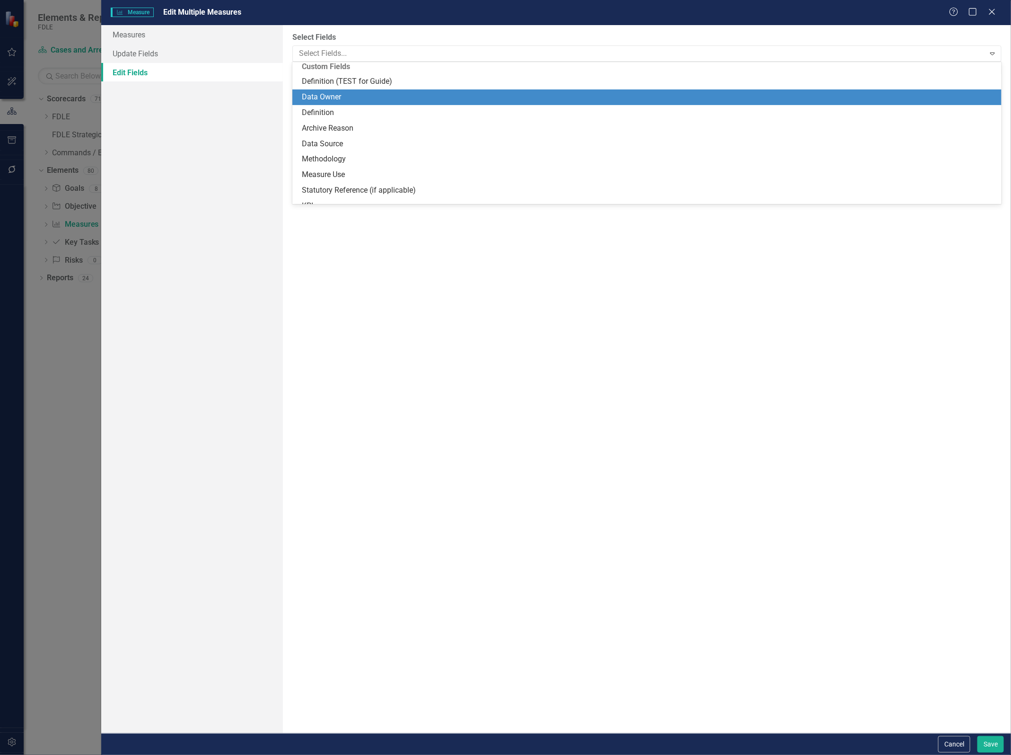
click at [332, 96] on div "Data Owner" at bounding box center [649, 97] width 694 height 11
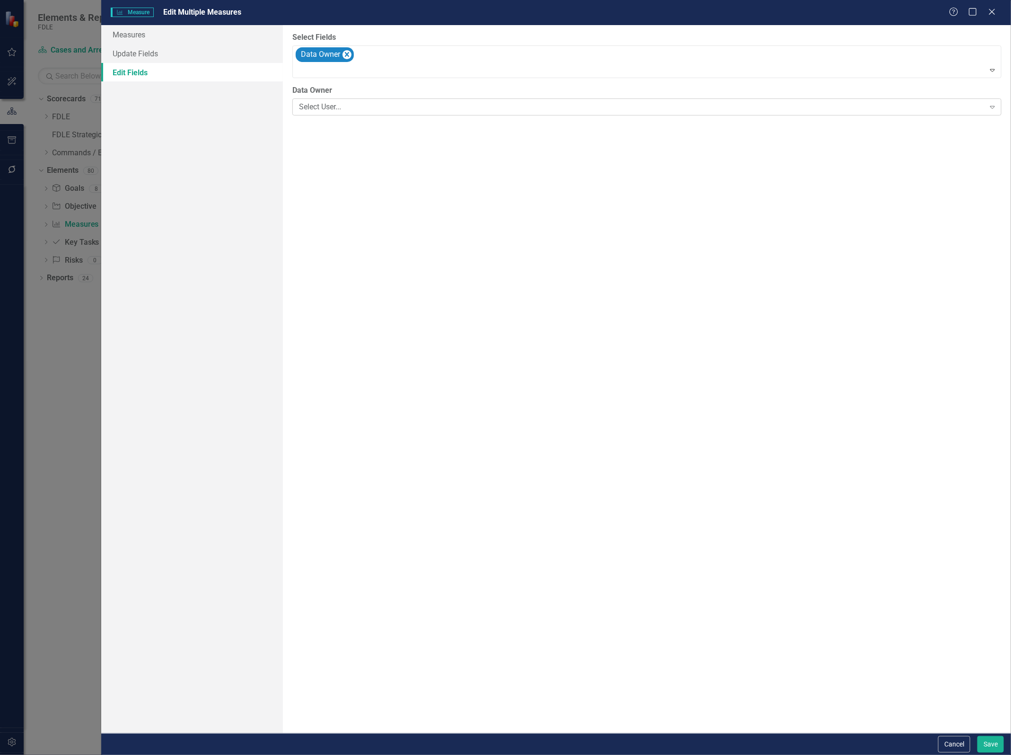
click at [384, 107] on div "Select User..." at bounding box center [642, 107] width 686 height 11
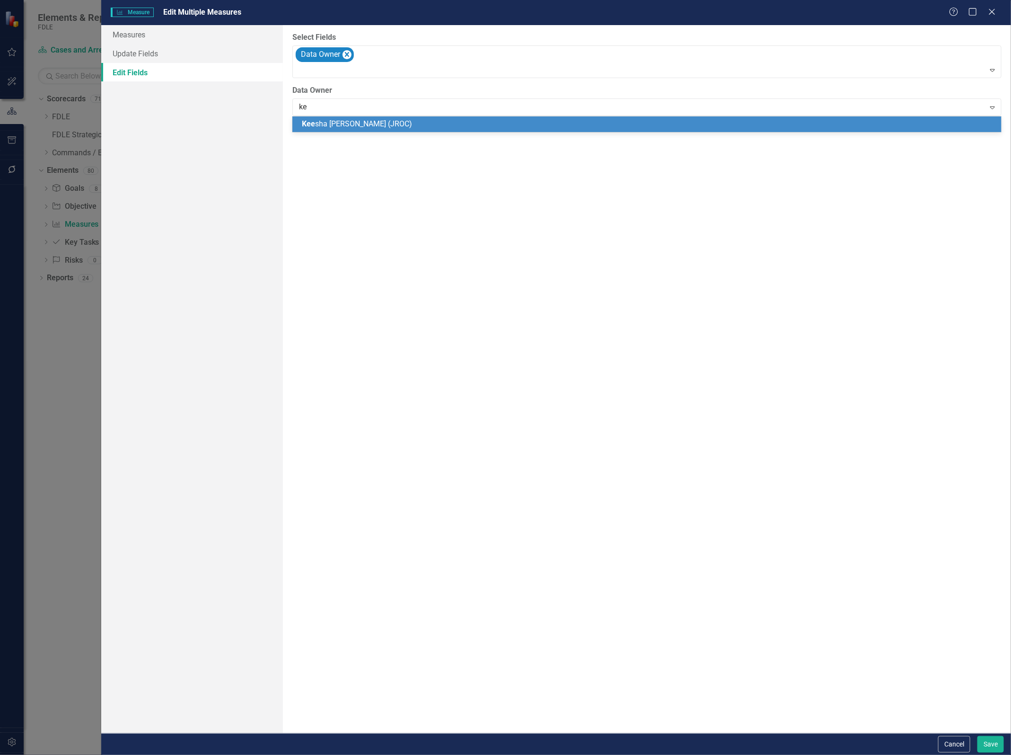
type input "kee"
click at [356, 125] on span "Kee sha Nauss (JROC)" at bounding box center [357, 123] width 110 height 9
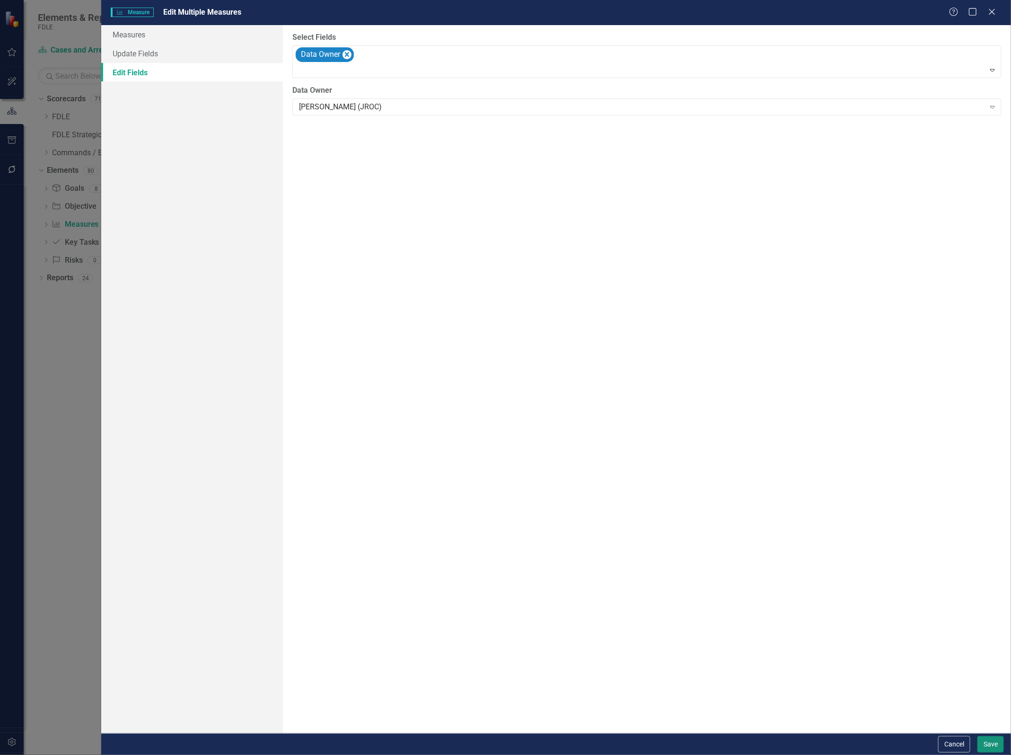
click at [979, 744] on button "Save" at bounding box center [990, 744] width 26 height 17
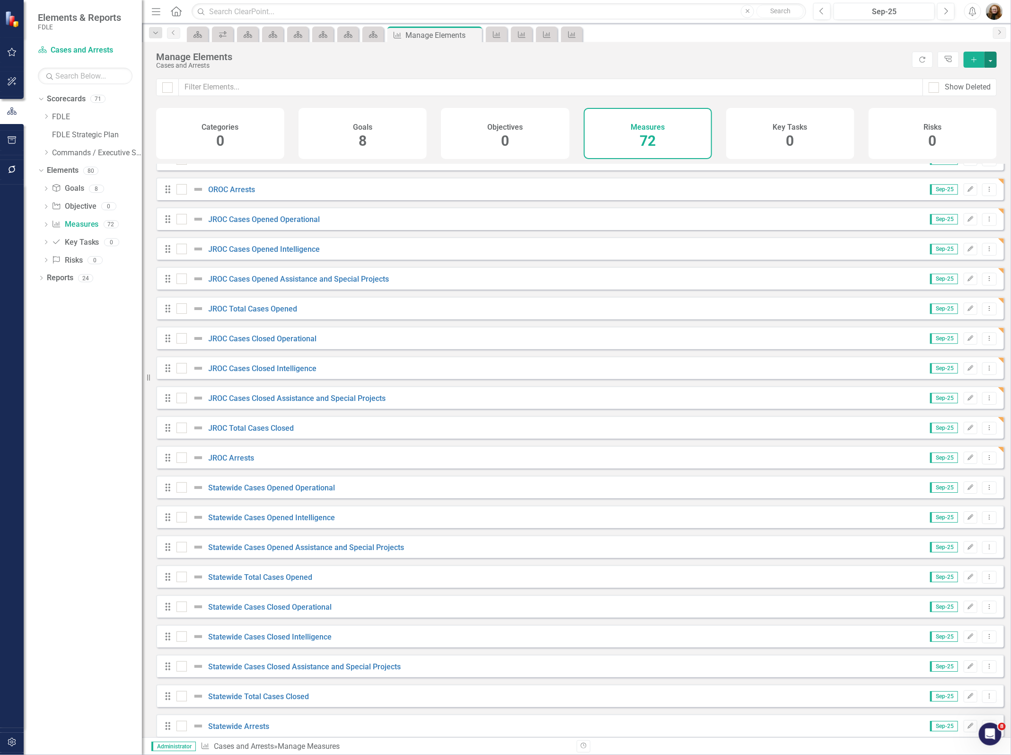
scroll to position [1580, 0]
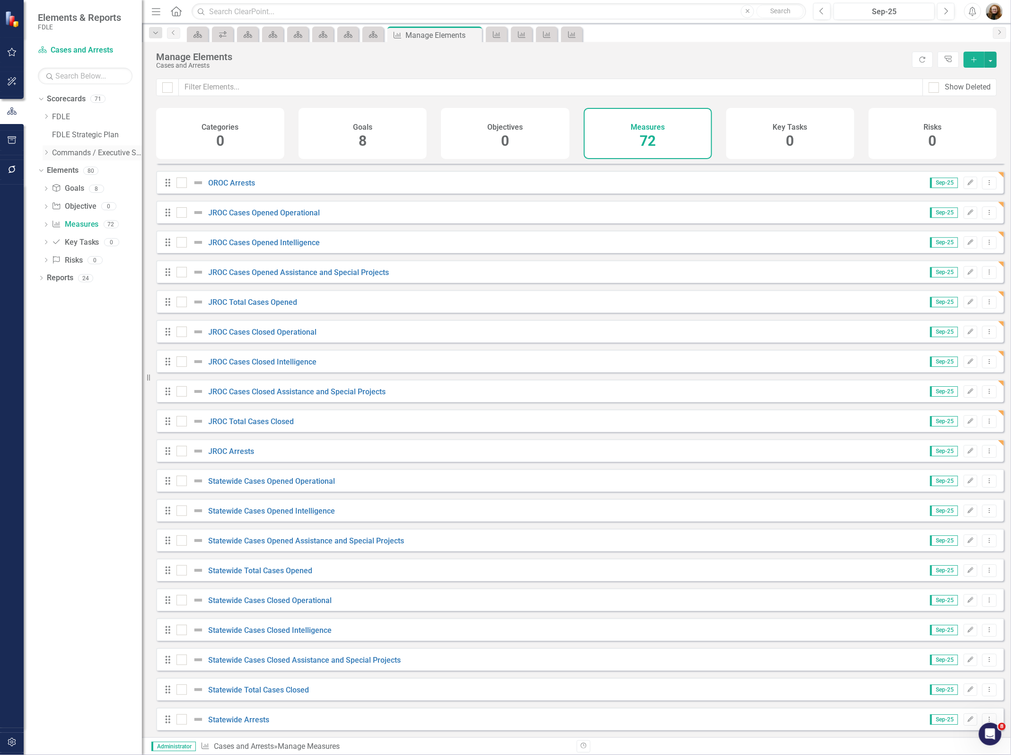
click at [45, 150] on icon at bounding box center [46, 152] width 2 height 5
click at [57, 188] on icon "Dropdown" at bounding box center [55, 188] width 7 height 6
click at [64, 227] on icon "Dropdown" at bounding box center [65, 224] width 7 height 6
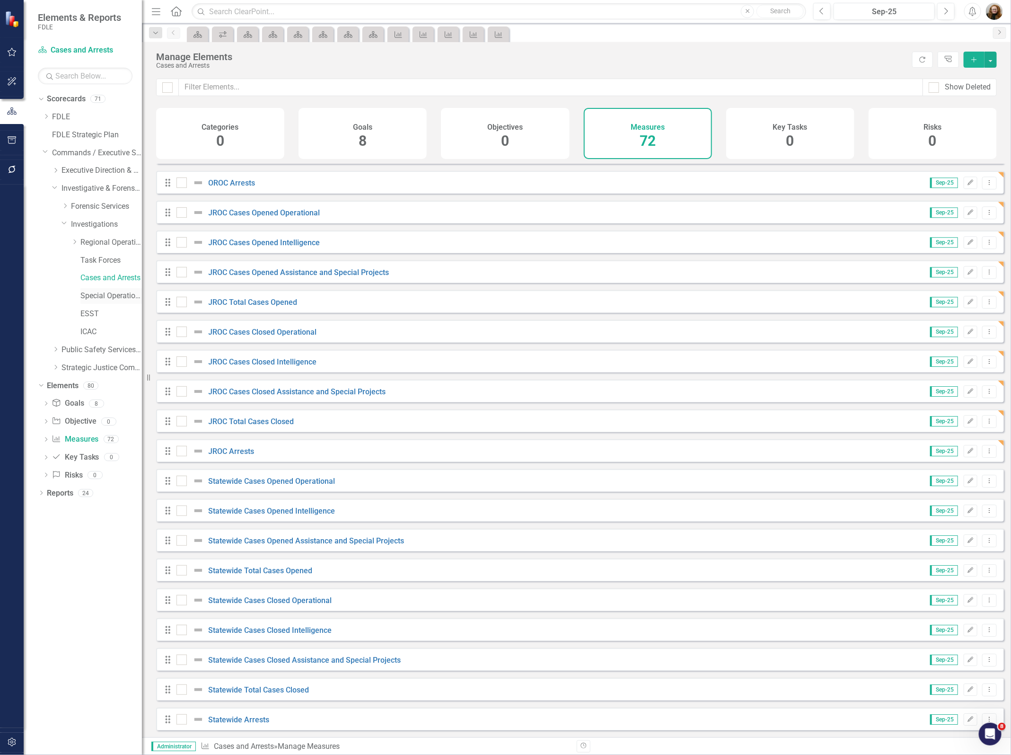
click at [91, 300] on link "Special Operations Team" at bounding box center [111, 295] width 62 height 11
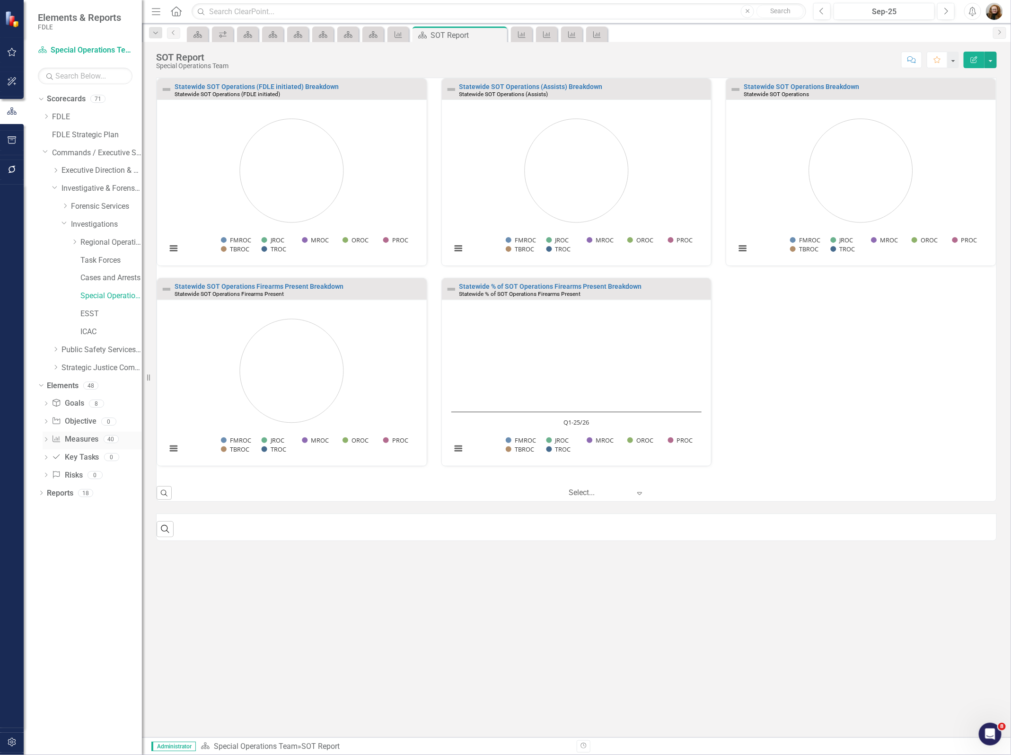
click at [83, 438] on link "Measure Measures" at bounding box center [75, 439] width 47 height 11
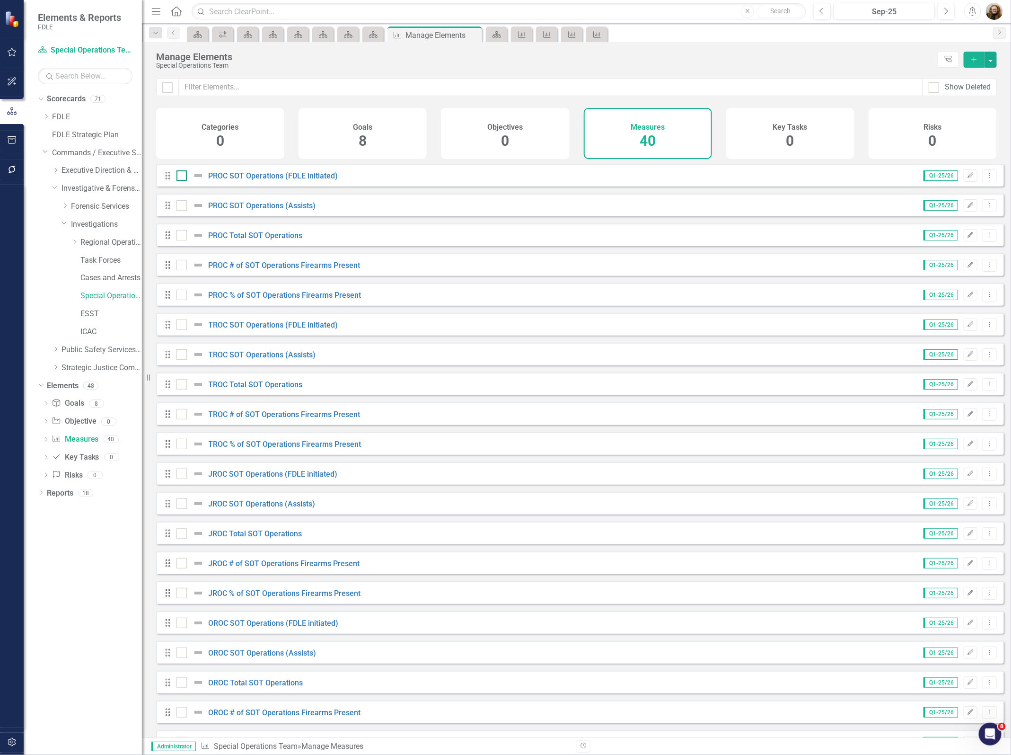
click at [181, 181] on div at bounding box center [181, 175] width 10 height 10
click at [181, 176] on input "checkbox" at bounding box center [179, 173] width 6 height 6
checkbox input "true"
click at [178, 211] on div at bounding box center [181, 205] width 10 height 10
click at [178, 206] on input "checkbox" at bounding box center [179, 203] width 6 height 6
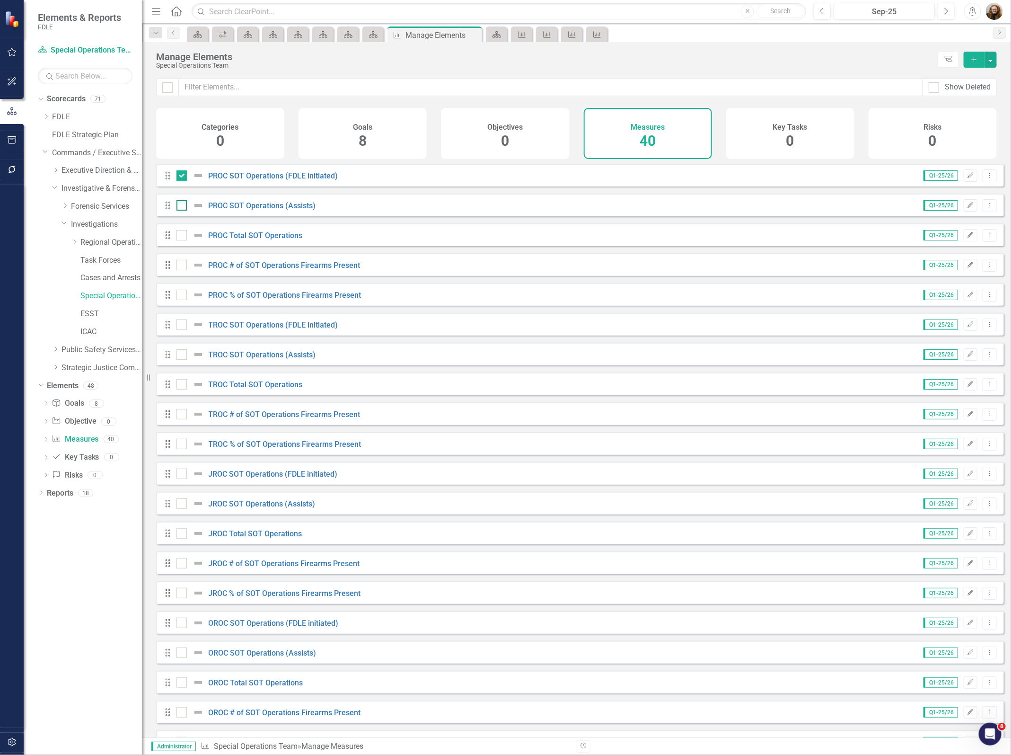
checkbox input "true"
click at [179, 236] on input "checkbox" at bounding box center [179, 233] width 6 height 6
checkbox input "true"
click at [184, 270] on div at bounding box center [181, 265] width 10 height 10
click at [183, 266] on input "checkbox" at bounding box center [179, 263] width 6 height 6
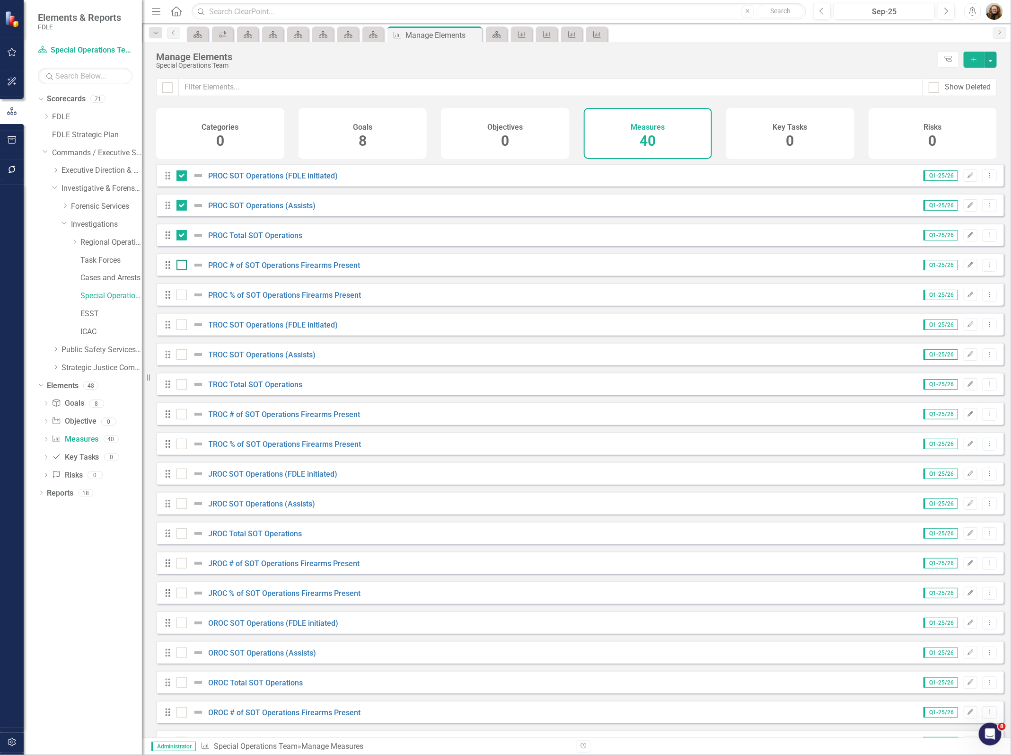
checkbox input "true"
click at [179, 300] on div at bounding box center [181, 295] width 10 height 10
click at [179, 296] on input "checkbox" at bounding box center [179, 293] width 6 height 6
checkbox input "true"
click at [989, 62] on button "button" at bounding box center [991, 60] width 12 height 16
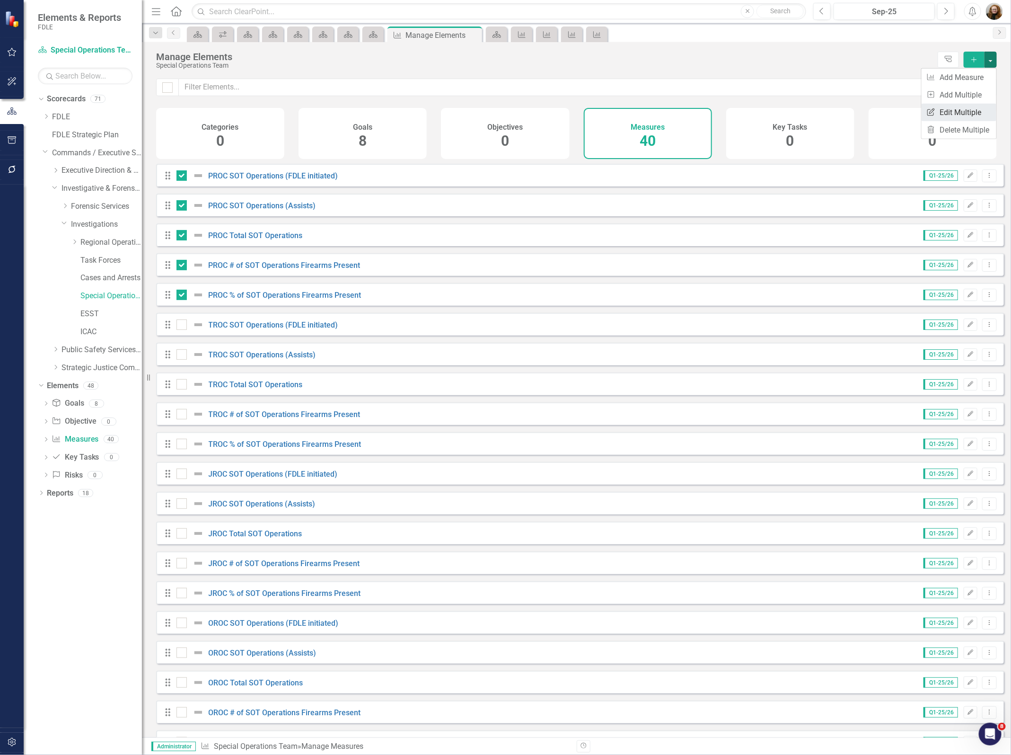
click at [970, 112] on link "Edit Multiple Edit Multiple" at bounding box center [959, 113] width 75 height 18
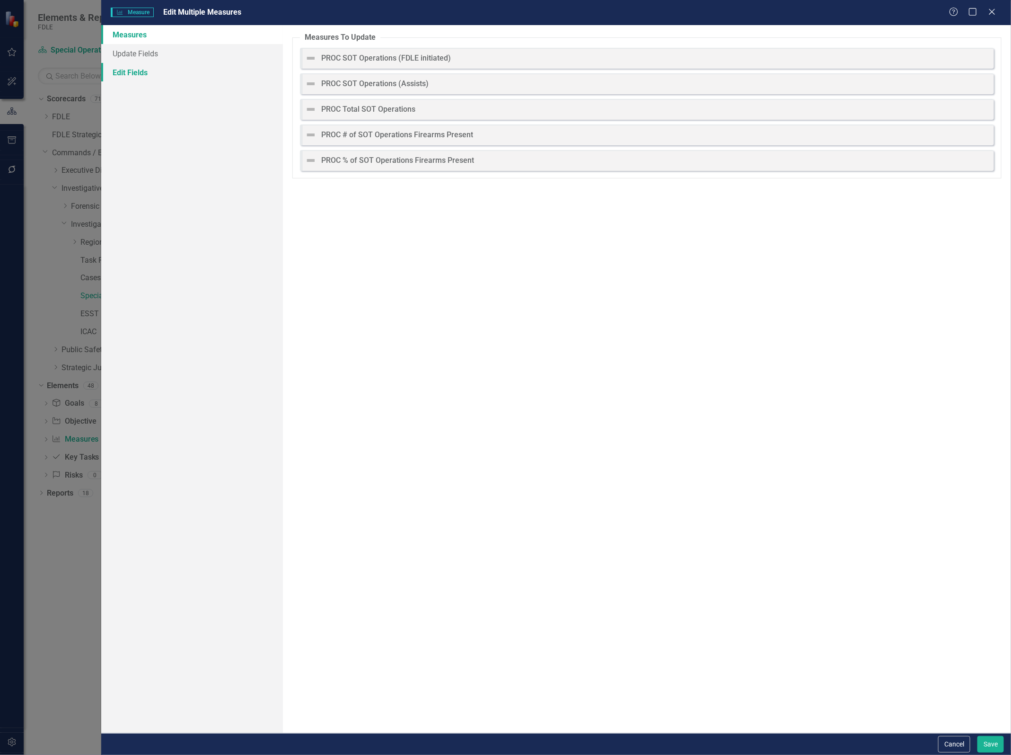
click at [131, 66] on link "Edit Fields" at bounding box center [192, 72] width 182 height 19
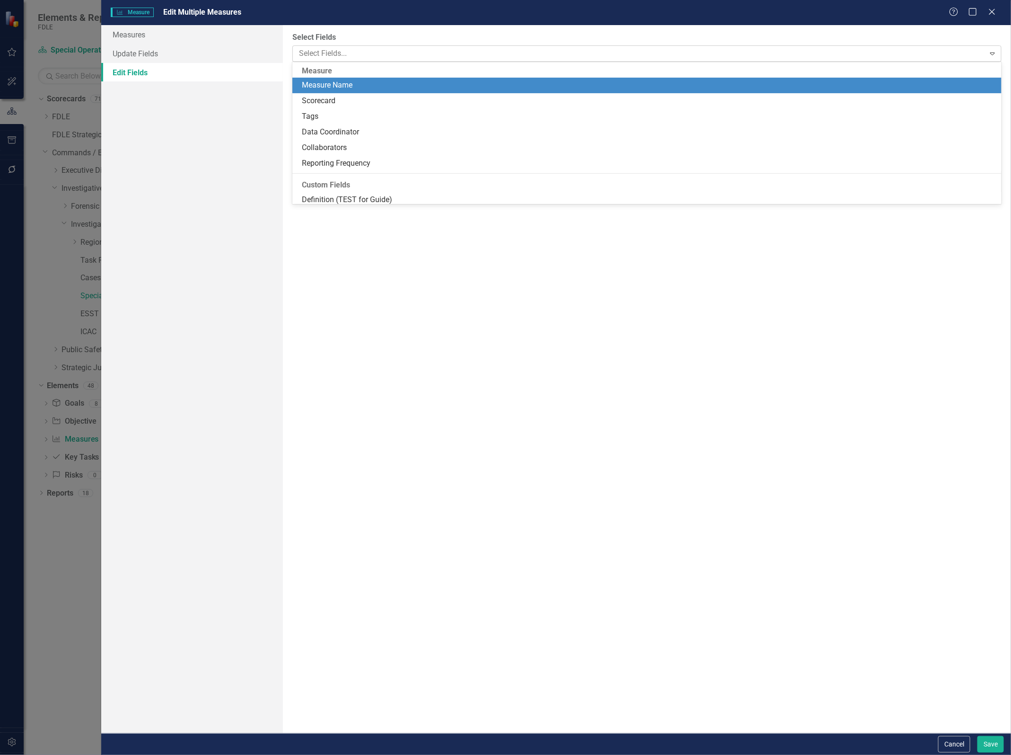
click at [330, 57] on div at bounding box center [639, 53] width 689 height 13
type input "ch"
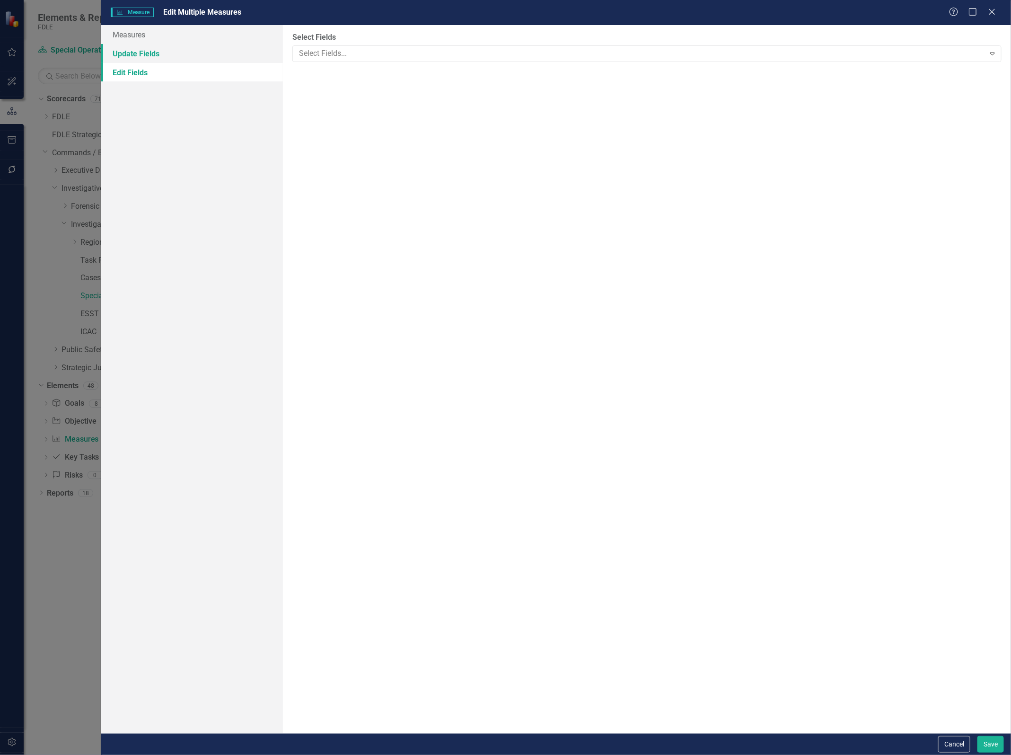
drag, startPoint x: 322, startPoint y: 53, endPoint x: 279, endPoint y: 53, distance: 43.1
click at [279, 53] on div "Measures Update Fields Edit Fields Measures To Update PROC SOT Operations (FDLE…" at bounding box center [556, 379] width 910 height 708
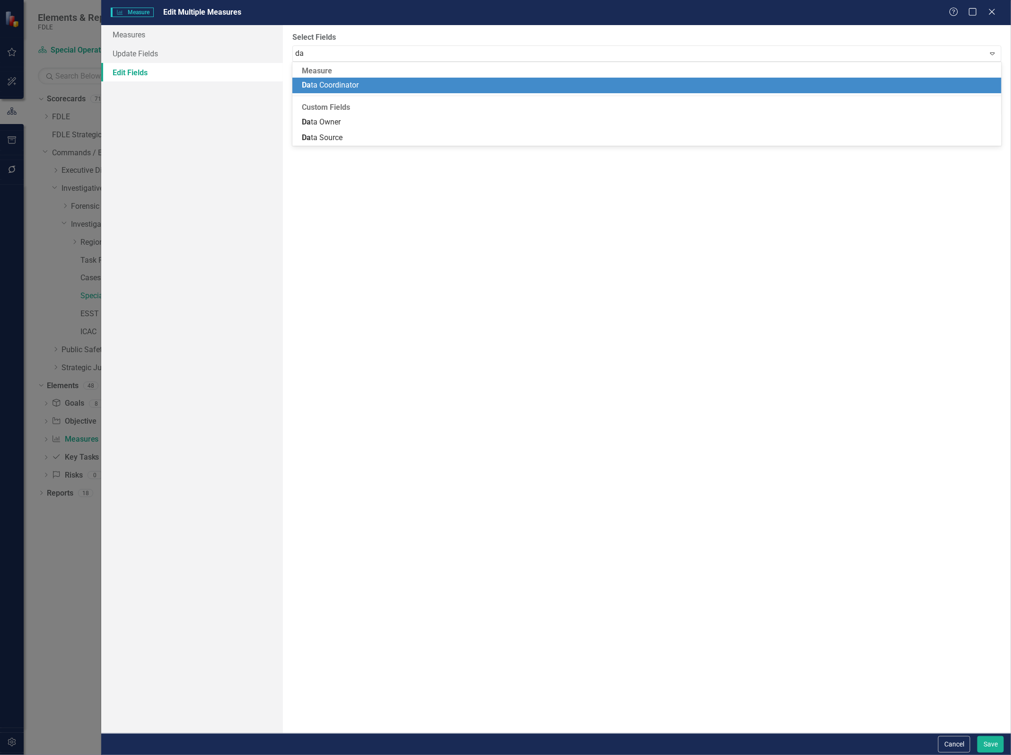
type input "dat"
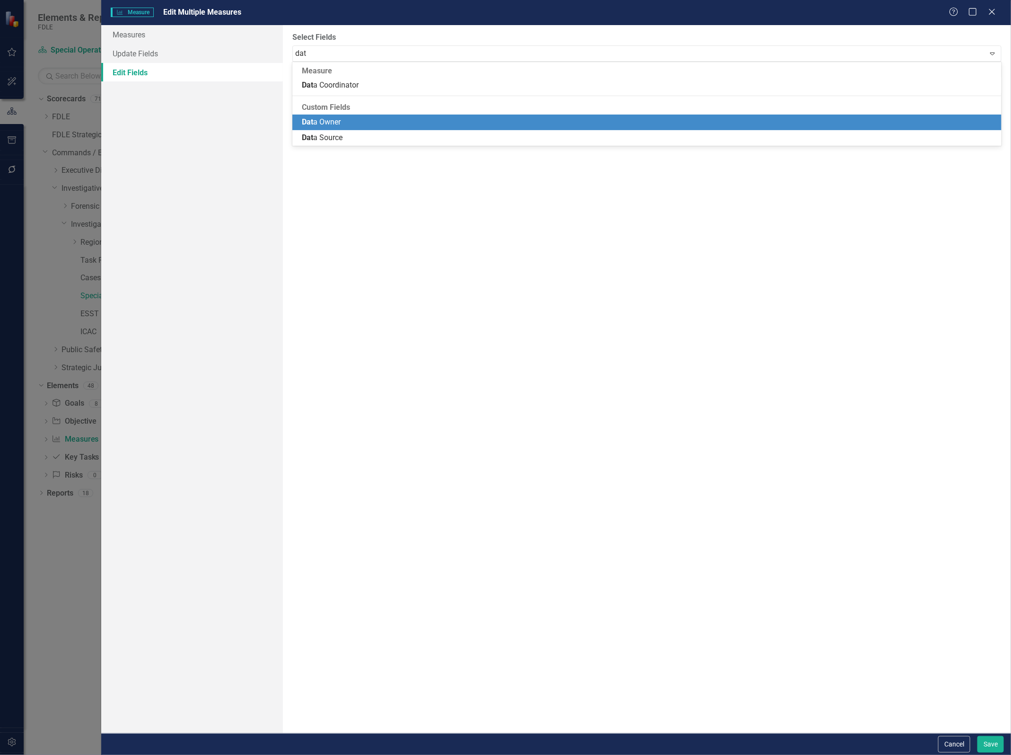
click at [336, 121] on span "Dat a Owner" at bounding box center [321, 121] width 39 height 9
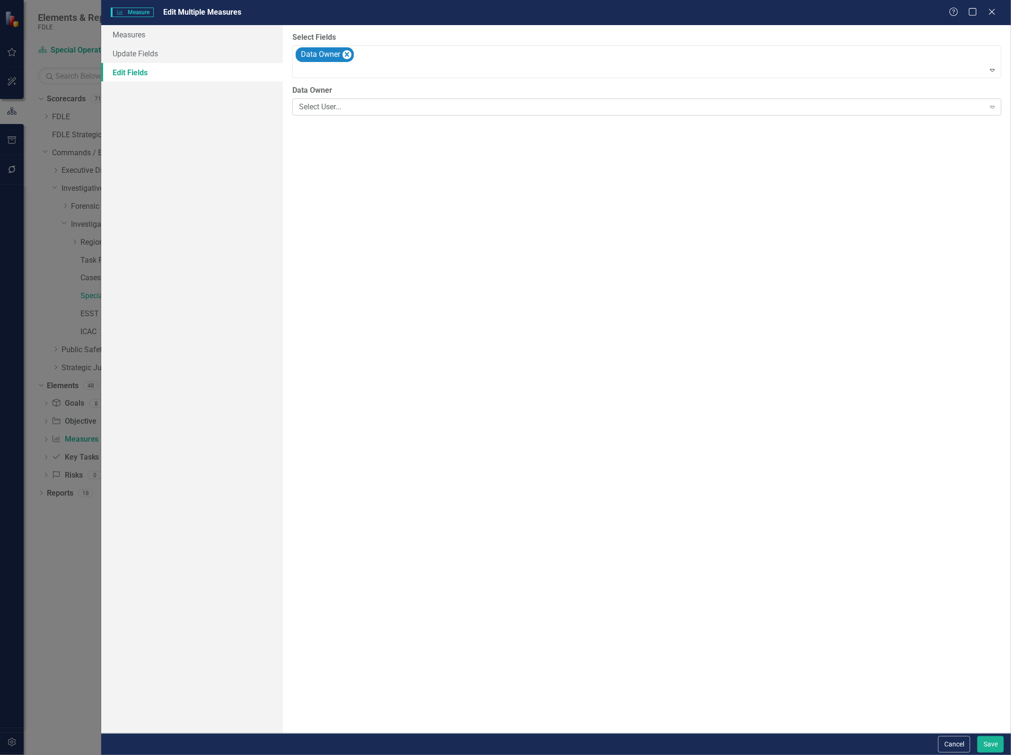
click at [347, 105] on div "Select User..." at bounding box center [642, 107] width 686 height 11
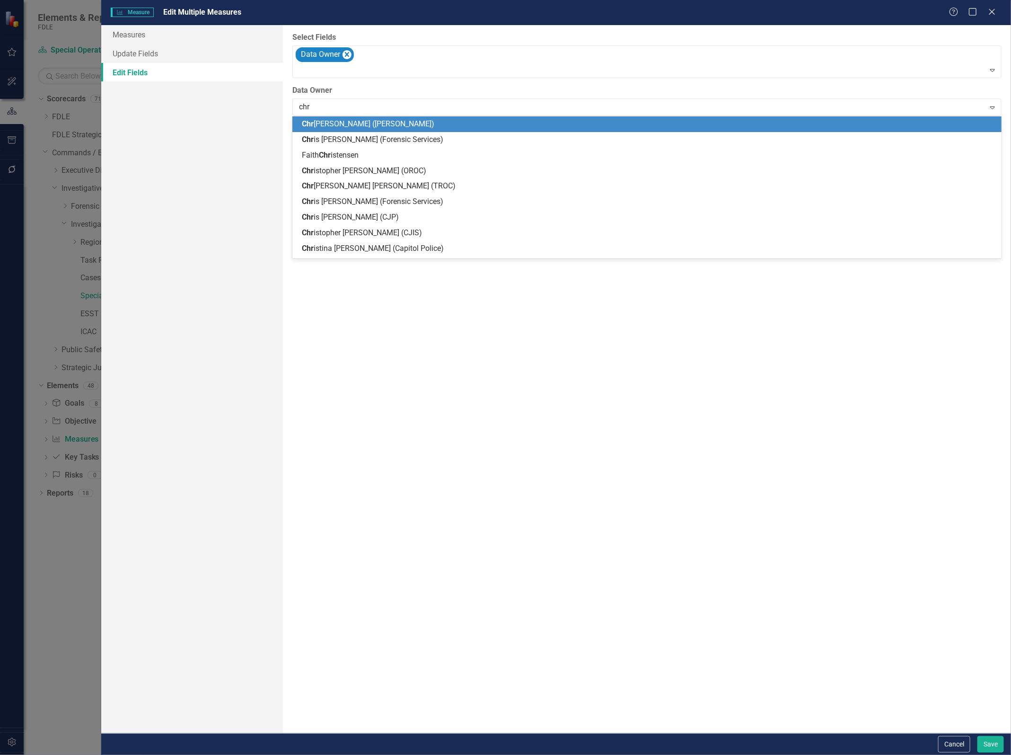
type input "chri"
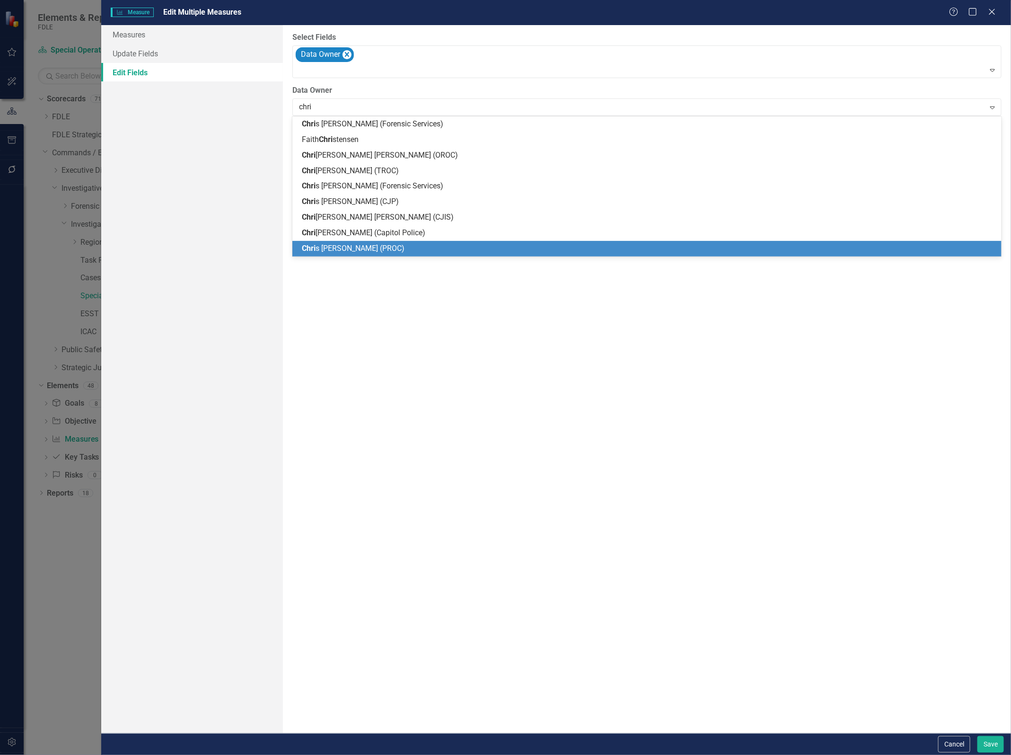
click at [379, 242] on div "[PERSON_NAME] (PROC)" at bounding box center [646, 249] width 709 height 16
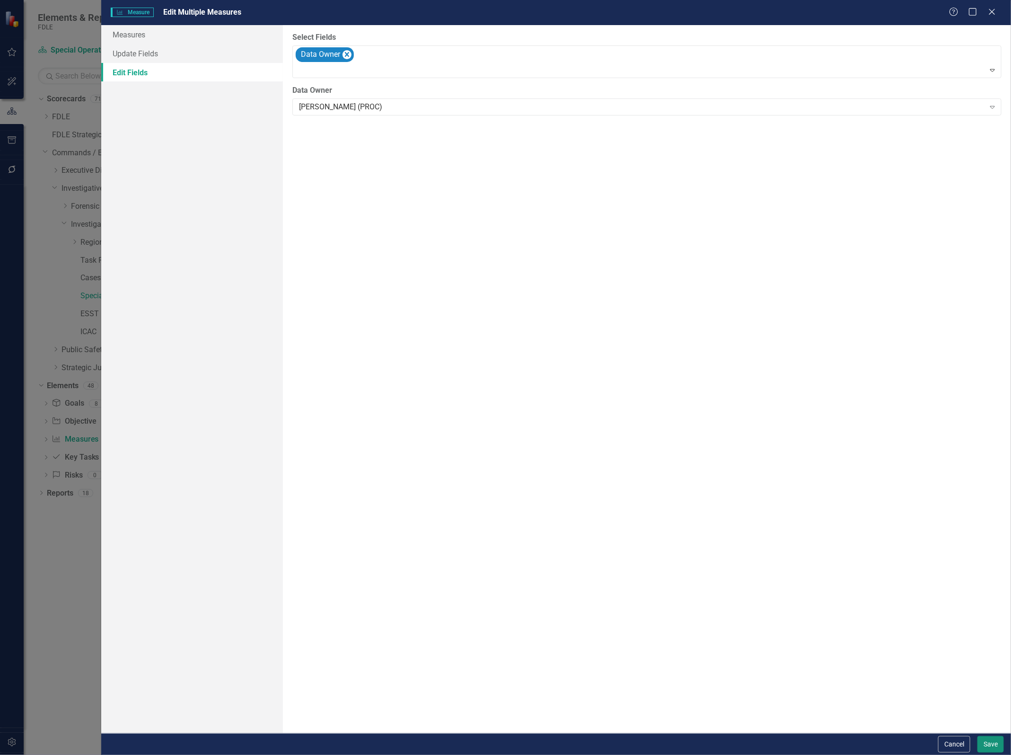
click at [986, 745] on button "Save" at bounding box center [990, 744] width 26 height 17
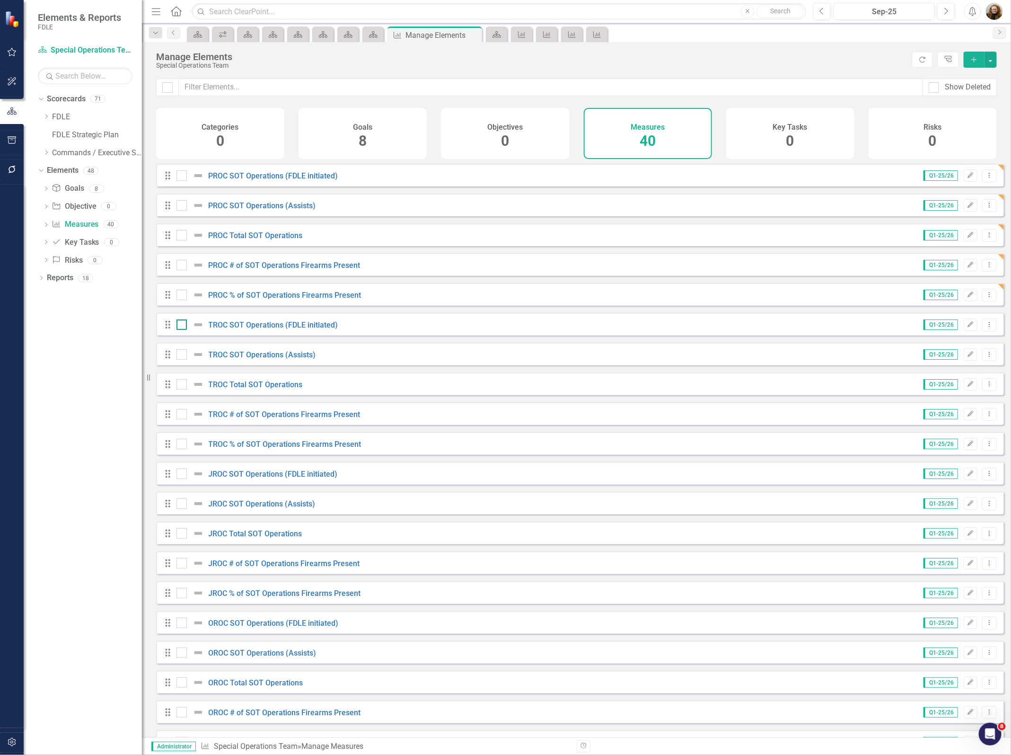
click at [180, 330] on div at bounding box center [181, 324] width 10 height 10
click at [180, 325] on input "checkbox" at bounding box center [179, 322] width 6 height 6
checkbox input "true"
drag, startPoint x: 178, startPoint y: 359, endPoint x: 181, endPoint y: 376, distance: 17.7
click at [178, 355] on input "checkbox" at bounding box center [179, 352] width 6 height 6
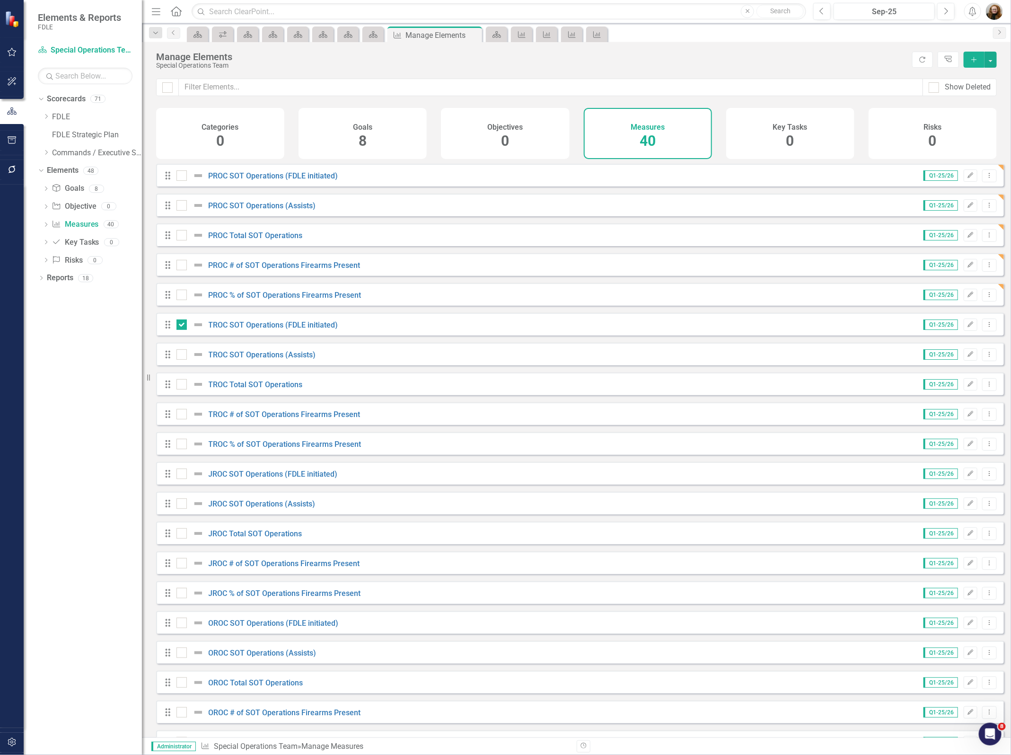
checkbox input "true"
drag, startPoint x: 180, startPoint y: 387, endPoint x: 185, endPoint y: 408, distance: 21.9
click at [180, 385] on input "checkbox" at bounding box center [179, 382] width 6 height 6
checkbox input "true"
drag, startPoint x: 180, startPoint y: 421, endPoint x: 180, endPoint y: 426, distance: 4.8
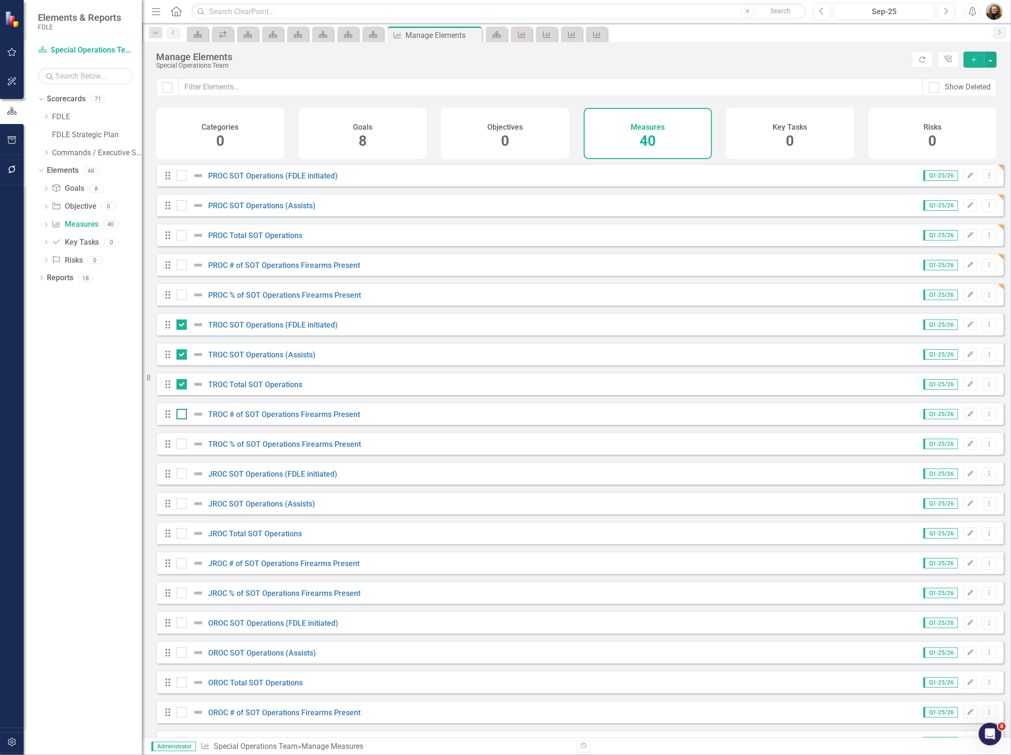
click at [180, 415] on input "checkbox" at bounding box center [179, 412] width 6 height 6
checkbox input "true"
click at [177, 445] on input "checkbox" at bounding box center [179, 442] width 6 height 6
checkbox input "true"
click at [985, 65] on button "button" at bounding box center [991, 60] width 12 height 16
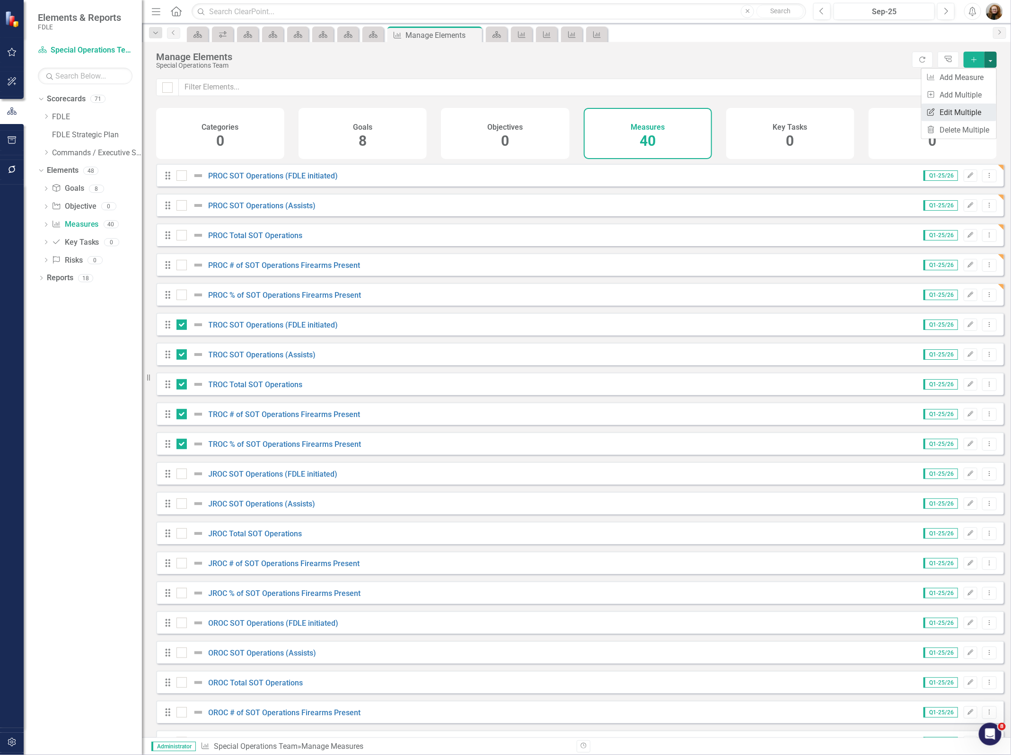
click at [964, 108] on link "Edit Multiple Edit Multiple" at bounding box center [959, 113] width 75 height 18
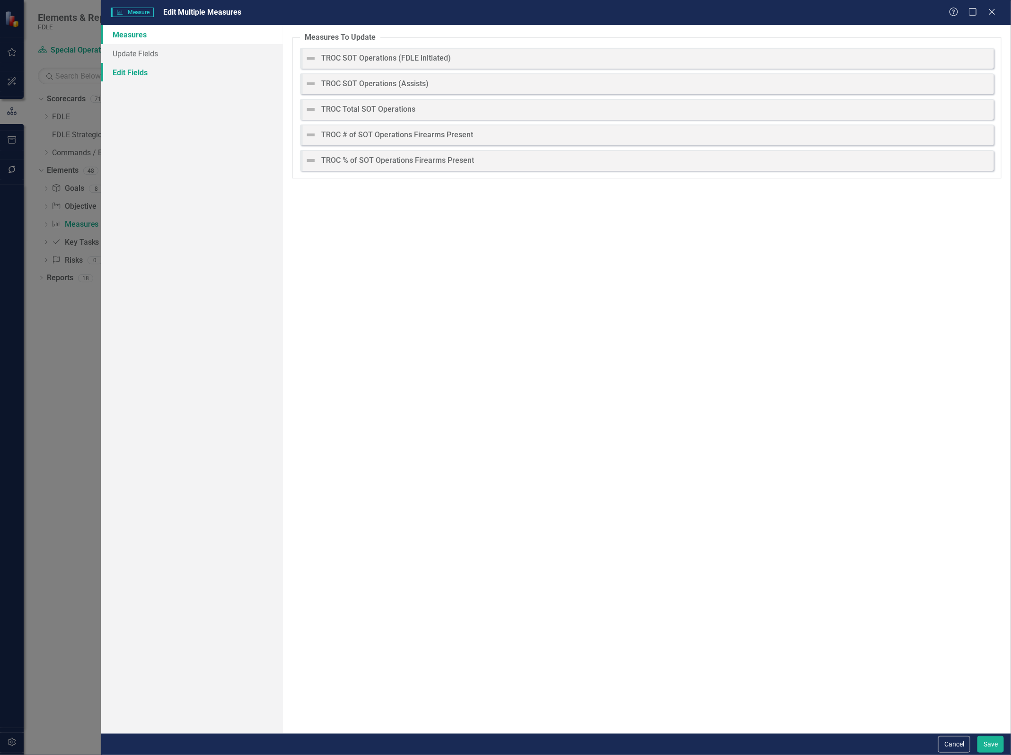
click at [124, 71] on link "Edit Fields" at bounding box center [192, 72] width 182 height 19
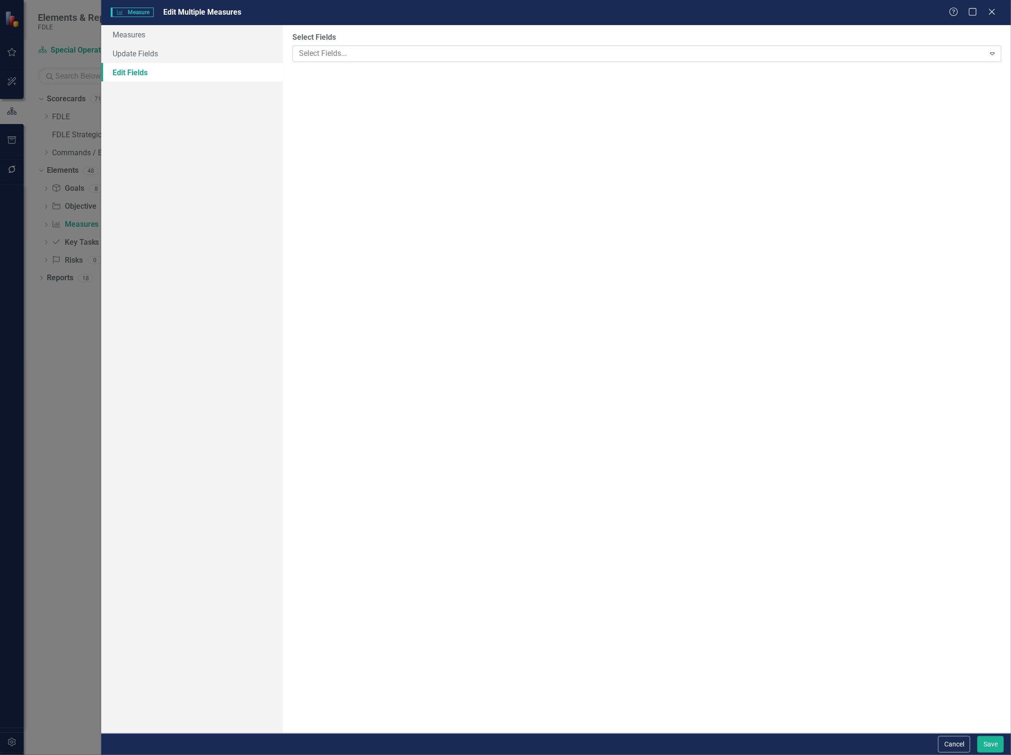
click at [329, 60] on div "Select Fields..." at bounding box center [638, 53] width 689 height 15
type input "a"
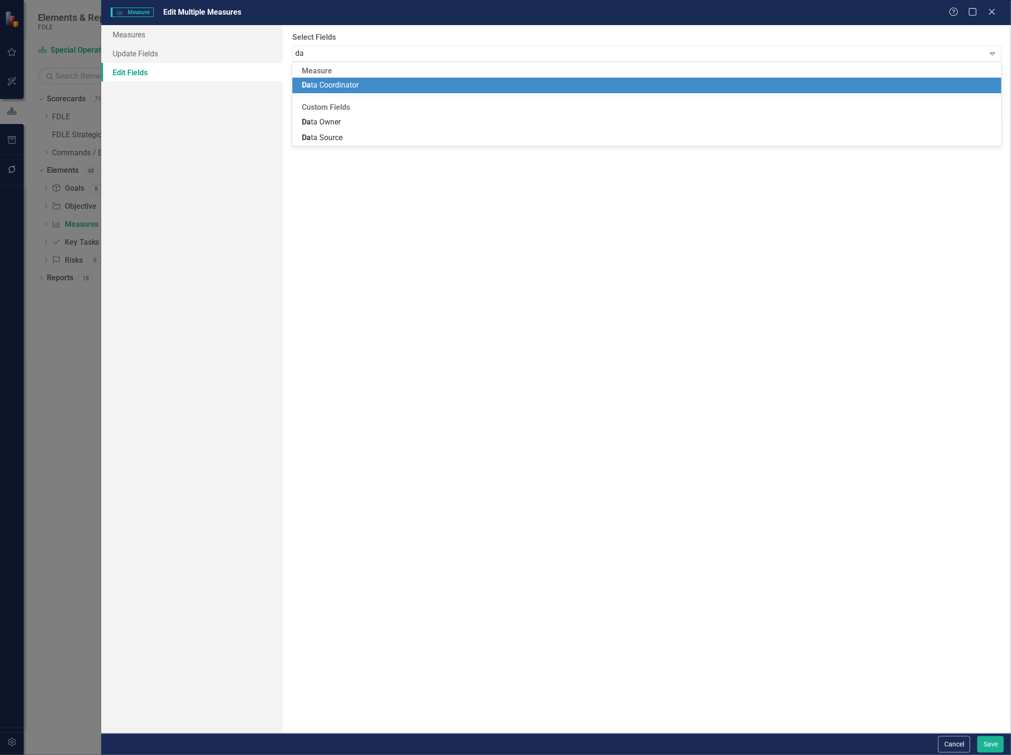
type input "dat"
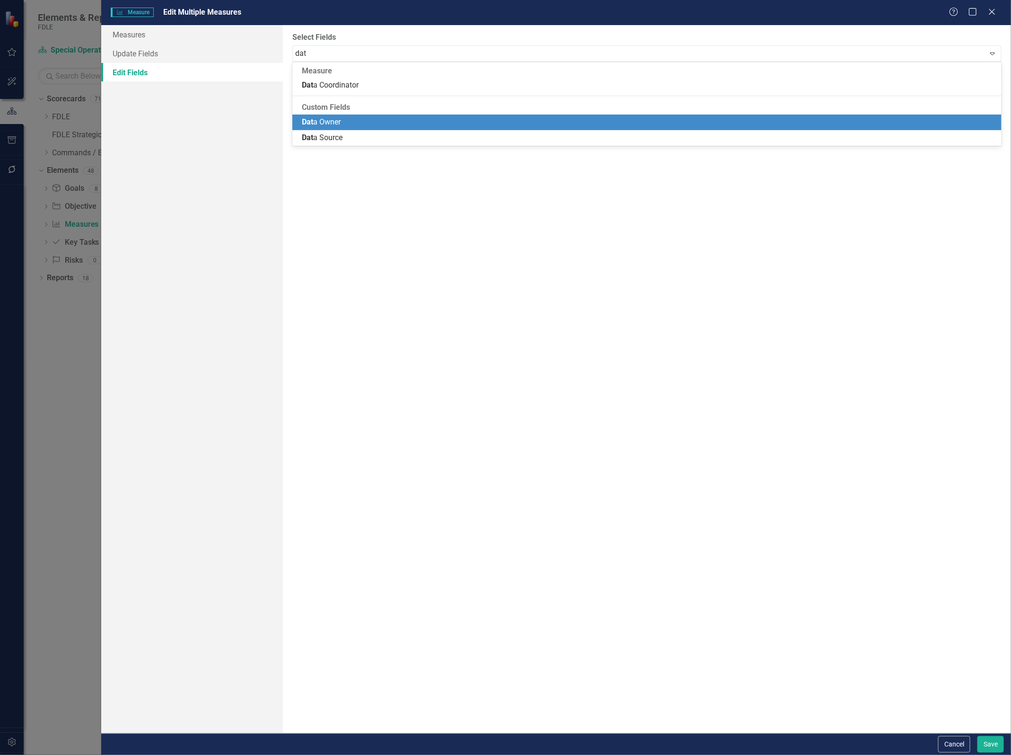
click at [320, 121] on span "Dat a Owner" at bounding box center [321, 121] width 39 height 9
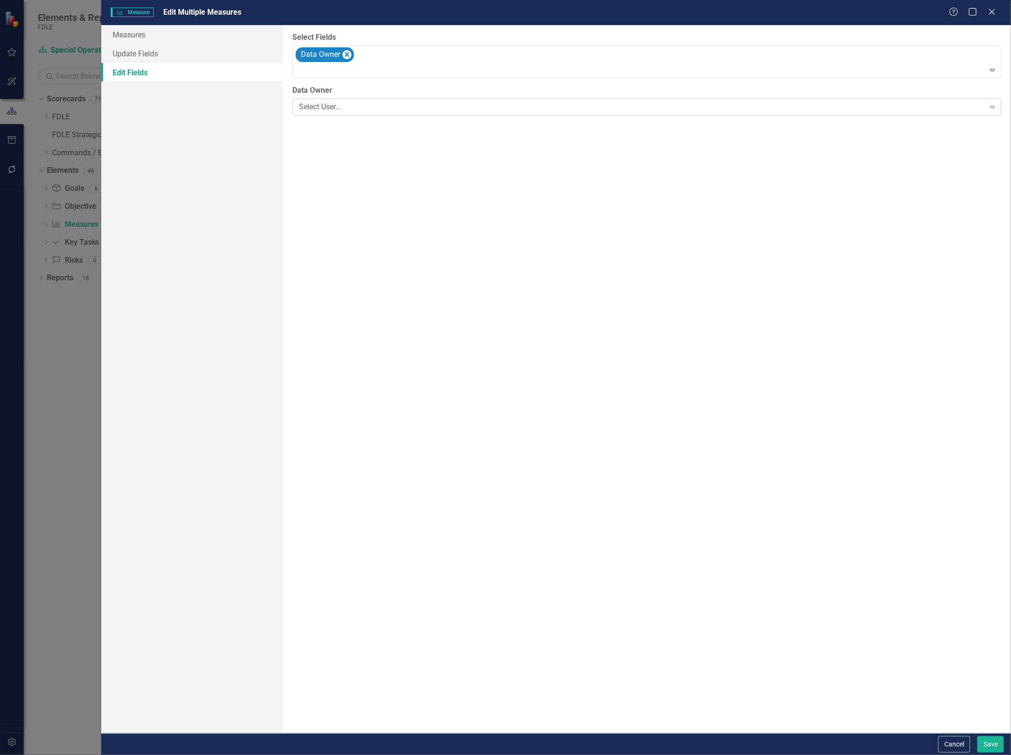
click at [342, 111] on div "Select User..." at bounding box center [642, 107] width 686 height 11
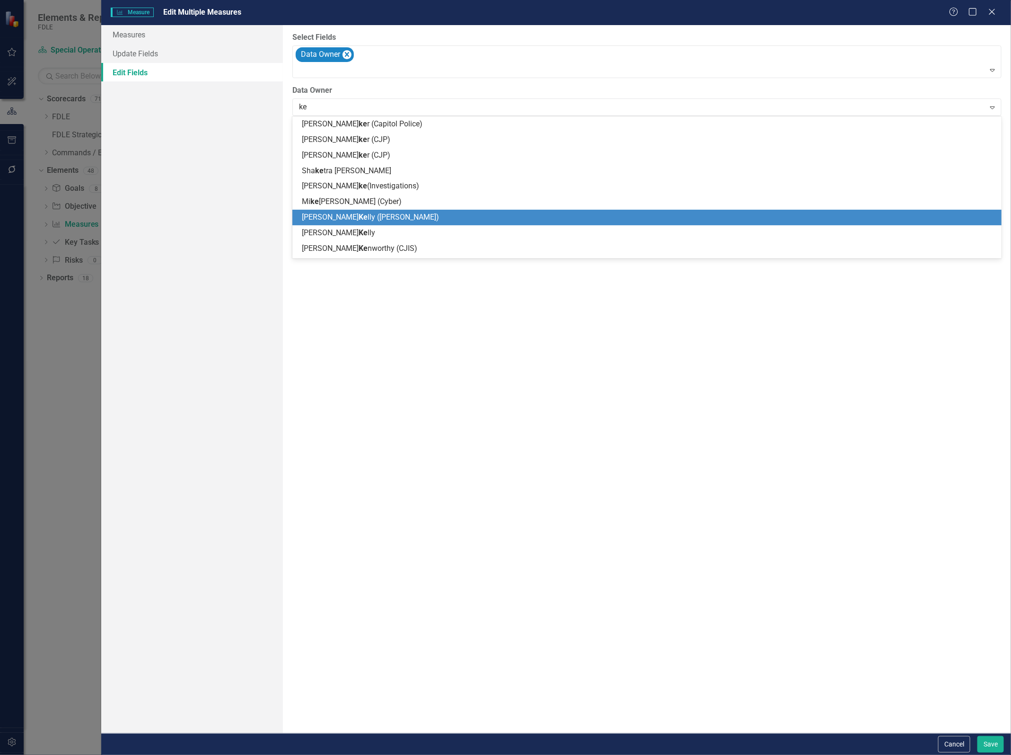
type input "kei"
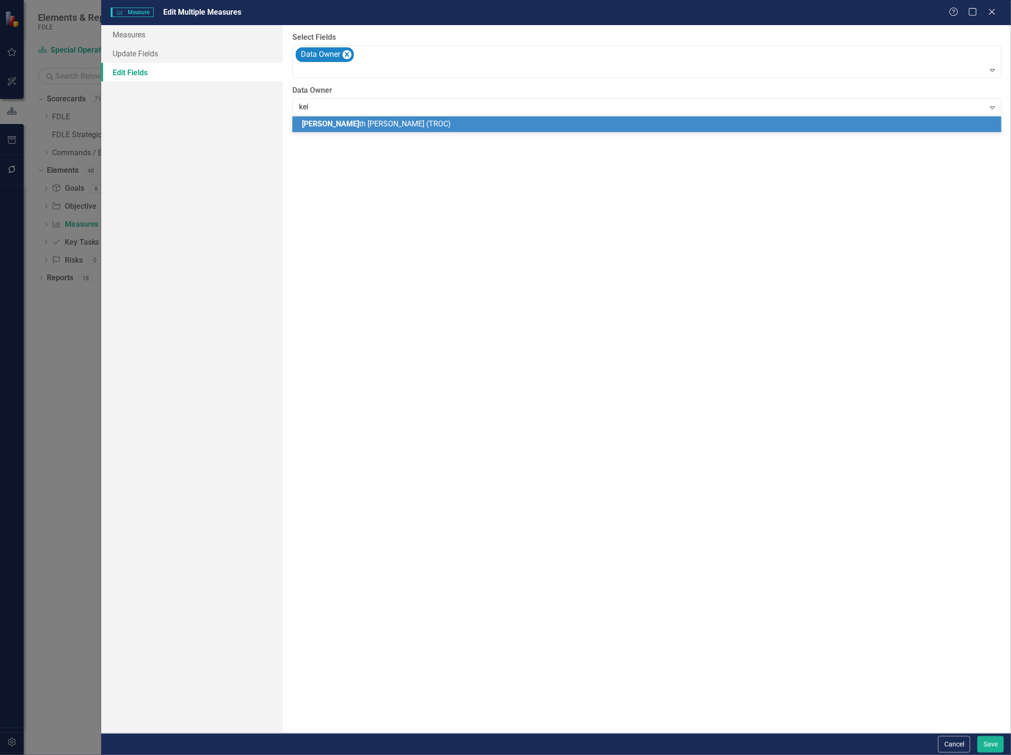
click at [343, 125] on span "[PERSON_NAME] (TROC)" at bounding box center [376, 123] width 149 height 9
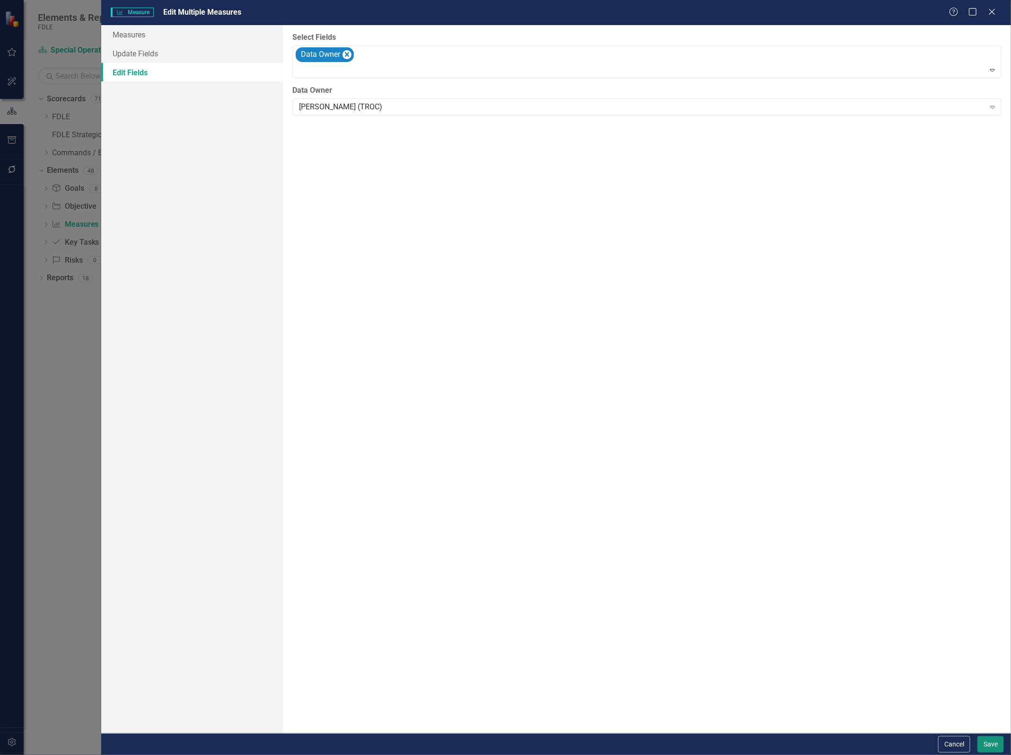
click at [989, 739] on button "Save" at bounding box center [990, 744] width 26 height 17
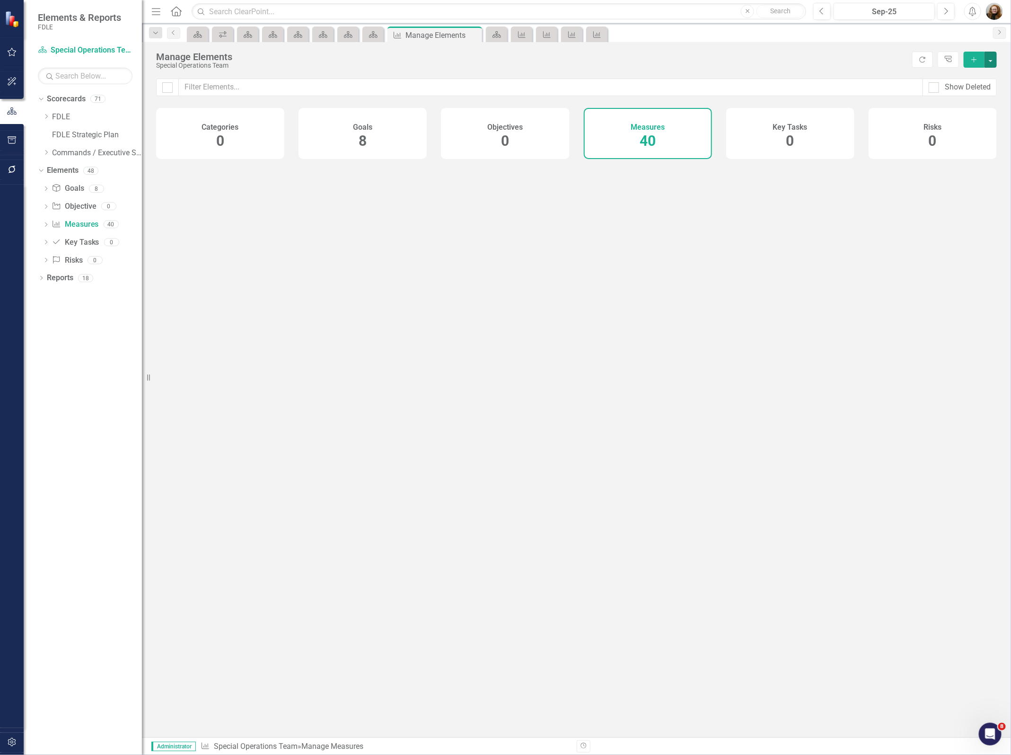
checkbox input "false"
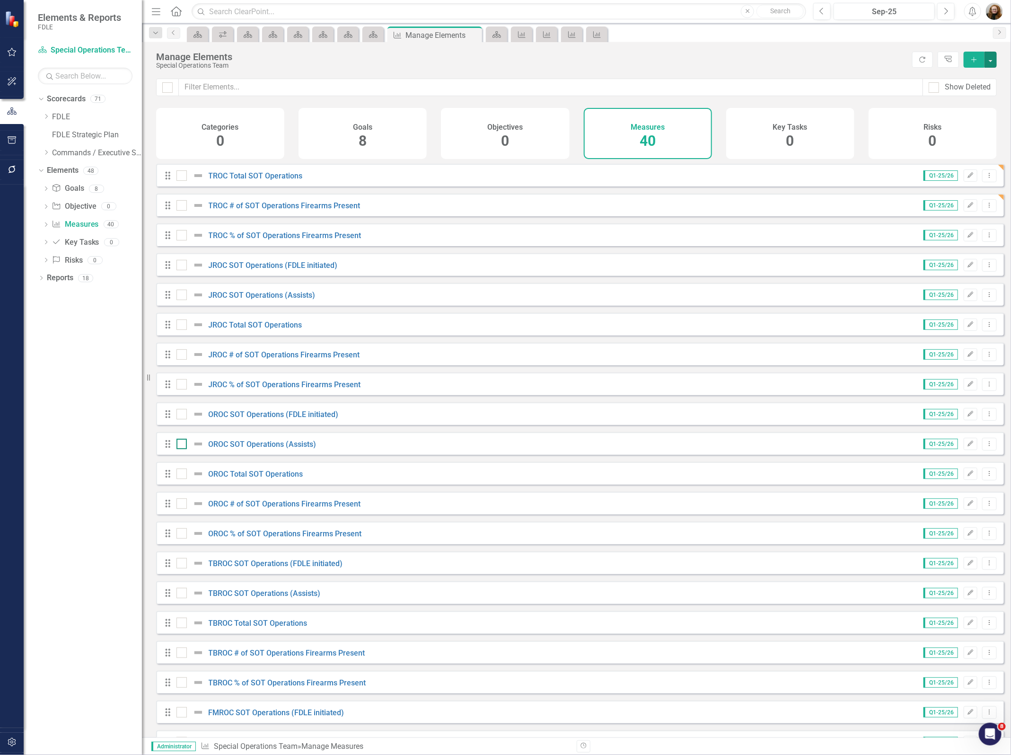
scroll to position [237, 0]
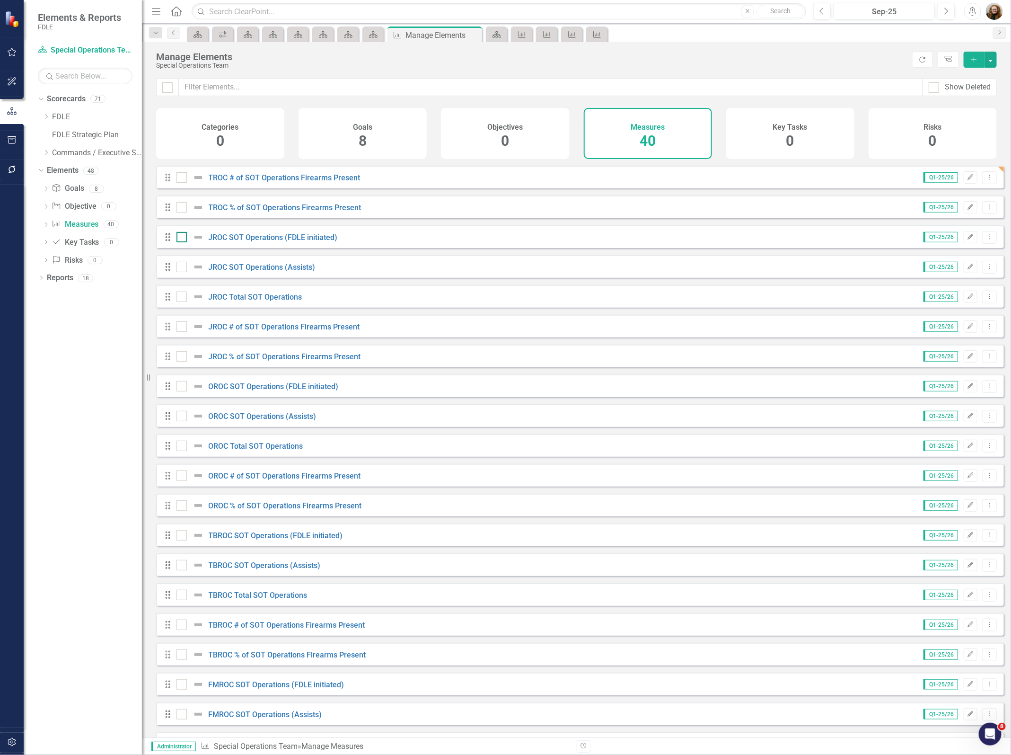
click at [180, 238] on input "checkbox" at bounding box center [179, 235] width 6 height 6
checkbox input "true"
click at [181, 268] on input "checkbox" at bounding box center [179, 265] width 6 height 6
checkbox input "true"
click at [180, 298] on input "checkbox" at bounding box center [179, 294] width 6 height 6
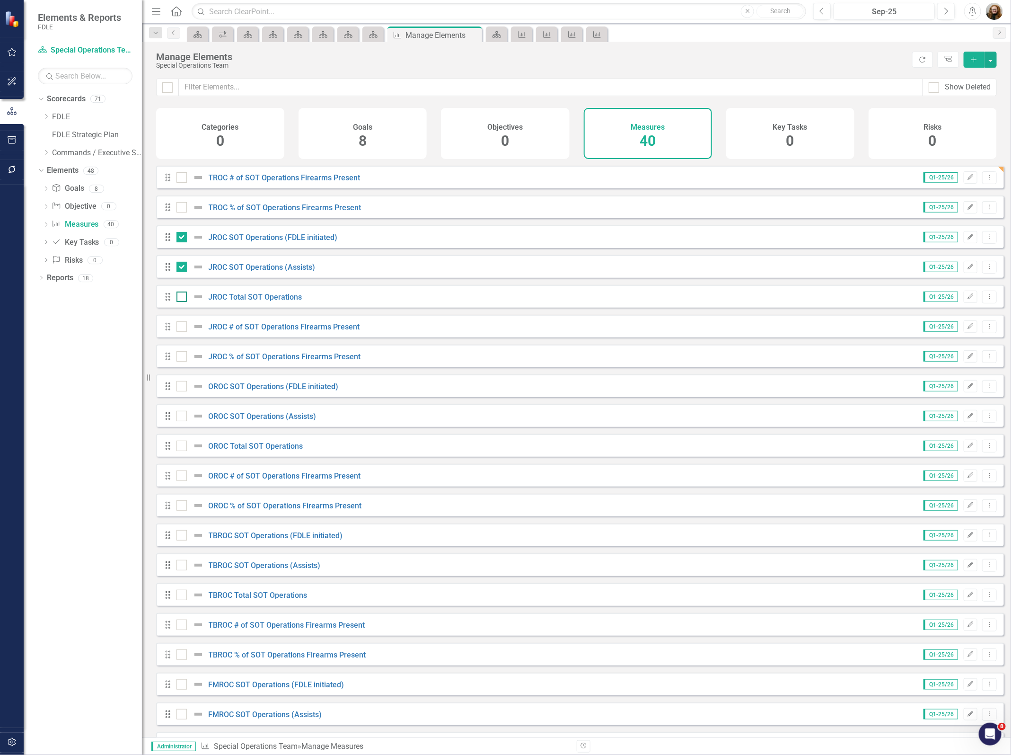
checkbox input "true"
drag, startPoint x: 178, startPoint y: 328, endPoint x: 174, endPoint y: 352, distance: 24.0
click at [178, 327] on input "checkbox" at bounding box center [179, 324] width 6 height 6
checkbox input "true"
click at [174, 360] on div "Drag" at bounding box center [170, 356] width 17 height 9
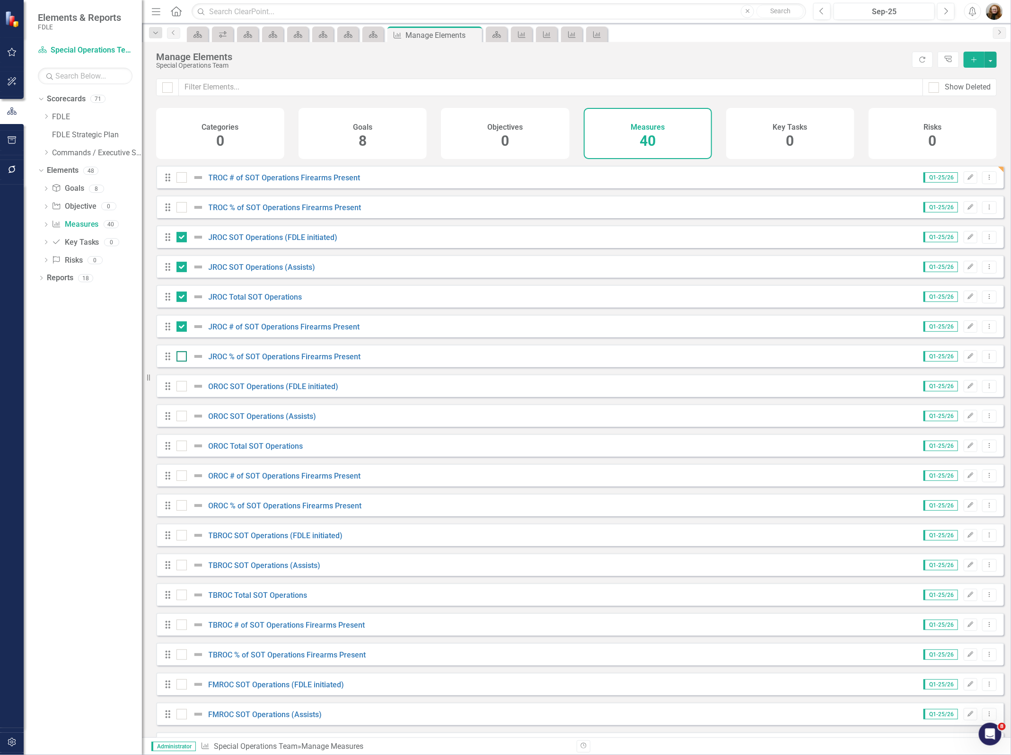
click at [181, 361] on div at bounding box center [181, 356] width 10 height 10
click at [181, 357] on input "checkbox" at bounding box center [179, 354] width 6 height 6
checkbox input "true"
click at [990, 64] on button "button" at bounding box center [991, 60] width 12 height 16
click at [962, 109] on link "Edit Multiple Edit Multiple" at bounding box center [959, 113] width 75 height 18
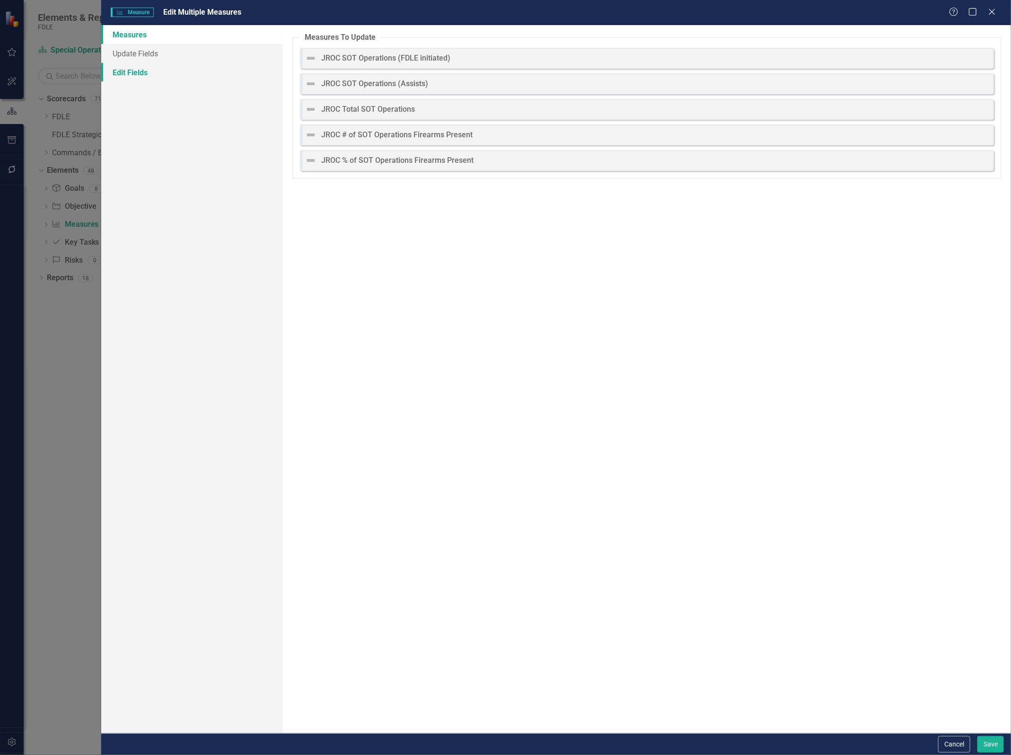
click at [140, 78] on link "Edit Fields" at bounding box center [192, 72] width 182 height 19
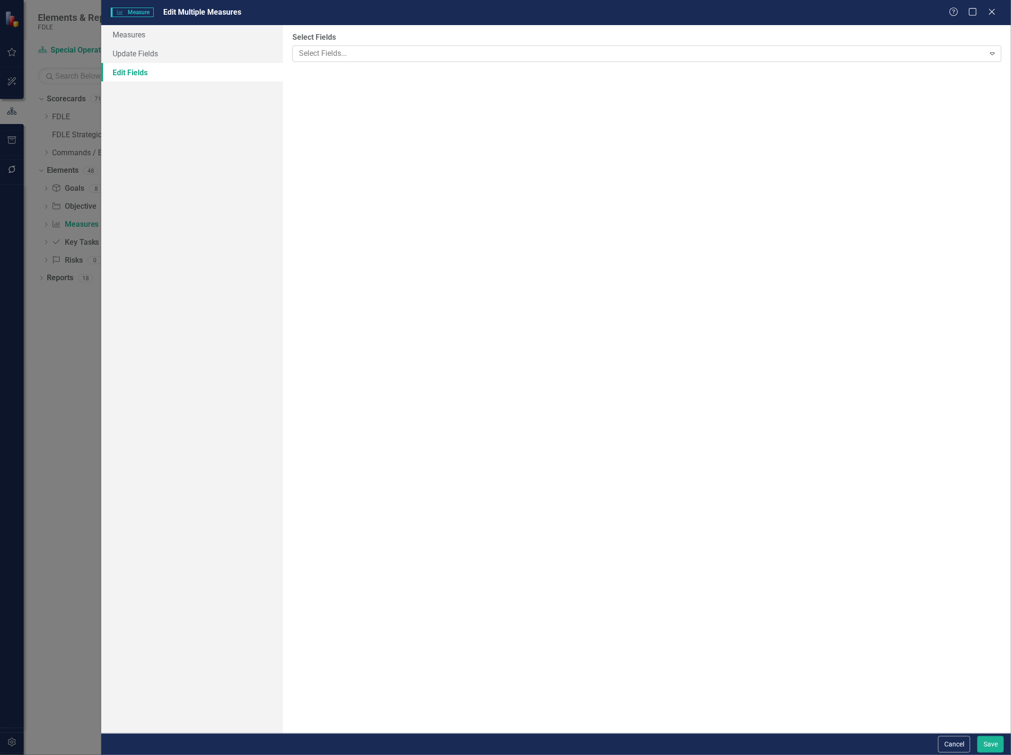
click at [318, 62] on body "Elements & Reports FDLE Scorecard Special Operations Team Search Dropdown Score…" at bounding box center [505, 377] width 1011 height 755
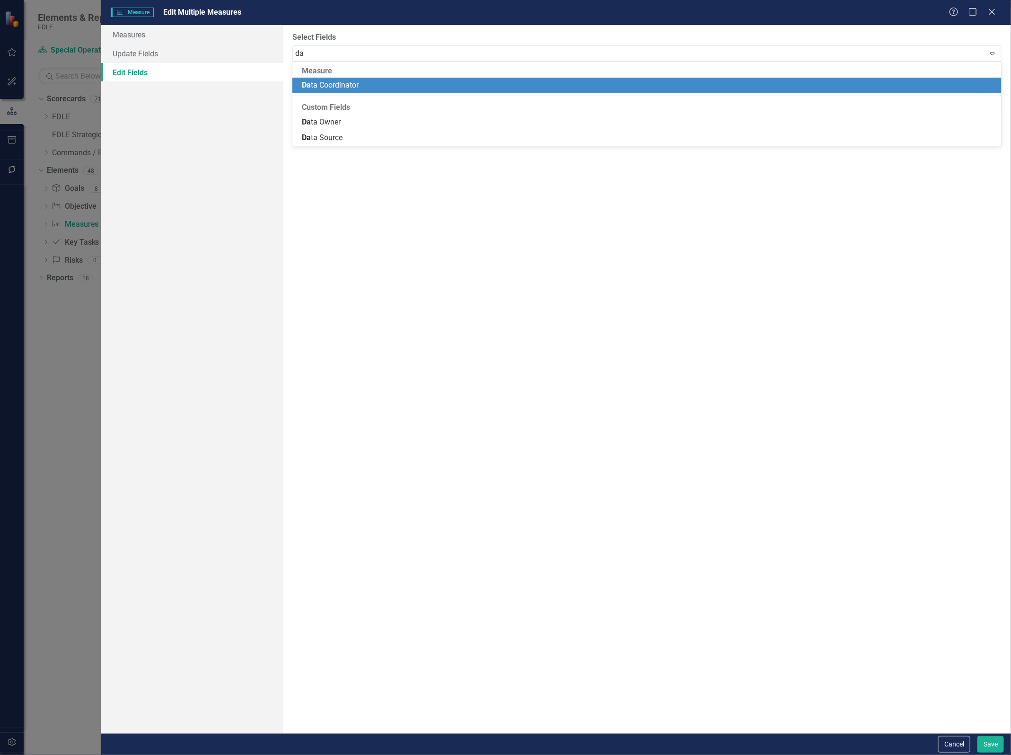
type input "dat"
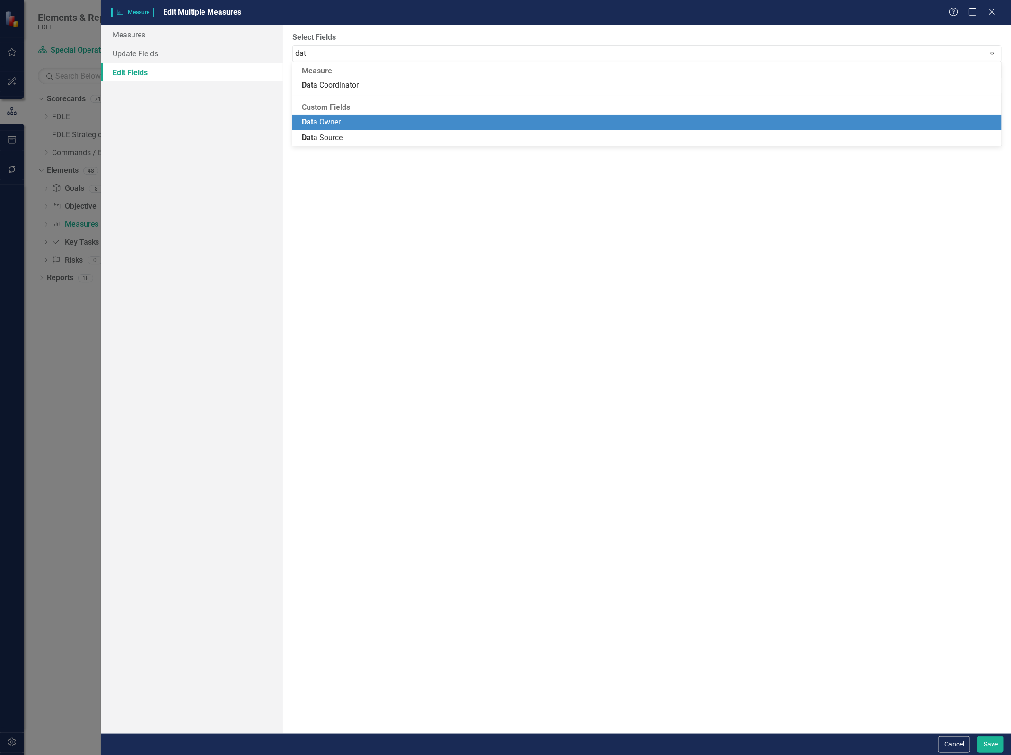
click at [337, 121] on span "Dat a Owner" at bounding box center [321, 121] width 39 height 9
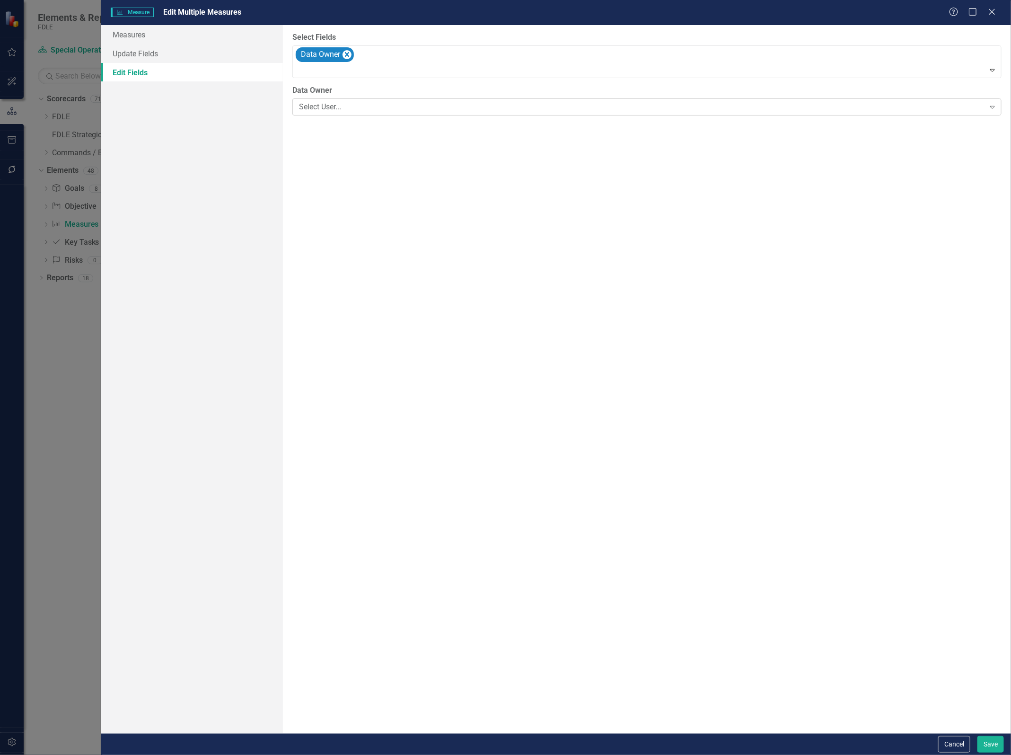
click at [340, 107] on div "Select User..." at bounding box center [642, 107] width 686 height 11
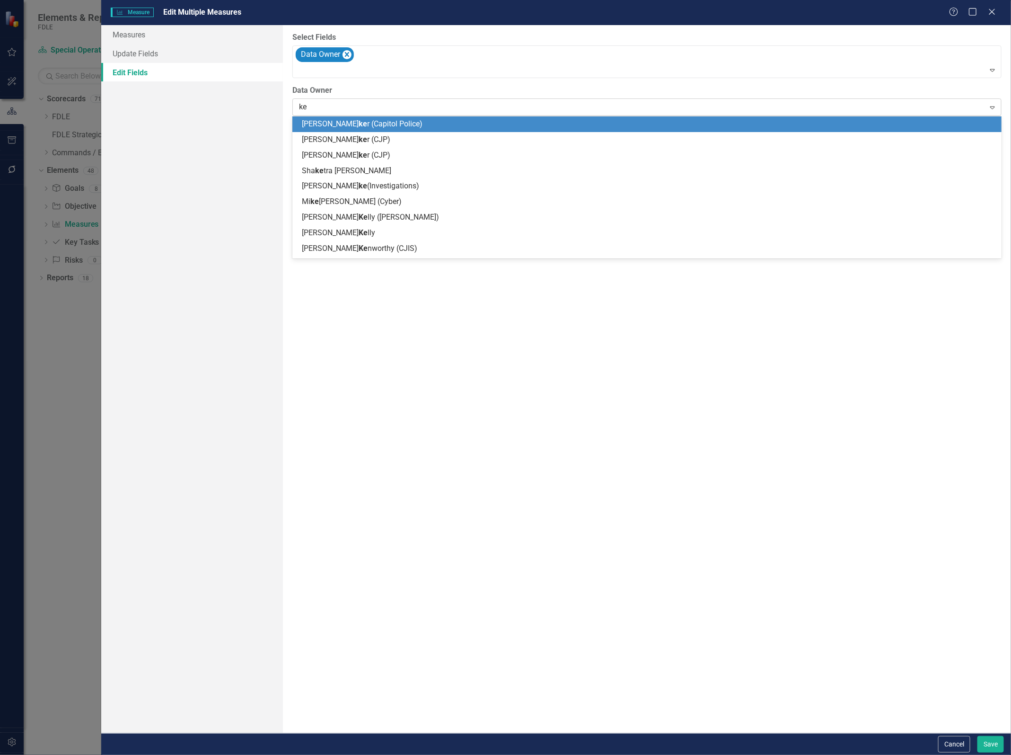
type input "kee"
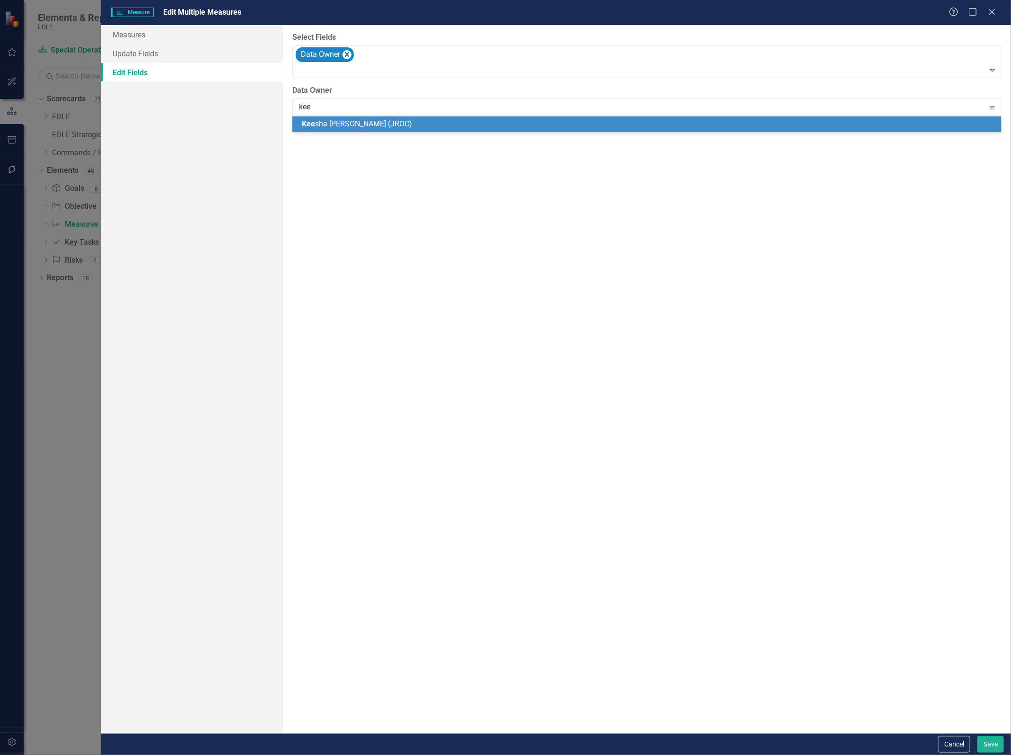
click at [329, 126] on span "Kee sha Nauss (JROC)" at bounding box center [357, 123] width 110 height 9
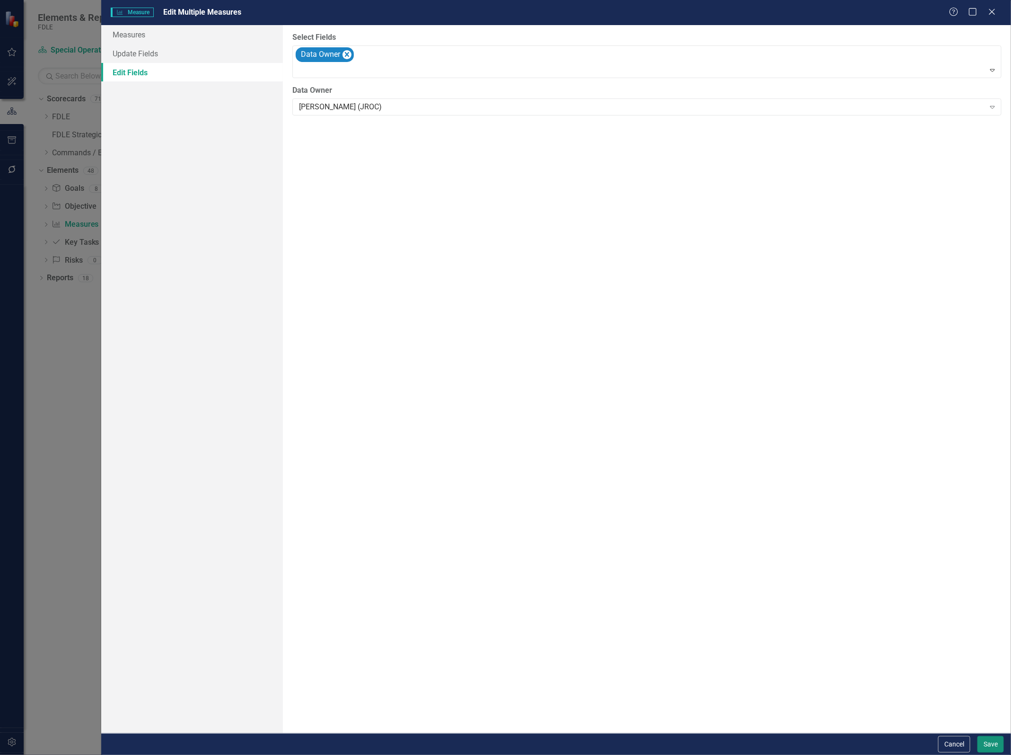
click at [986, 742] on button "Save" at bounding box center [990, 744] width 26 height 17
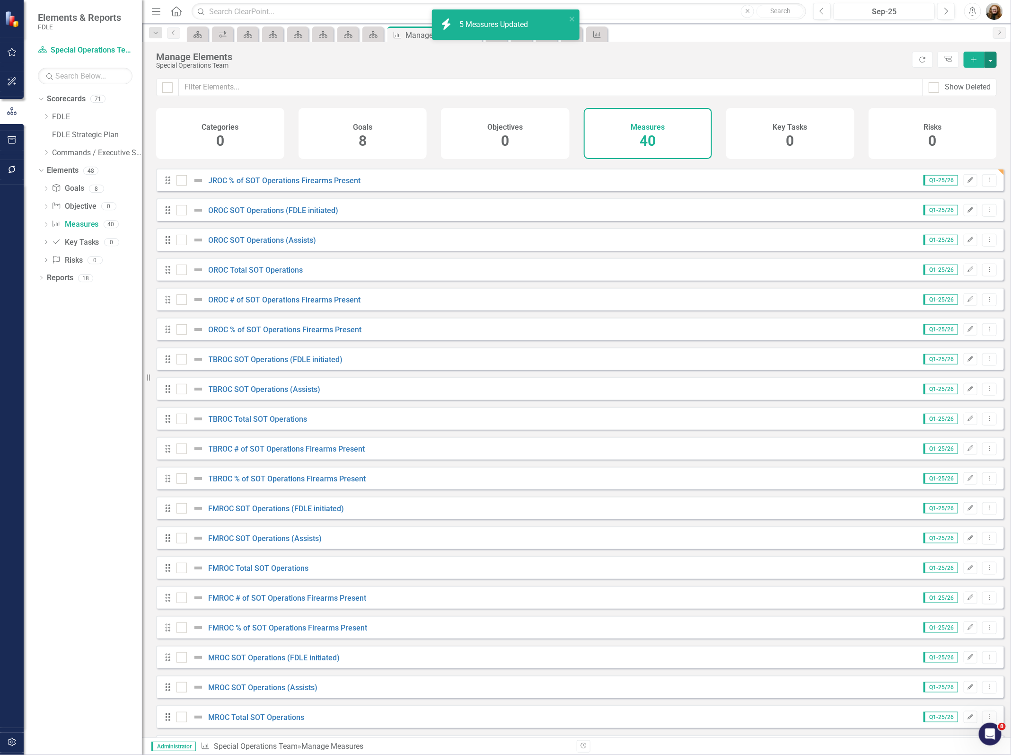
scroll to position [414, 0]
click at [179, 214] on div at bounding box center [181, 208] width 10 height 10
click at [179, 210] on input "checkbox" at bounding box center [179, 206] width 6 height 6
checkbox input "true"
click at [183, 240] on div at bounding box center [181, 238] width 10 height 10
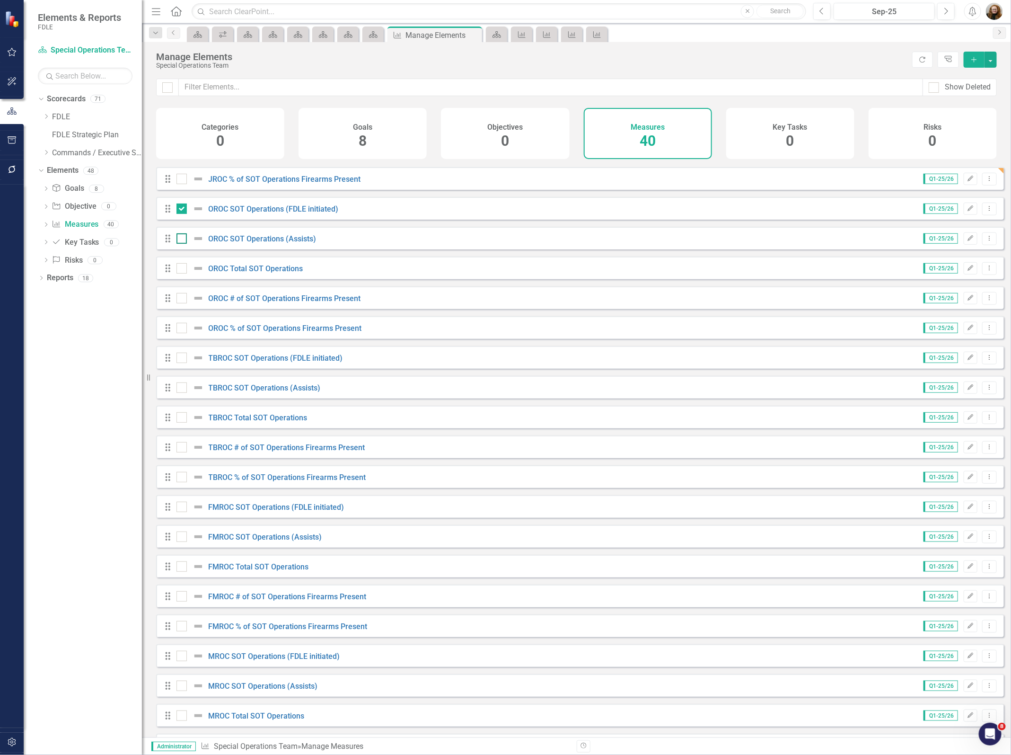
click at [183, 239] on input "checkbox" at bounding box center [179, 236] width 6 height 6
checkbox input "true"
click at [178, 273] on div at bounding box center [181, 268] width 10 height 10
click at [178, 269] on input "checkbox" at bounding box center [179, 266] width 6 height 6
checkbox input "true"
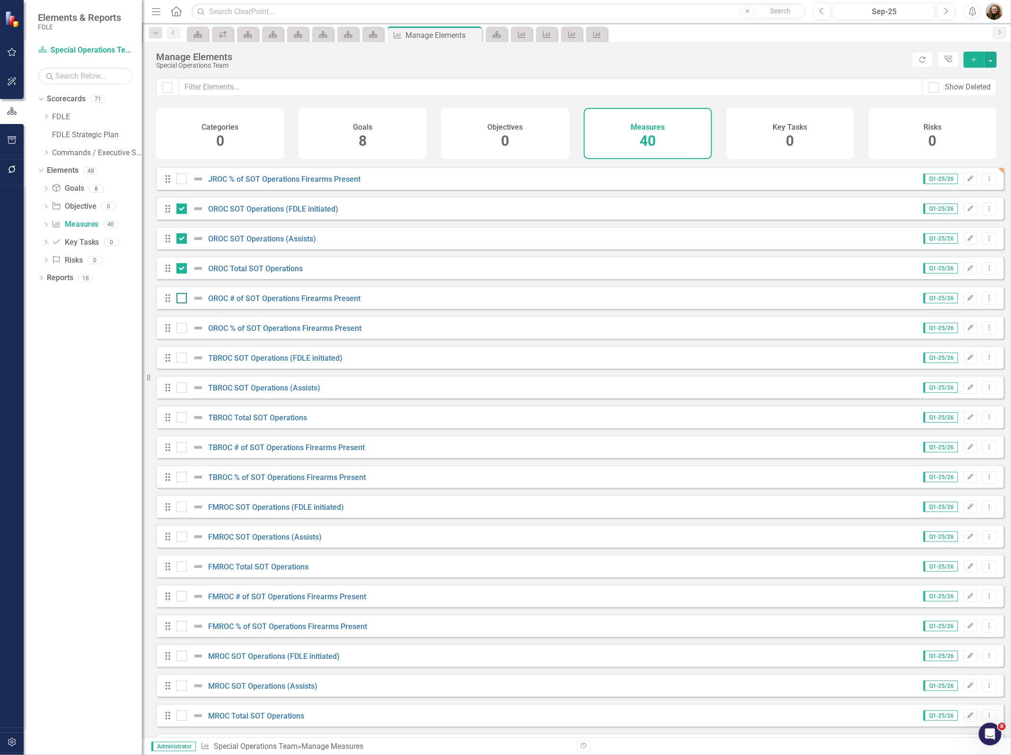
click at [182, 303] on div at bounding box center [181, 298] width 10 height 10
click at [182, 299] on input "checkbox" at bounding box center [179, 296] width 6 height 6
checkbox input "true"
click at [181, 329] on input "checkbox" at bounding box center [179, 326] width 6 height 6
checkbox input "true"
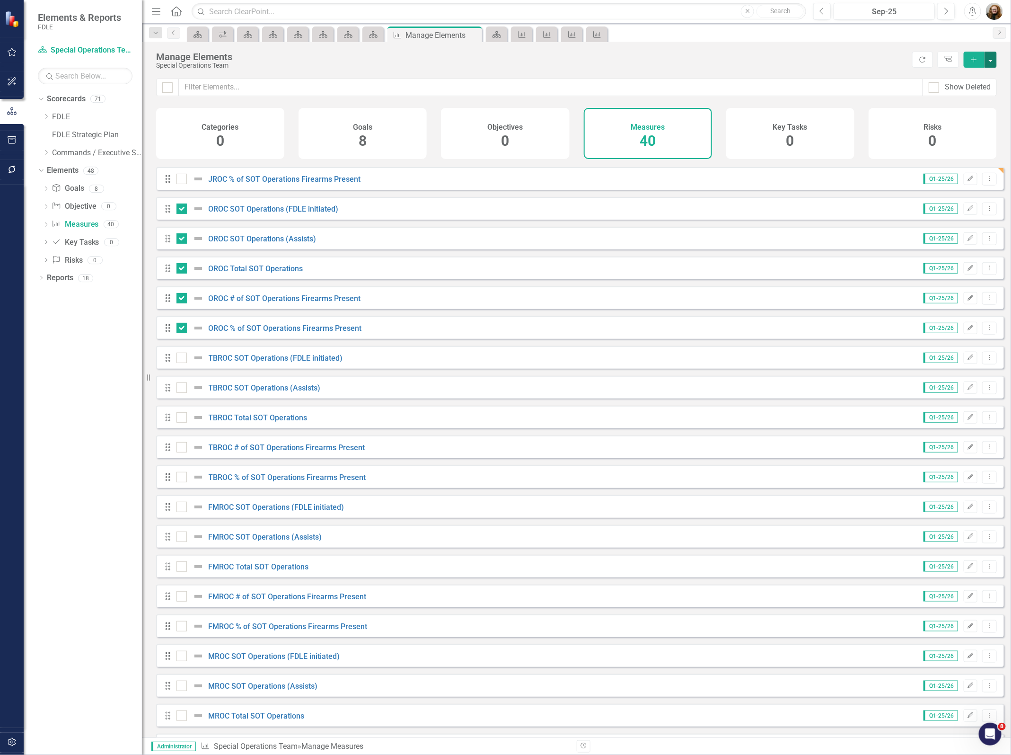
click at [994, 65] on button "button" at bounding box center [991, 60] width 12 height 16
click at [960, 112] on link "Edit Multiple Edit Multiple" at bounding box center [959, 113] width 75 height 18
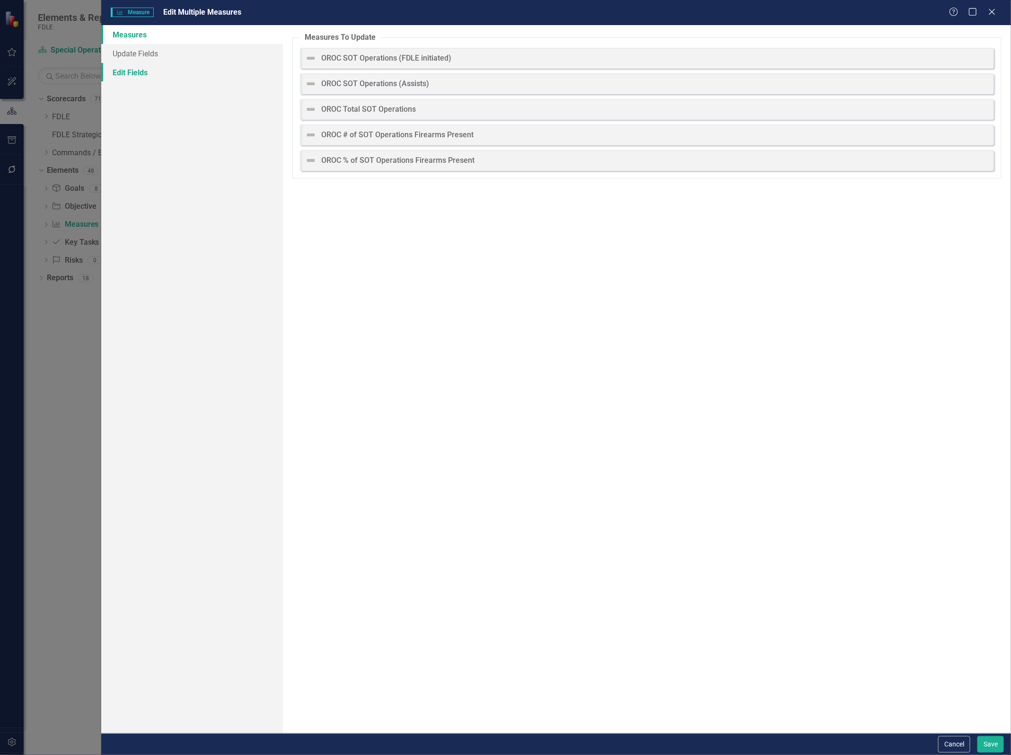
click at [137, 71] on link "Edit Fields" at bounding box center [192, 72] width 182 height 19
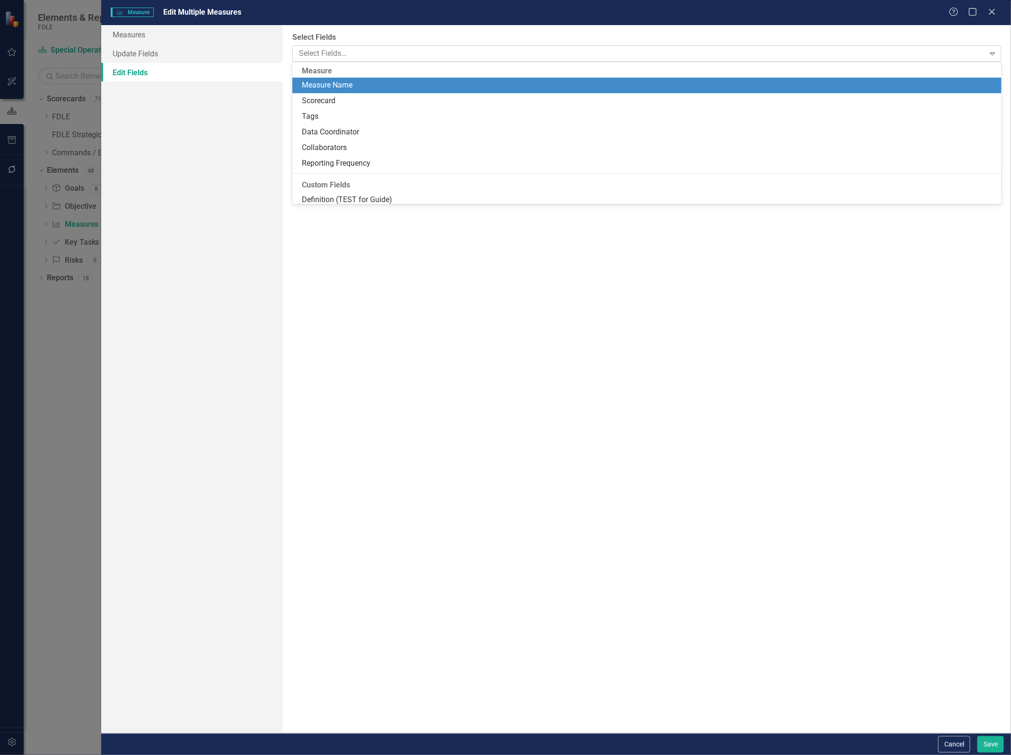
click at [320, 55] on div at bounding box center [639, 53] width 689 height 13
type input "data"
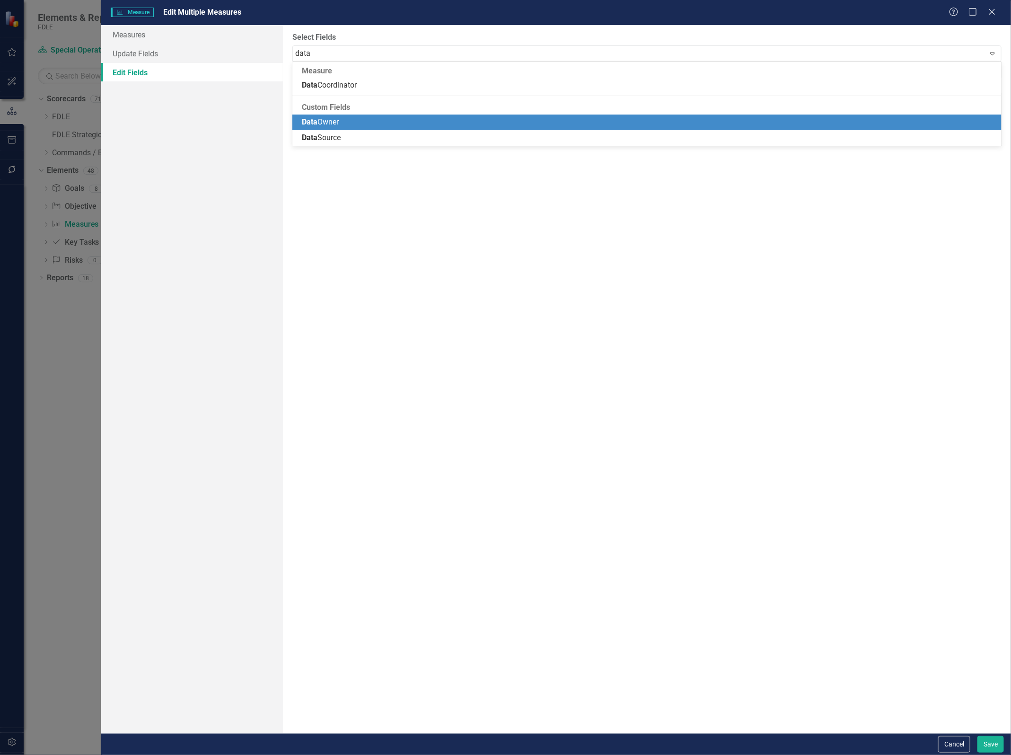
click at [335, 123] on span "Data Owner" at bounding box center [320, 121] width 37 height 9
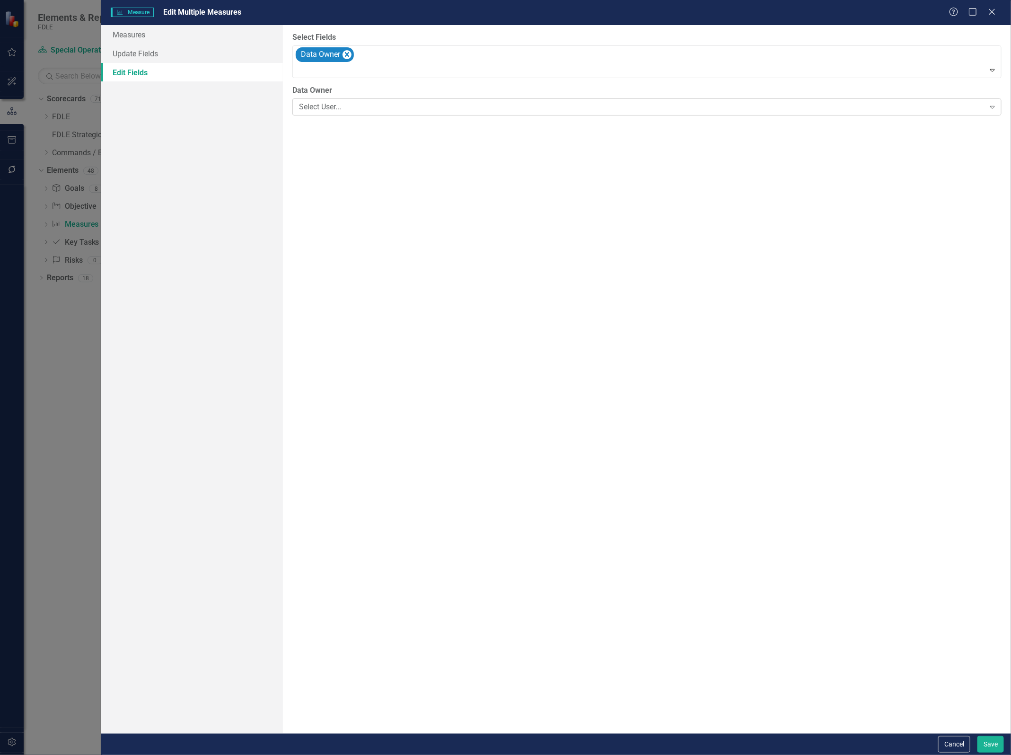
click at [427, 106] on div "Select User..." at bounding box center [642, 107] width 686 height 11
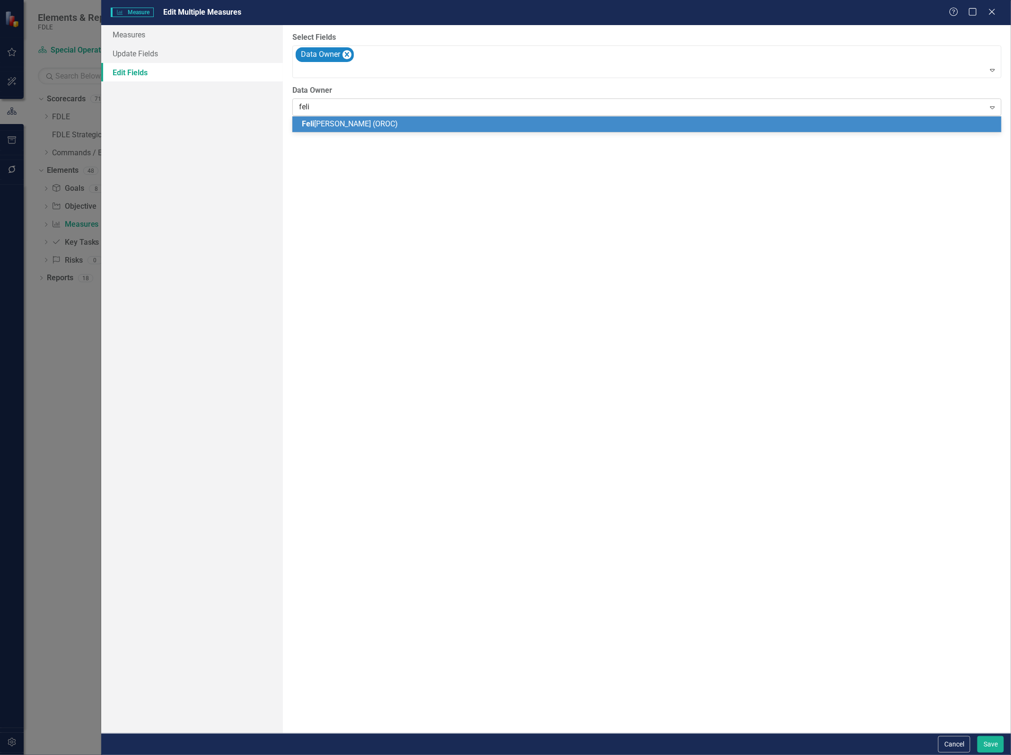
type input "felip"
click at [425, 124] on div "Felip e Williams (OROC)" at bounding box center [649, 124] width 694 height 11
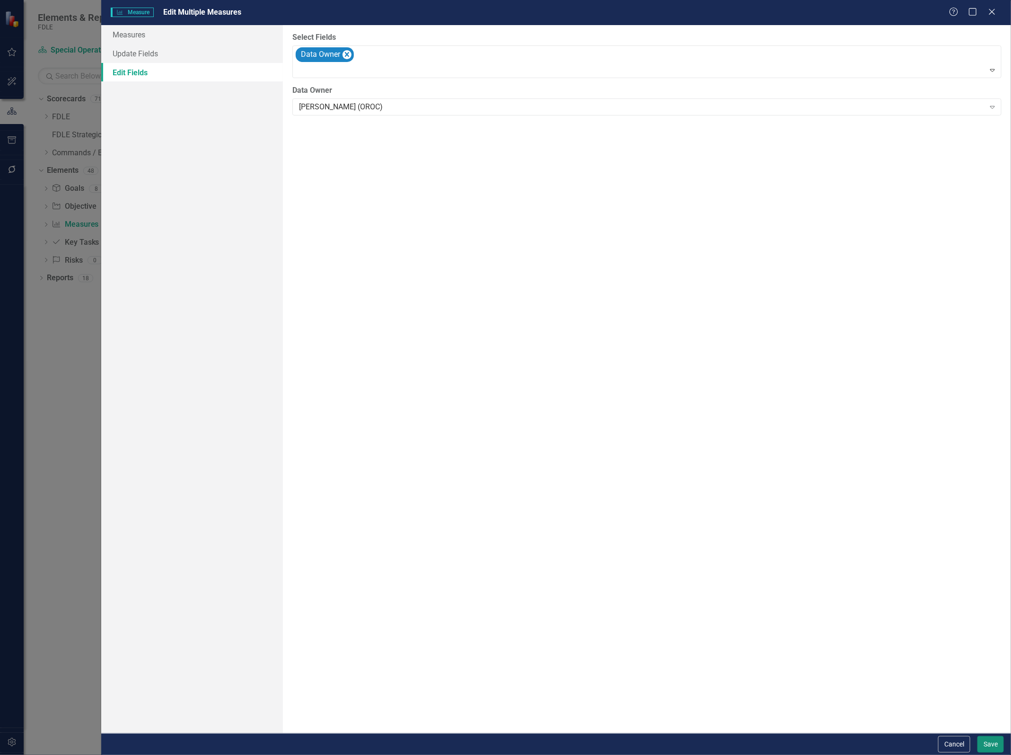
click at [989, 743] on button "Save" at bounding box center [990, 744] width 26 height 17
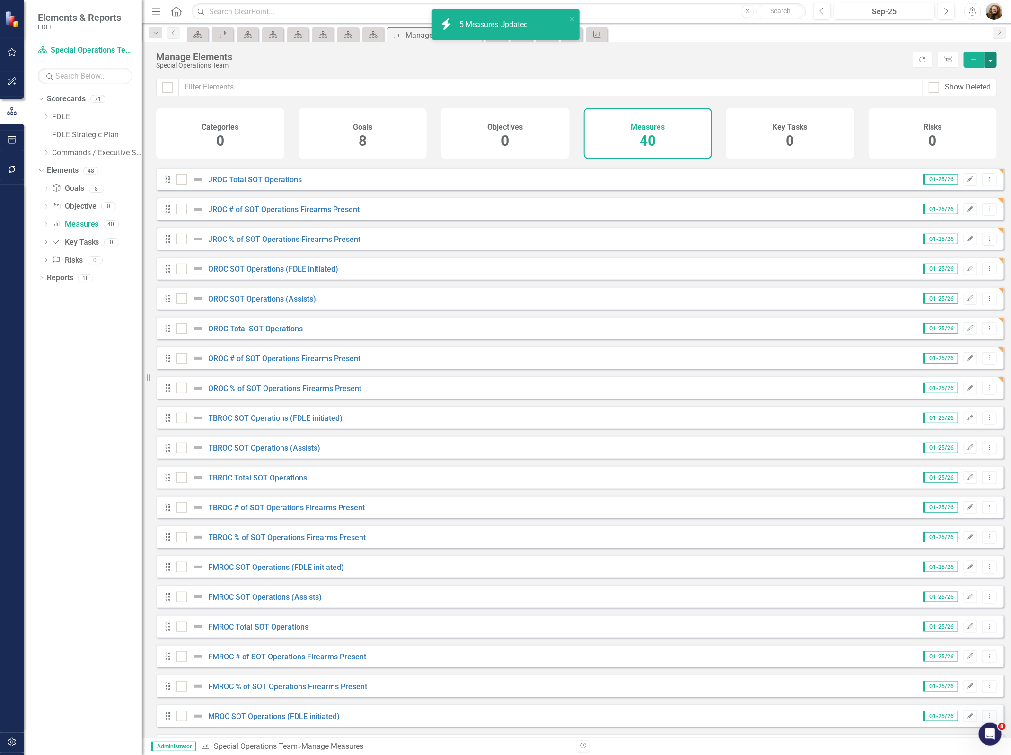
scroll to position [355, 0]
click at [173, 422] on div "Drag TBROC SOT Operations (FDLE initiated)" at bounding box center [257, 416] width 186 height 11
drag, startPoint x: 175, startPoint y: 426, endPoint x: 175, endPoint y: 441, distance: 15.6
click at [175, 422] on div "Drag" at bounding box center [170, 416] width 17 height 9
click at [183, 422] on div at bounding box center [181, 417] width 10 height 10
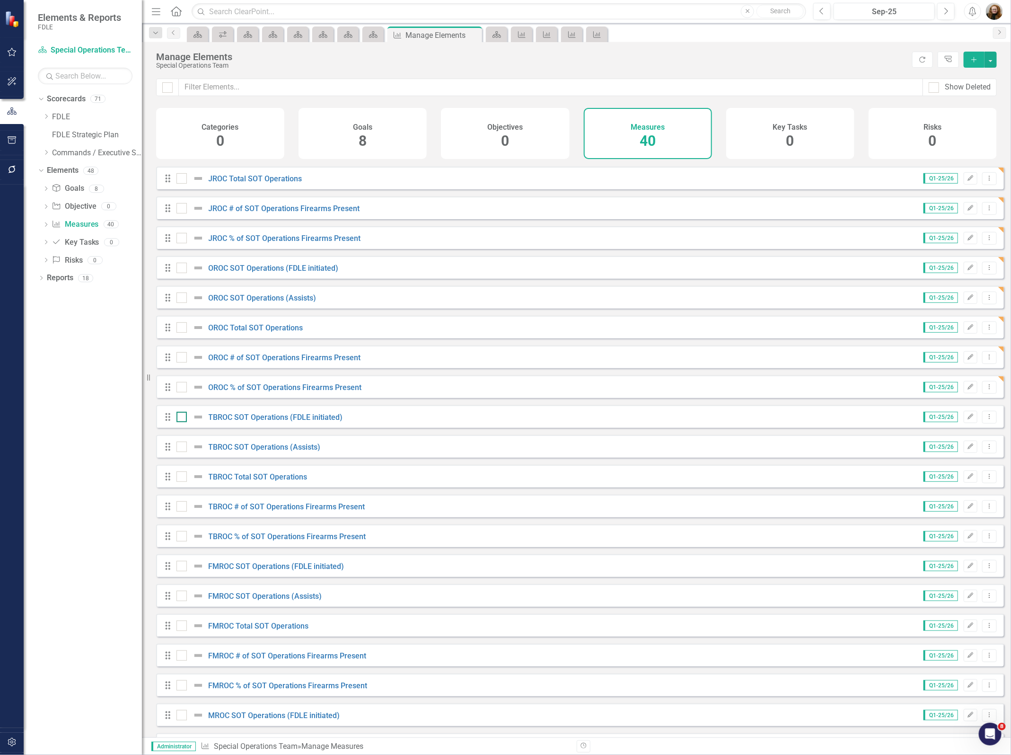
click at [183, 418] on input "checkbox" at bounding box center [179, 415] width 6 height 6
checkbox input "true"
click at [185, 447] on div "Drag TBROC SOT Operations (Assists) Q1-25/26 Edit Dropdown Menu" at bounding box center [580, 446] width 848 height 23
click at [183, 452] on div at bounding box center [181, 446] width 10 height 10
click at [183, 448] on input "checkbox" at bounding box center [179, 444] width 6 height 6
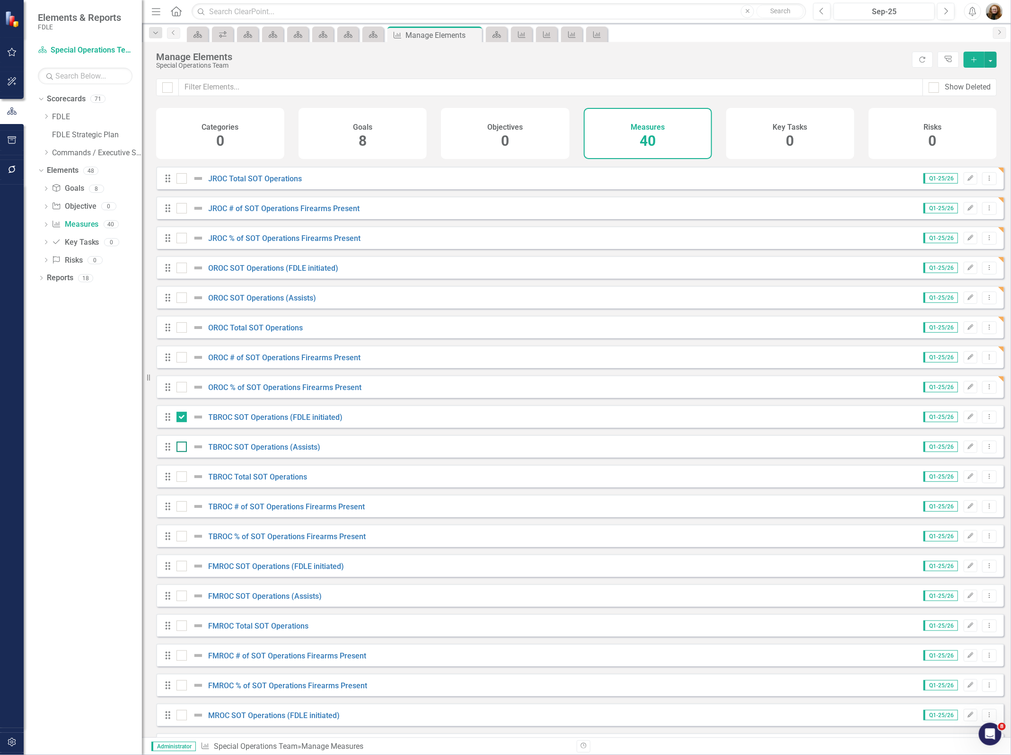
checkbox input "true"
click at [176, 537] on input "checkbox" at bounding box center [179, 534] width 6 height 6
checkbox input "true"
click at [183, 511] on div at bounding box center [181, 506] width 10 height 10
click at [183, 507] on input "checkbox" at bounding box center [179, 504] width 6 height 6
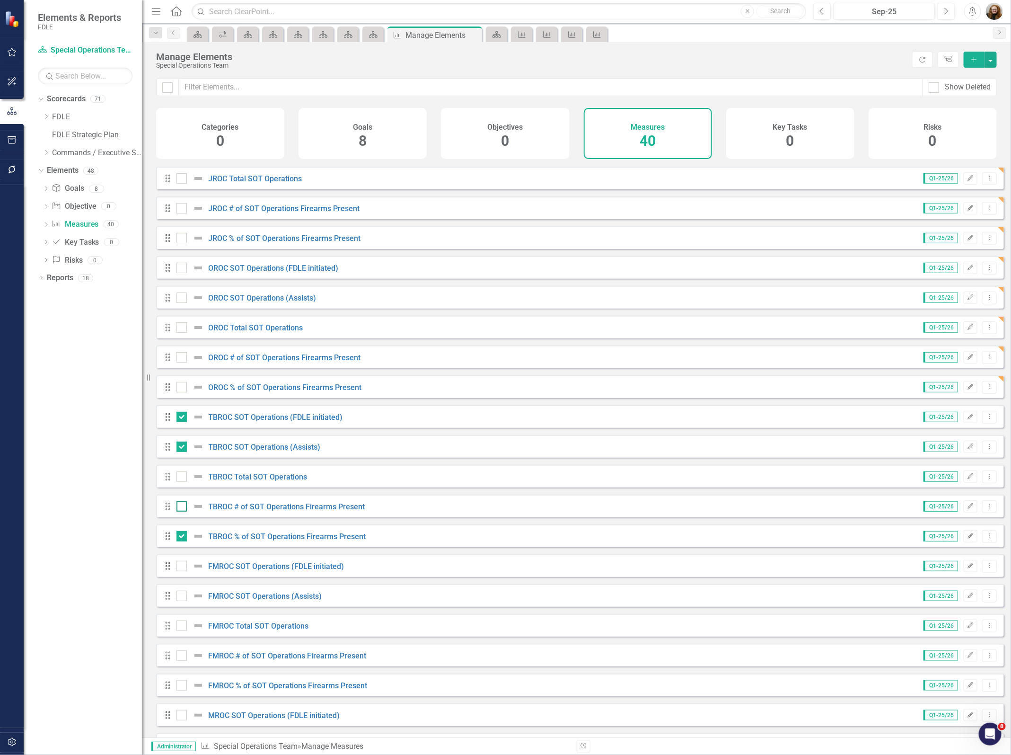
checkbox input "true"
drag, startPoint x: 180, startPoint y: 484, endPoint x: 182, endPoint y: 464, distance: 20.0
click at [180, 477] on input "checkbox" at bounding box center [179, 474] width 6 height 6
checkbox input "true"
click at [993, 60] on button "button" at bounding box center [991, 60] width 12 height 16
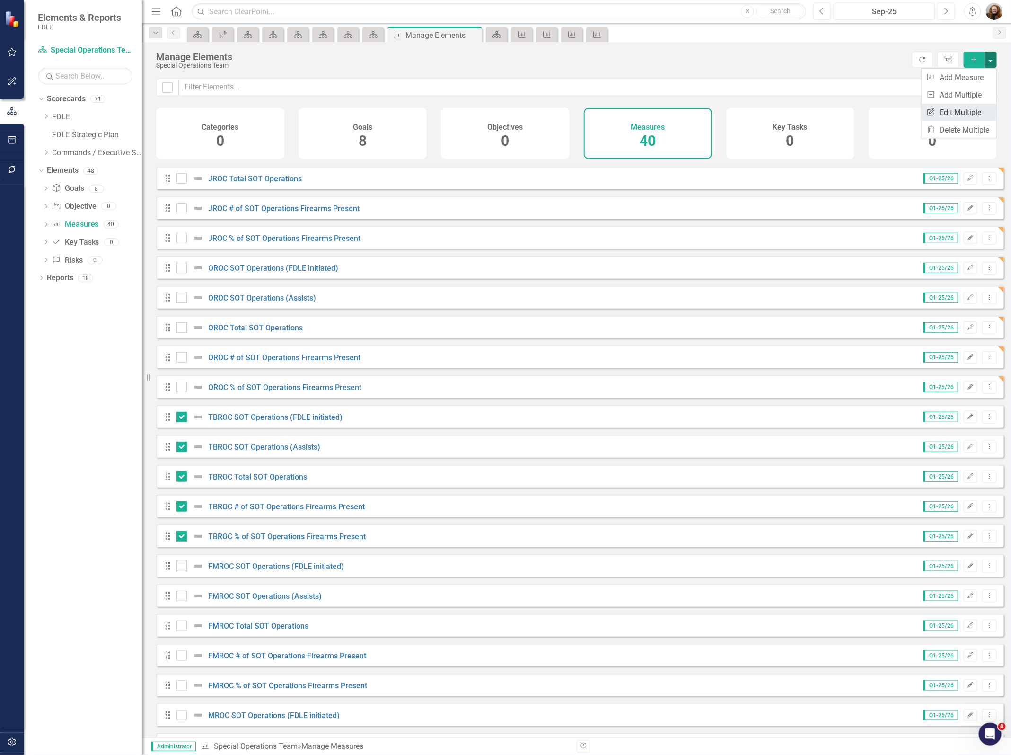
click at [971, 111] on link "Edit Multiple Edit Multiple" at bounding box center [959, 113] width 75 height 18
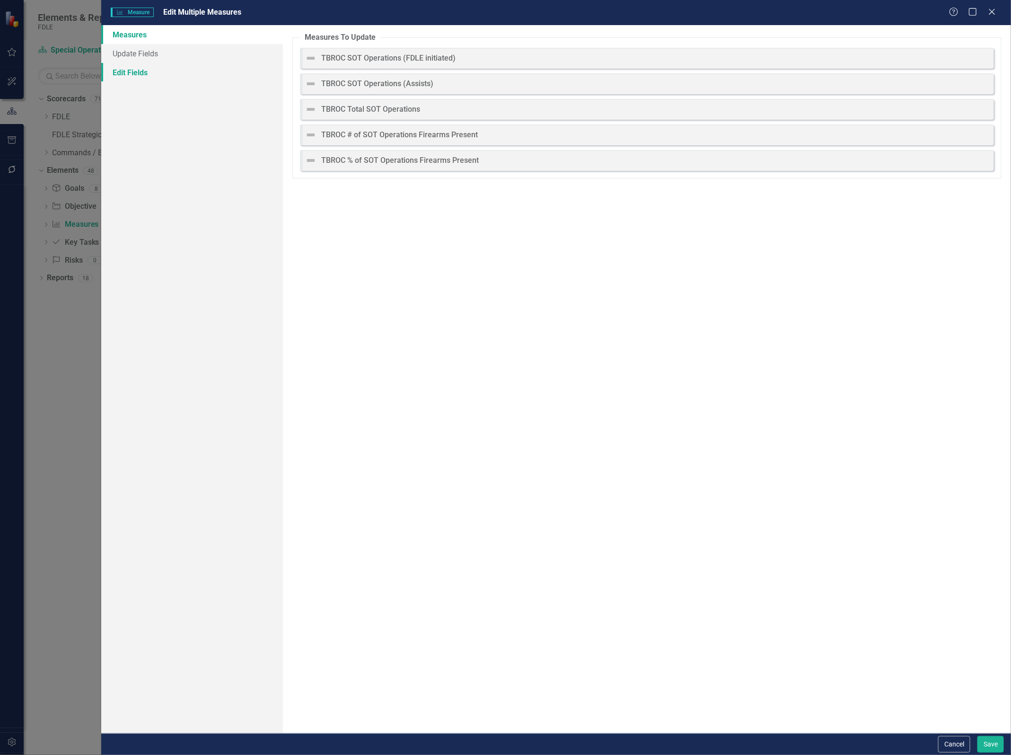
click at [151, 75] on link "Edit Fields" at bounding box center [192, 72] width 182 height 19
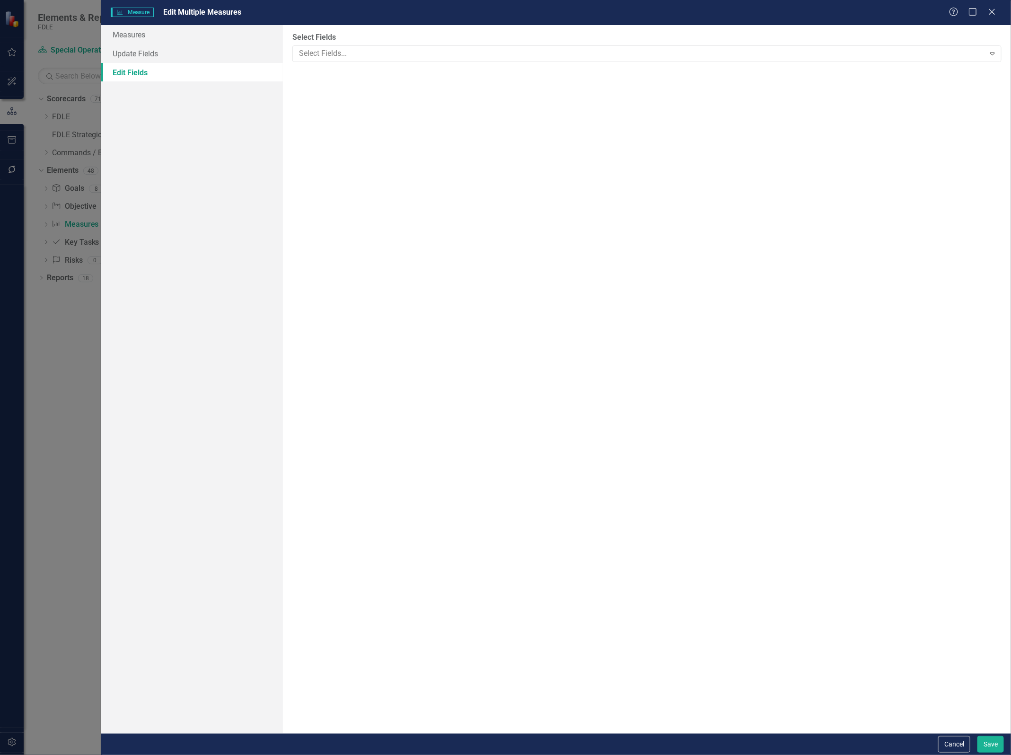
click at [330, 44] on div "Select Fields Select Fields... Expand" at bounding box center [646, 47] width 709 height 30
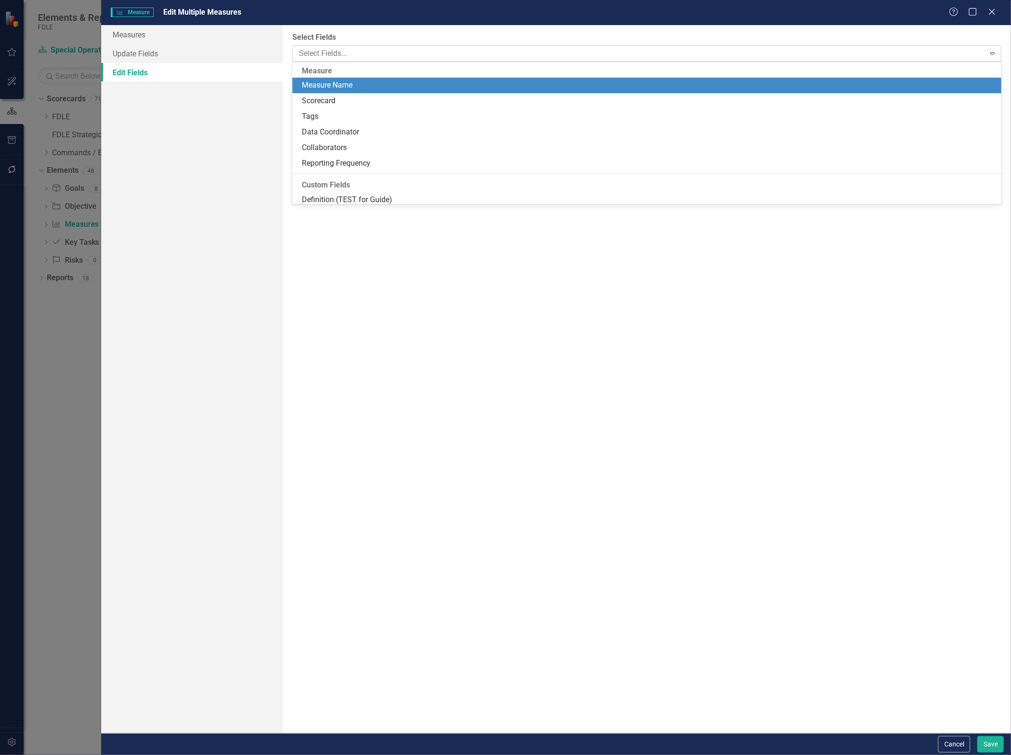
click at [332, 51] on div at bounding box center [639, 53] width 689 height 13
type input "dat"
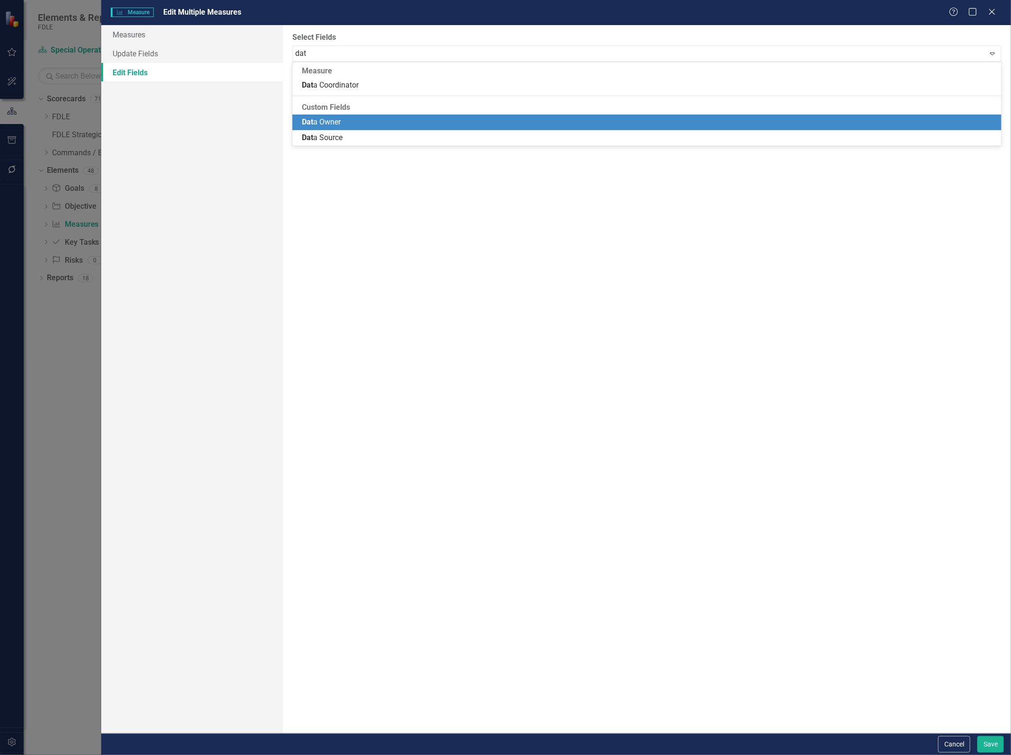
click at [350, 117] on div "Dat a Owner" at bounding box center [649, 122] width 694 height 11
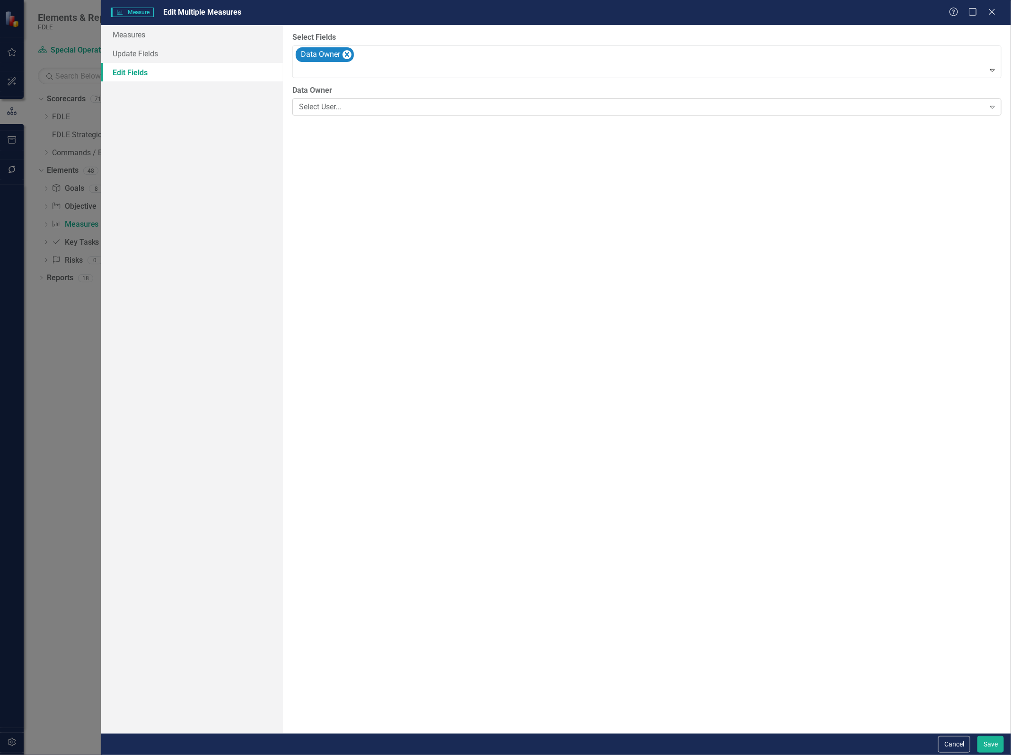
click at [353, 107] on div "Select User..." at bounding box center [642, 107] width 686 height 11
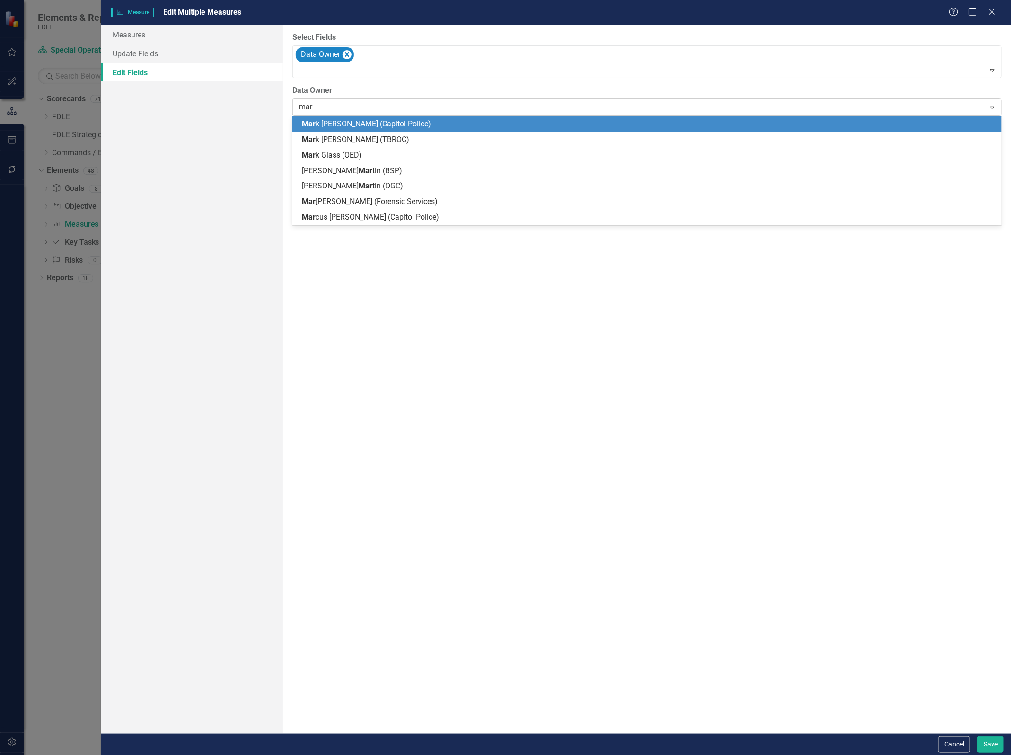
type input "mark"
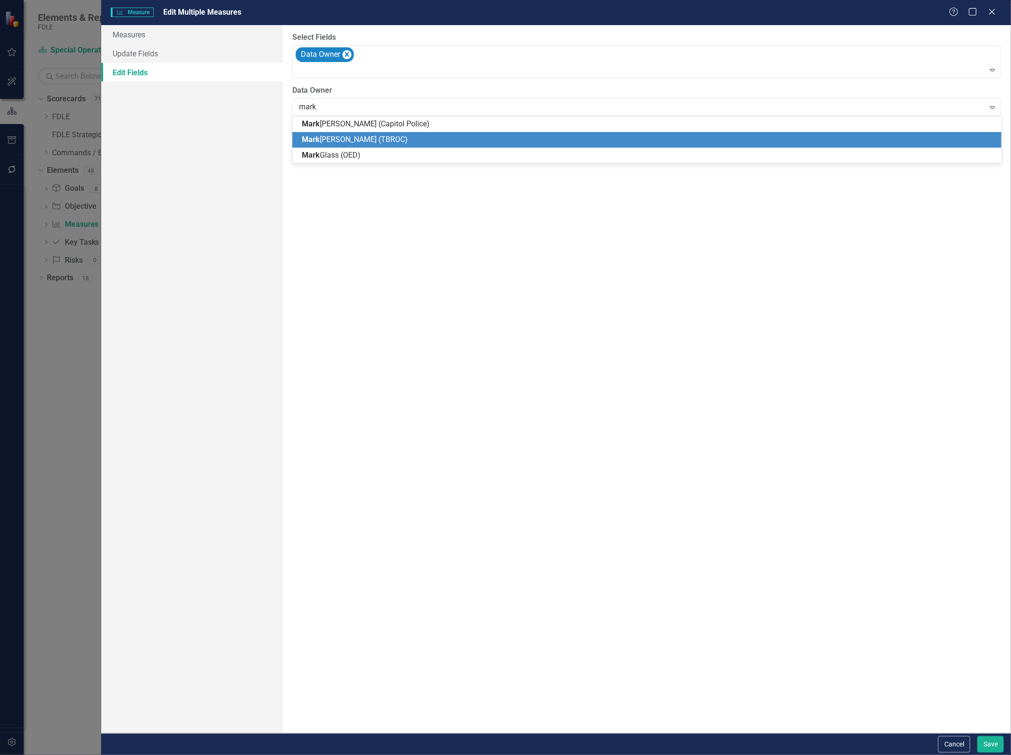
click at [356, 132] on div "Mark Brutnell (TBROC)" at bounding box center [646, 140] width 709 height 16
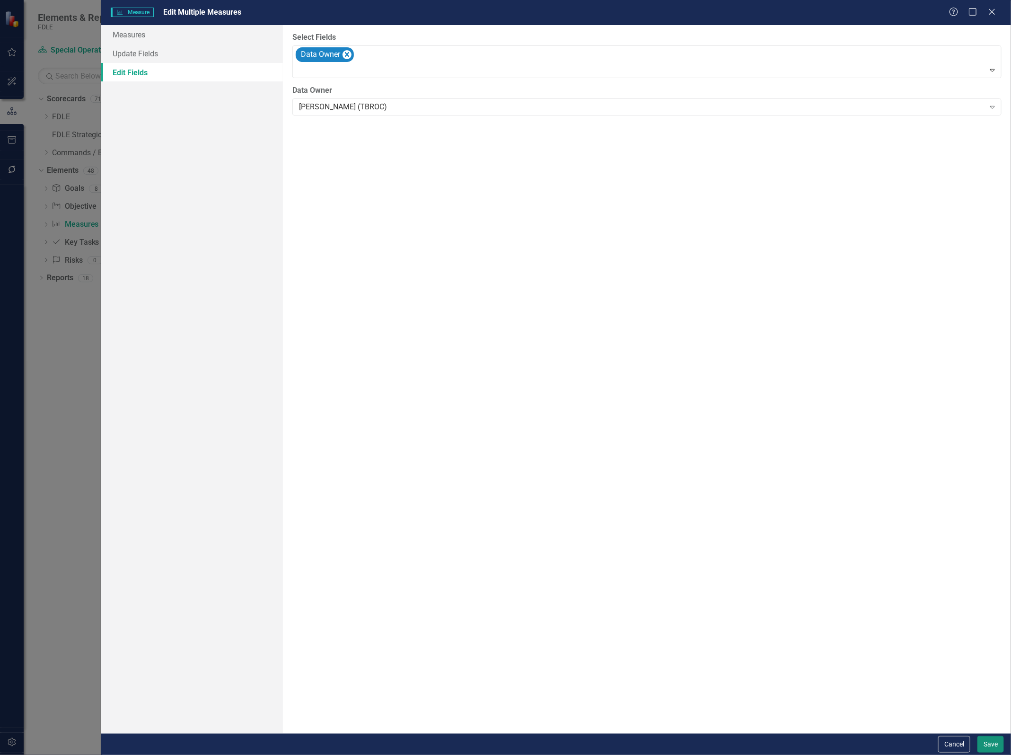
click at [991, 746] on button "Save" at bounding box center [990, 744] width 26 height 17
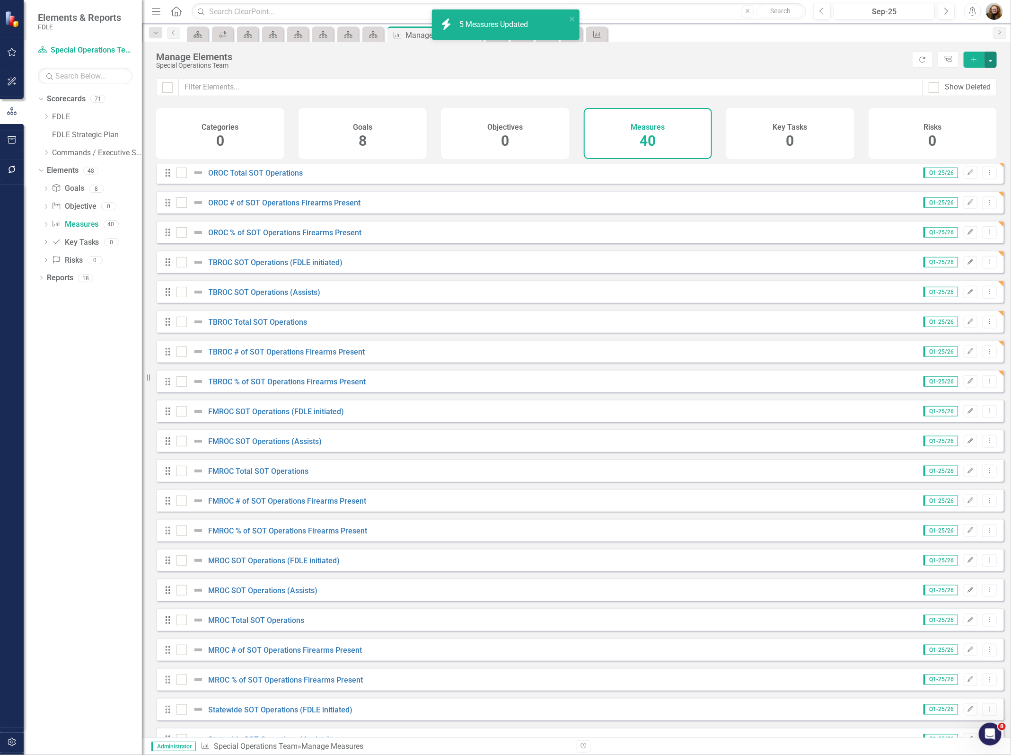
scroll to position [532, 0]
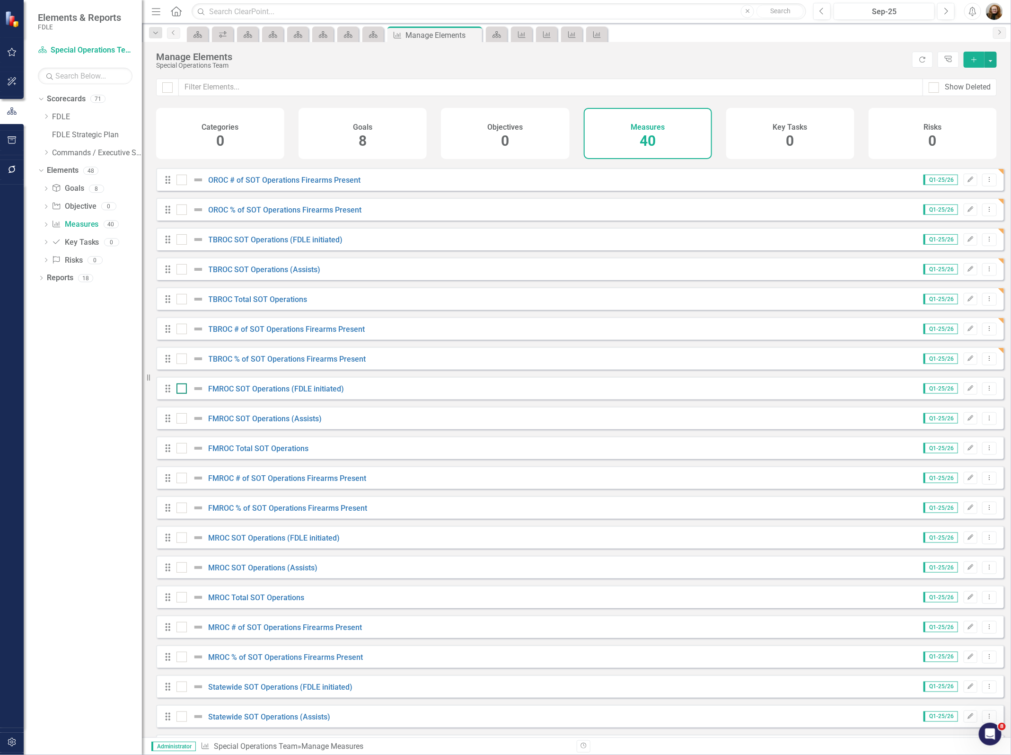
click at [176, 394] on div at bounding box center [181, 388] width 10 height 10
click at [176, 389] on input "checkbox" at bounding box center [179, 386] width 6 height 6
checkbox input "true"
click at [177, 429] on div "Drag FMROC SOT Operations (Assists) Q1-25/26 Edit Dropdown Menu" at bounding box center [580, 417] width 848 height 23
drag, startPoint x: 176, startPoint y: 426, endPoint x: 176, endPoint y: 439, distance: 13.2
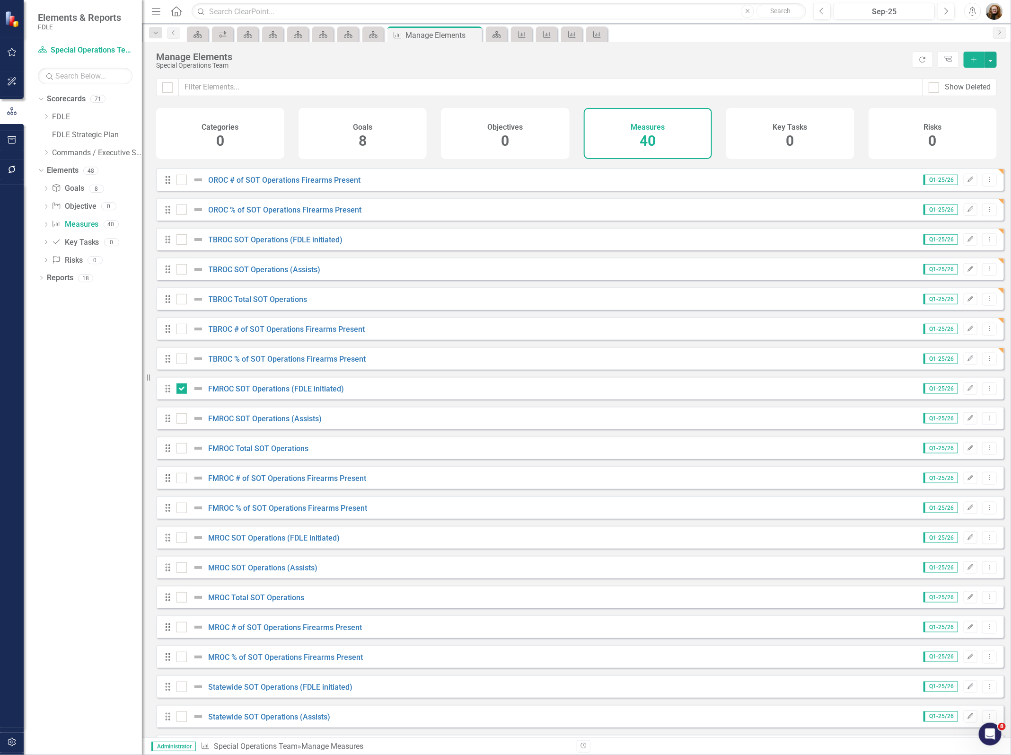
click at [176, 423] on div at bounding box center [181, 418] width 10 height 10
click at [176, 419] on input "checkbox" at bounding box center [179, 416] width 6 height 6
checkbox input "true"
click at [177, 449] on input "checkbox" at bounding box center [179, 446] width 6 height 6
checkbox input "true"
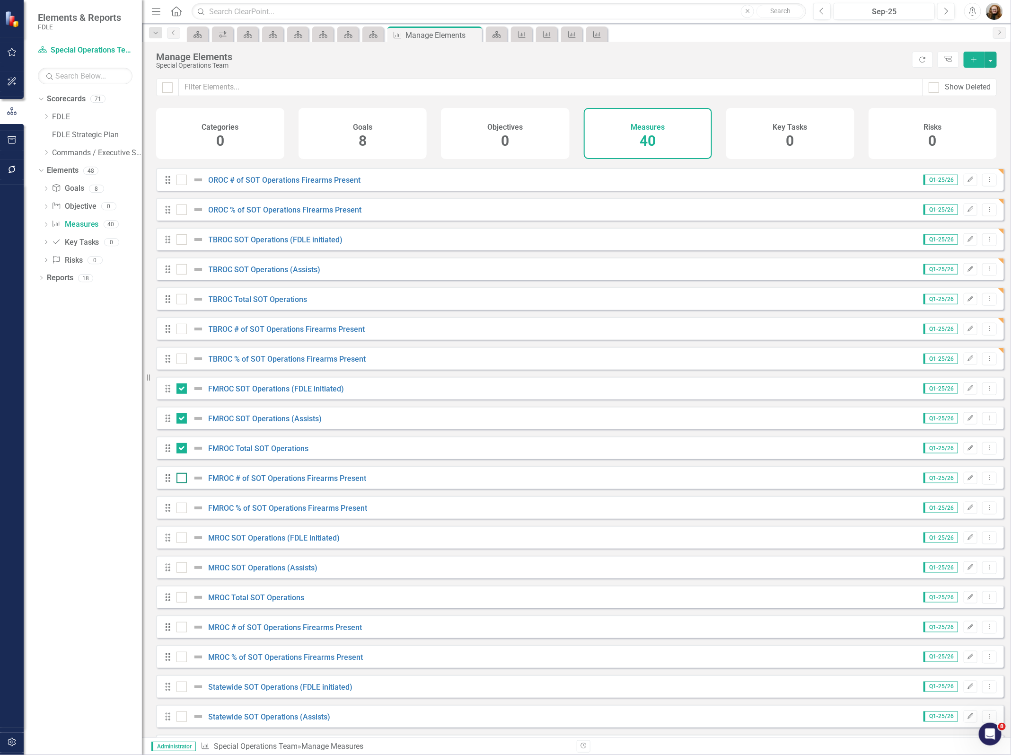
click at [176, 479] on input "checkbox" at bounding box center [179, 476] width 6 height 6
checkbox input "true"
click at [183, 513] on div at bounding box center [181, 507] width 10 height 10
click at [183, 509] on input "checkbox" at bounding box center [179, 505] width 6 height 6
checkbox input "true"
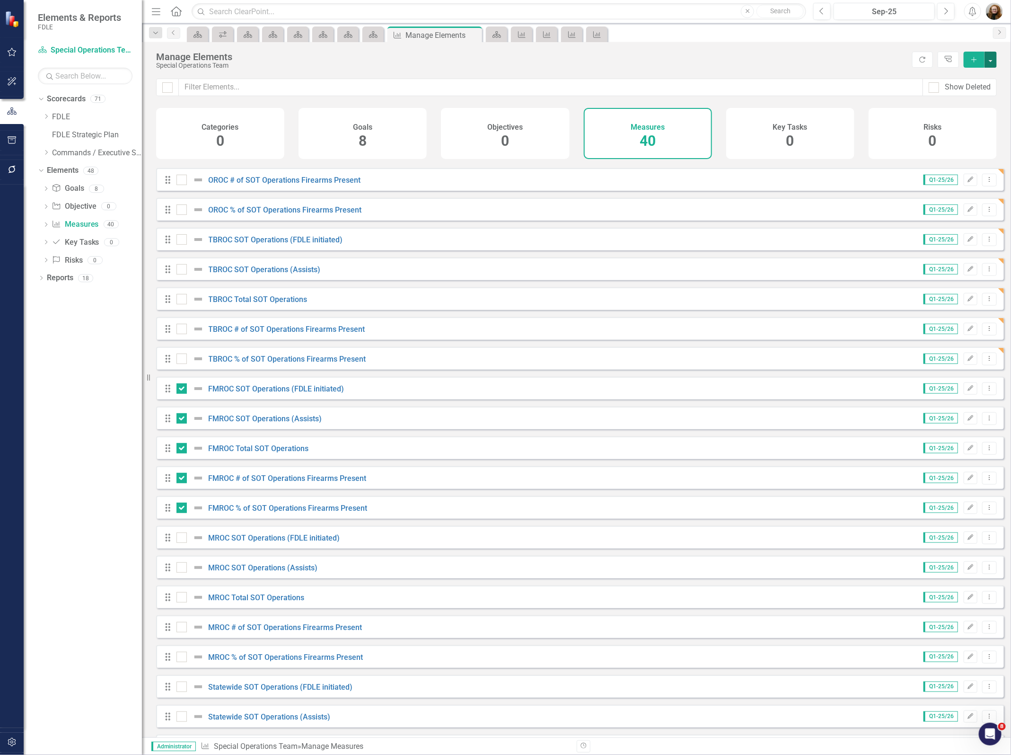
click at [993, 61] on button "button" at bounding box center [991, 60] width 12 height 16
click at [973, 112] on link "Edit Multiple Edit Multiple" at bounding box center [959, 113] width 75 height 18
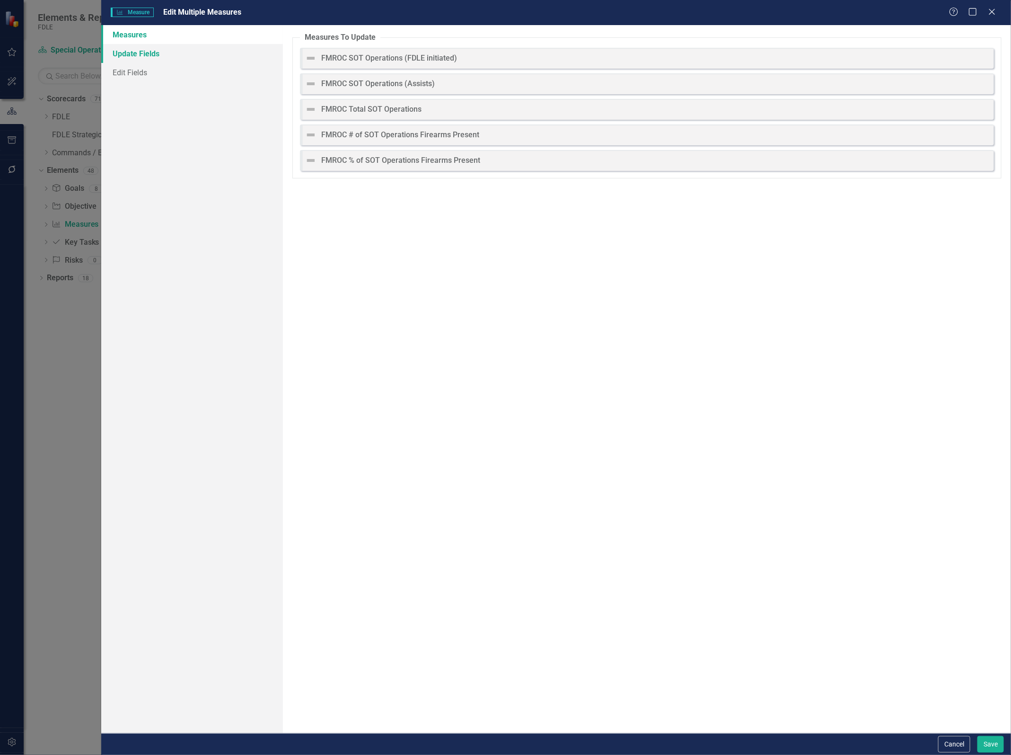
click at [152, 49] on link "Update Fields" at bounding box center [192, 53] width 182 height 19
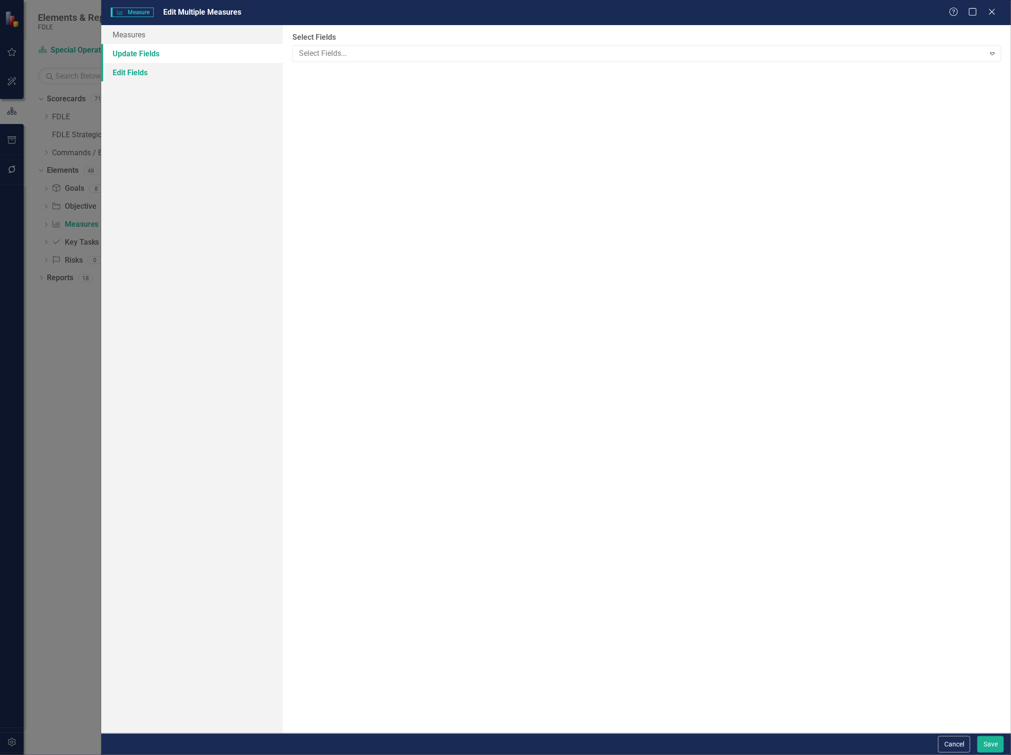
click at [147, 70] on link "Edit Fields" at bounding box center [192, 72] width 182 height 19
click at [317, 55] on div at bounding box center [639, 53] width 689 height 13
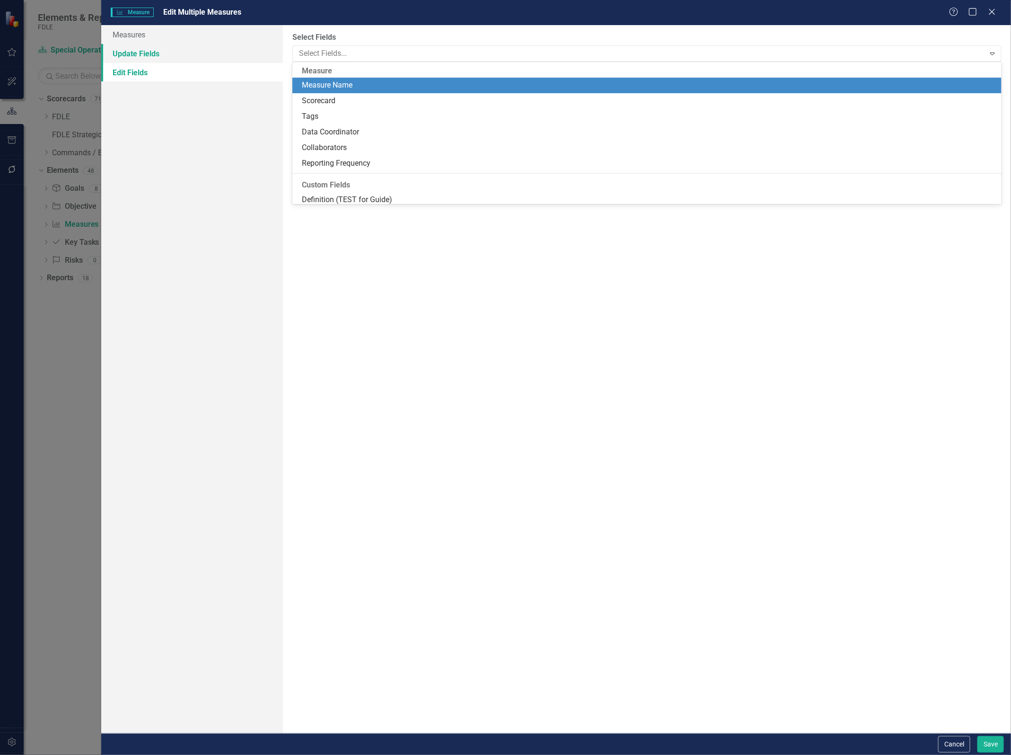
click at [155, 57] on link "Update Fields" at bounding box center [192, 53] width 182 height 19
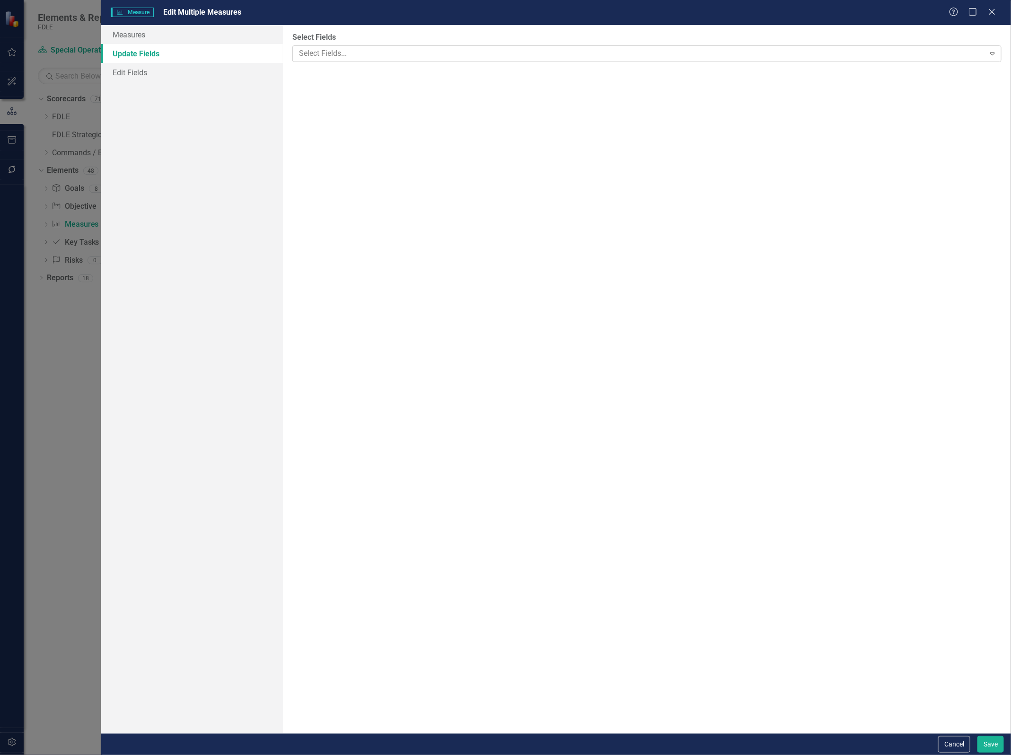
click at [338, 51] on div at bounding box center [639, 53] width 689 height 13
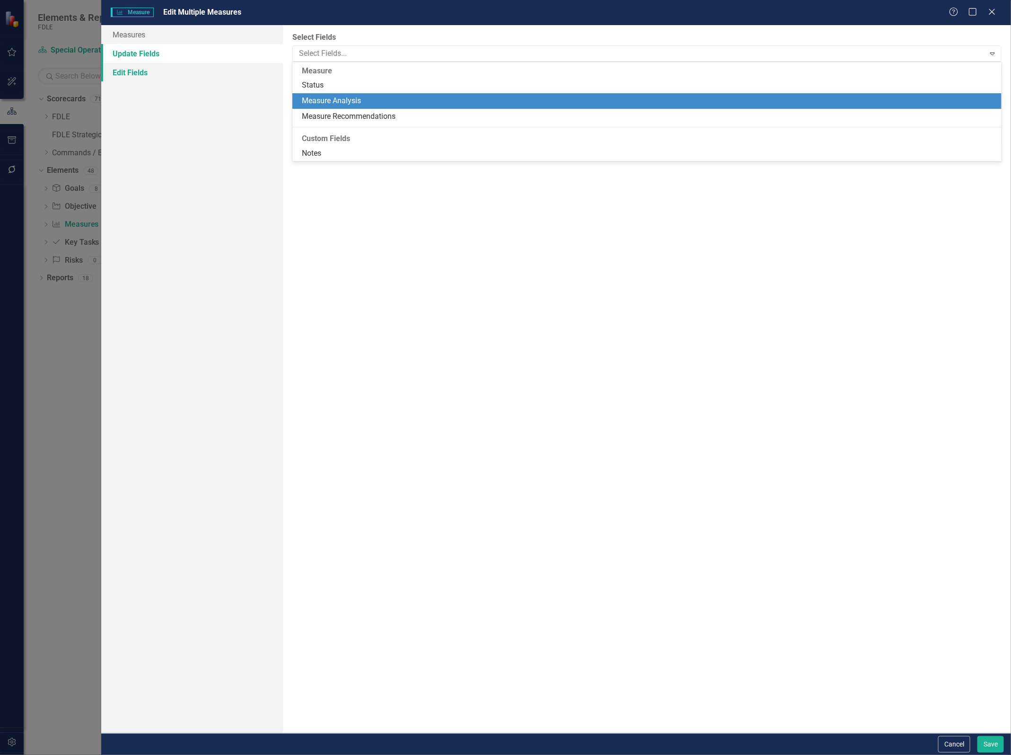
click at [133, 73] on link "Edit Fields" at bounding box center [192, 72] width 182 height 19
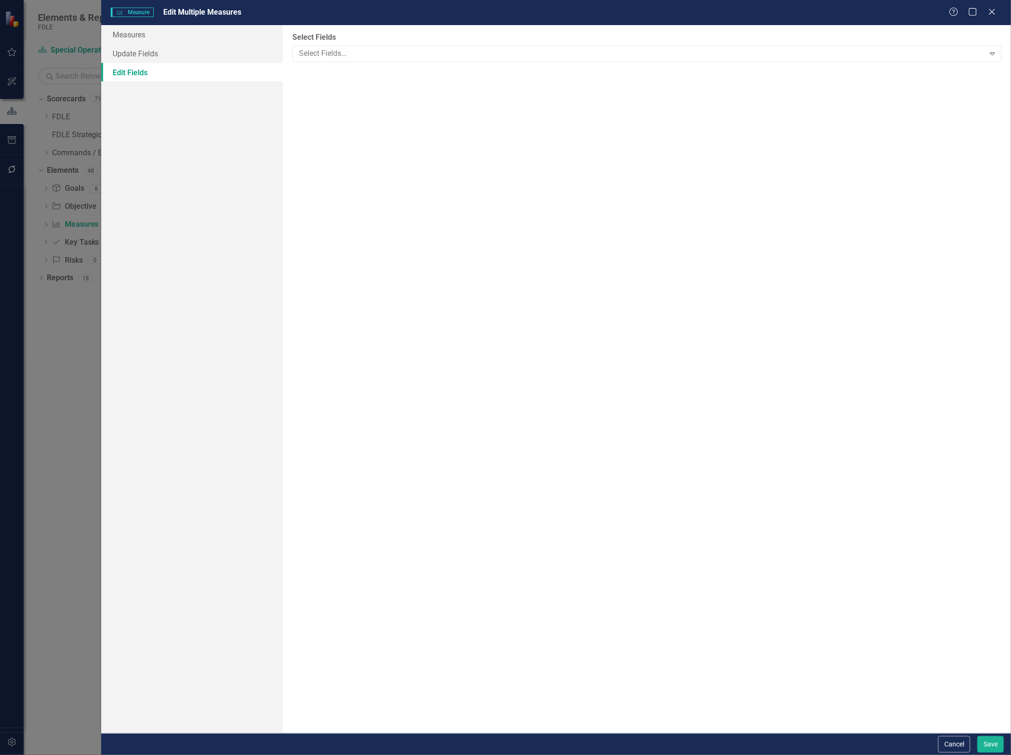
click at [144, 71] on link "Edit Fields" at bounding box center [192, 72] width 182 height 19
drag, startPoint x: 341, startPoint y: 38, endPoint x: 339, endPoint y: 43, distance: 5.3
click at [341, 40] on label "Select Fields" at bounding box center [646, 37] width 709 height 11
click at [332, 57] on div at bounding box center [639, 53] width 689 height 13
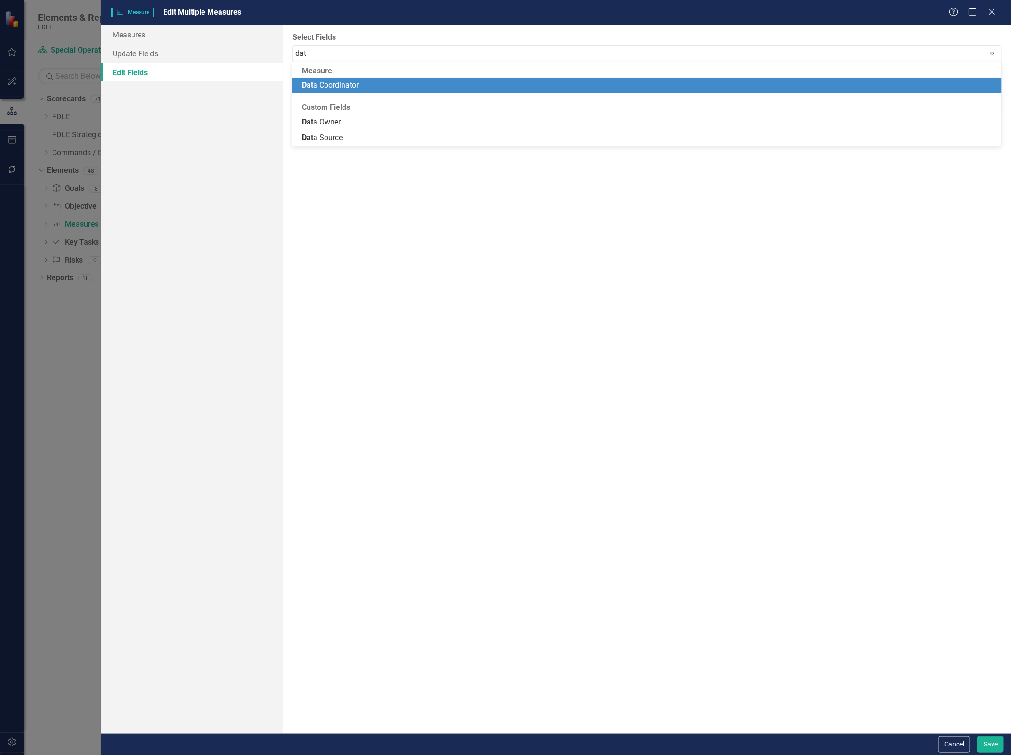
type input "data"
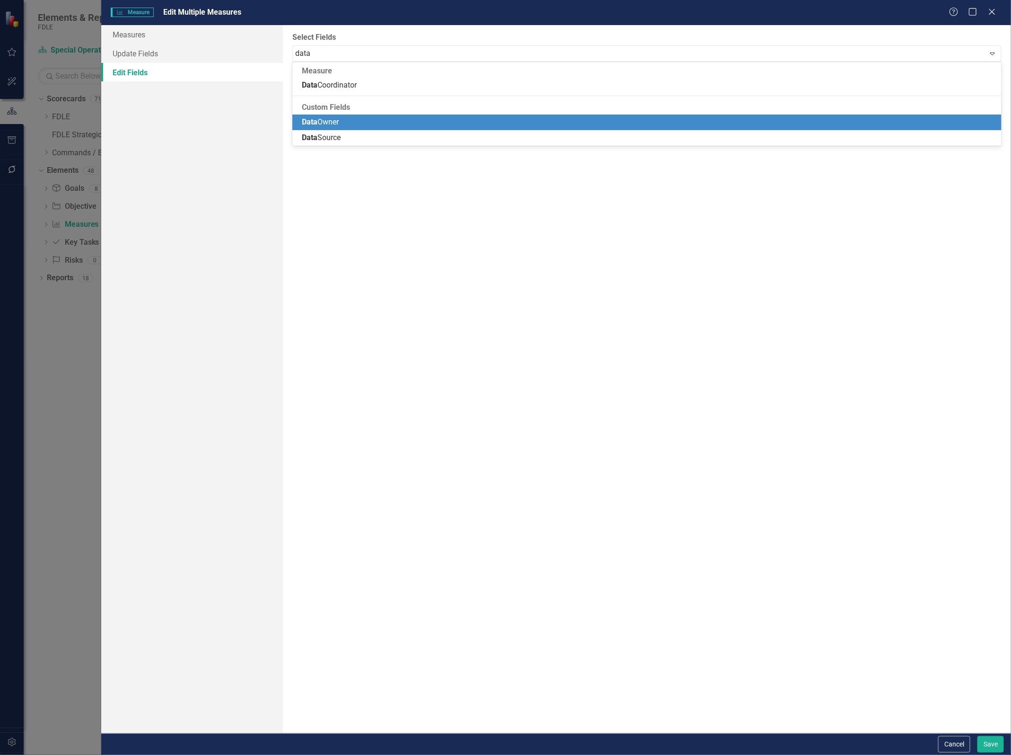
click at [358, 117] on div "Data Owner" at bounding box center [649, 122] width 694 height 11
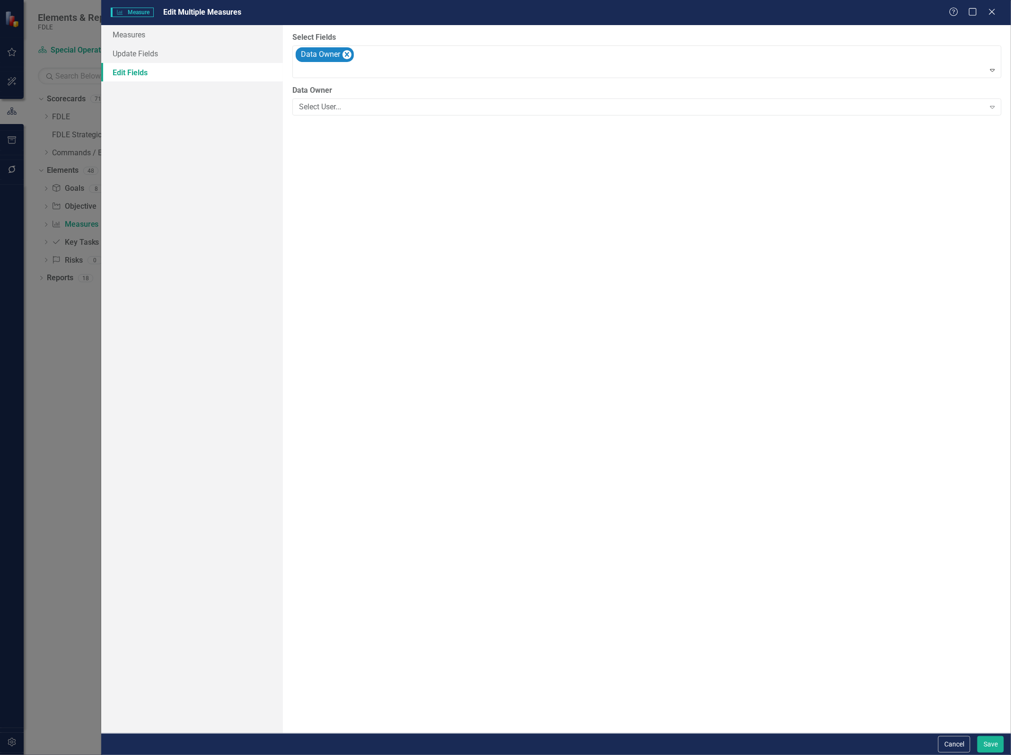
click at [357, 97] on div "Data Owner Select User... Expand" at bounding box center [646, 99] width 709 height 29
click at [361, 100] on div "Select User... Expand" at bounding box center [646, 106] width 709 height 17
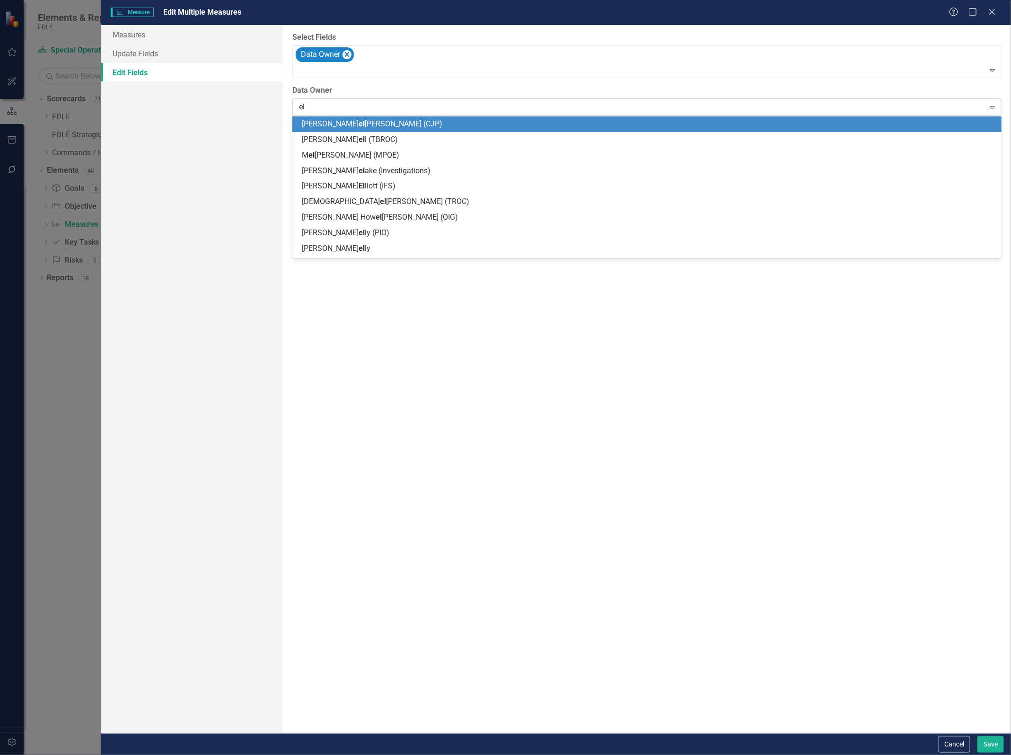
type input "[PERSON_NAME]"
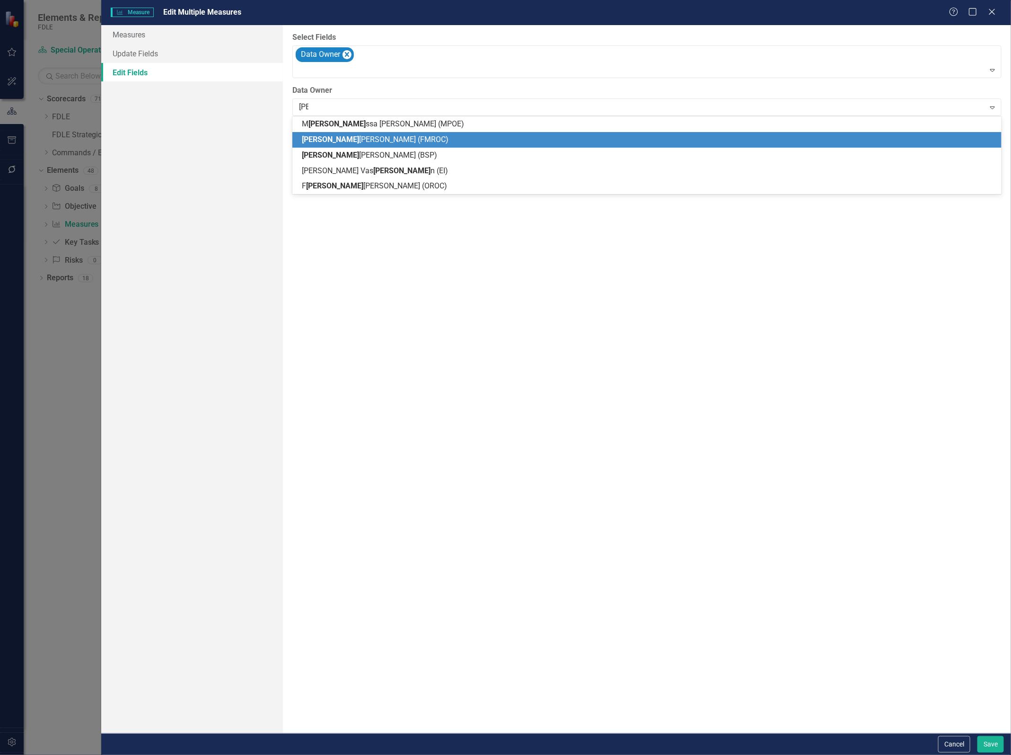
click at [365, 138] on span "[PERSON_NAME] (FMROC)" at bounding box center [375, 139] width 147 height 9
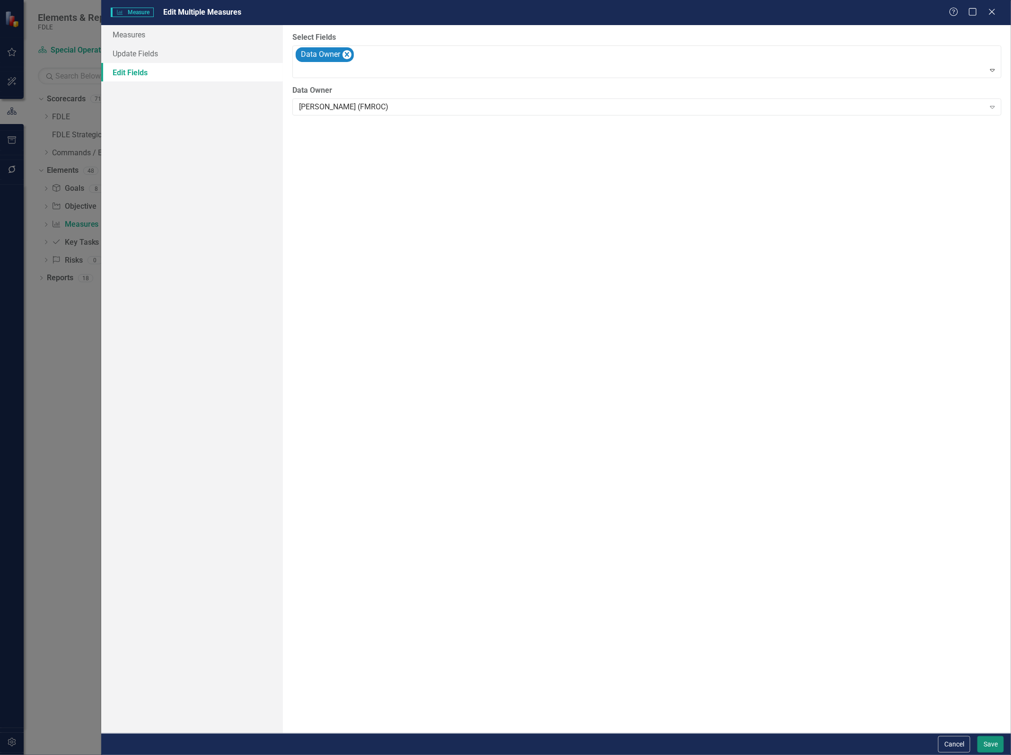
click at [997, 750] on button "Save" at bounding box center [990, 744] width 26 height 17
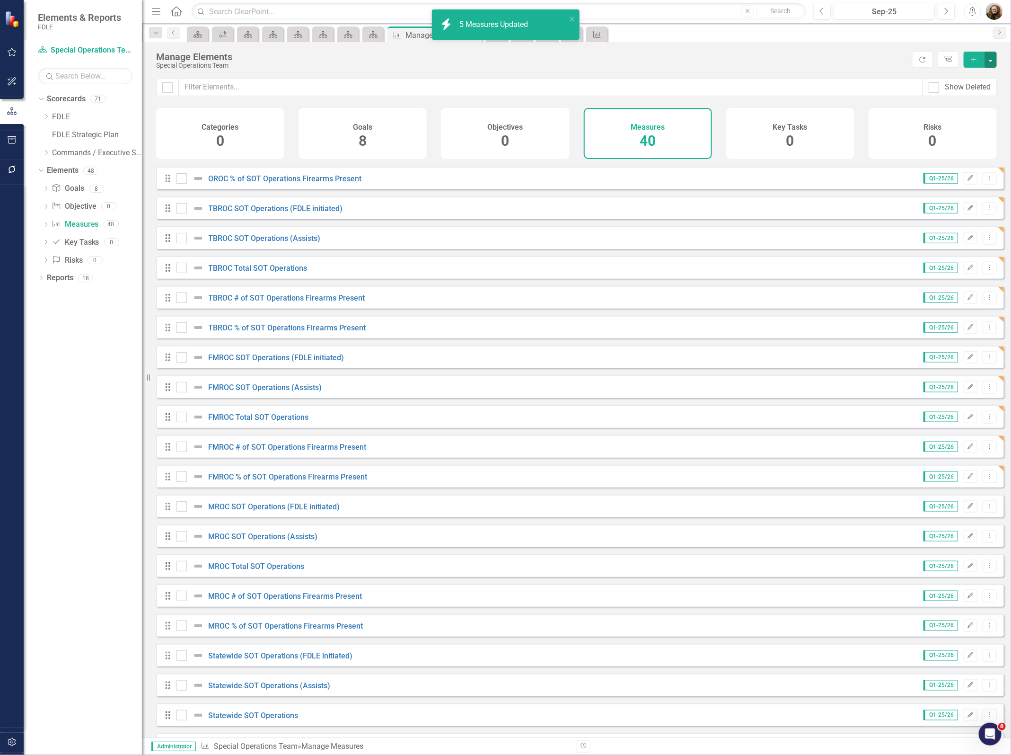
scroll to position [626, 0]
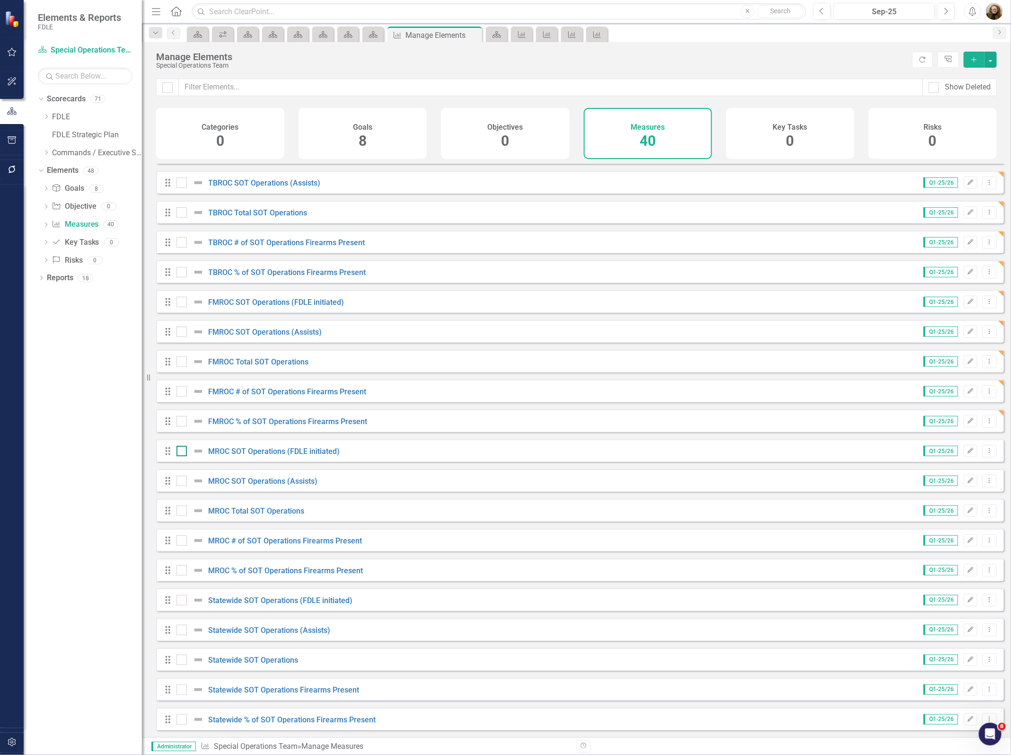
click at [181, 454] on div at bounding box center [181, 451] width 10 height 10
click at [181, 452] on input "checkbox" at bounding box center [179, 449] width 6 height 6
checkbox input "true"
click at [178, 476] on input "checkbox" at bounding box center [179, 478] width 6 height 6
checkbox input "true"
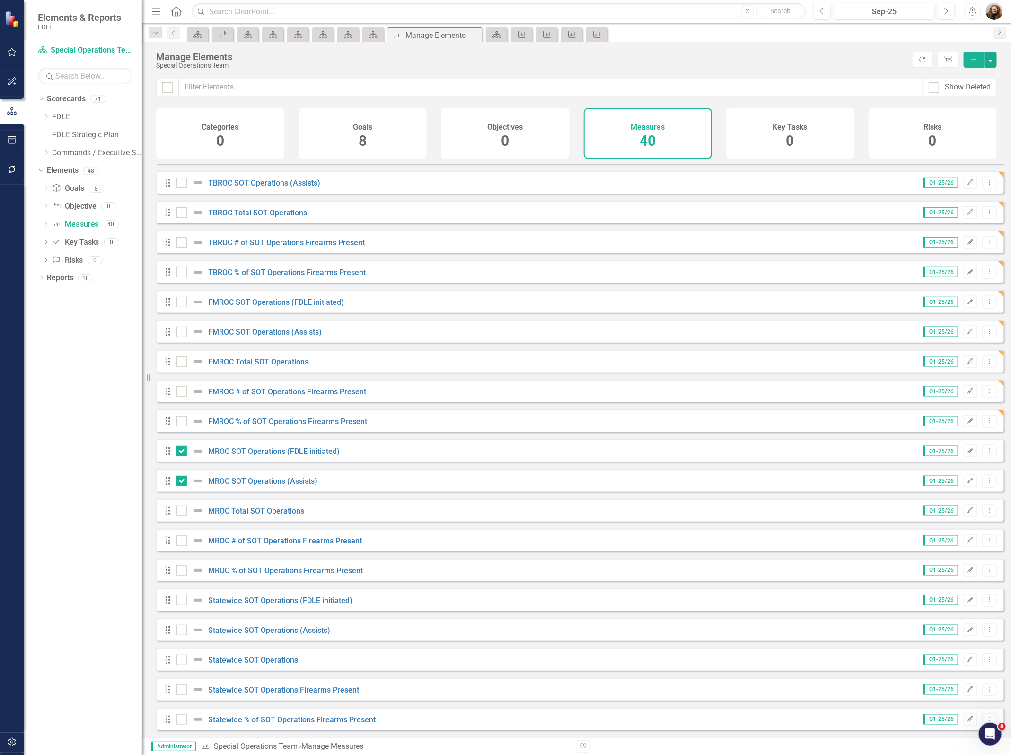
click at [174, 504] on div "Drag MROC Total SOT Operations Q1-25/26 Edit Dropdown Menu" at bounding box center [580, 510] width 848 height 23
drag, startPoint x: 181, startPoint y: 571, endPoint x: 178, endPoint y: 554, distance: 17.3
click at [181, 570] on input "checkbox" at bounding box center [179, 568] width 6 height 6
checkbox input "true"
click at [178, 545] on div at bounding box center [192, 540] width 32 height 11
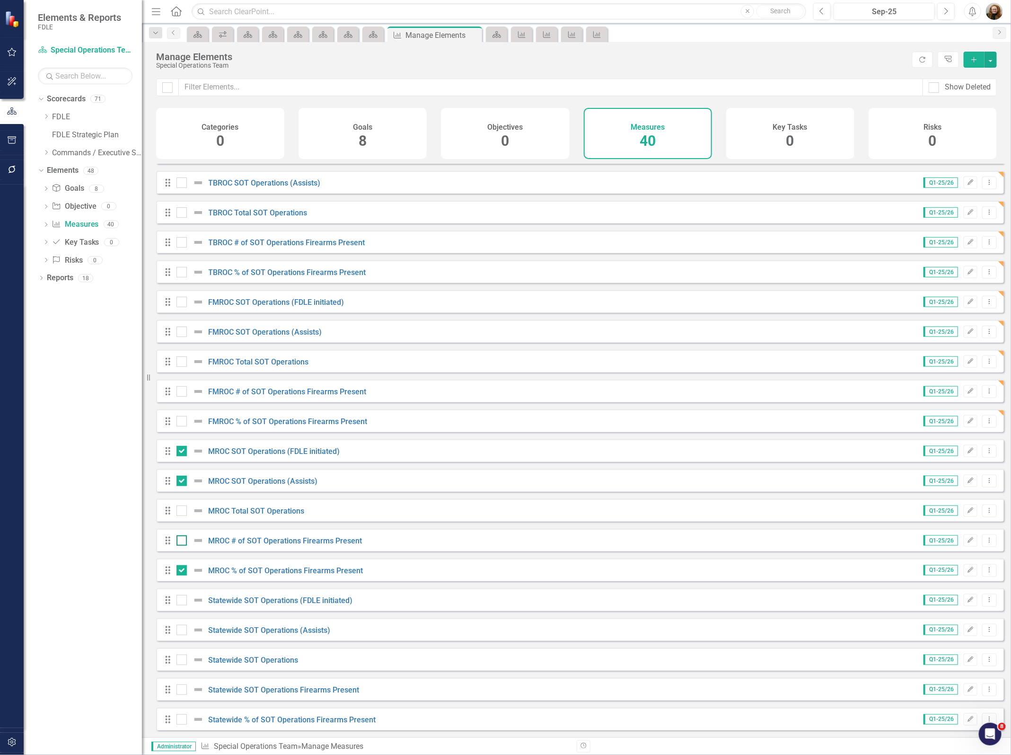
click at [178, 541] on input "checkbox" at bounding box center [179, 538] width 6 height 6
checkbox input "true"
click at [179, 515] on div at bounding box center [181, 510] width 10 height 10
click at [179, 511] on input "checkbox" at bounding box center [179, 508] width 6 height 6
checkbox input "true"
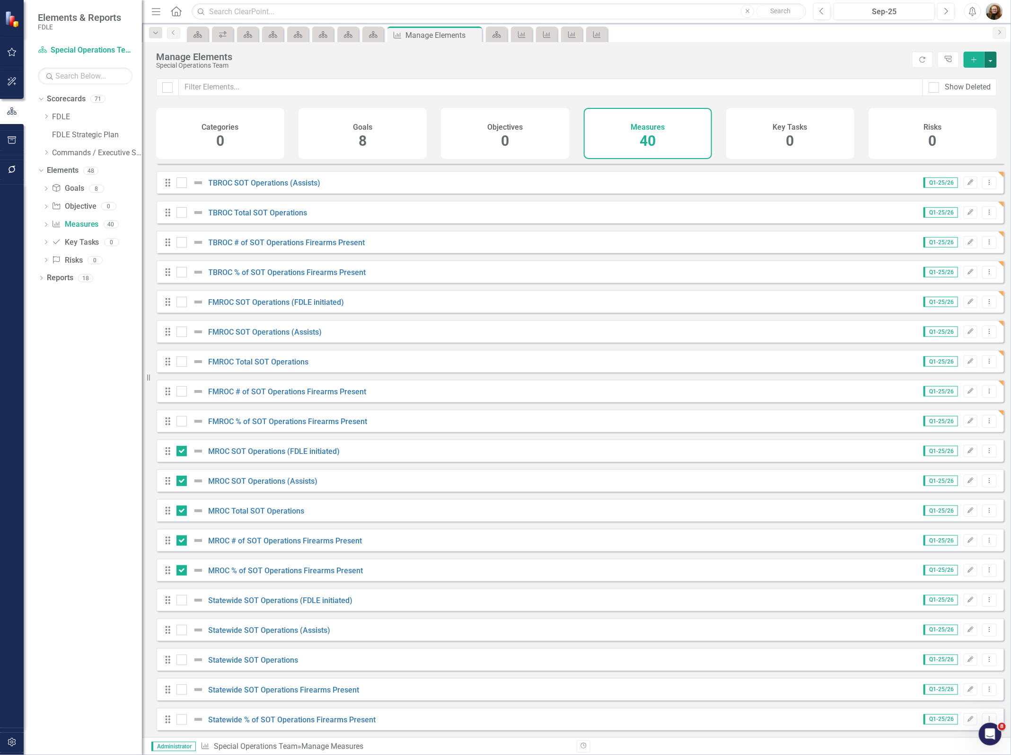
click at [990, 57] on button "button" at bounding box center [991, 60] width 12 height 16
click at [970, 109] on link "Edit Multiple Edit Multiple" at bounding box center [959, 113] width 75 height 18
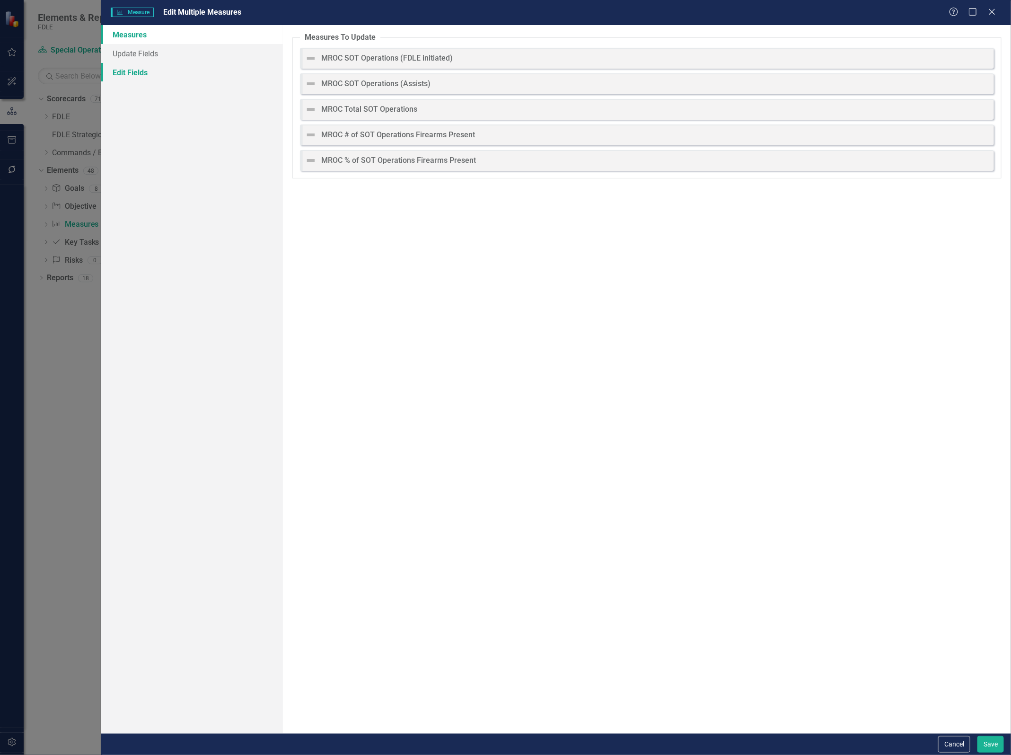
click at [124, 71] on link "Edit Fields" at bounding box center [192, 72] width 182 height 19
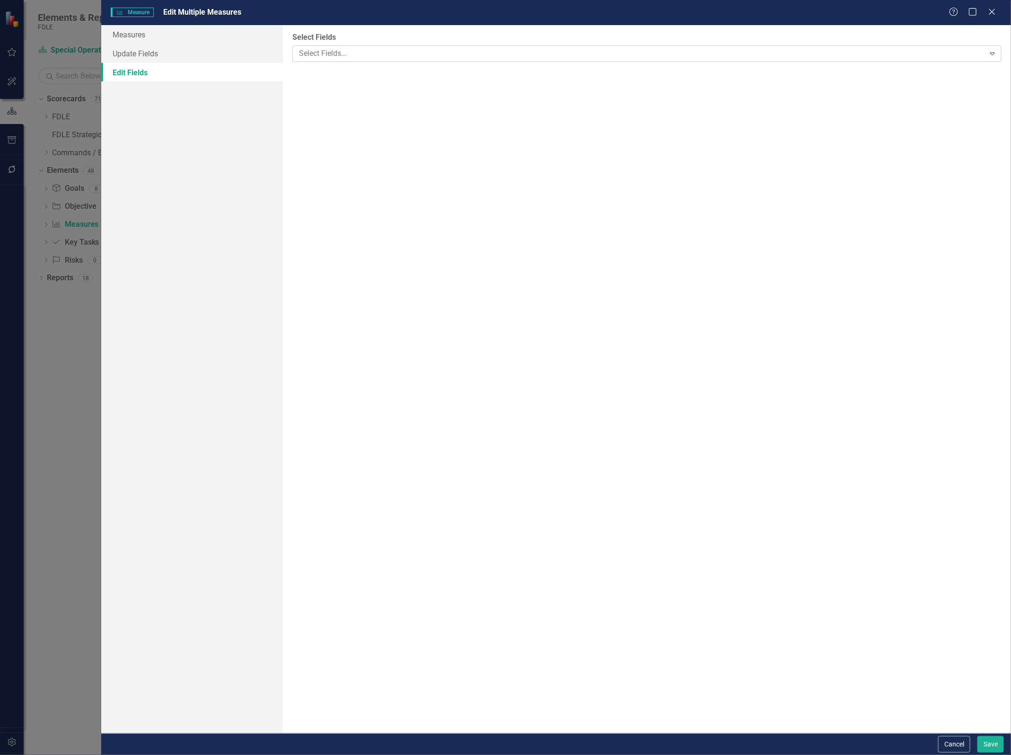
click at [308, 55] on div at bounding box center [639, 53] width 689 height 13
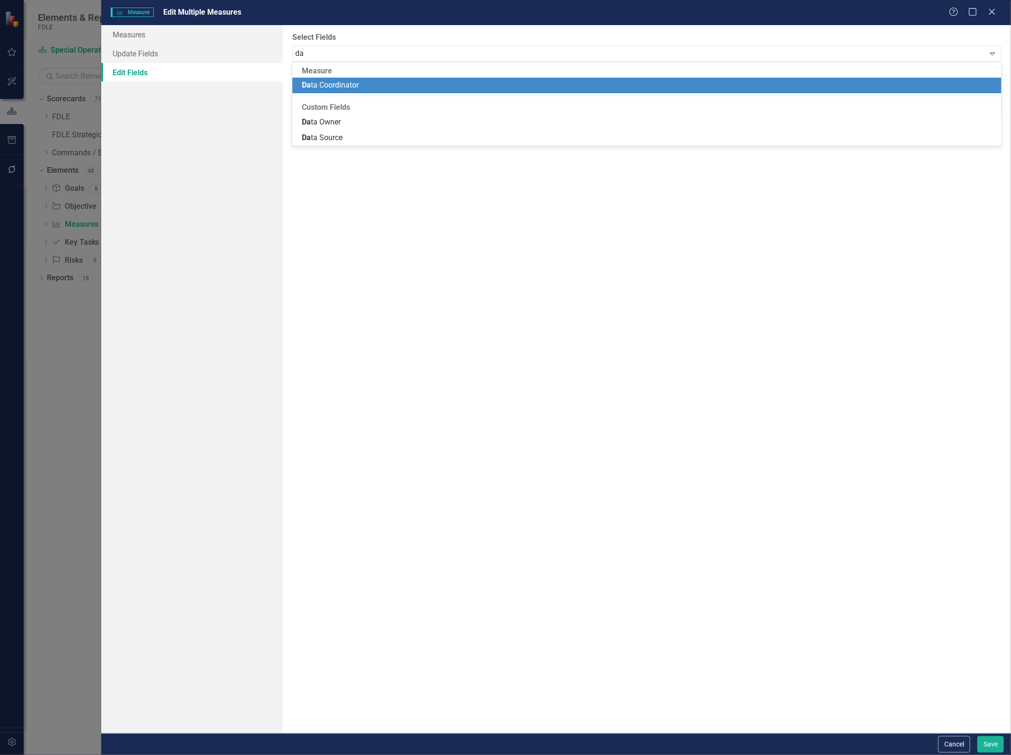
type input "dat"
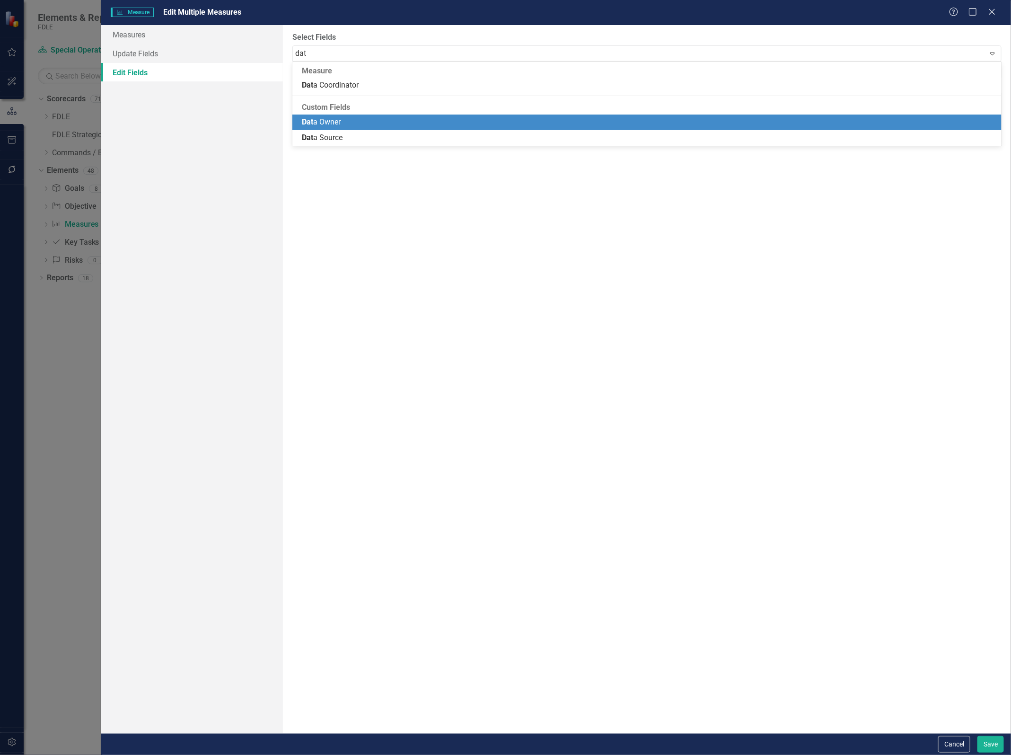
click at [343, 117] on div "Dat a Owner" at bounding box center [649, 122] width 694 height 11
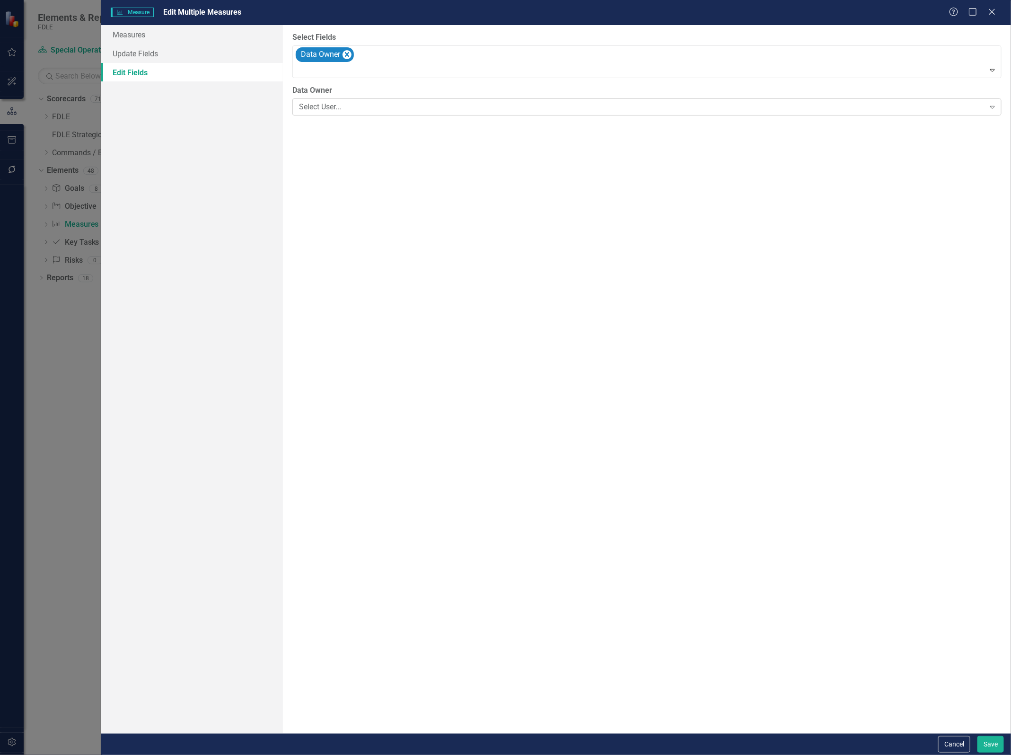
click at [337, 108] on div "Select User..." at bounding box center [642, 107] width 686 height 11
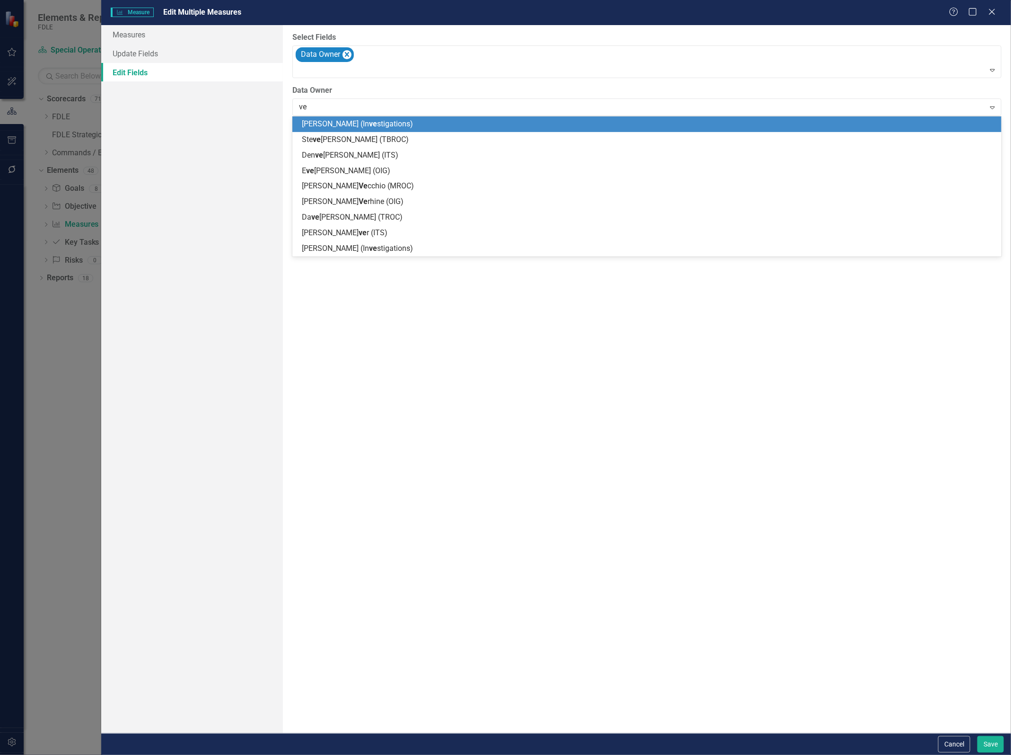
type input "vec"
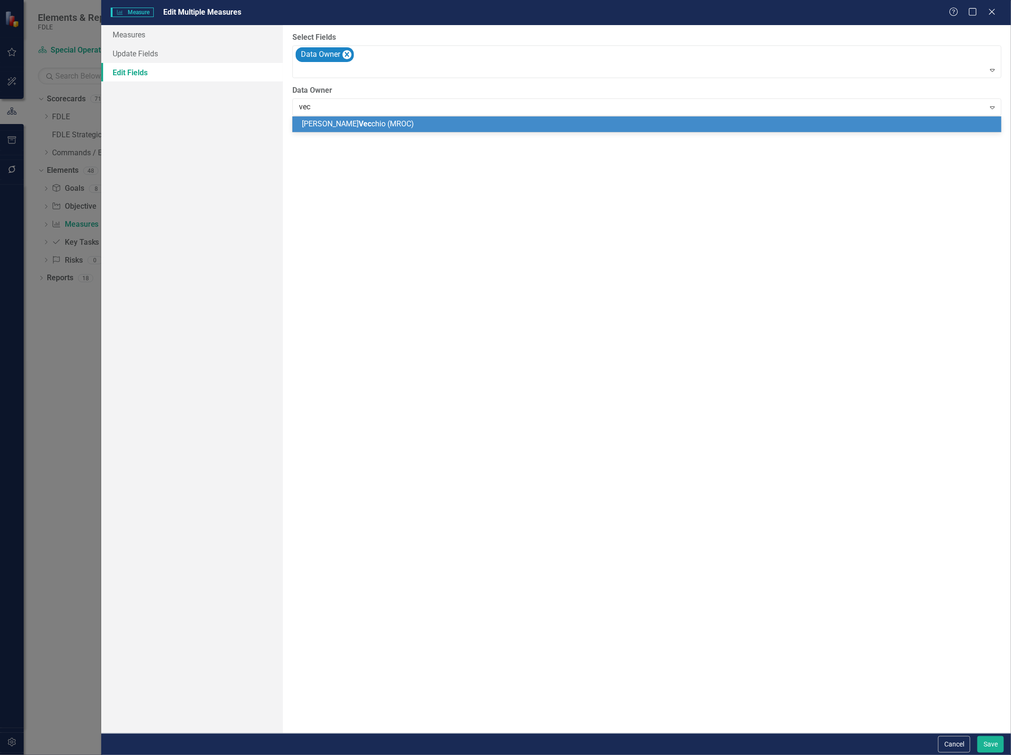
click at [375, 122] on span "John Vec chio (MROC)" at bounding box center [358, 123] width 112 height 9
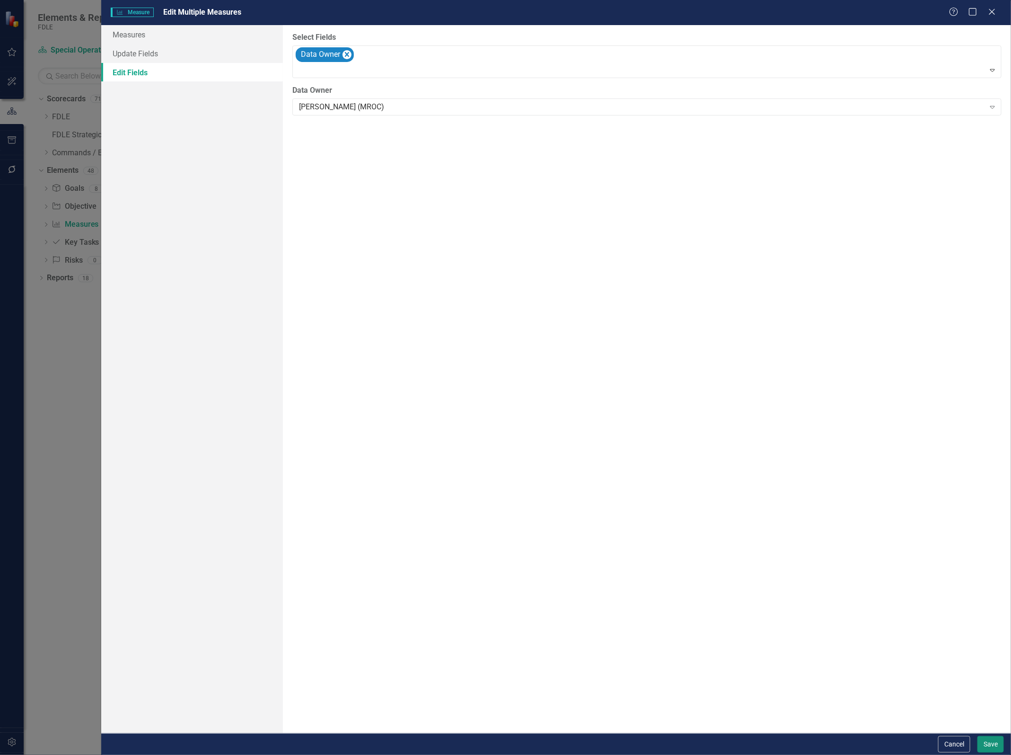
click at [992, 742] on button "Save" at bounding box center [990, 744] width 26 height 17
